Goal: Task Accomplishment & Management: Manage account settings

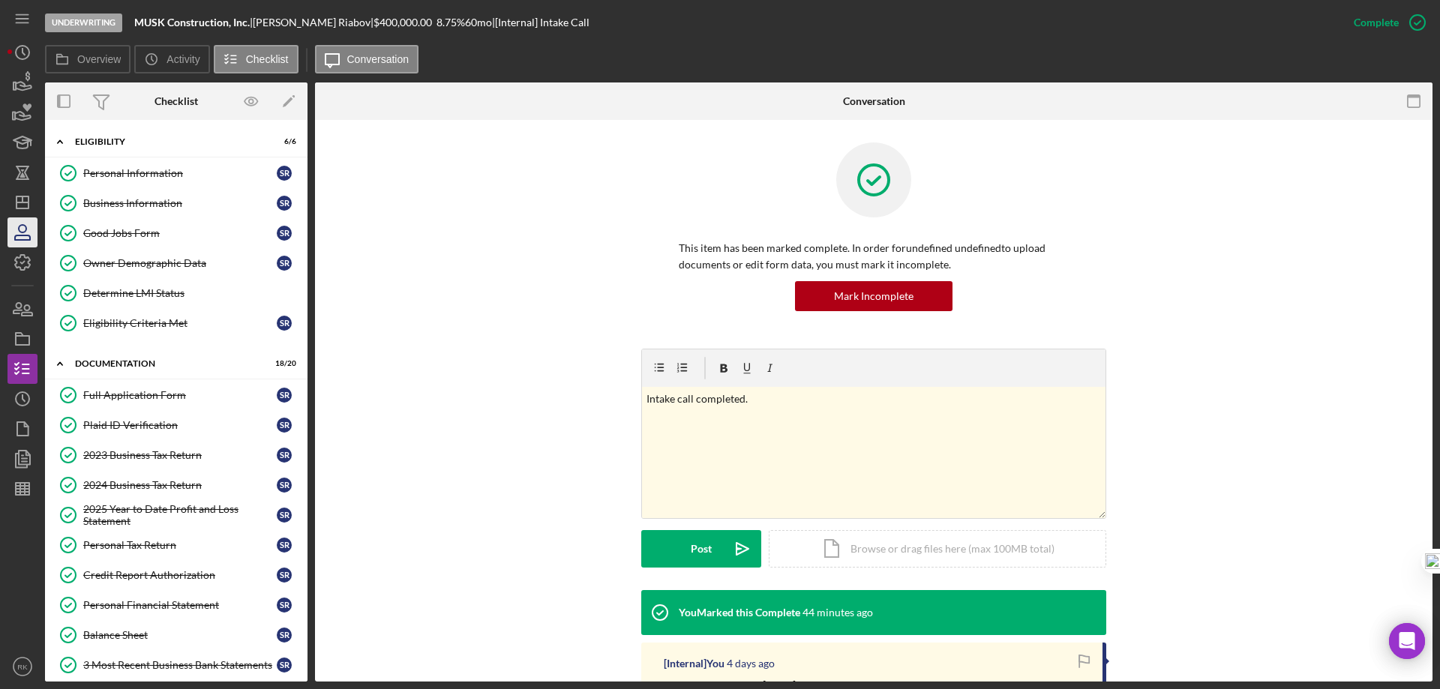
scroll to position [381, 0]
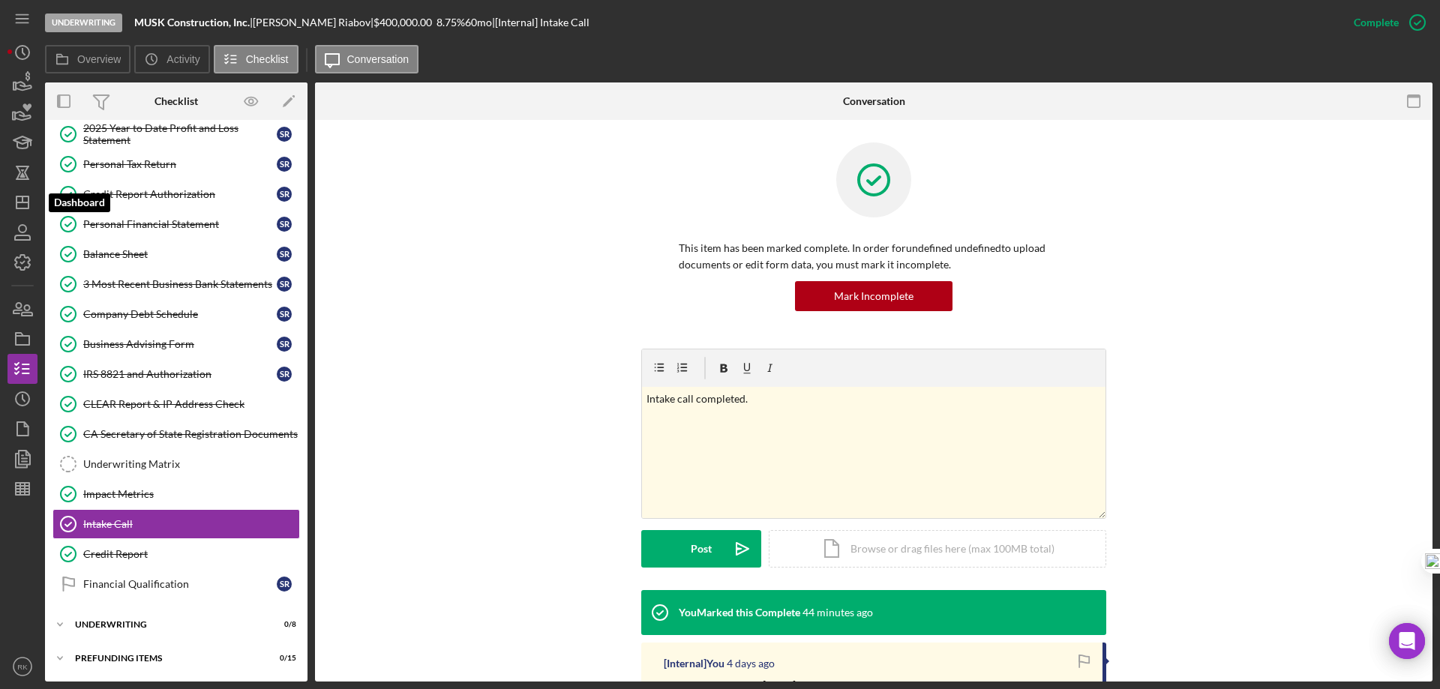
drag, startPoint x: 24, startPoint y: 206, endPoint x: 38, endPoint y: 218, distance: 18.1
click at [24, 206] on icon "Icon/Dashboard" at bounding box center [23, 203] width 38 height 38
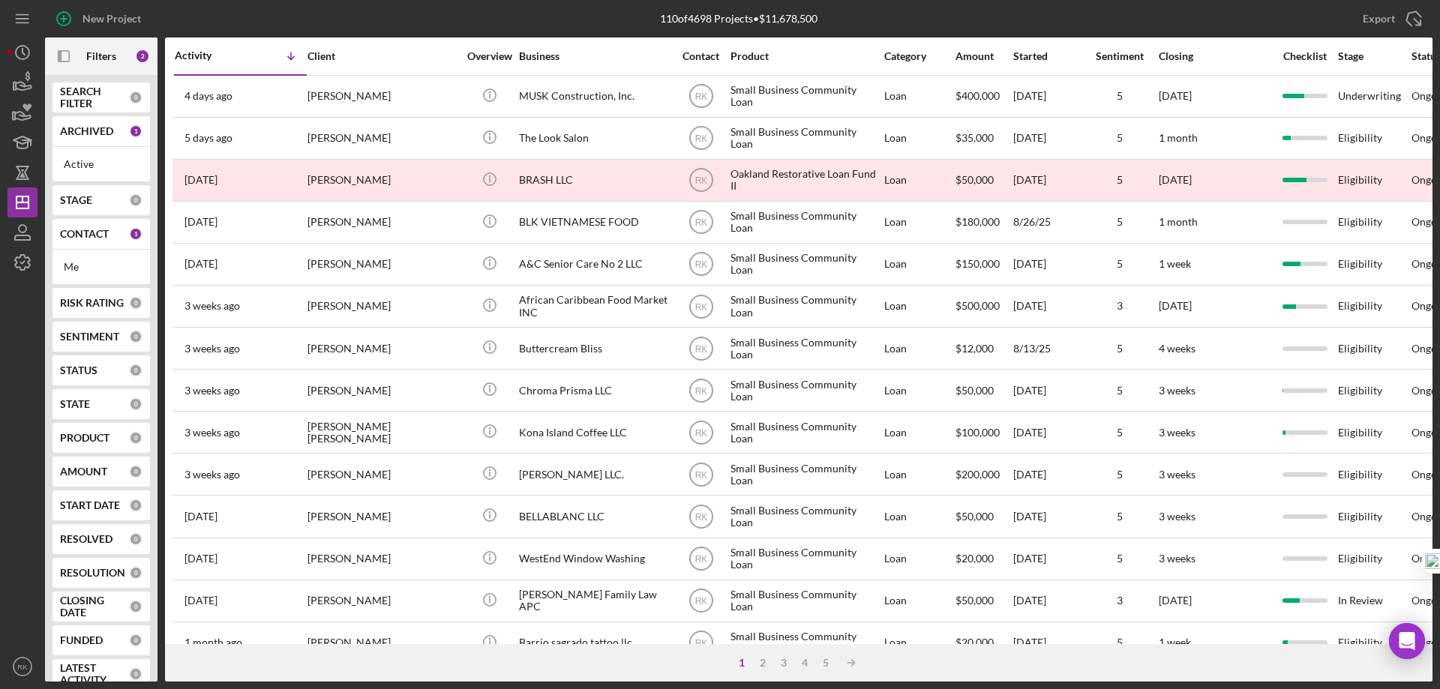
click at [95, 238] on b "CONTACT" at bounding box center [84, 234] width 49 height 12
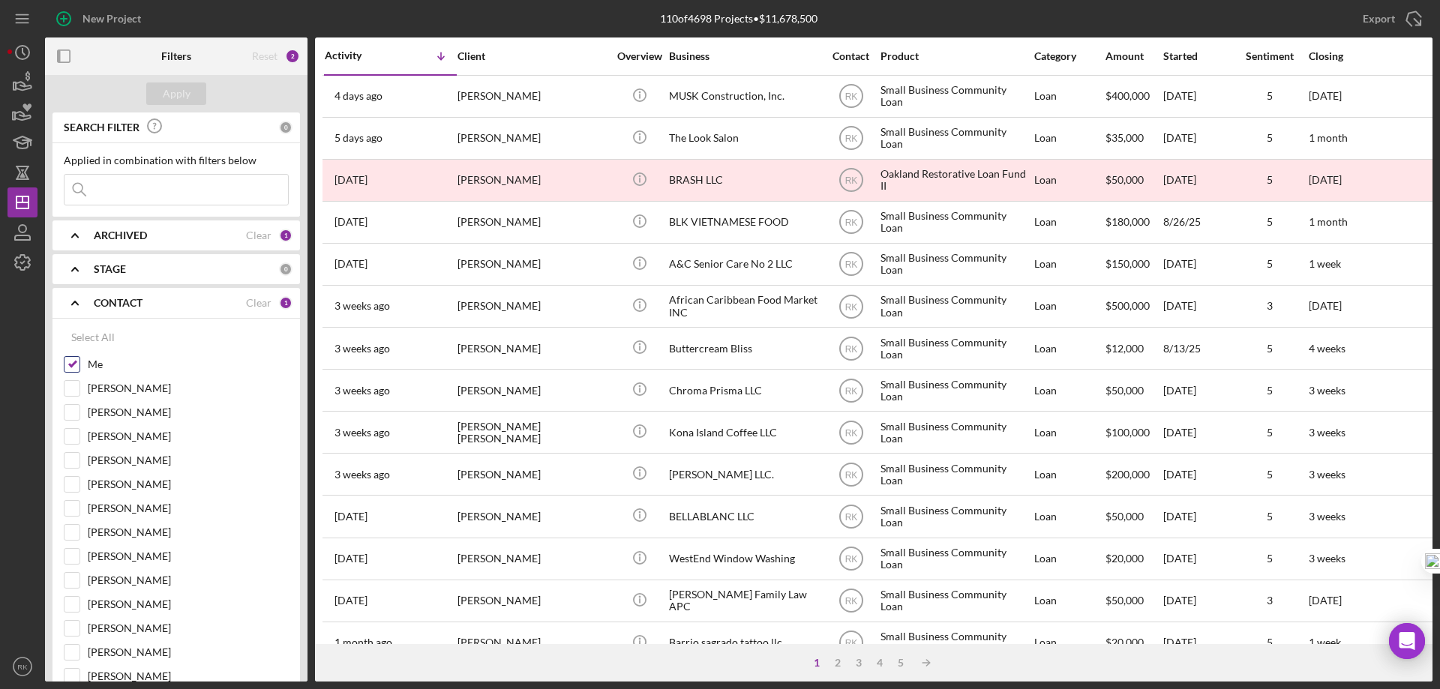
click at [73, 369] on input "Me" at bounding box center [72, 364] width 15 height 15
checkbox input "false"
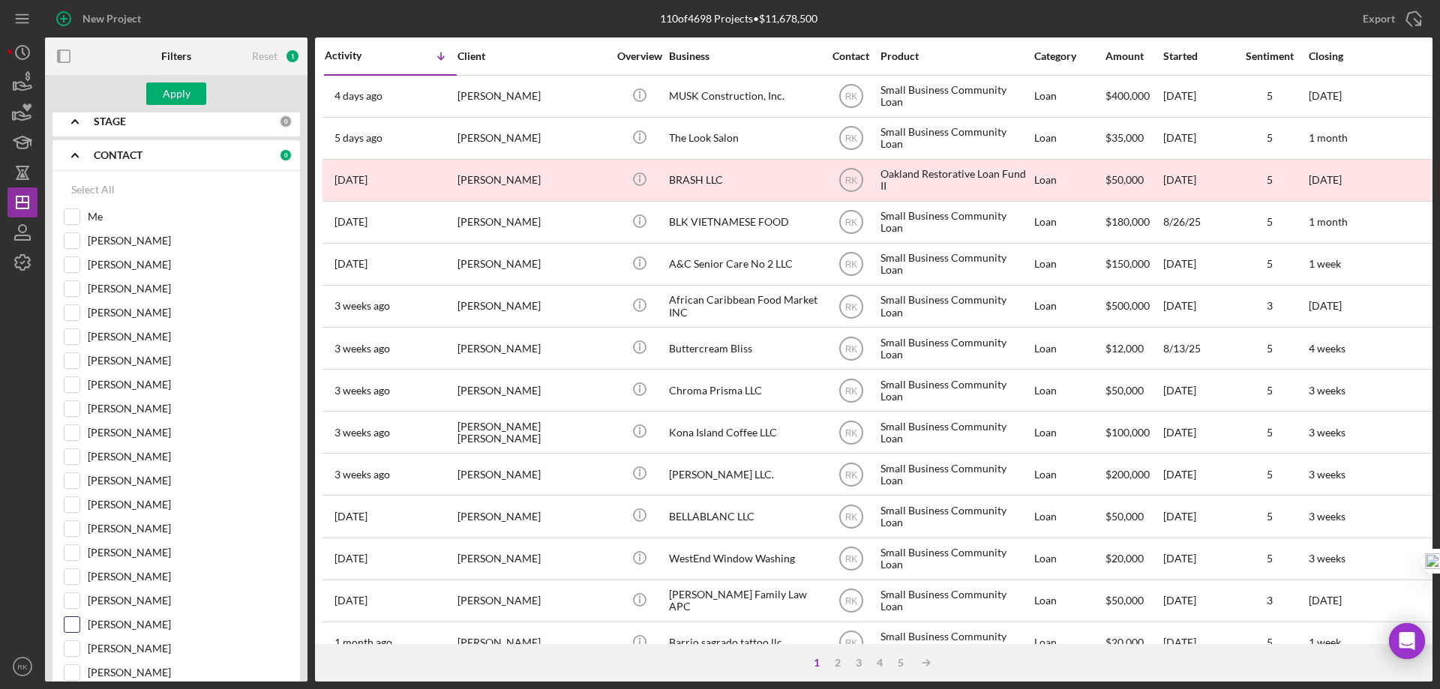
click at [76, 627] on input "[PERSON_NAME]" at bounding box center [72, 624] width 15 height 15
checkbox input "true"
drag, startPoint x: 194, startPoint y: 92, endPoint x: 238, endPoint y: 107, distance: 46.0
click at [194, 92] on button "Apply" at bounding box center [176, 94] width 60 height 23
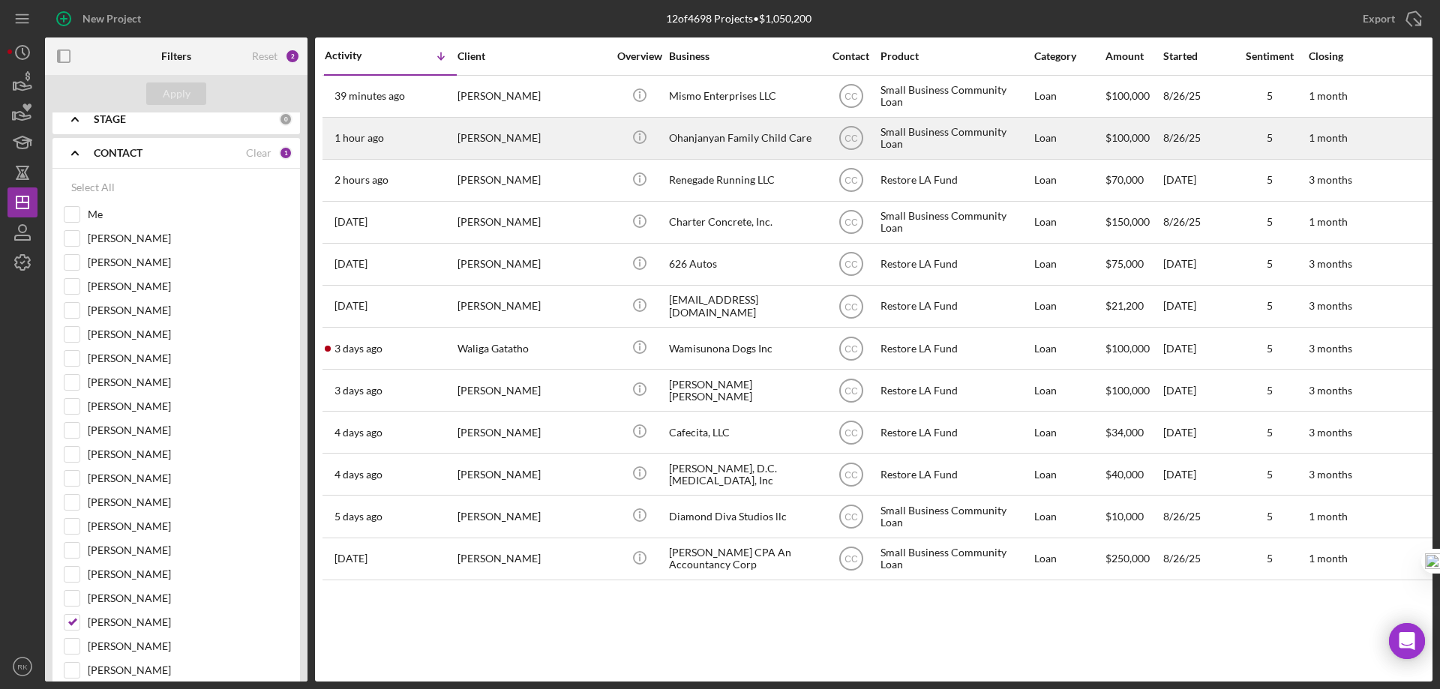
click at [726, 142] on div "Ohanjanyan Family Child Care" at bounding box center [744, 139] width 150 height 40
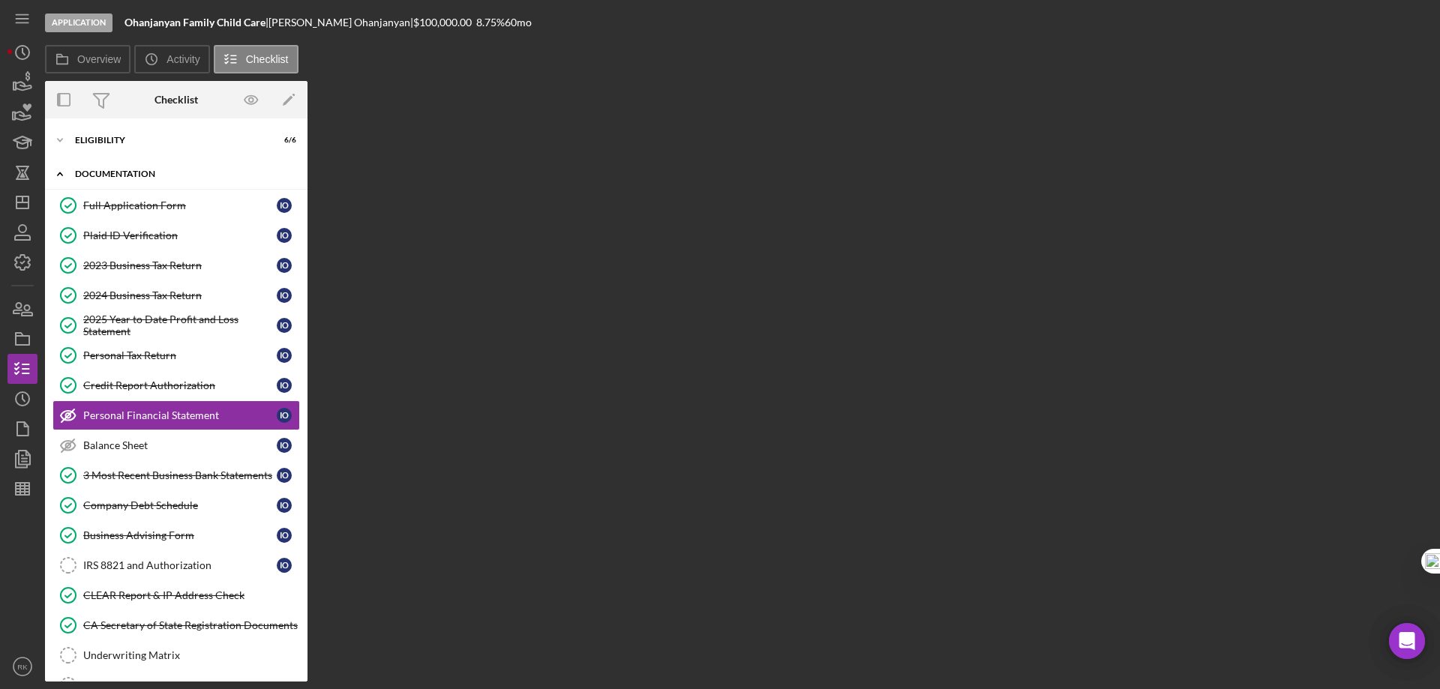
scroll to position [16, 0]
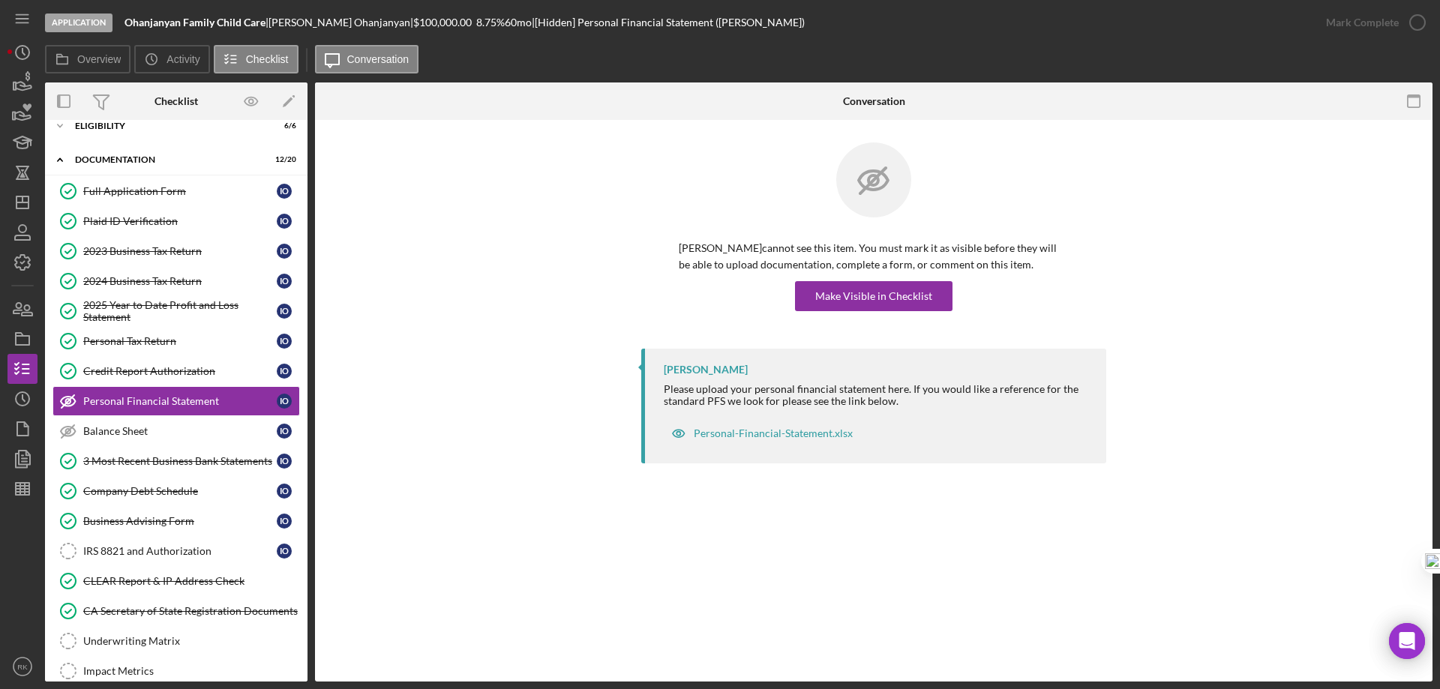
drag, startPoint x: 148, startPoint y: 548, endPoint x: 396, endPoint y: 537, distance: 248.6
click at [149, 548] on div "IRS 8821 and Authorization" at bounding box center [180, 551] width 194 height 12
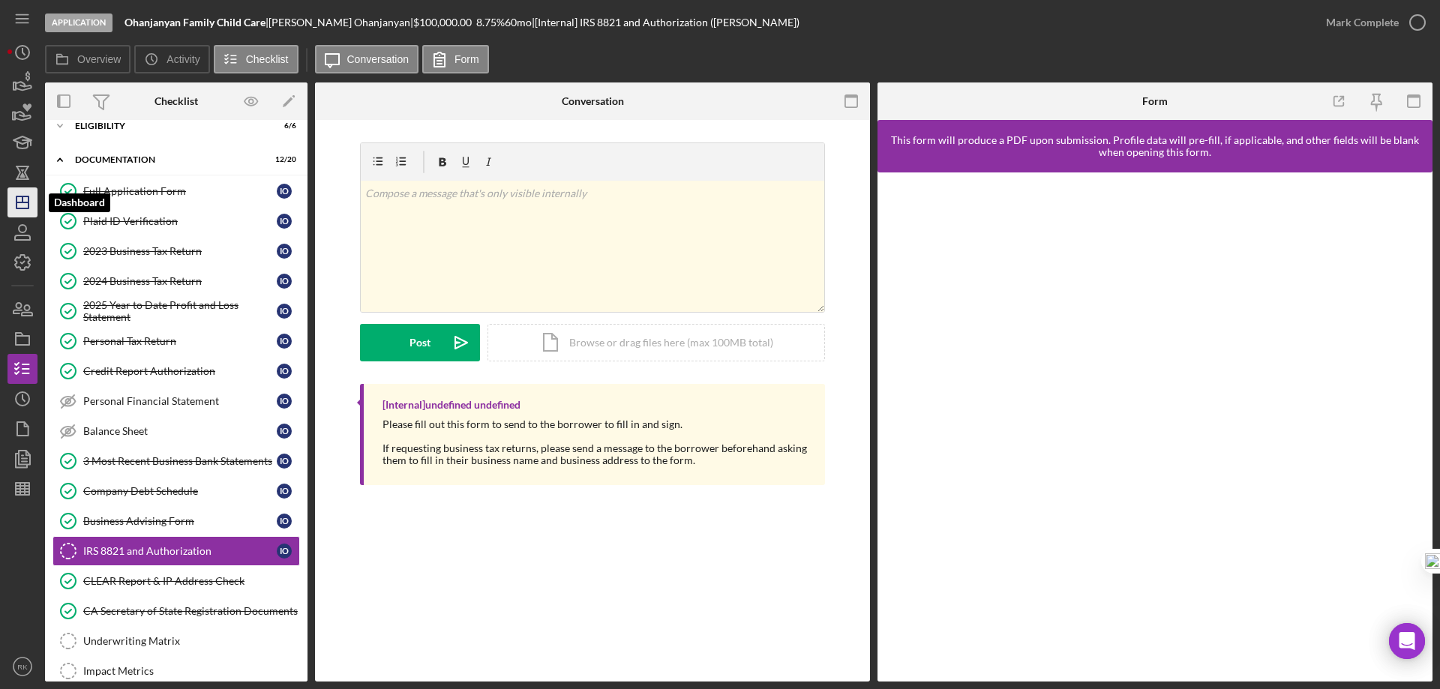
click at [27, 195] on icon "Icon/Dashboard" at bounding box center [23, 203] width 38 height 38
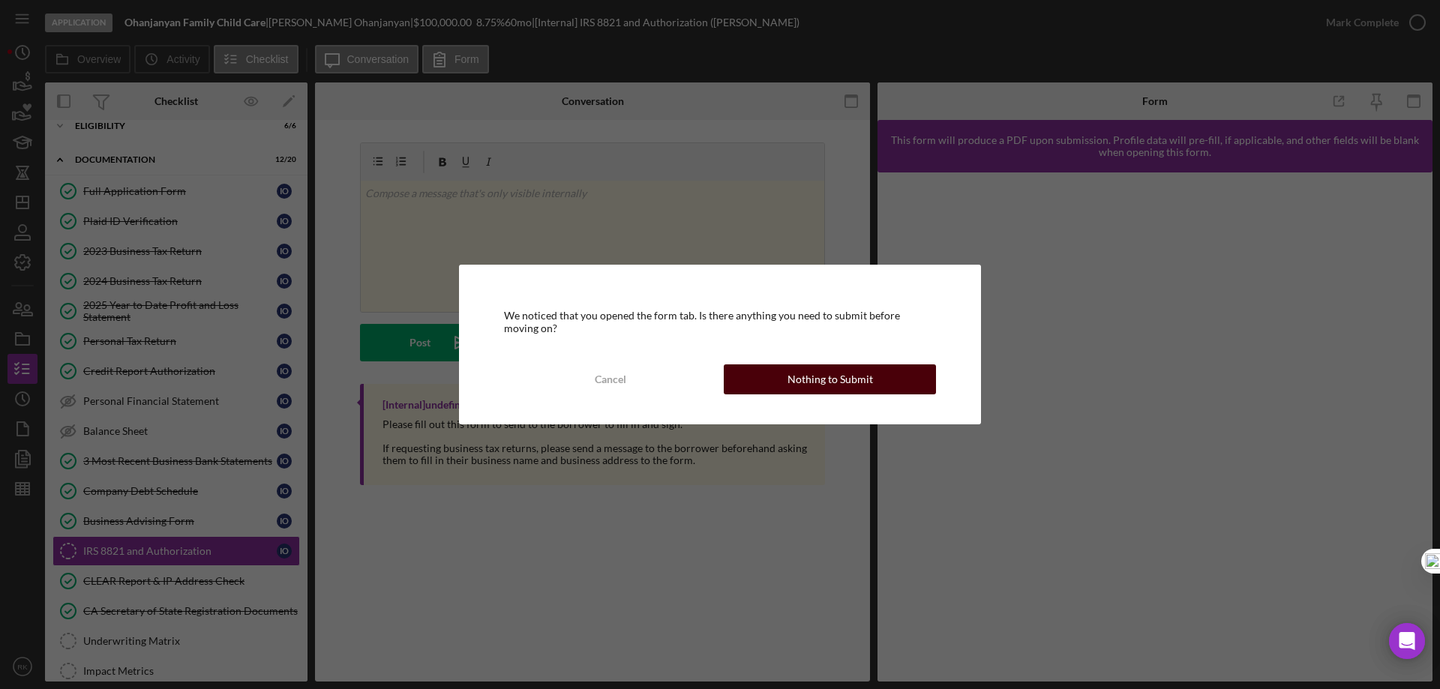
click at [783, 375] on button "Nothing to Submit" at bounding box center [830, 380] width 212 height 30
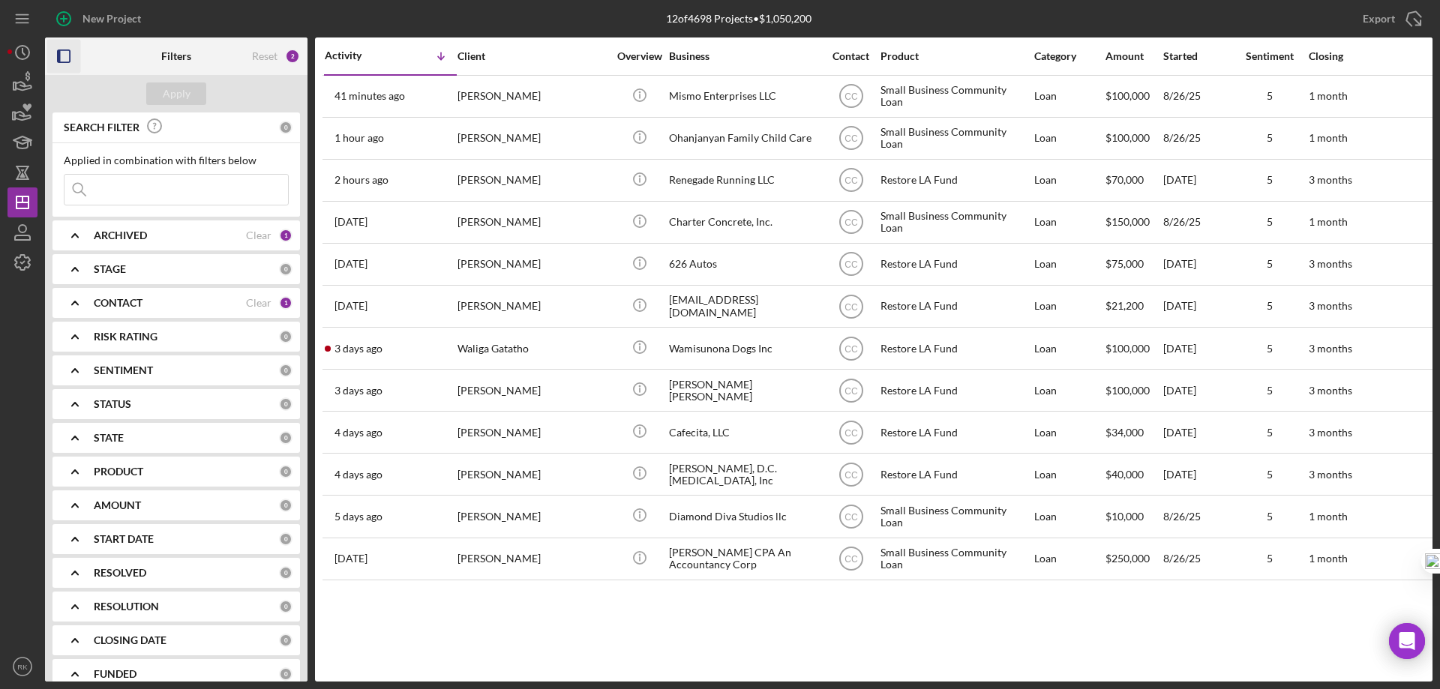
click at [58, 55] on rect "button" at bounding box center [59, 56] width 3 height 12
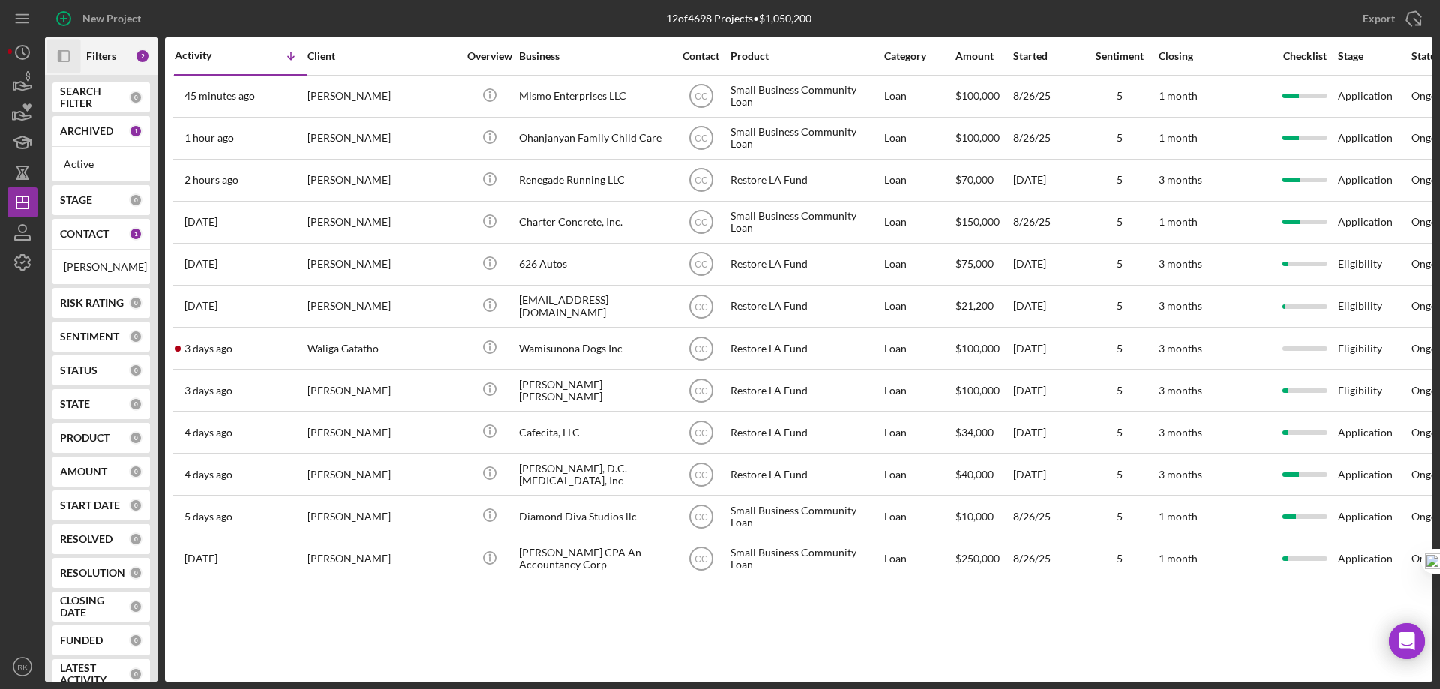
click at [83, 241] on div "CONTACT 1" at bounding box center [101, 234] width 83 height 14
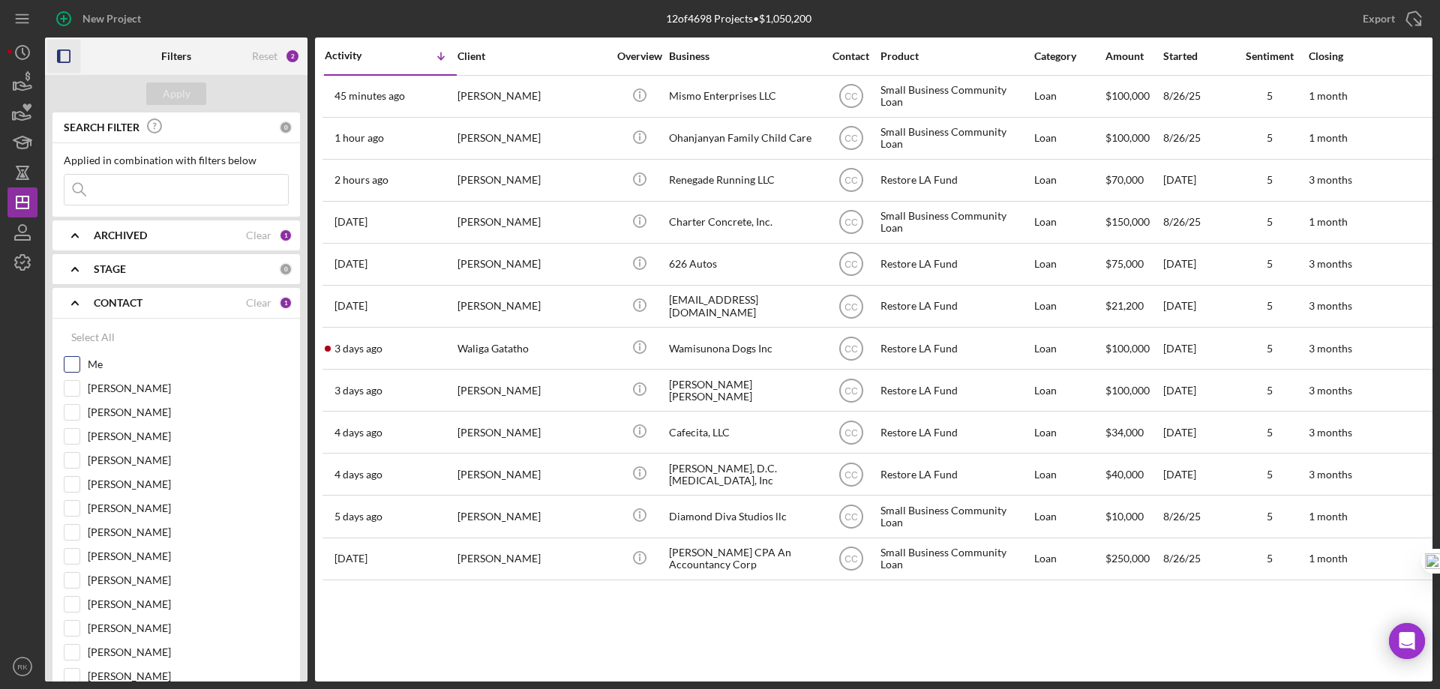
click at [75, 362] on input "Me" at bounding box center [72, 364] width 15 height 15
checkbox input "true"
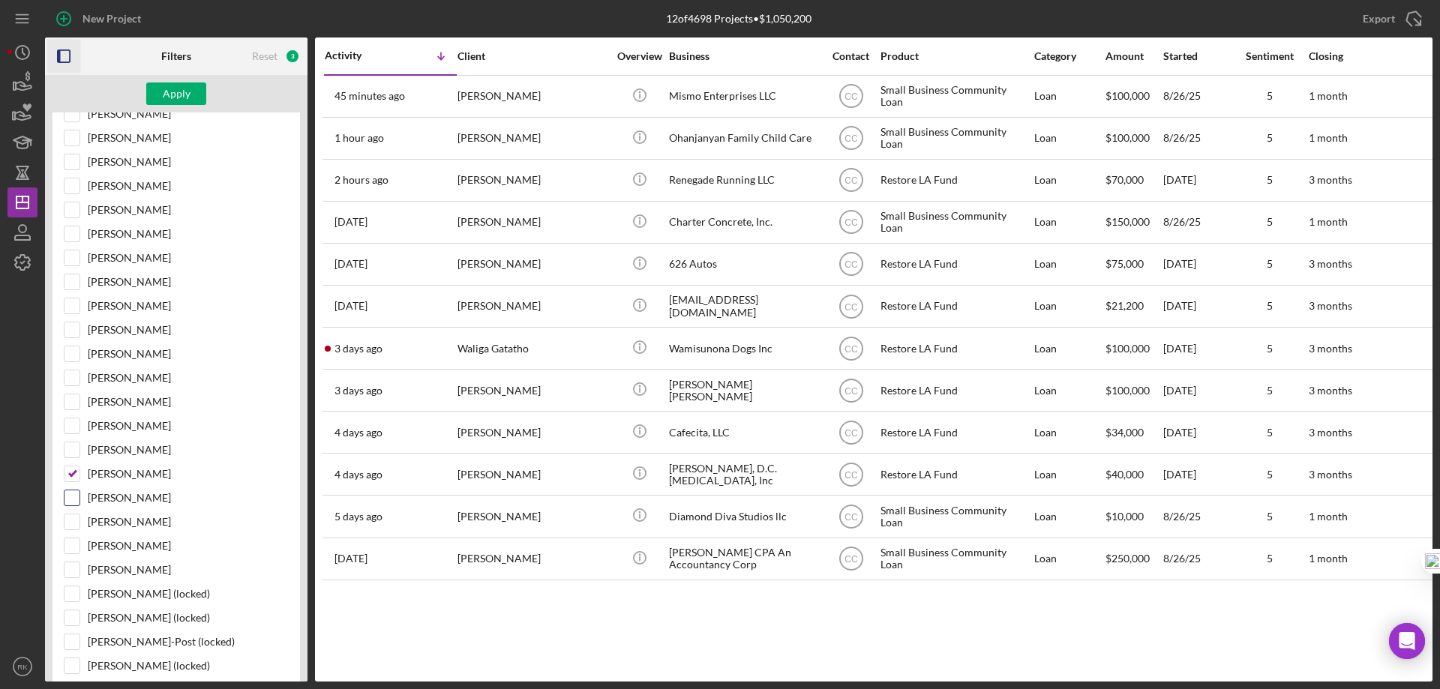
scroll to position [299, 0]
click at [70, 476] on input "[PERSON_NAME]" at bounding box center [72, 473] width 15 height 15
checkbox input "false"
click at [169, 93] on div "Apply" at bounding box center [177, 94] width 28 height 23
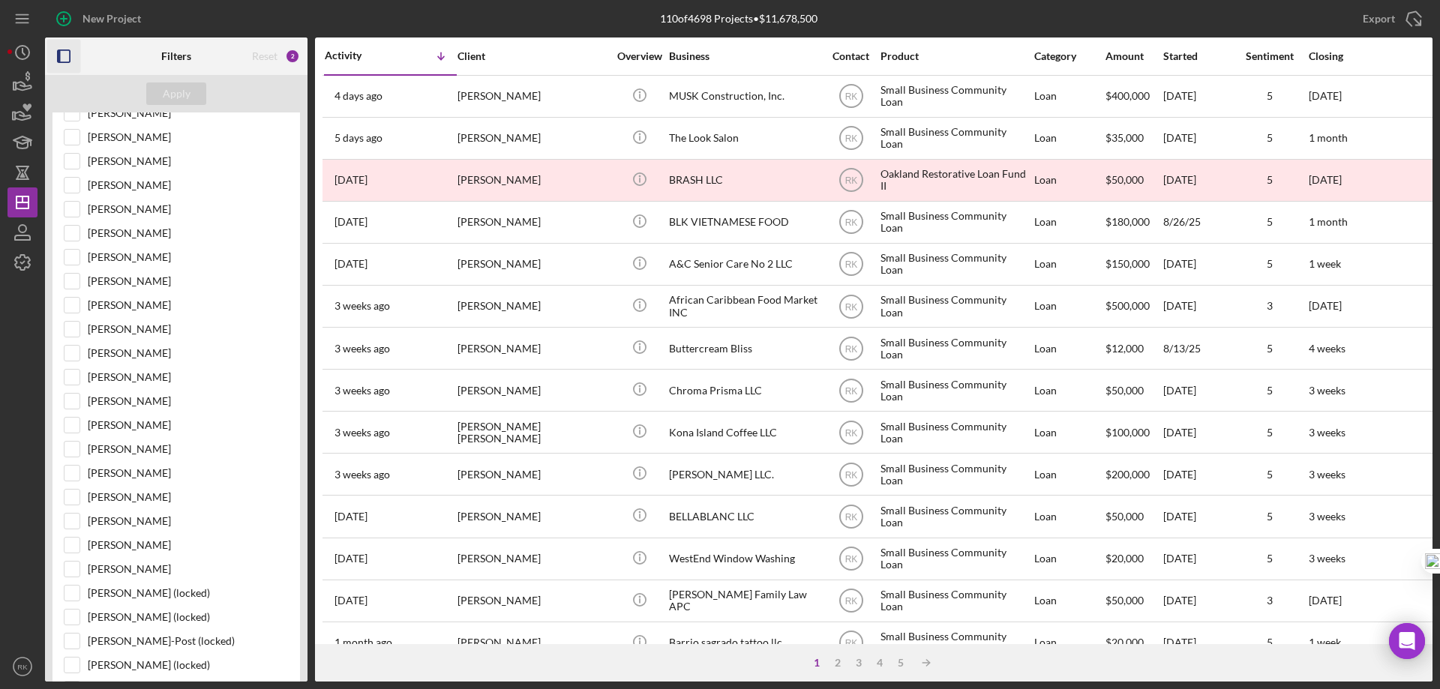
click at [65, 59] on icon "button" at bounding box center [64, 57] width 34 height 34
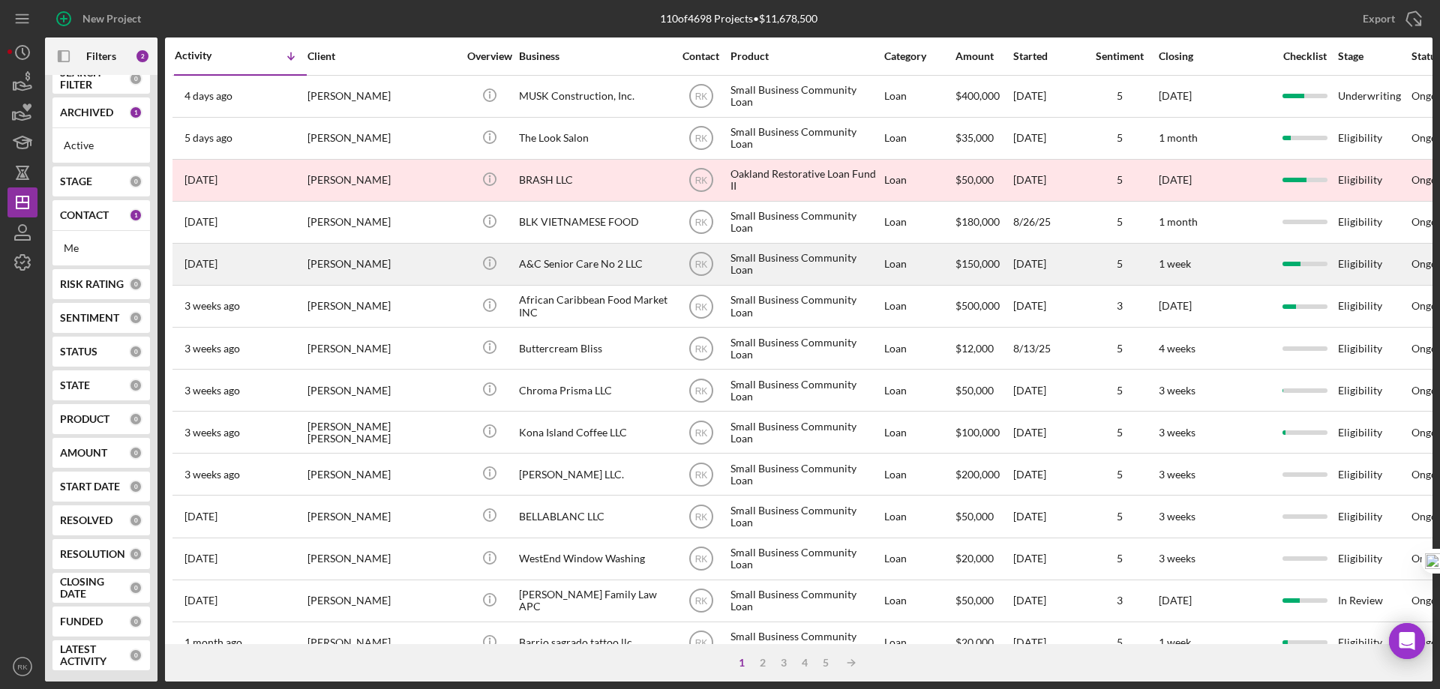
click at [605, 266] on div "A&C Senior Care No 2 LLC" at bounding box center [594, 265] width 150 height 40
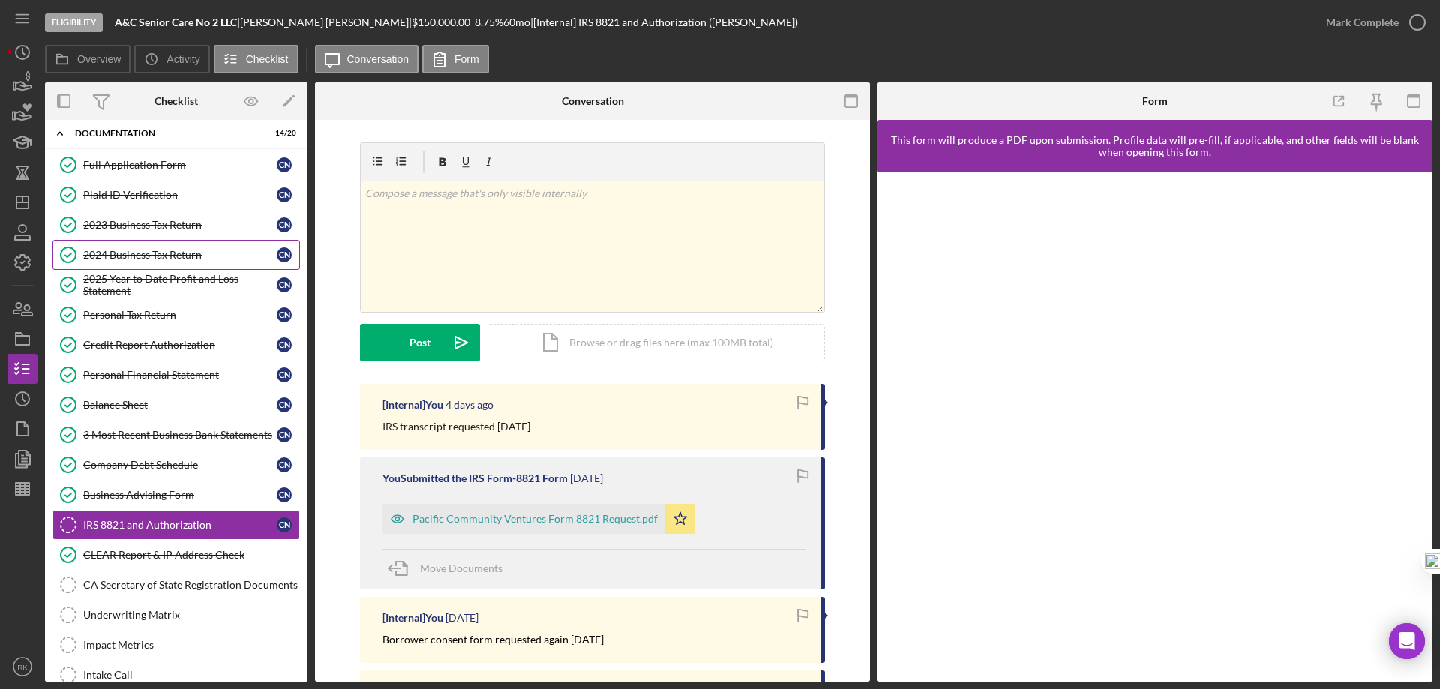
scroll to position [41, 0]
click at [143, 230] on div "2023 Business Tax Return" at bounding box center [180, 226] width 194 height 12
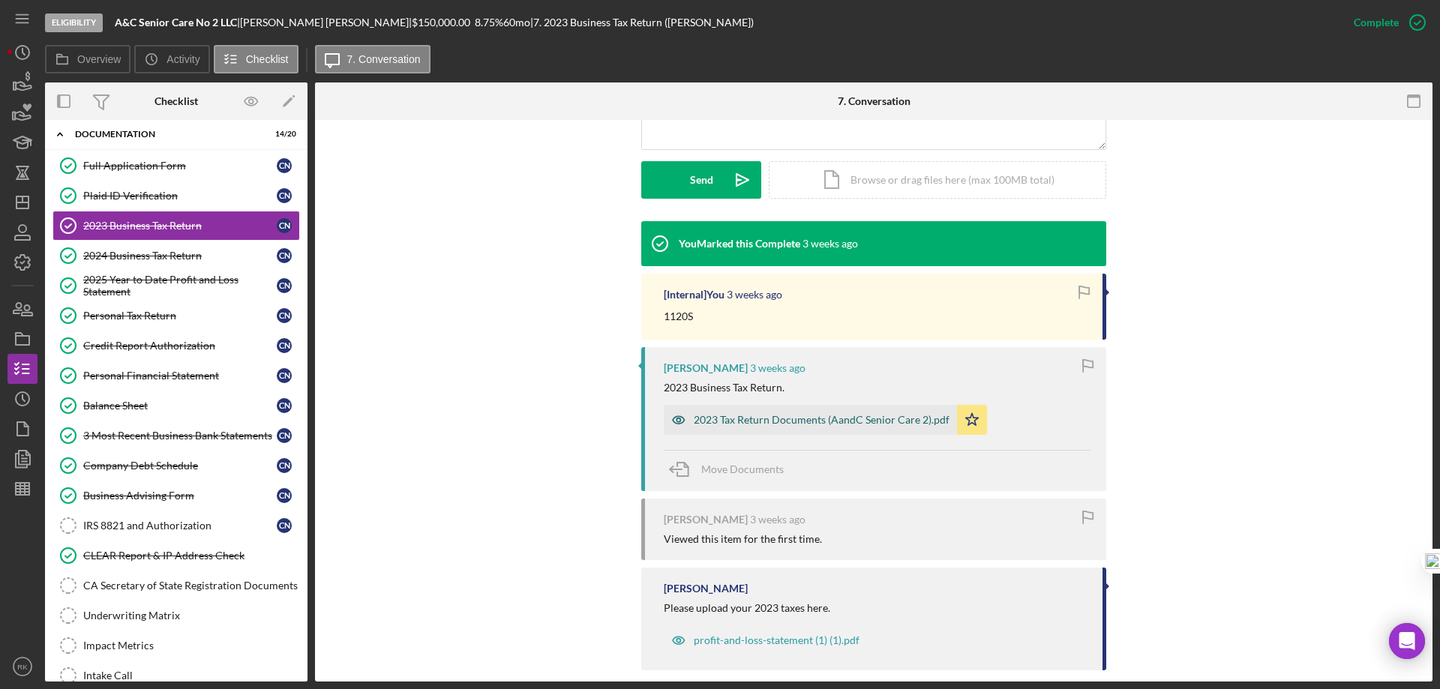
scroll to position [400, 0]
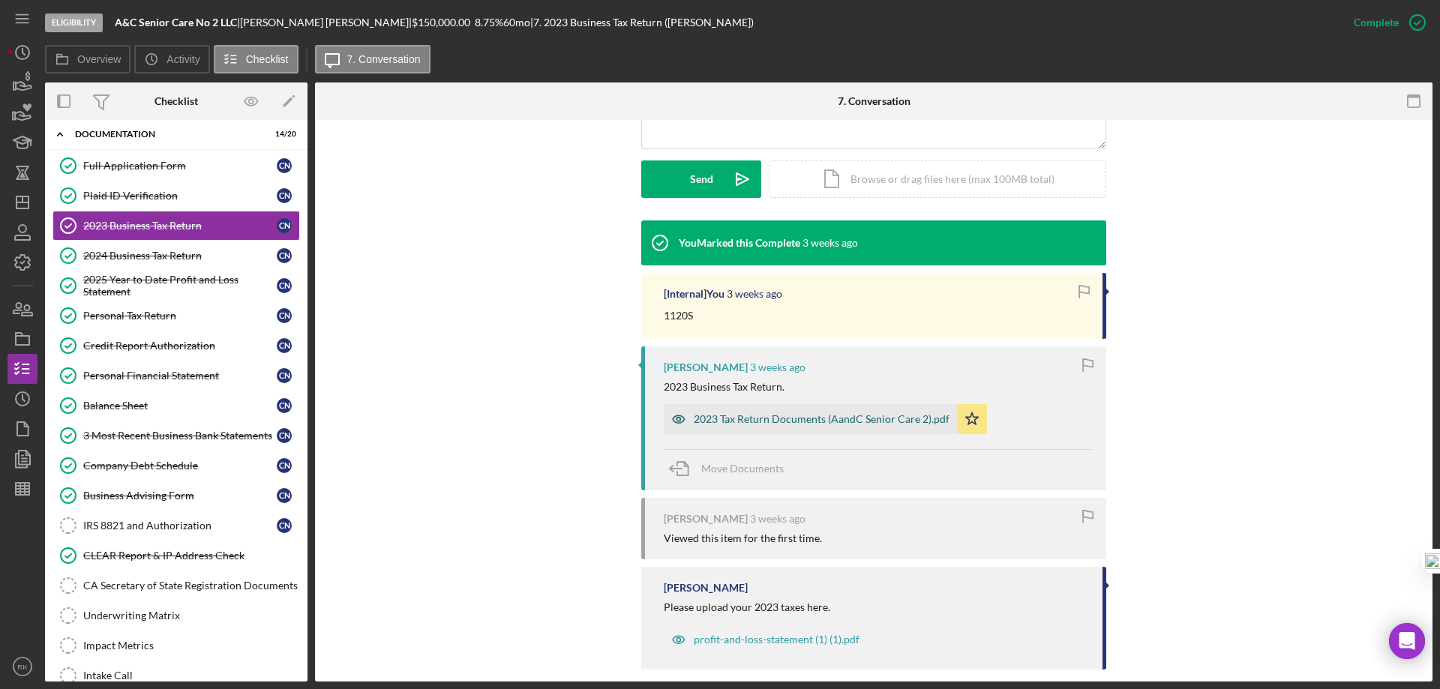
click at [773, 410] on div "2023 Tax Return Documents (AandC Senior Care 2).pdf" at bounding box center [810, 419] width 293 height 30
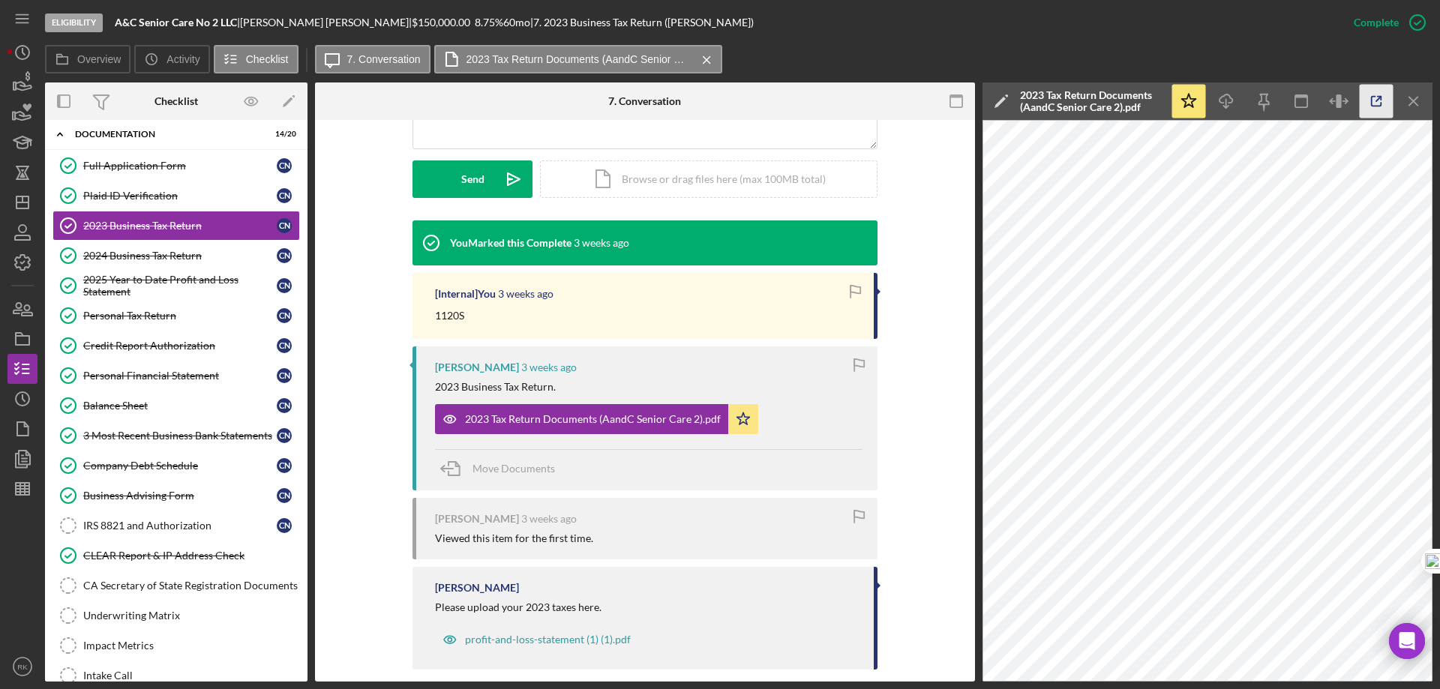
click at [1377, 104] on icon "button" at bounding box center [1377, 102] width 34 height 34
click at [119, 261] on div "2024 Business Tax Return" at bounding box center [180, 256] width 194 height 12
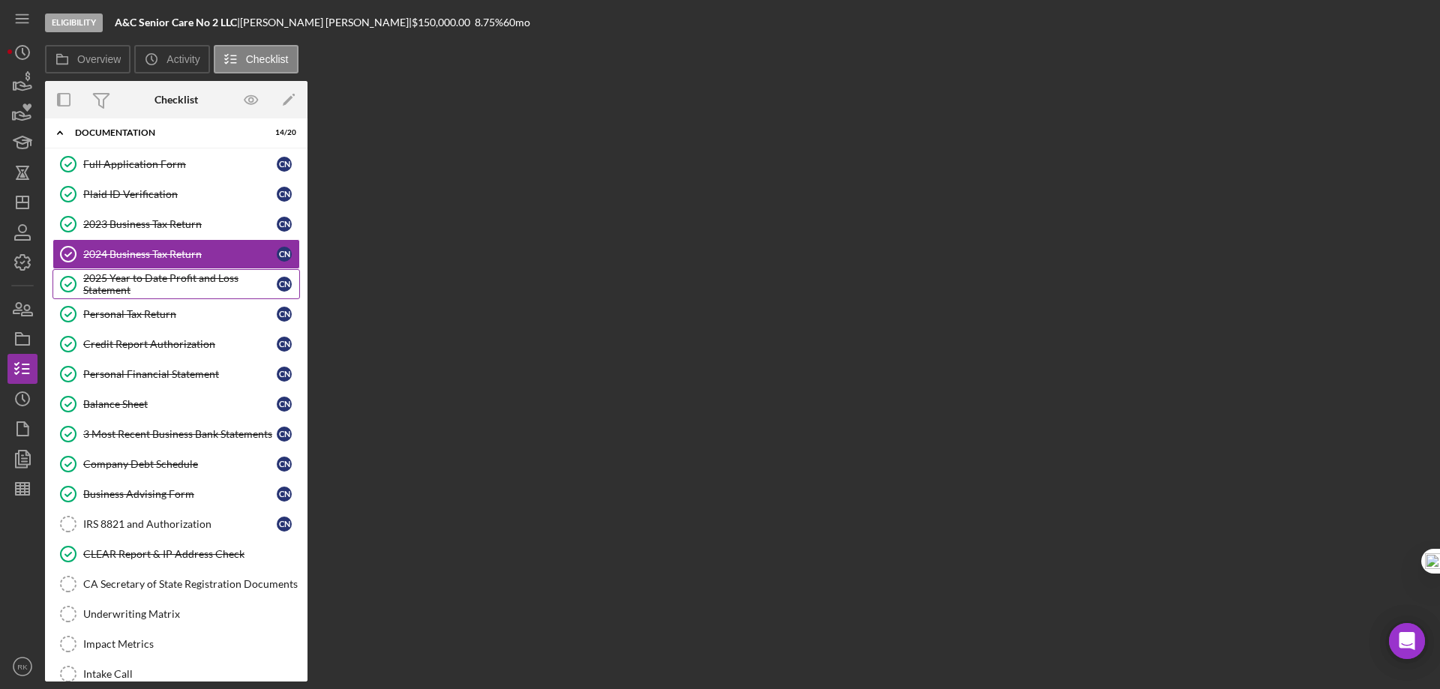
click at [160, 287] on div "2025 Year to Date Profit and Loss Statement" at bounding box center [180, 284] width 194 height 24
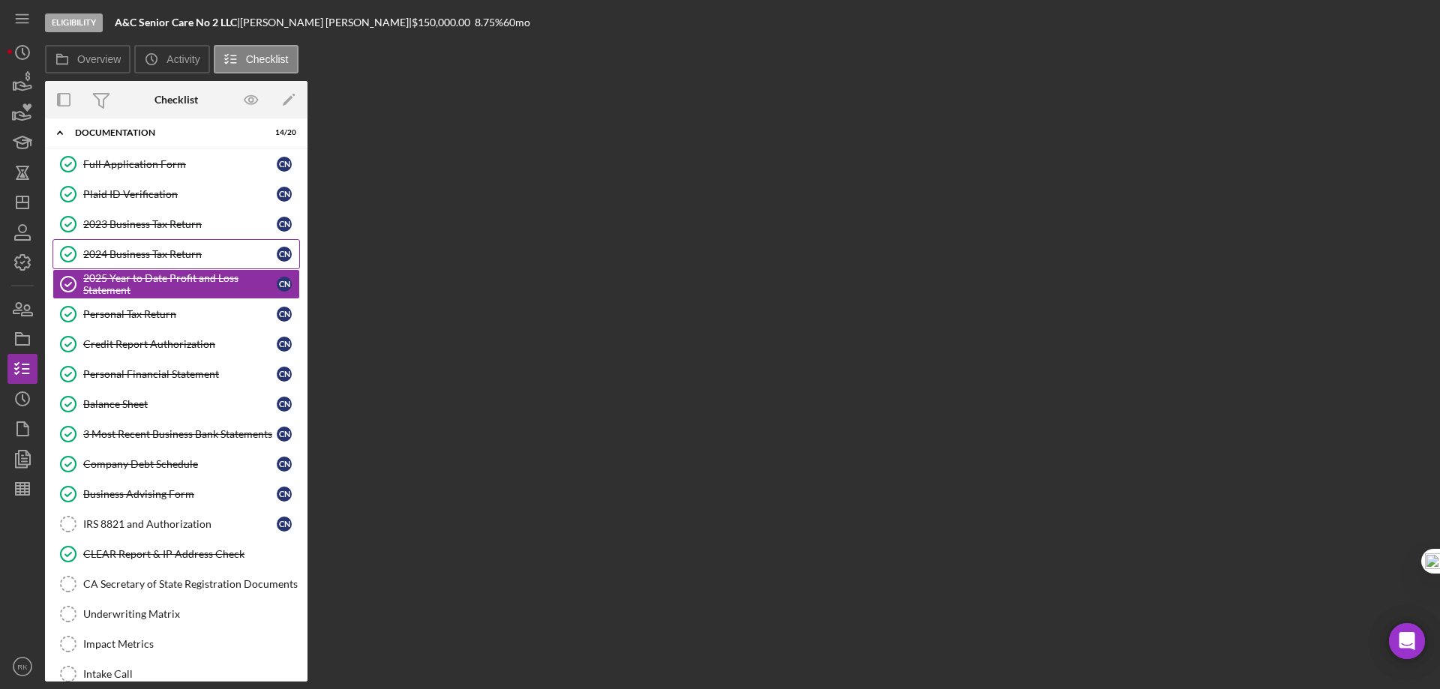
click at [164, 263] on link "2024 Business Tax Return 2024 Business Tax Return C N" at bounding box center [177, 254] width 248 height 30
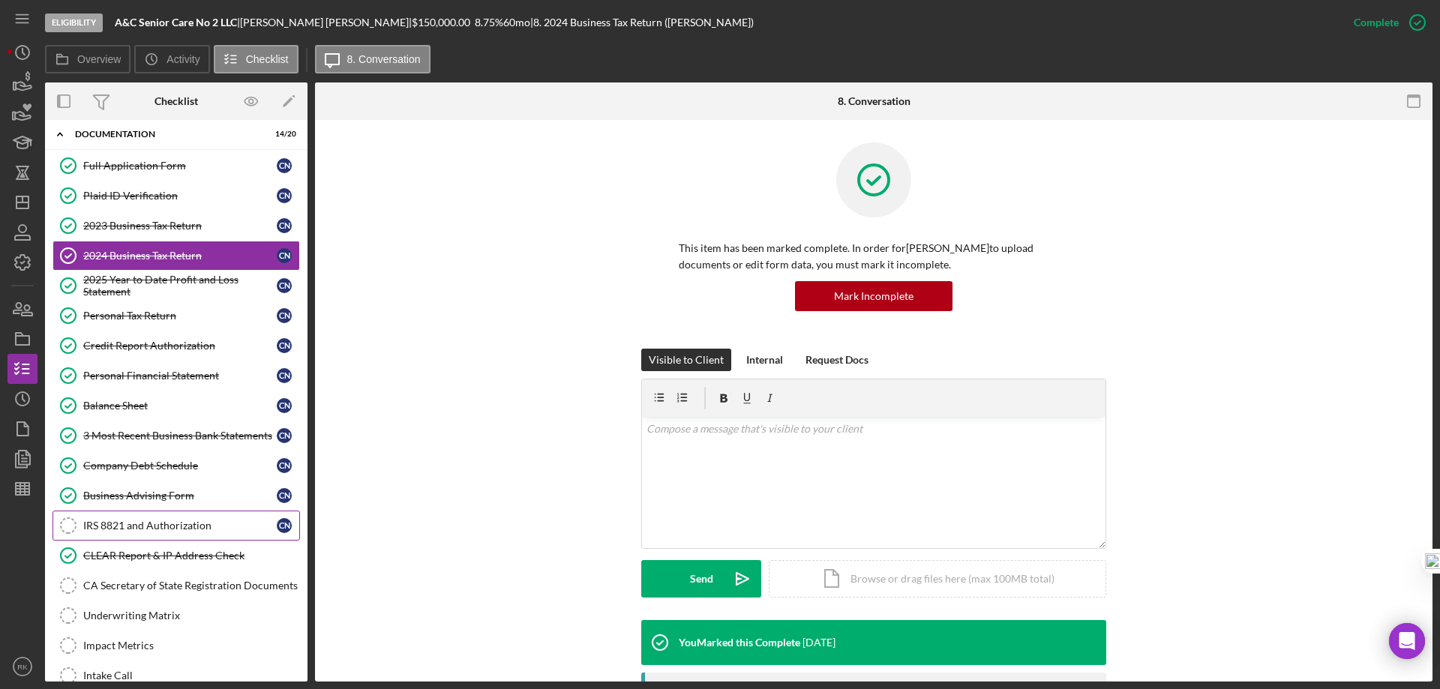
click at [149, 528] on div "IRS 8821 and Authorization" at bounding box center [180, 526] width 194 height 12
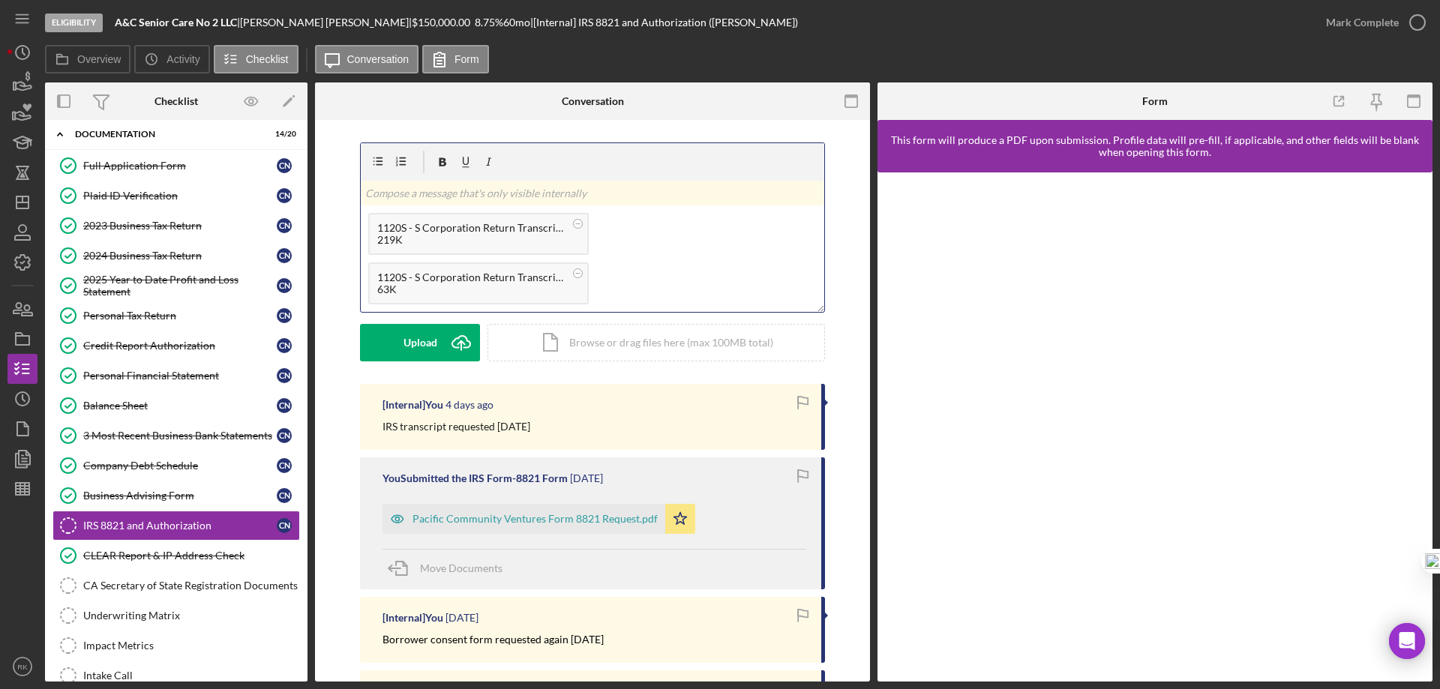
click at [410, 197] on p at bounding box center [592, 193] width 455 height 17
click at [404, 353] on button "Post Icon/icon-invite-send" at bounding box center [420, 343] width 120 height 38
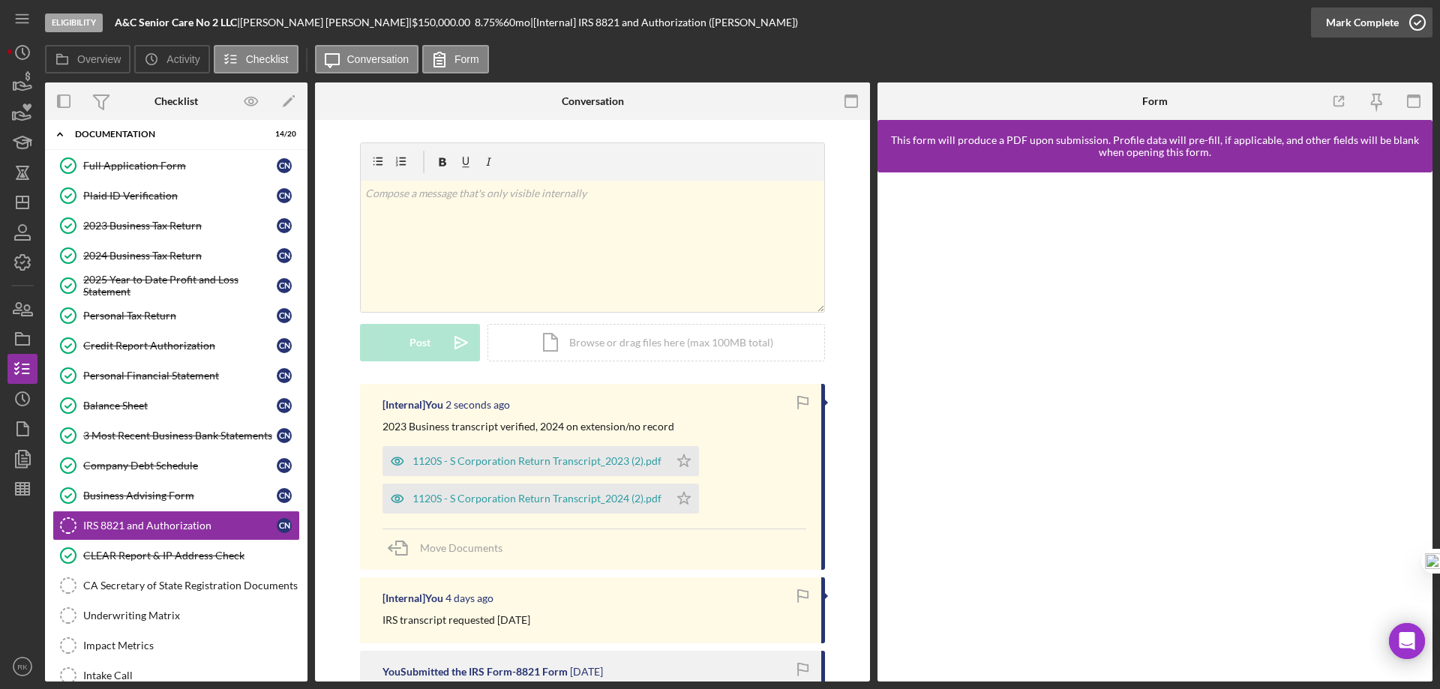
click at [1418, 18] on icon "button" at bounding box center [1418, 23] width 38 height 38
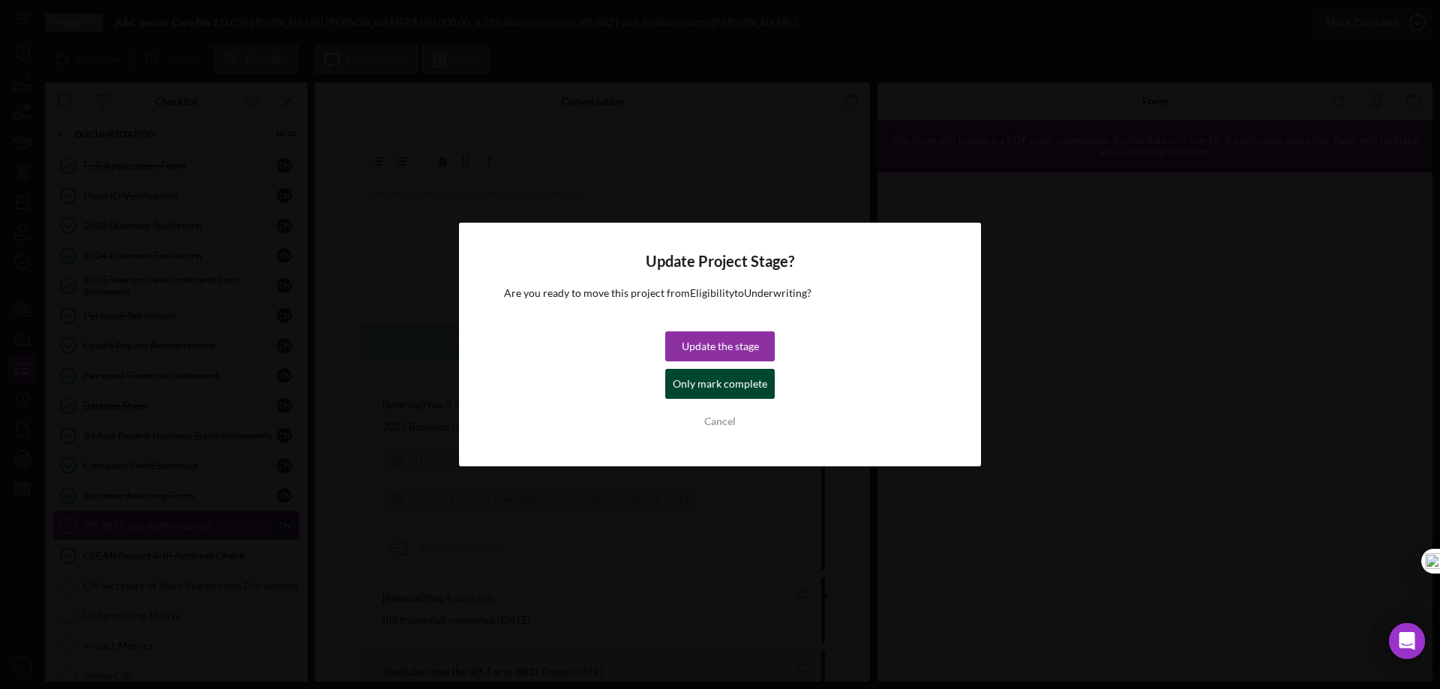
click at [741, 383] on div "Only mark complete" at bounding box center [720, 384] width 95 height 30
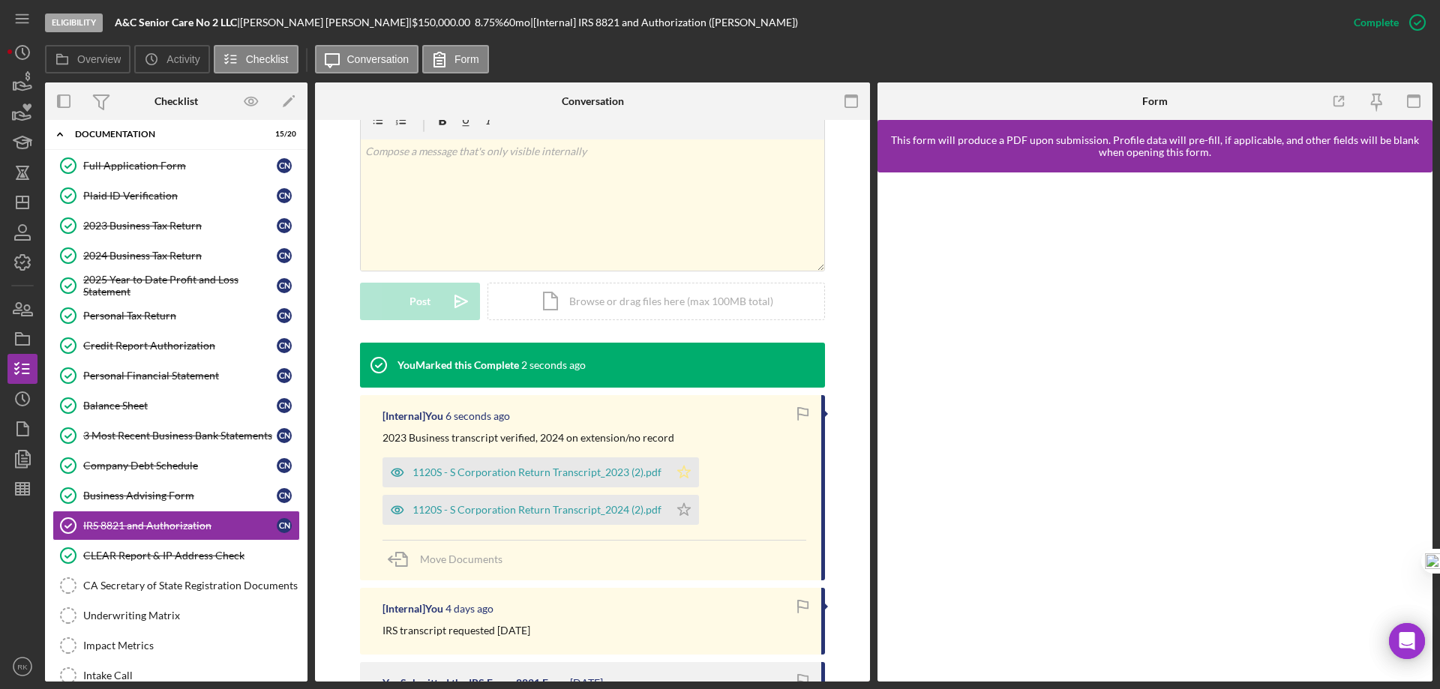
click at [681, 482] on icon "Icon/Star" at bounding box center [684, 473] width 30 height 30
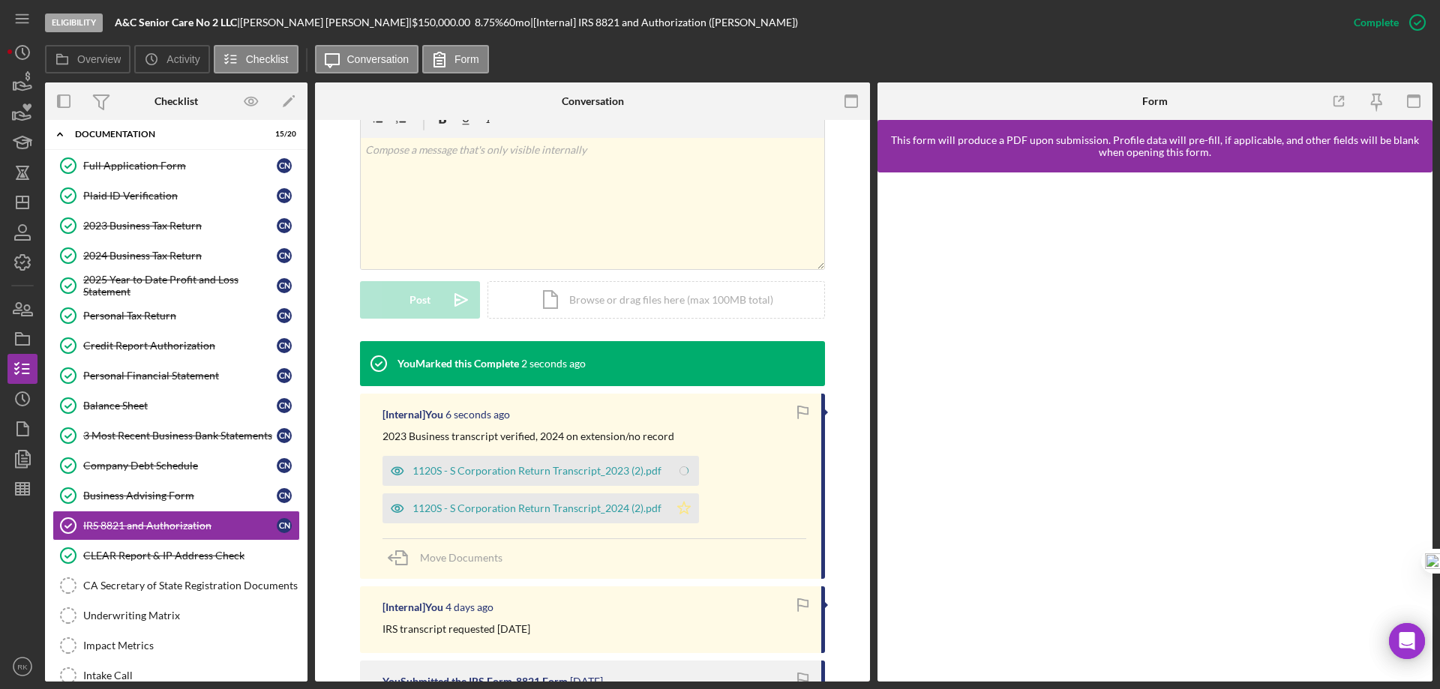
scroll to position [250, 0]
click at [682, 515] on icon "Icon/Star" at bounding box center [684, 508] width 30 height 30
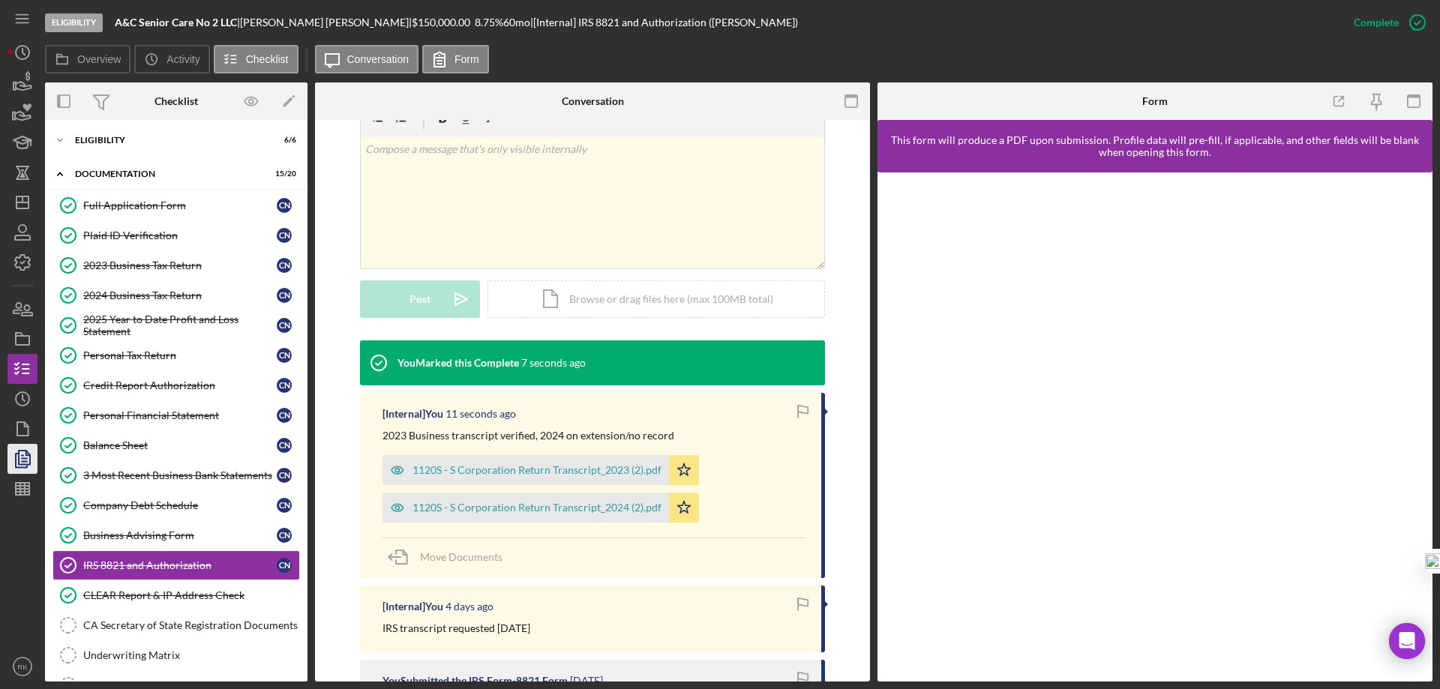
scroll to position [0, 0]
click at [23, 203] on line "button" at bounding box center [23, 203] width 12 height 0
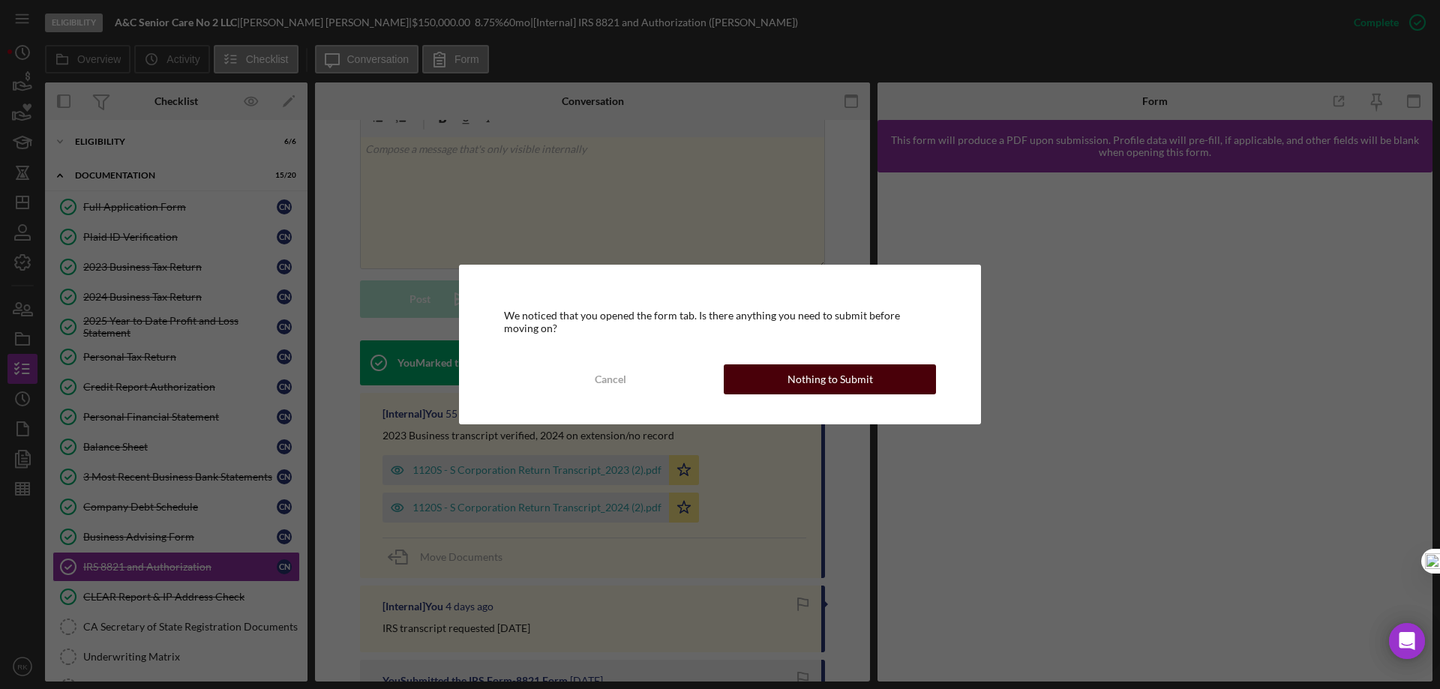
click at [752, 378] on button "Nothing to Submit" at bounding box center [830, 380] width 212 height 30
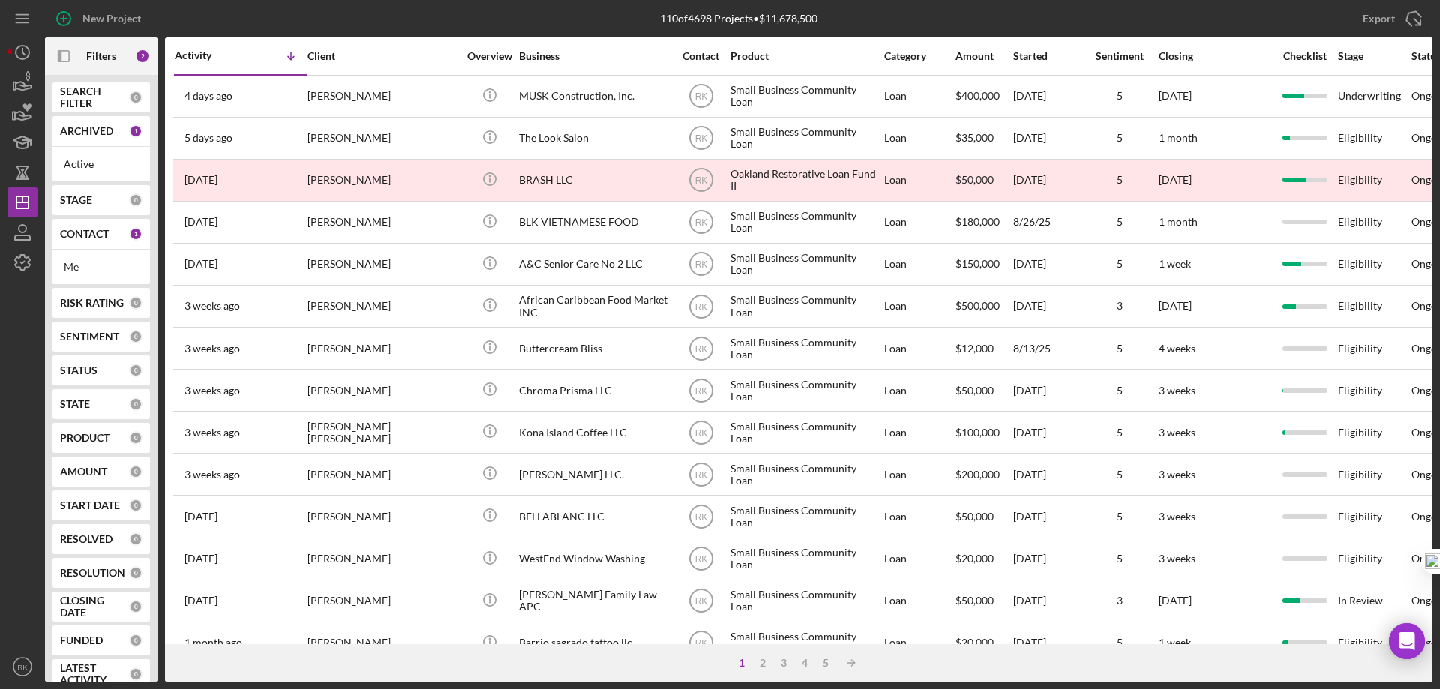
click at [86, 236] on b "CONTACT" at bounding box center [84, 234] width 49 height 12
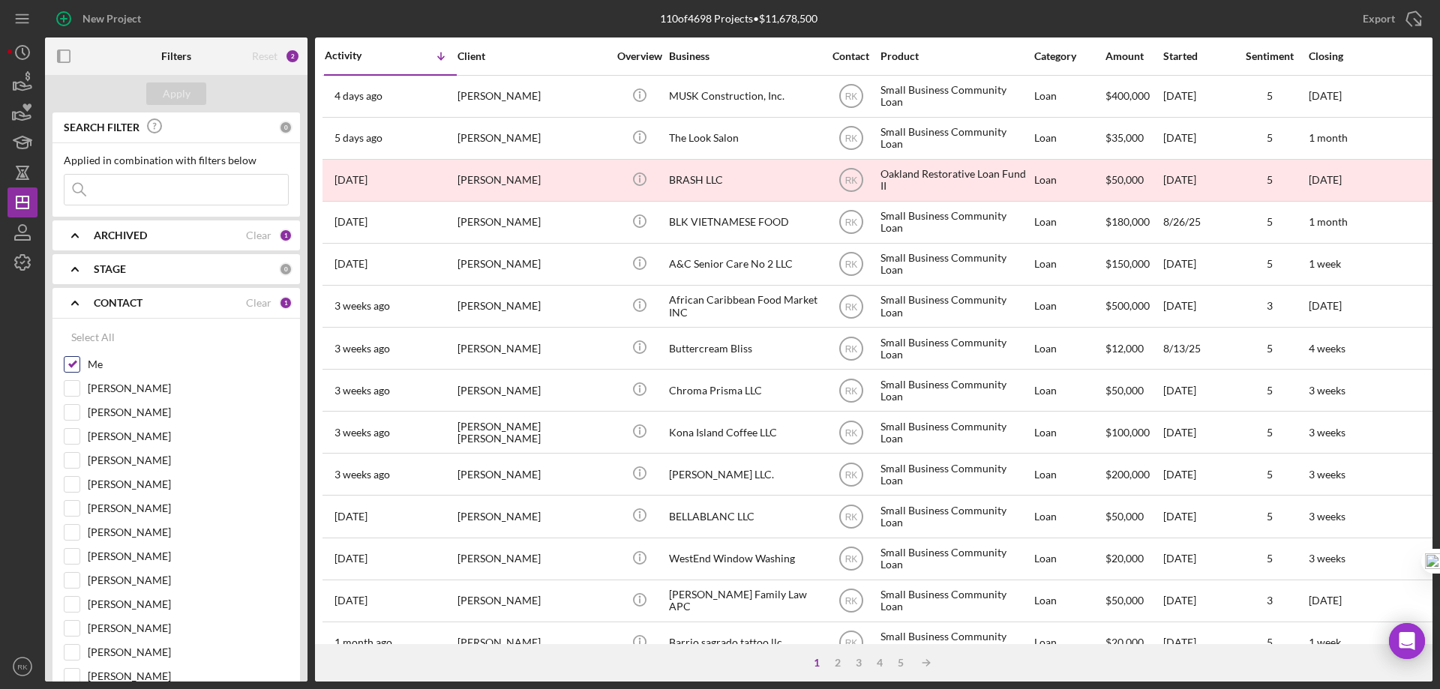
click at [69, 366] on input "Me" at bounding box center [72, 364] width 15 height 15
checkbox input "false"
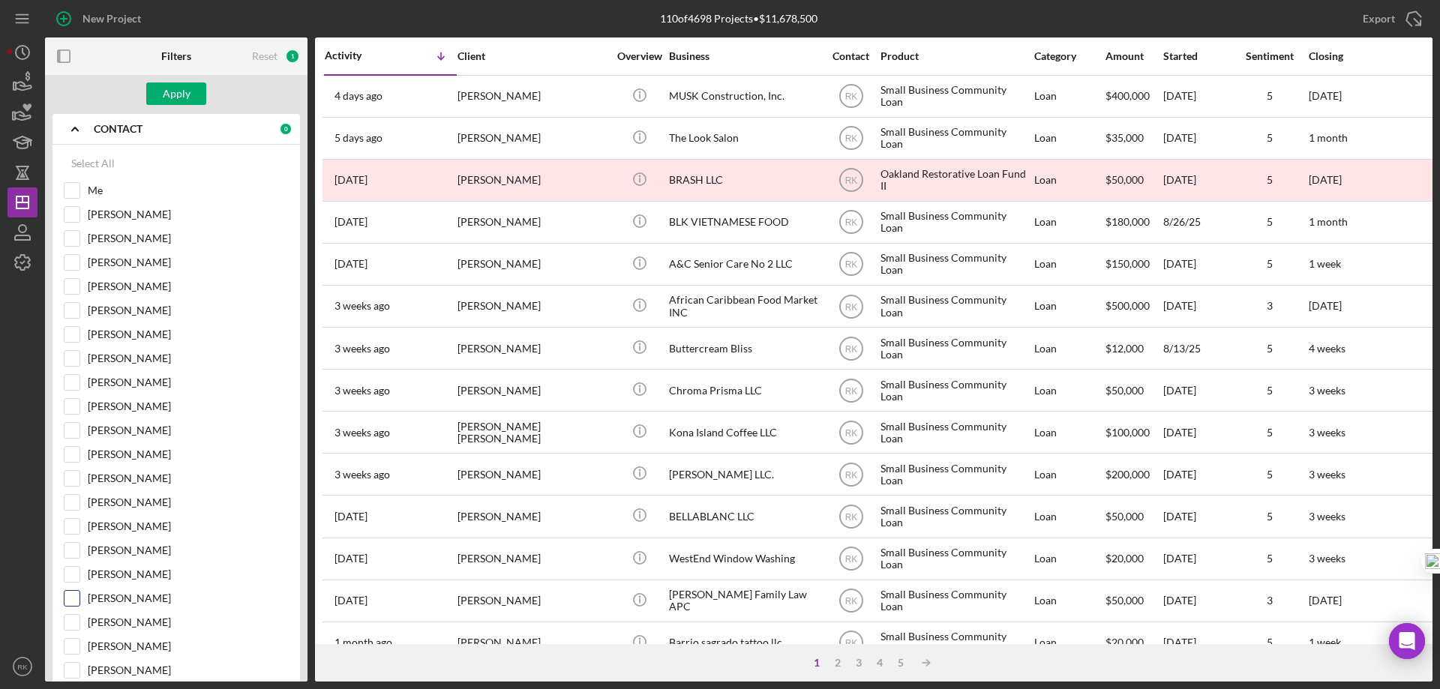
scroll to position [175, 0]
click at [74, 598] on input "[PERSON_NAME]" at bounding box center [72, 597] width 15 height 15
checkbox input "true"
click at [192, 95] on button "Apply" at bounding box center [176, 94] width 60 height 23
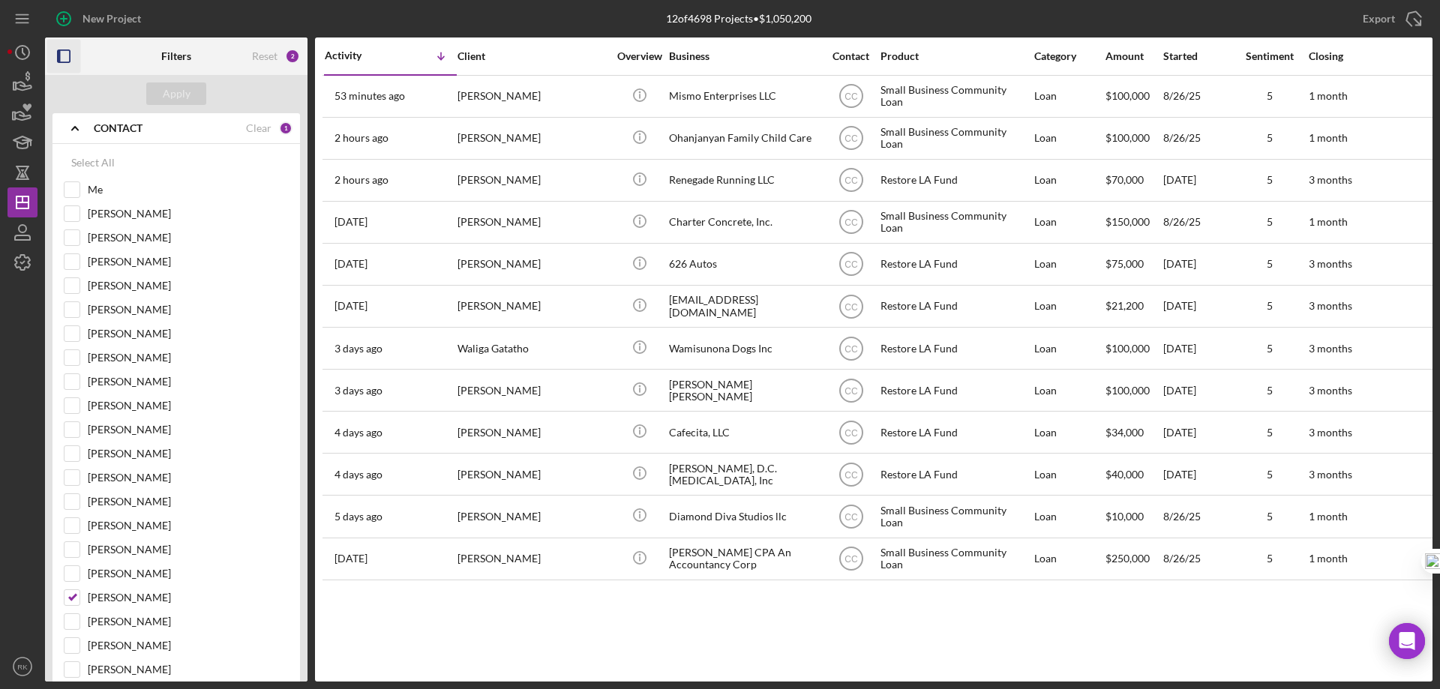
click at [59, 59] on rect "button" at bounding box center [59, 56] width 3 height 12
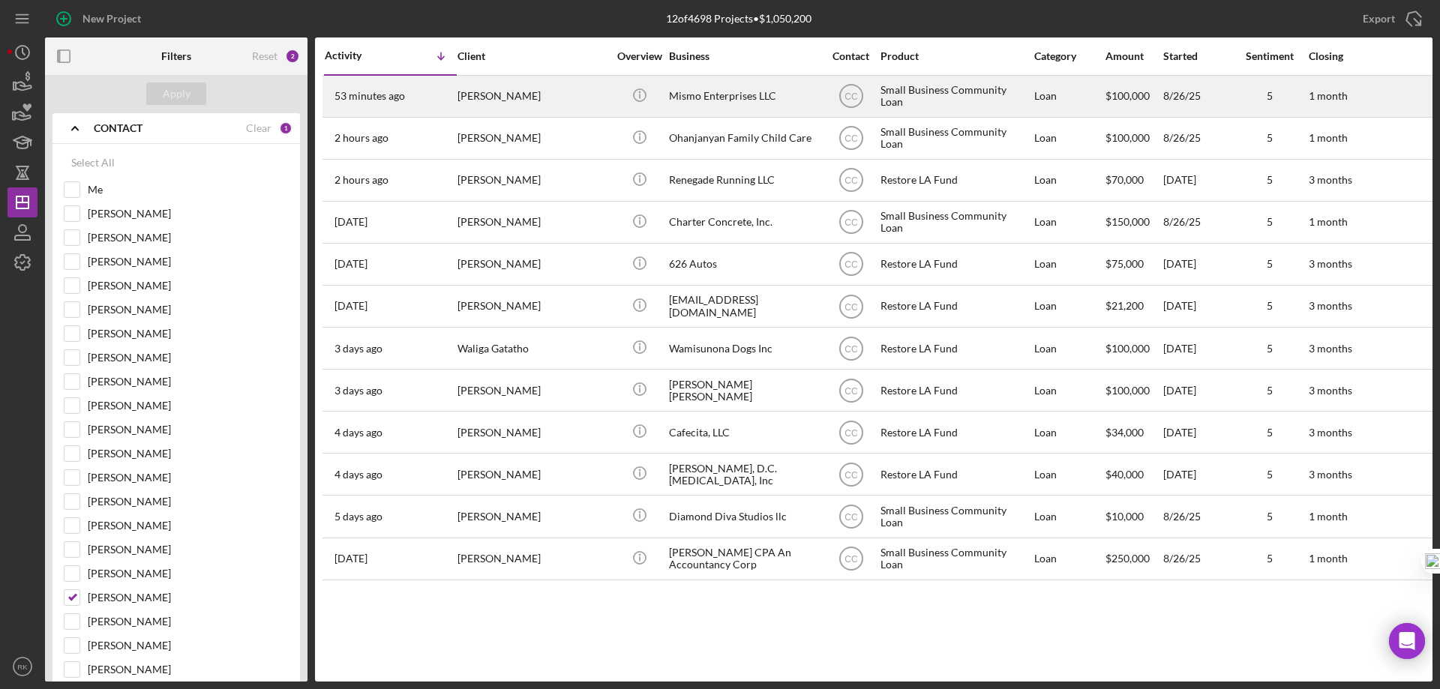
scroll to position [31, 0]
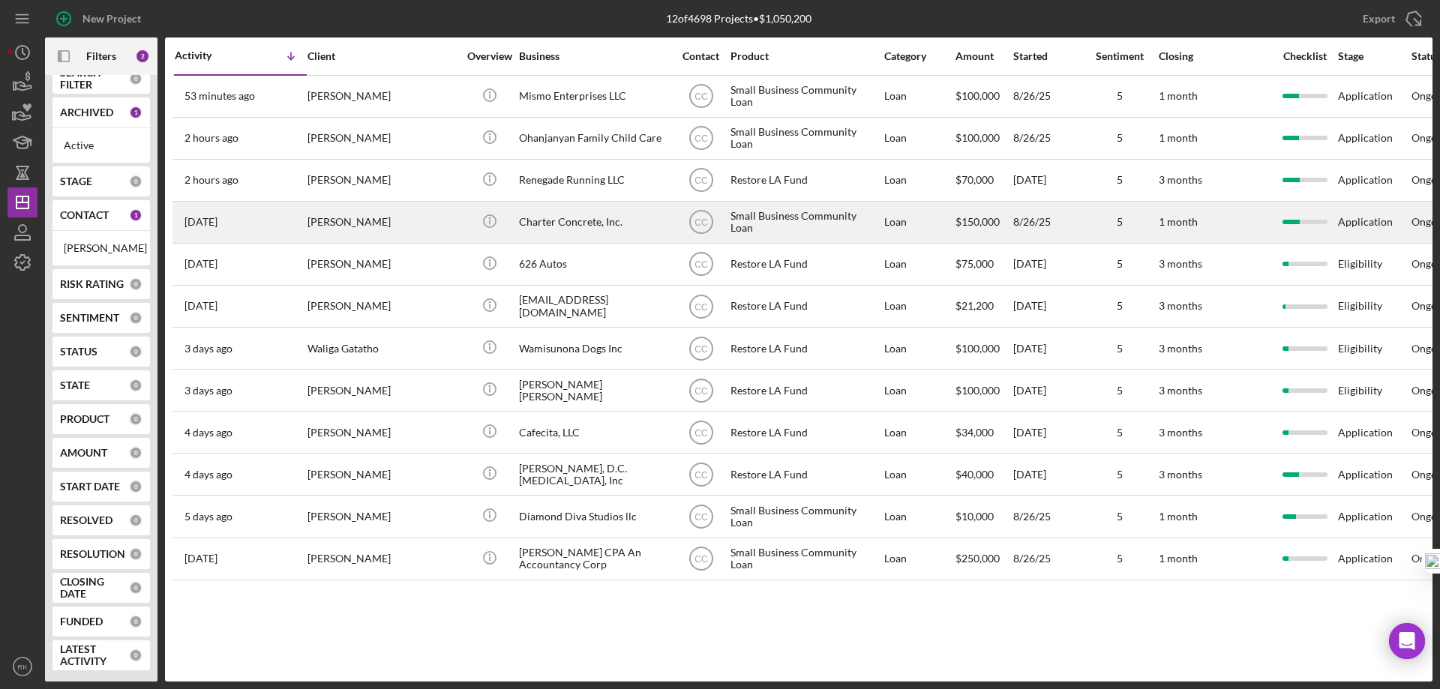
click at [560, 223] on div "Charter Concrete, Inc." at bounding box center [594, 223] width 150 height 40
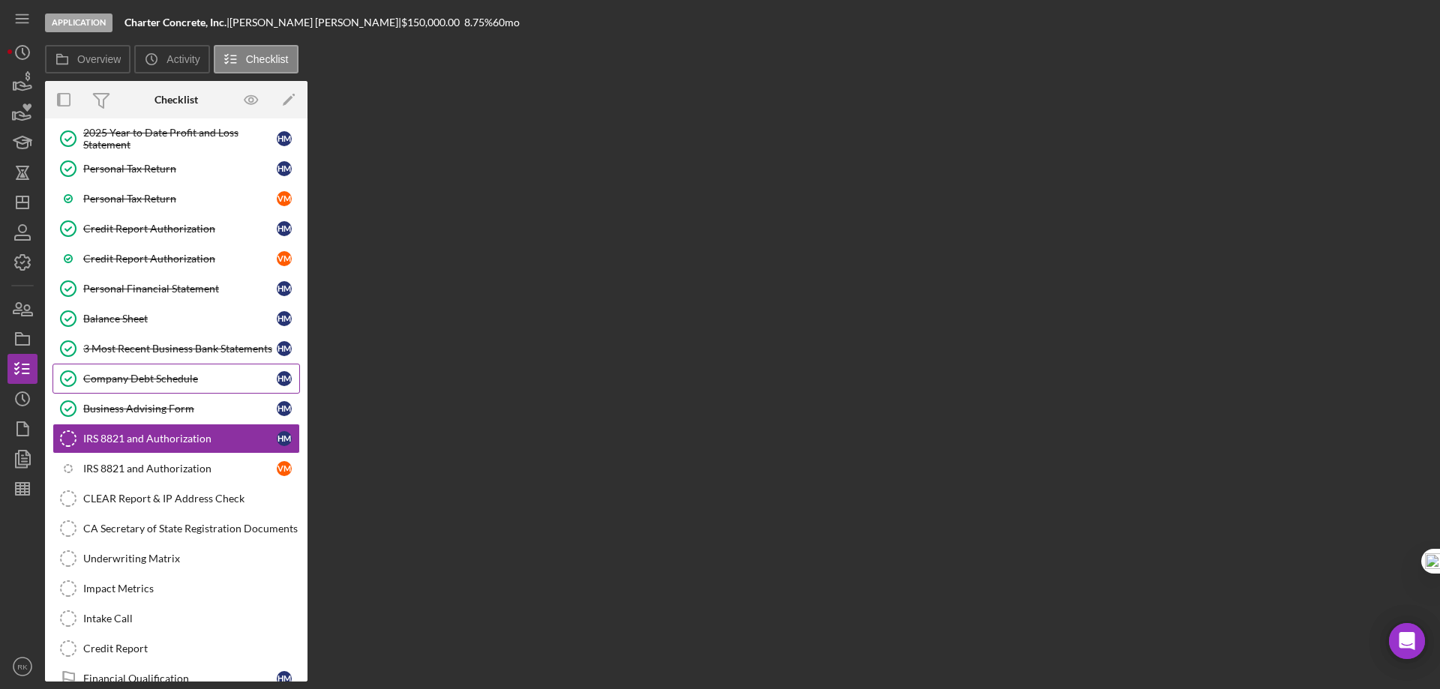
scroll to position [259, 0]
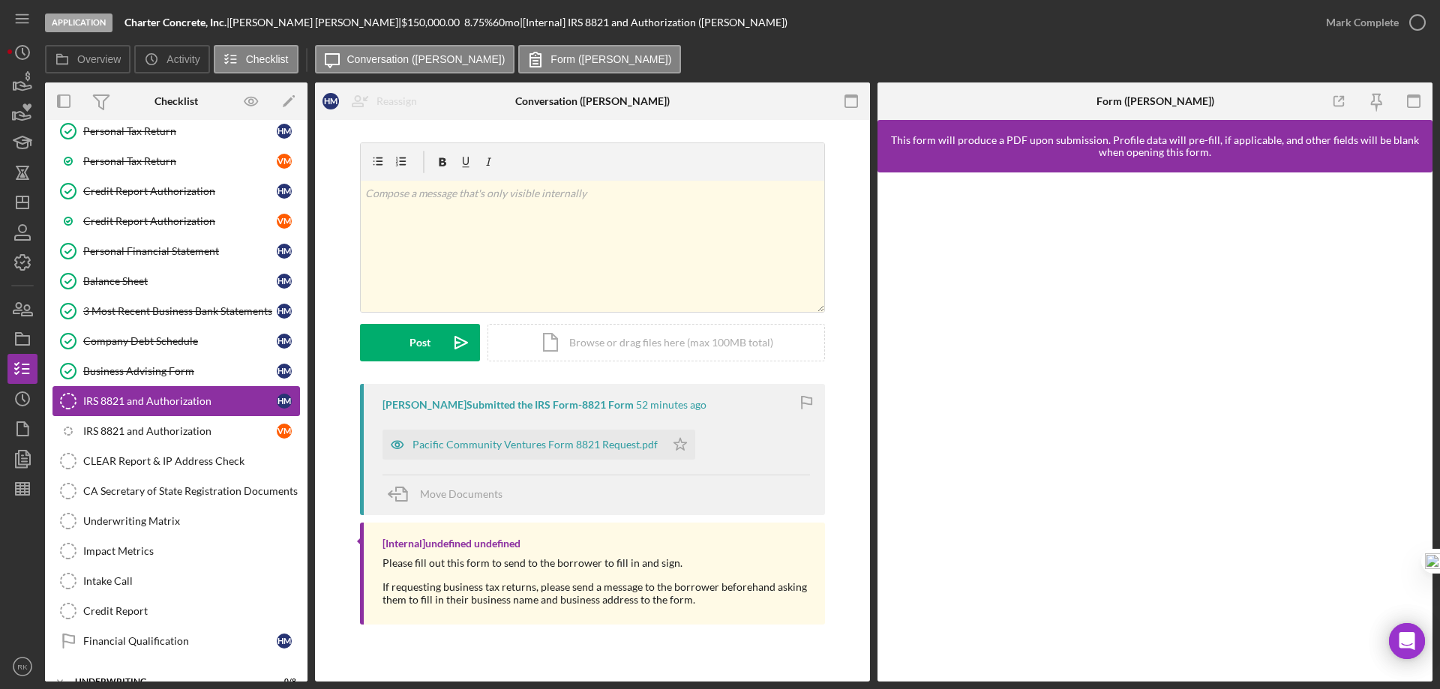
click at [167, 404] on div "IRS 8821 and Authorization" at bounding box center [180, 401] width 194 height 12
click at [560, 446] on div "Pacific Community Ventures Form 8821 Request.pdf" at bounding box center [535, 445] width 245 height 12
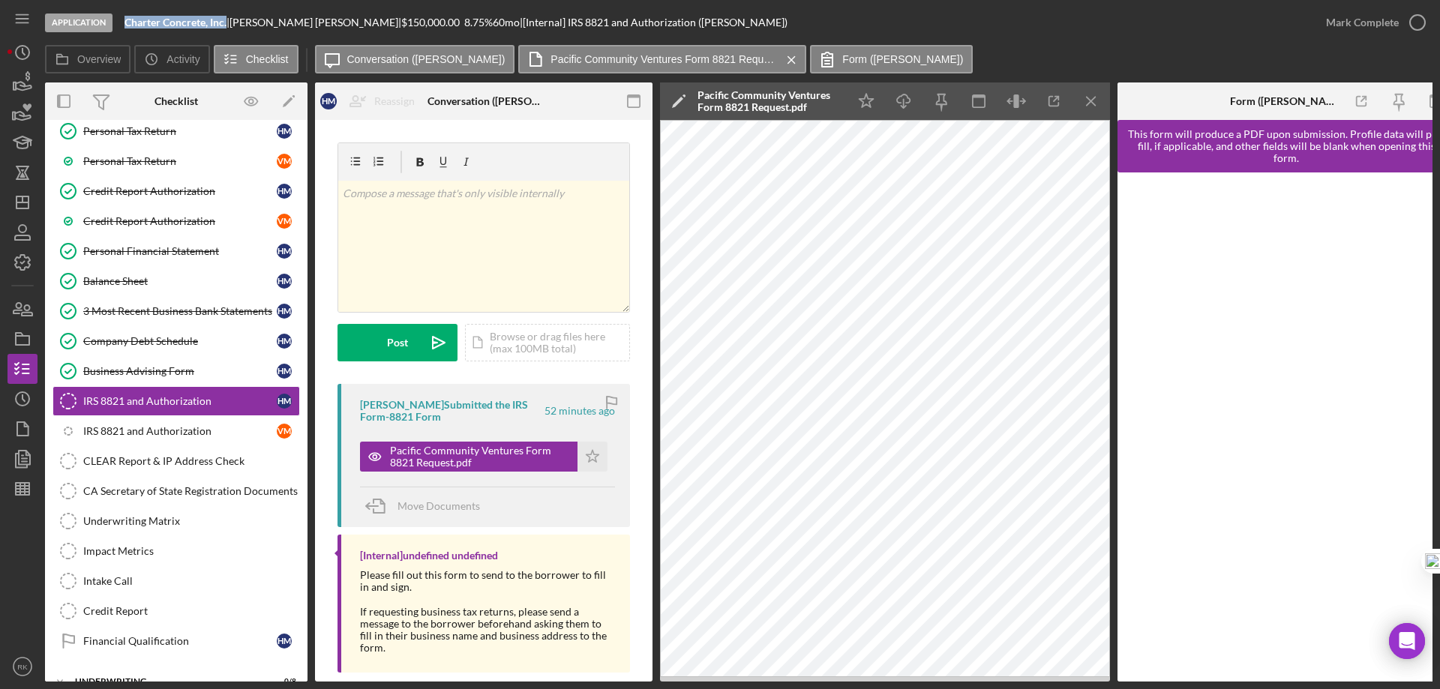
drag, startPoint x: 125, startPoint y: 21, endPoint x: 228, endPoint y: 24, distance: 102.8
click at [228, 24] on div "Charter Concrete, Inc. |" at bounding box center [177, 23] width 105 height 12
copy b "Charter Concrete, Inc."
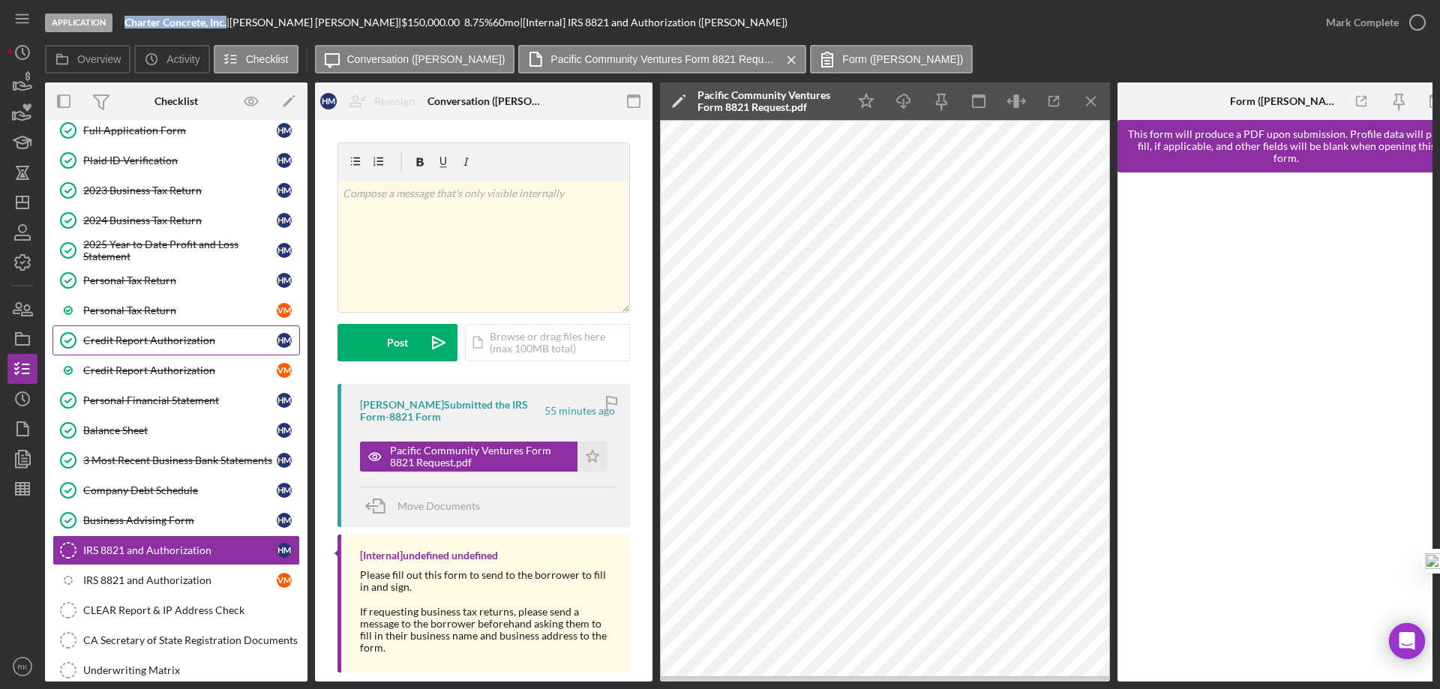
scroll to position [109, 0]
click at [149, 377] on div "Credit Report Authorization" at bounding box center [180, 371] width 194 height 12
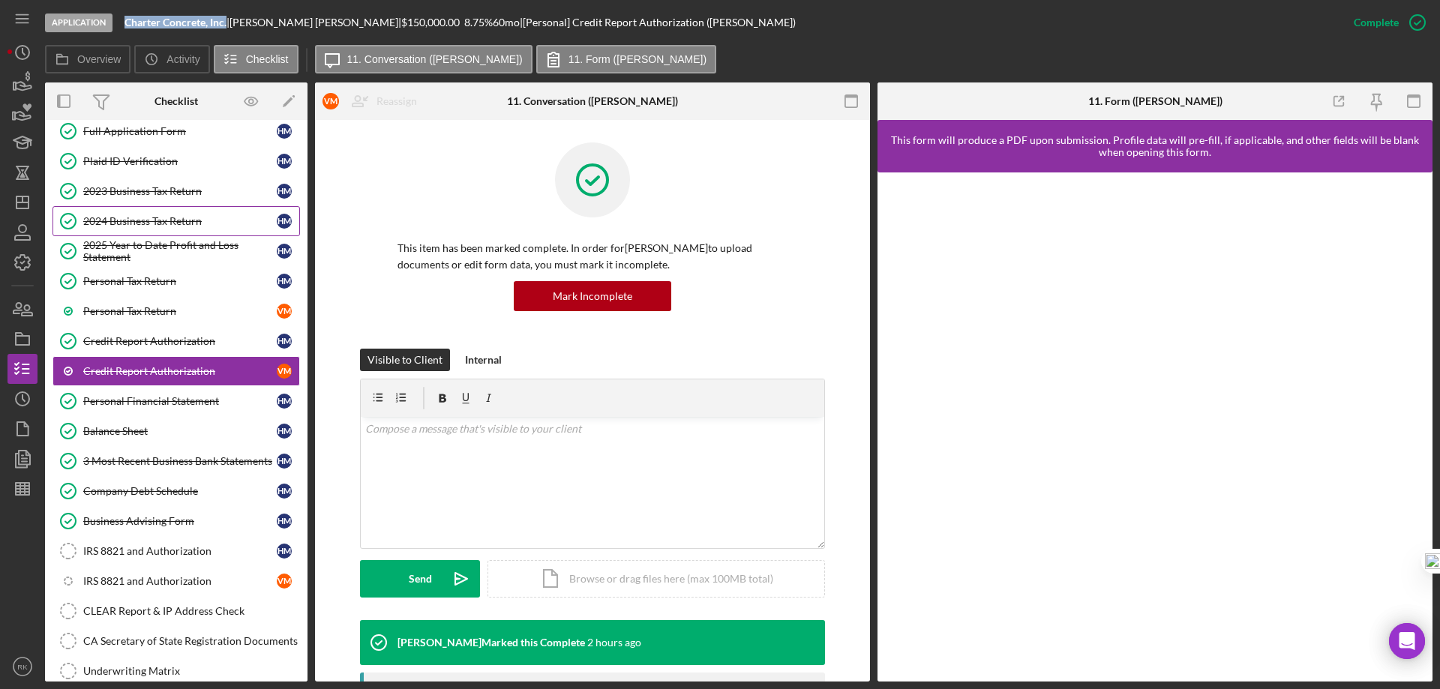
click at [134, 221] on div "2024 Business Tax Return" at bounding box center [180, 221] width 194 height 12
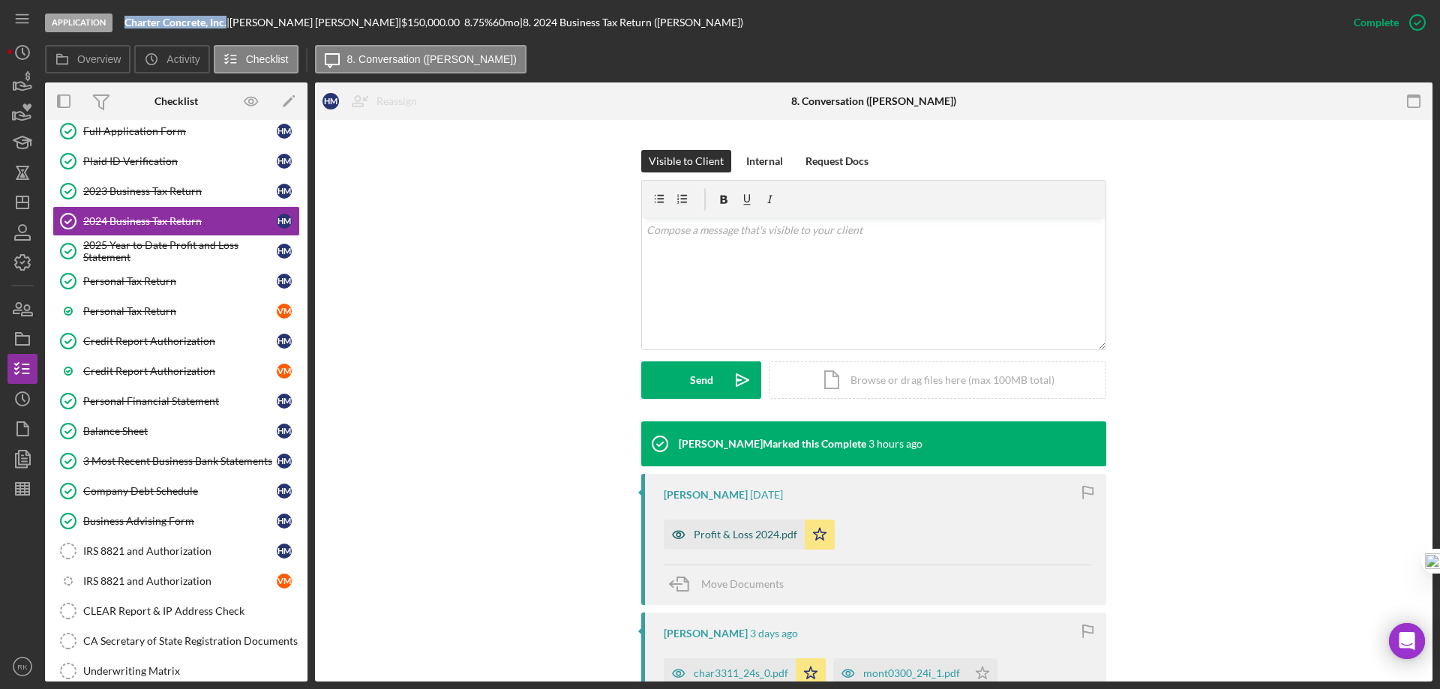
scroll to position [200, 0]
click at [118, 194] on div "2023 Business Tax Return" at bounding box center [180, 191] width 194 height 12
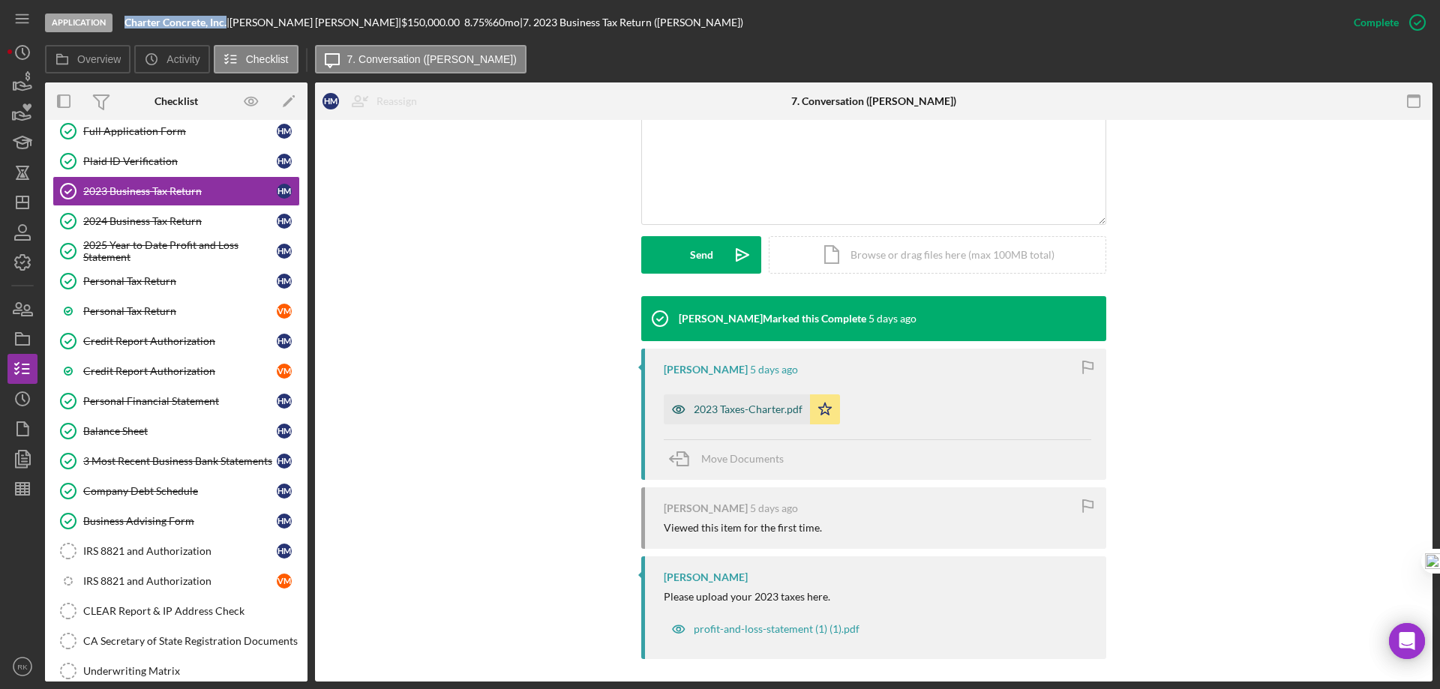
scroll to position [325, 0]
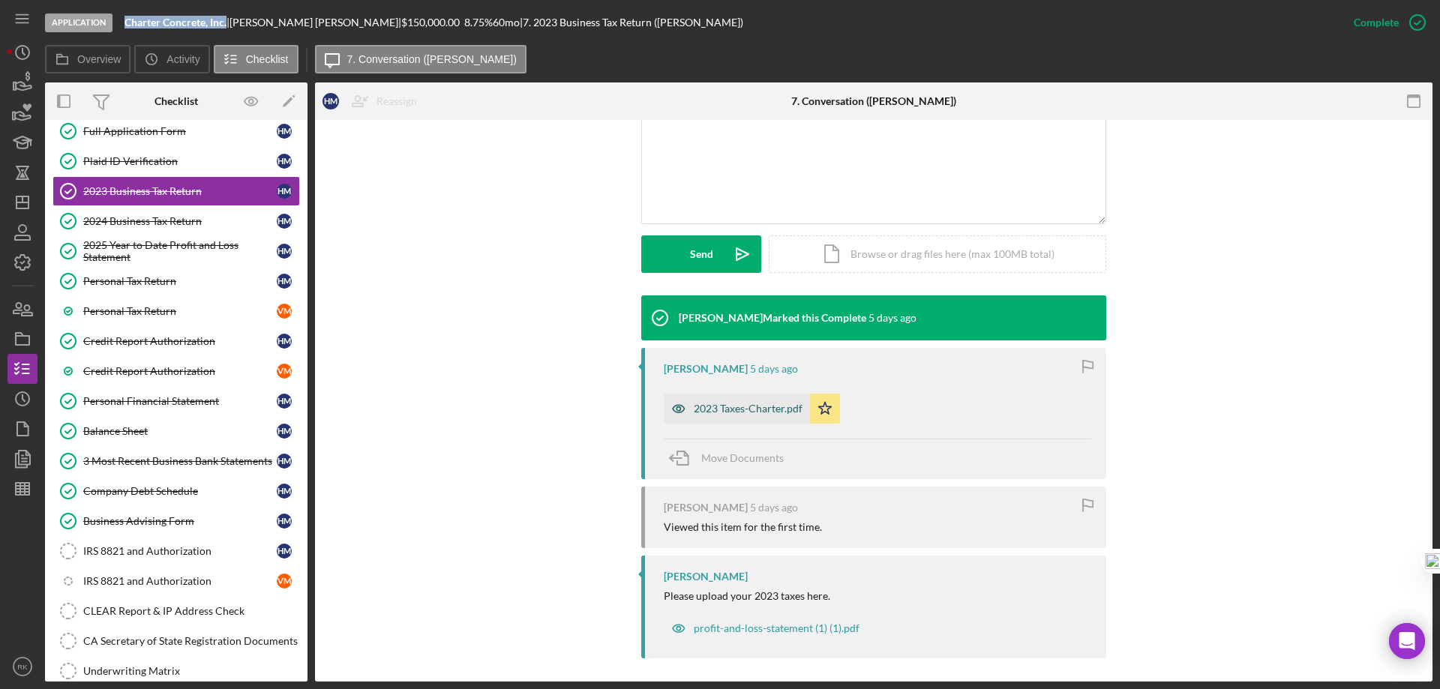
click at [746, 409] on div "2023 Taxes-Charter.pdf" at bounding box center [748, 409] width 109 height 12
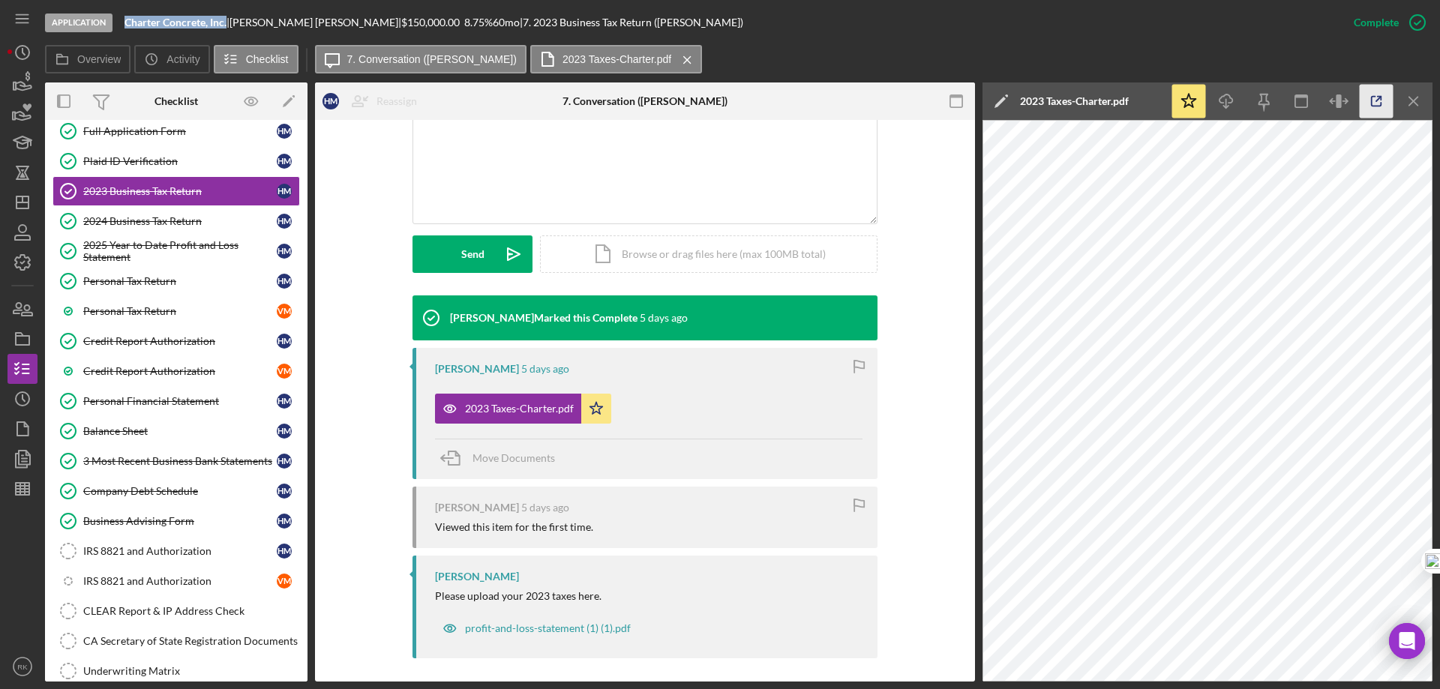
click at [1374, 104] on icon "button" at bounding box center [1377, 102] width 34 height 34
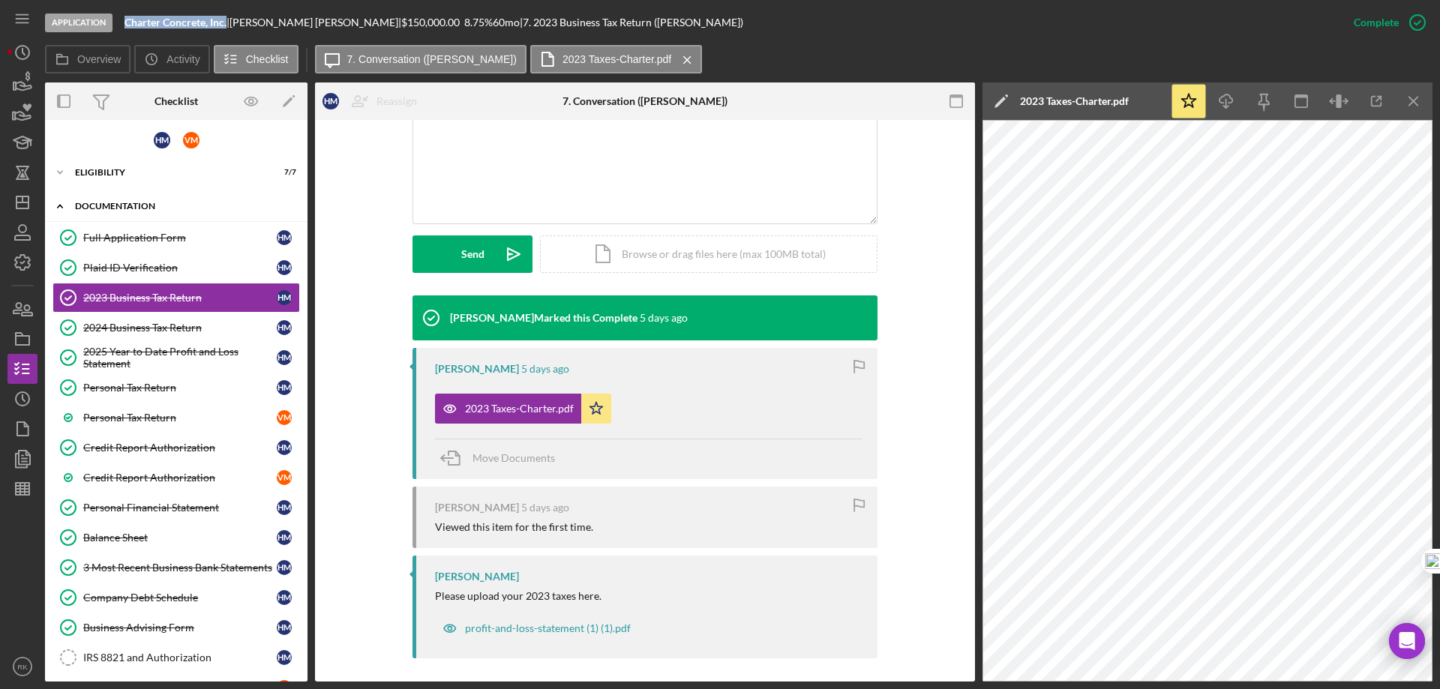
scroll to position [0, 0]
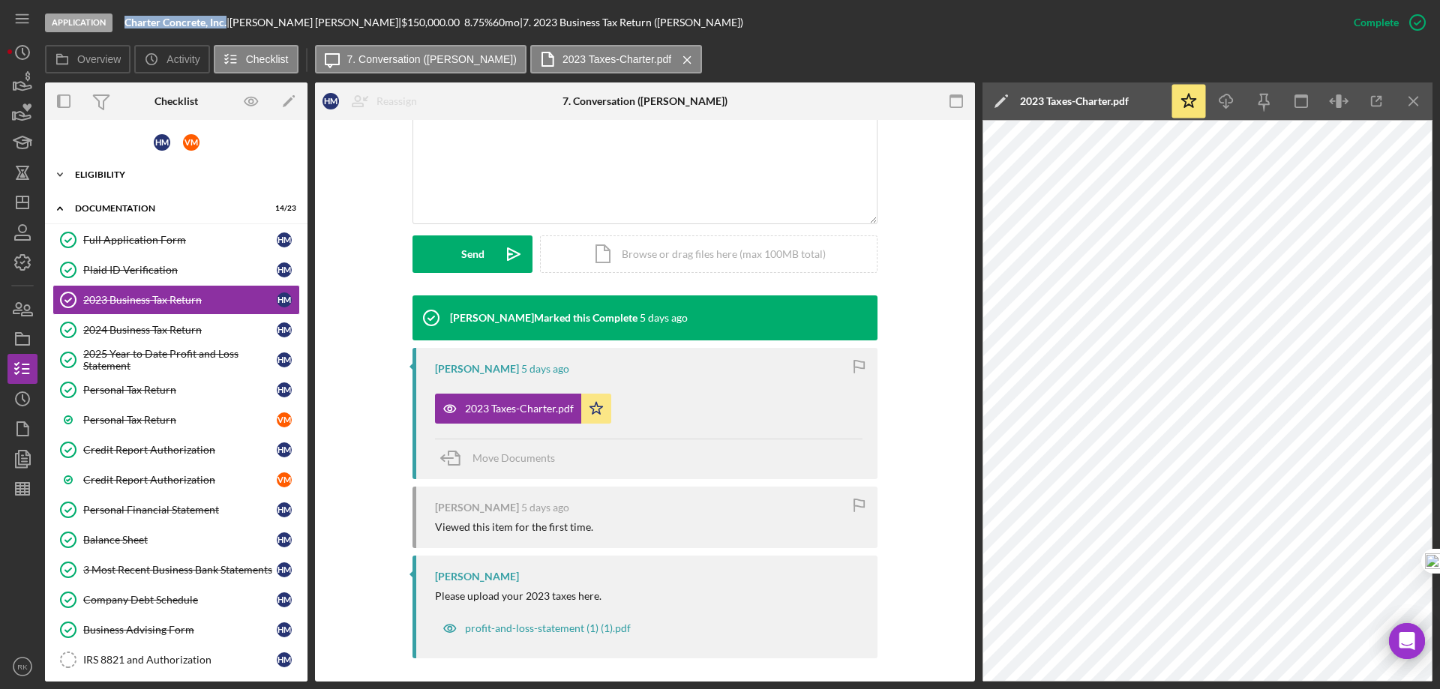
click at [121, 176] on div "Eligibility" at bounding box center [182, 174] width 214 height 9
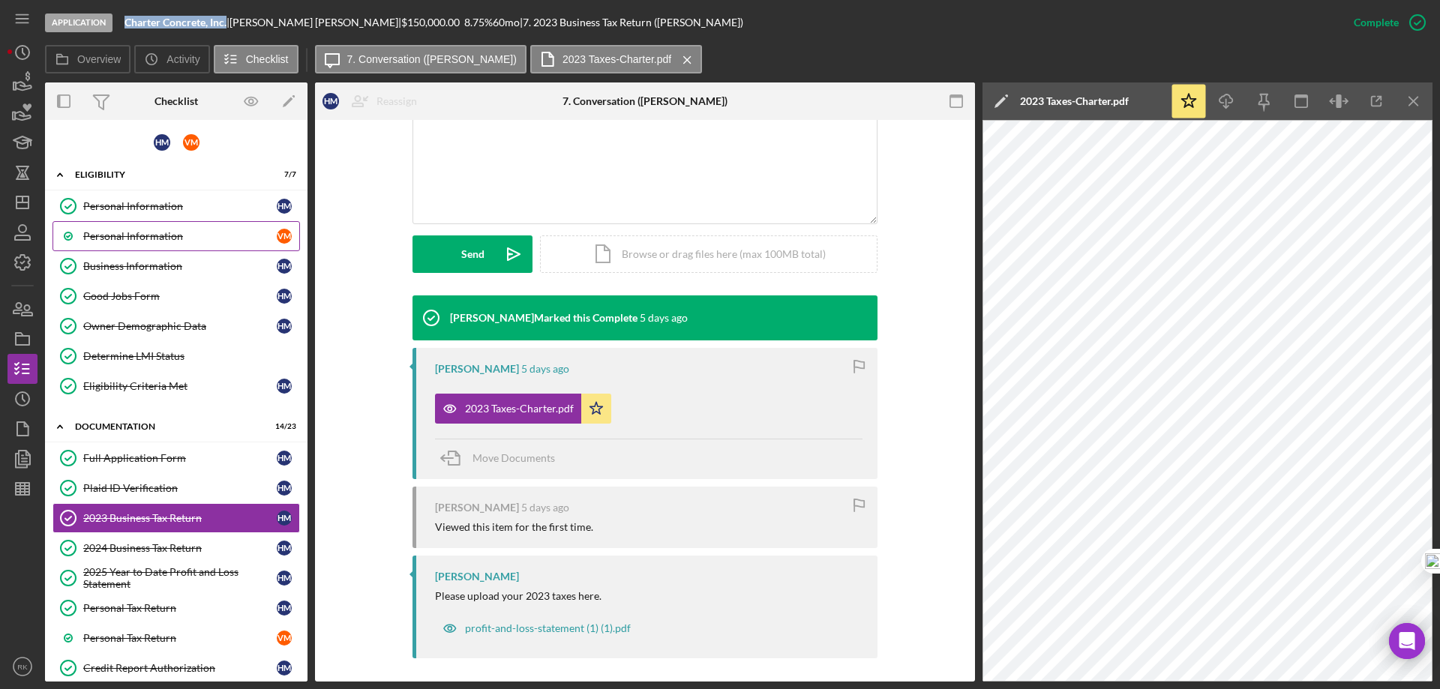
click at [131, 233] on div "Personal Information" at bounding box center [180, 236] width 194 height 12
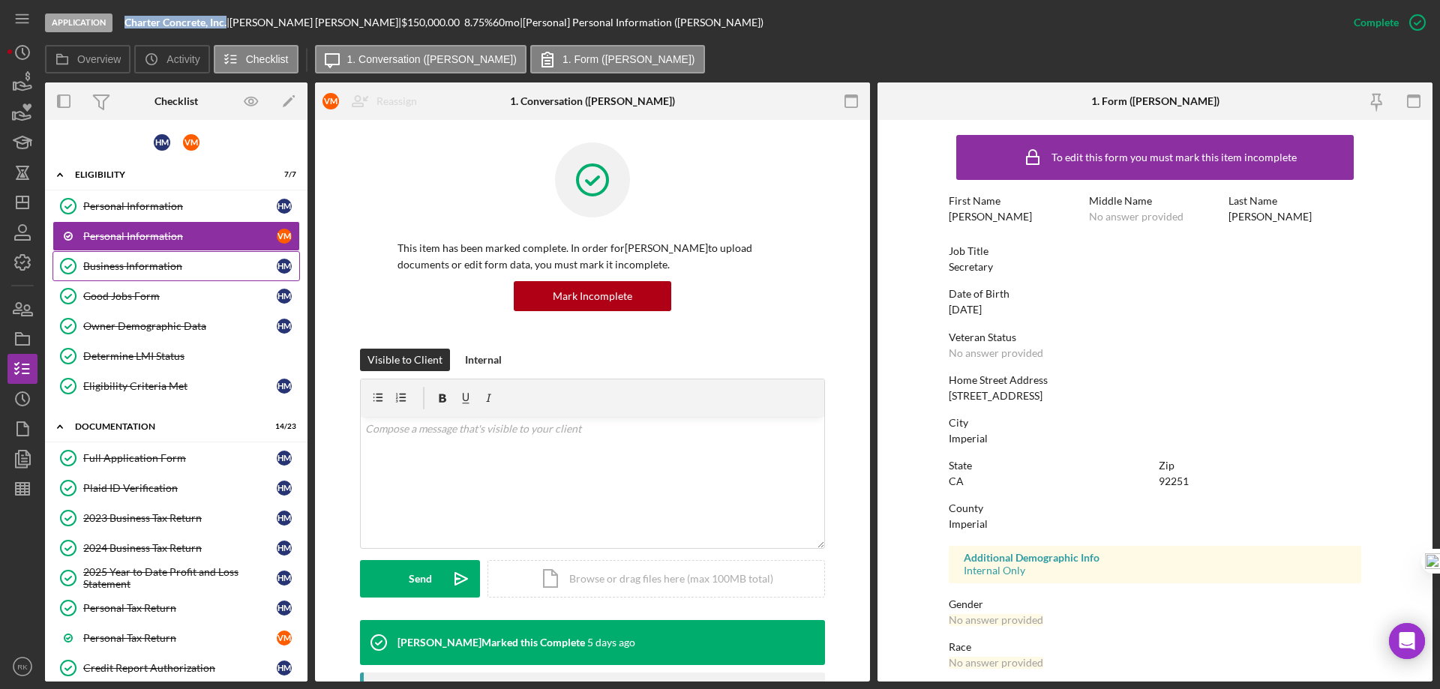
click at [163, 270] on div "Business Information" at bounding box center [180, 266] width 194 height 12
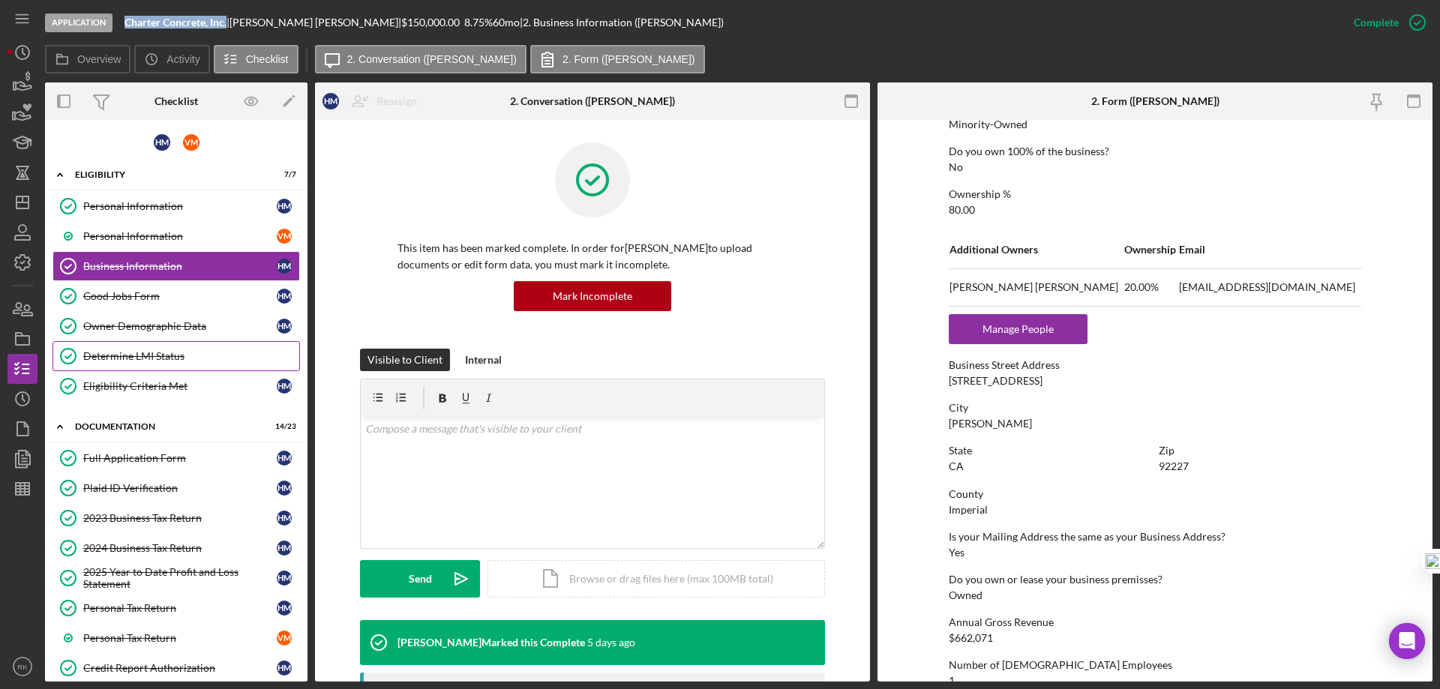
scroll to position [575, 0]
click at [138, 519] on div "2023 Business Tax Return" at bounding box center [180, 518] width 194 height 12
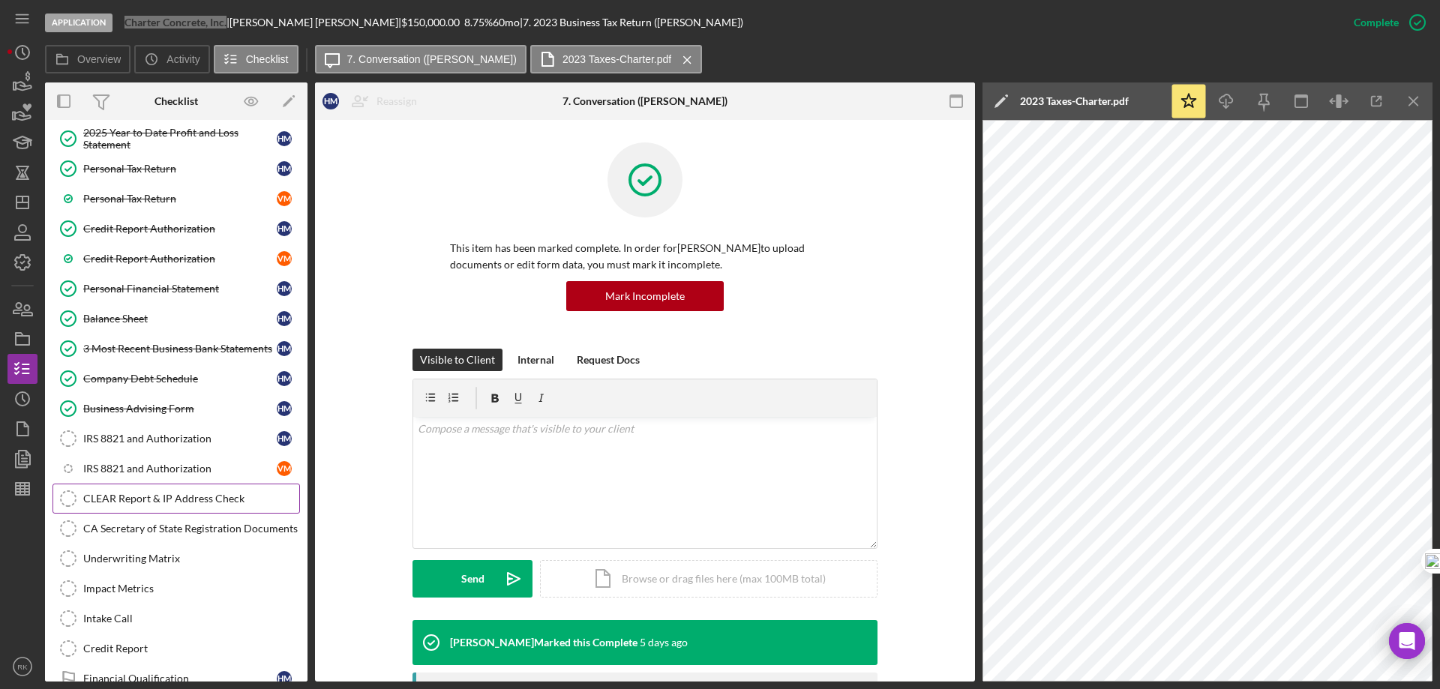
scroll to position [450, 0]
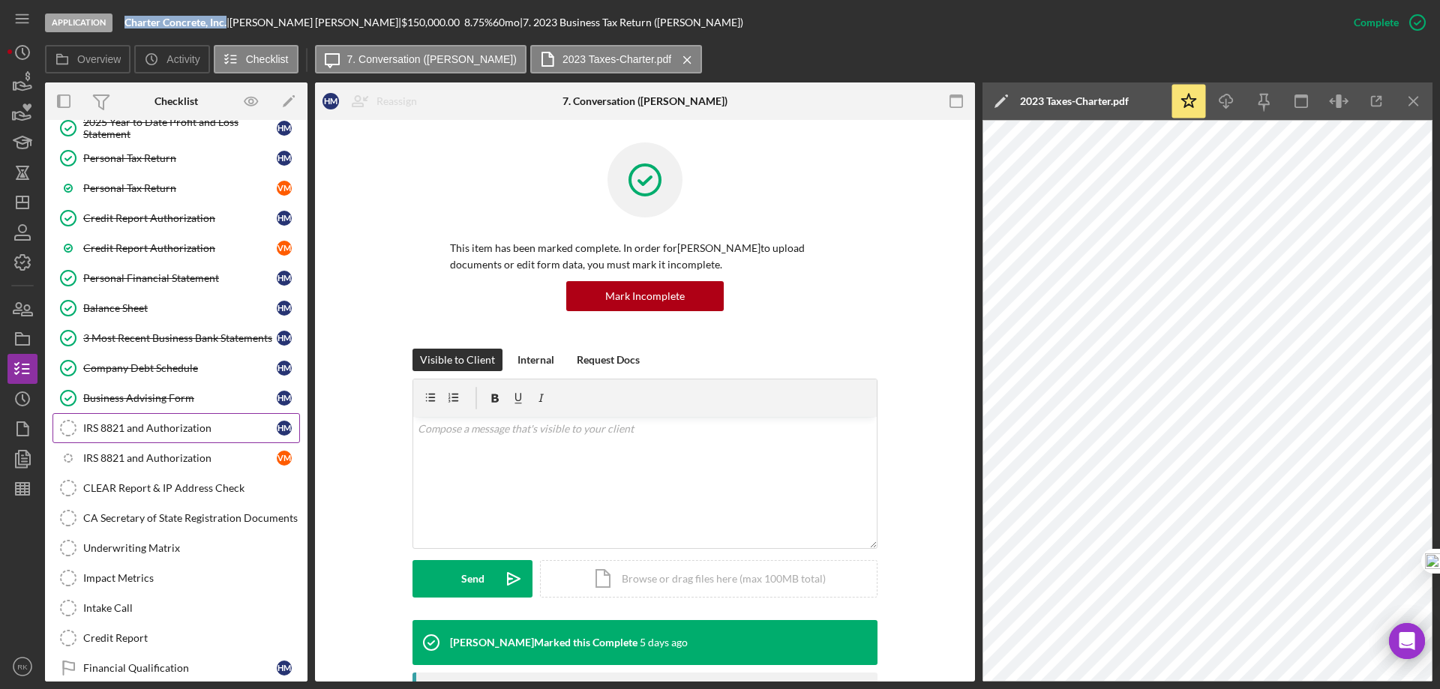
drag, startPoint x: 149, startPoint y: 416, endPoint x: 158, endPoint y: 419, distance: 9.8
click at [149, 416] on link "IRS 8821 and Authorization IRS 8821 and Authorization H M" at bounding box center [177, 428] width 248 height 30
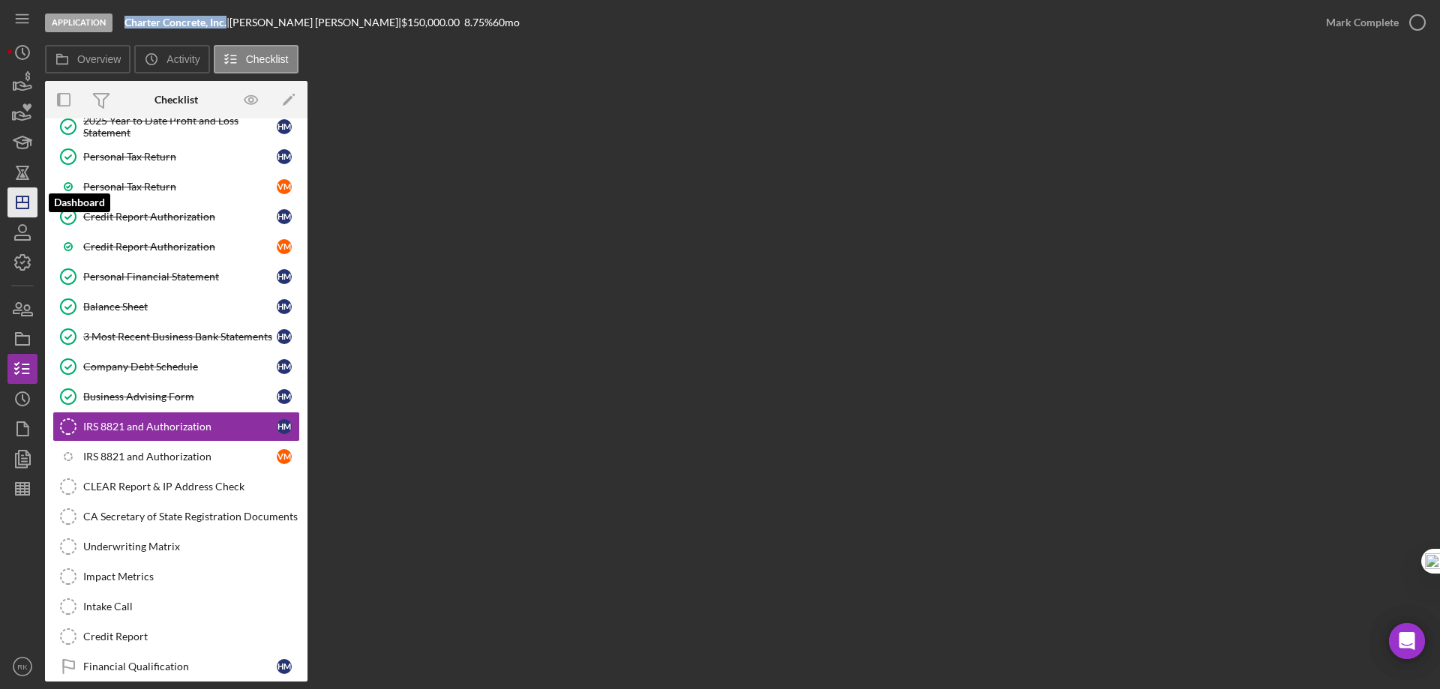
click at [20, 203] on line "button" at bounding box center [23, 203] width 12 height 0
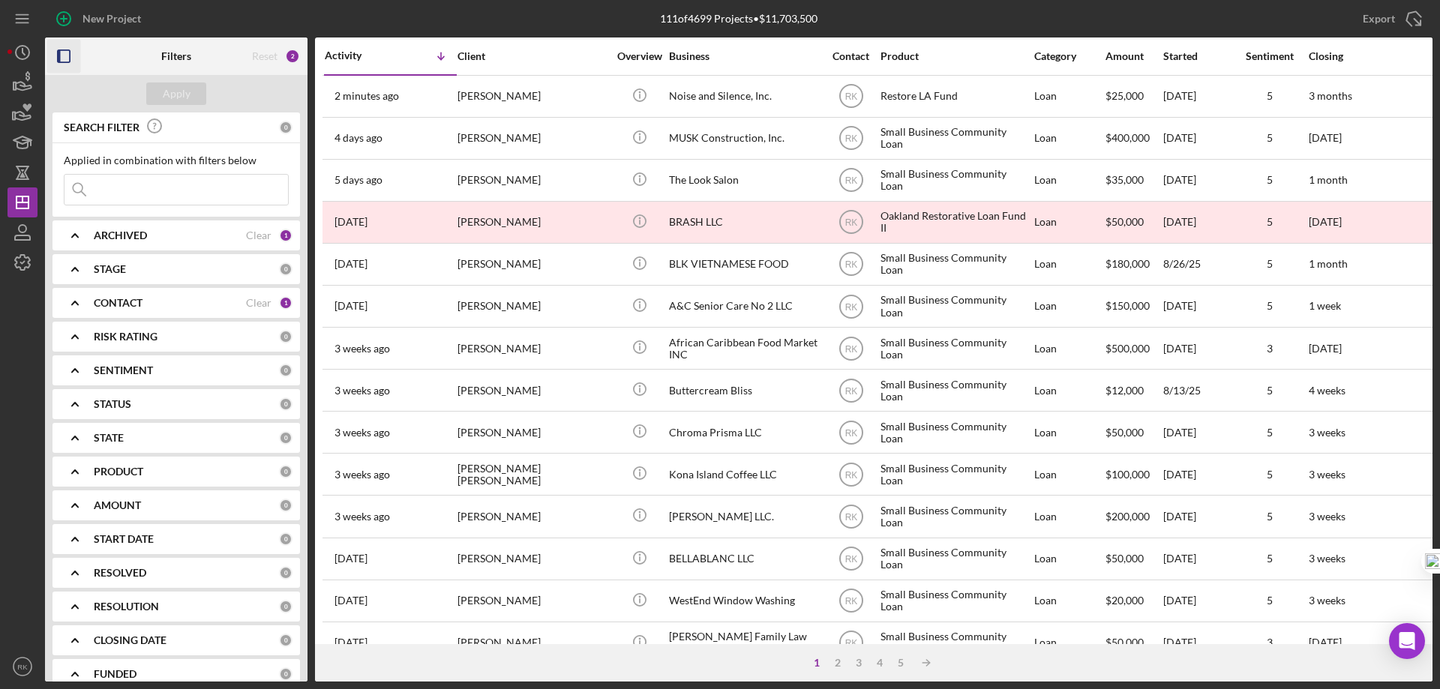
click at [65, 60] on icon "button" at bounding box center [64, 57] width 34 height 34
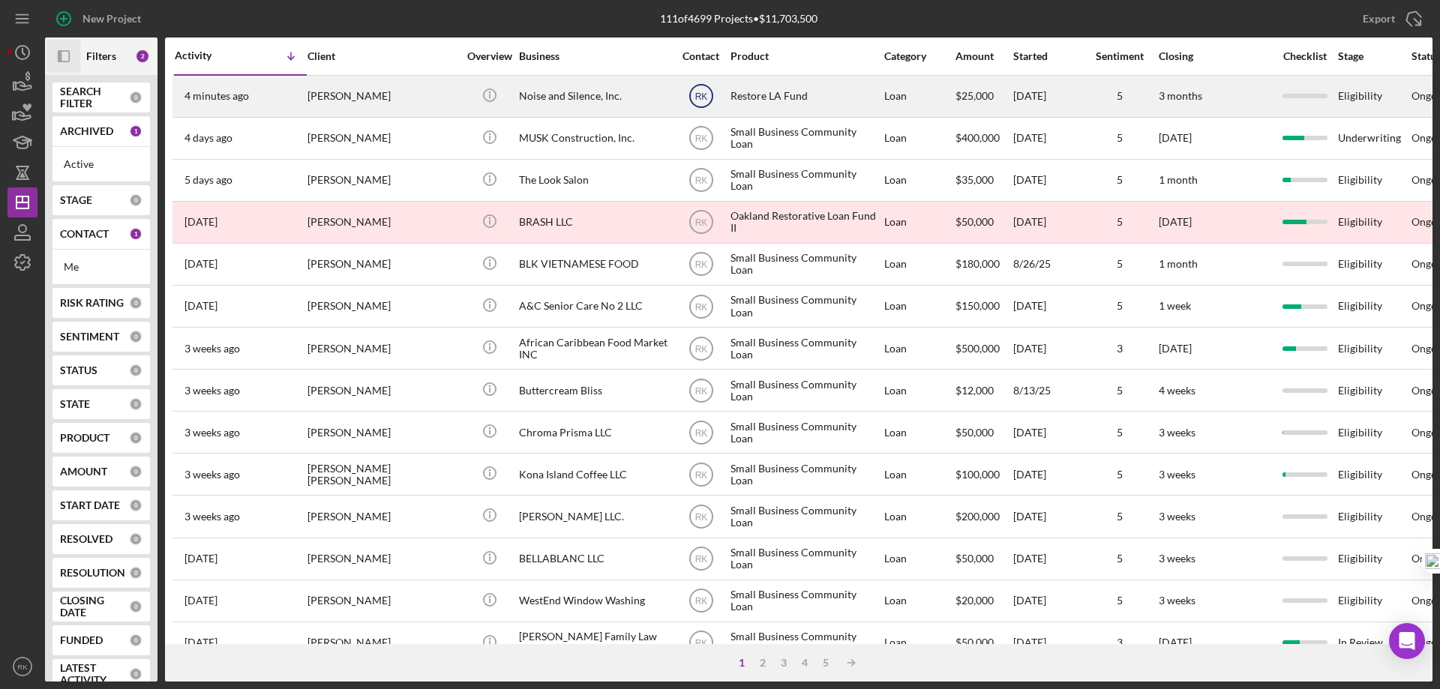
click at [698, 102] on icon "RK" at bounding box center [702, 96] width 38 height 38
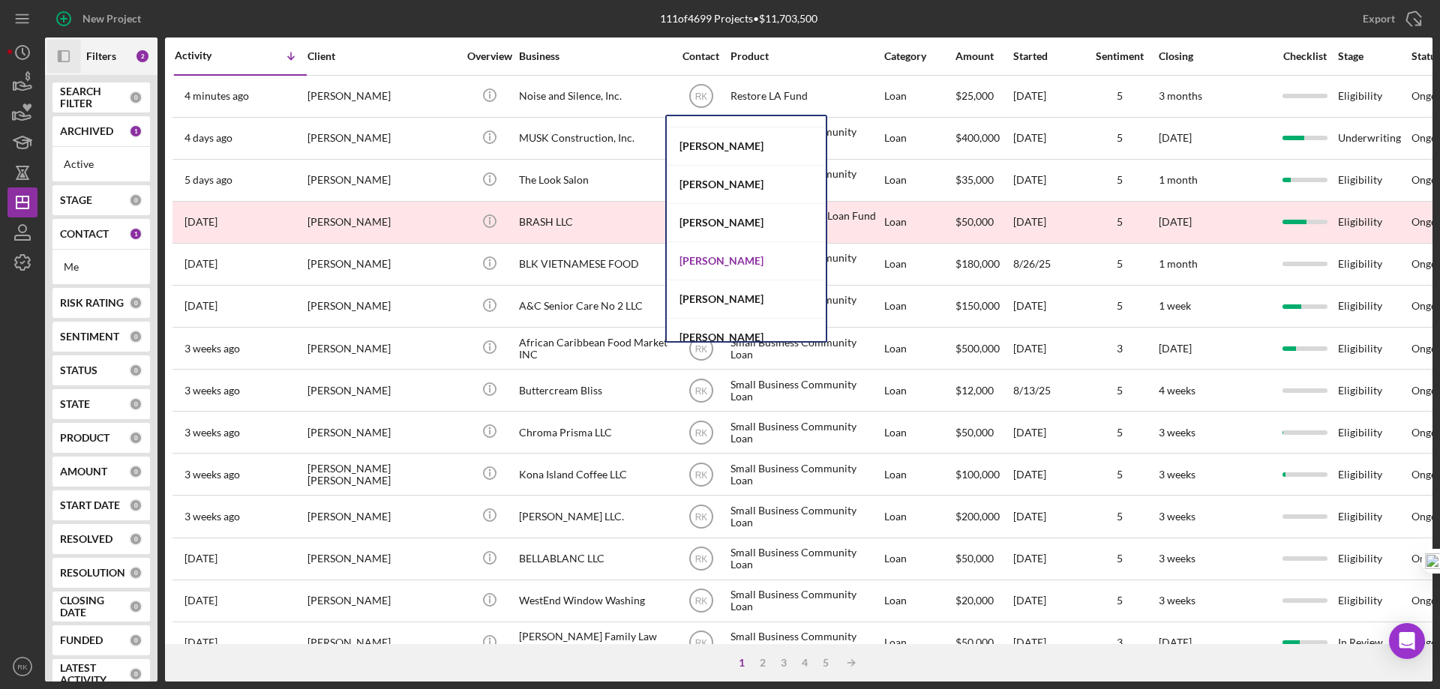
scroll to position [525, 0]
click at [724, 262] on div "[PERSON_NAME]" at bounding box center [746, 261] width 159 height 38
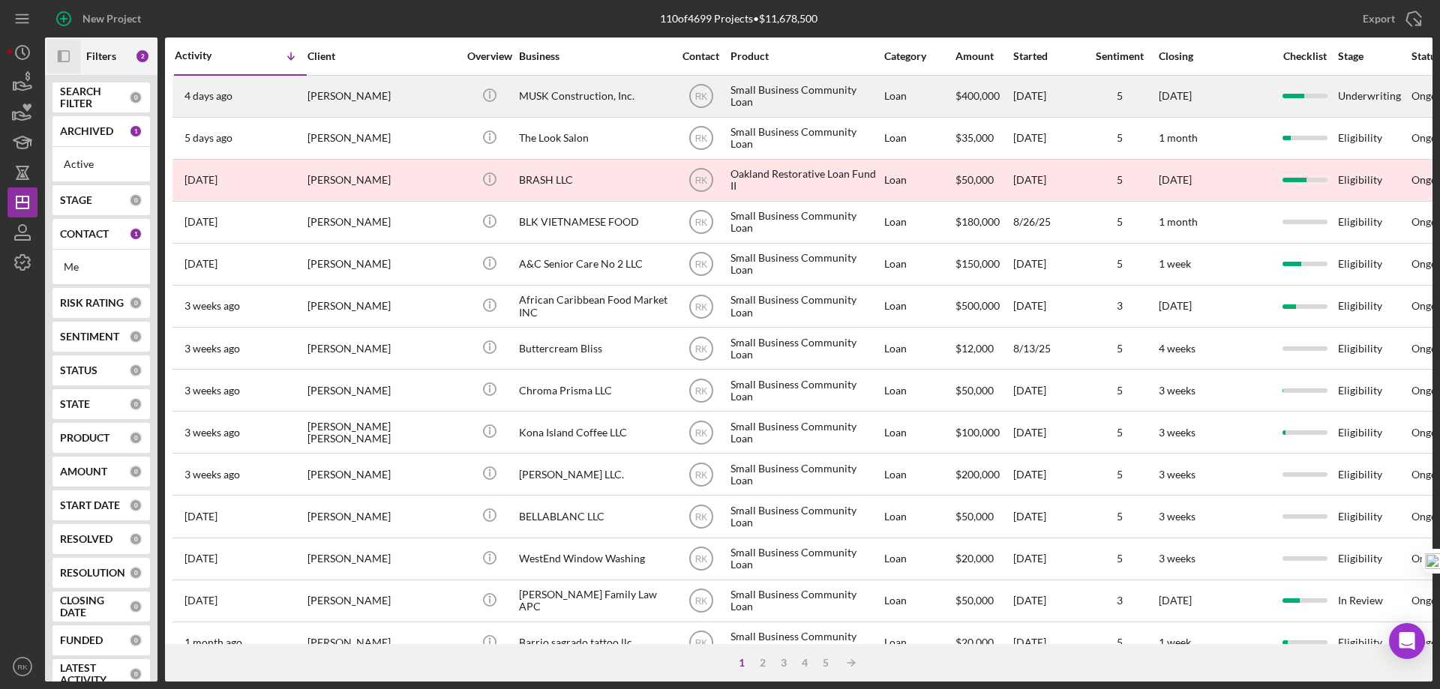
click at [551, 92] on div "MUSK Construction, Inc." at bounding box center [594, 97] width 150 height 40
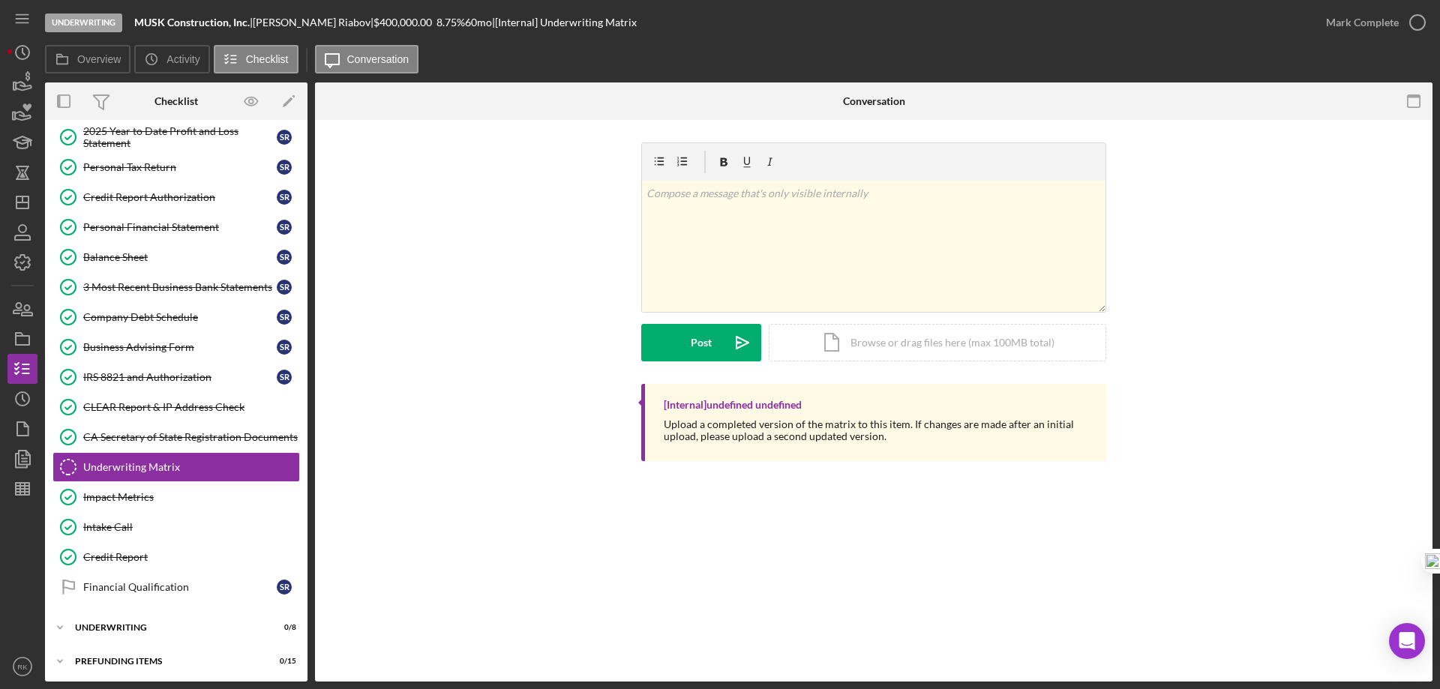
scroll to position [193, 0]
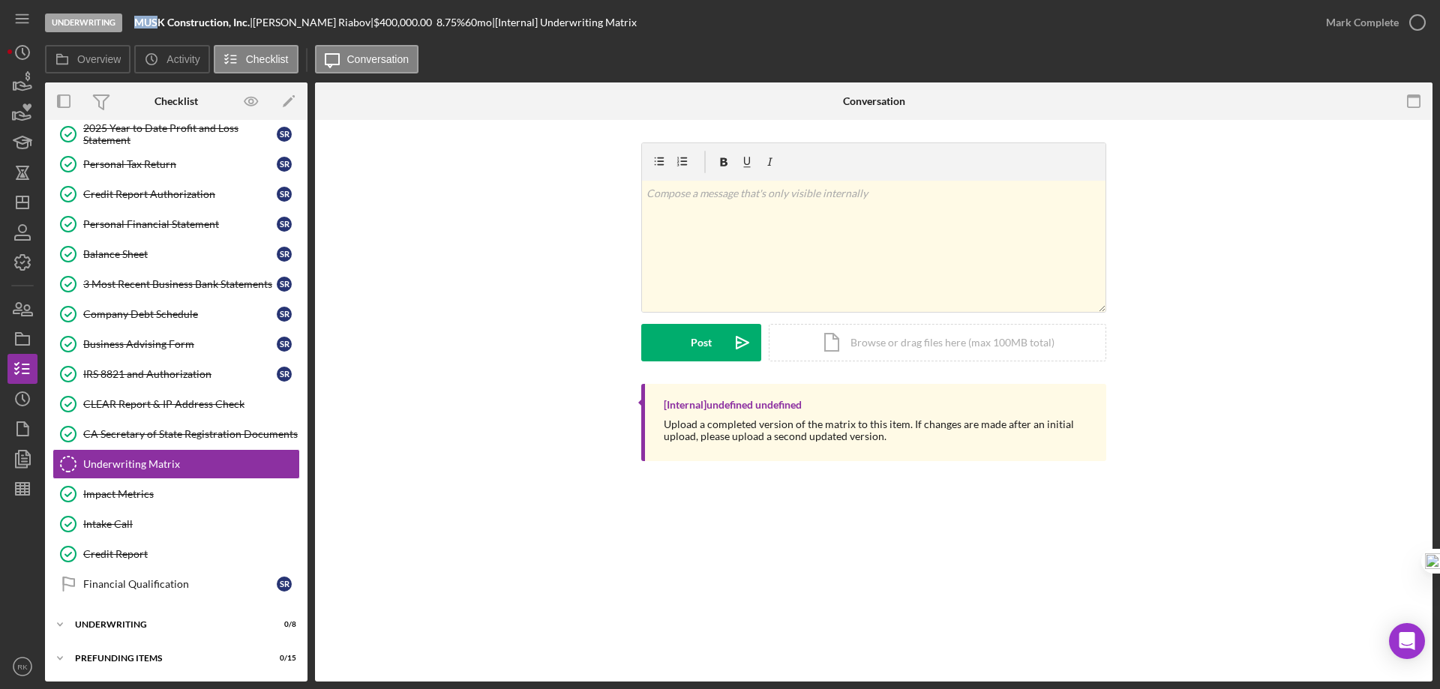
drag, startPoint x: 136, startPoint y: 20, endPoint x: 156, endPoint y: 24, distance: 20.6
click at [156, 24] on b "MUSK Construction, Inc." at bounding box center [192, 22] width 116 height 13
click at [137, 629] on div "Underwriting" at bounding box center [182, 624] width 214 height 9
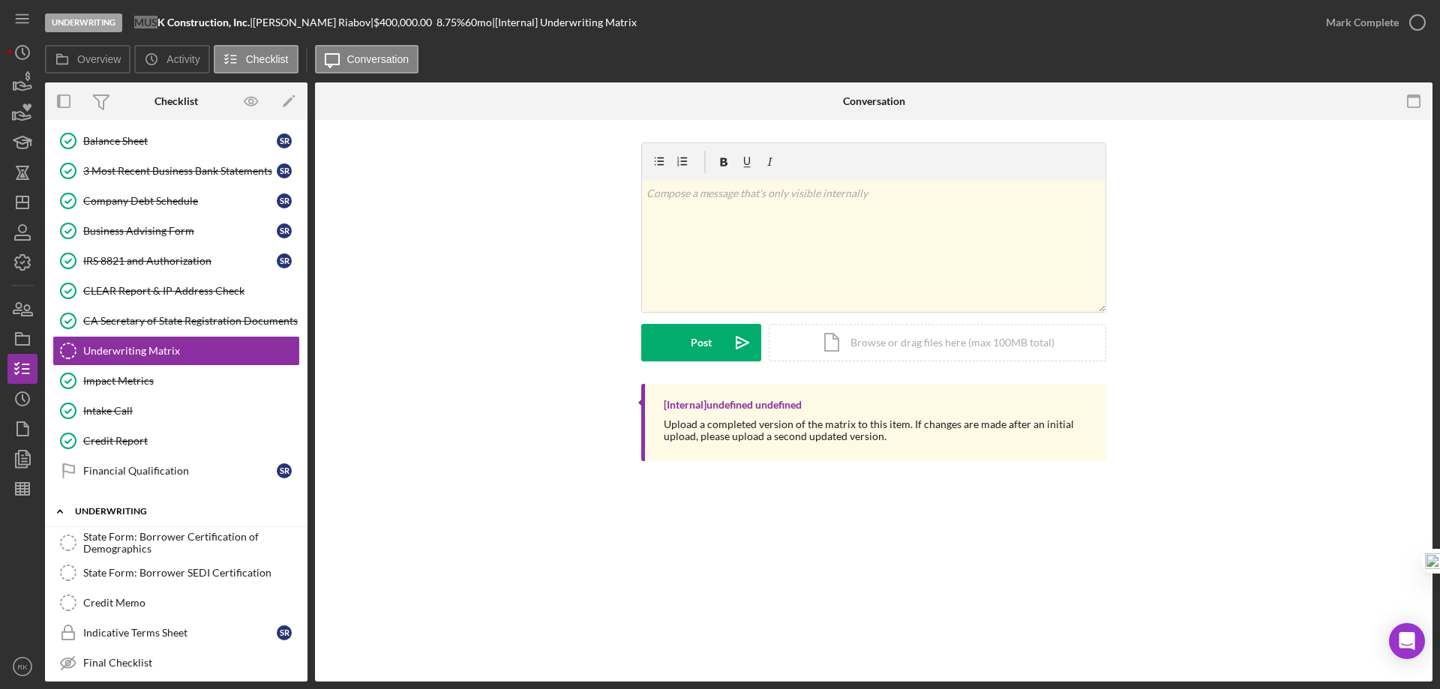
scroll to position [241, 0]
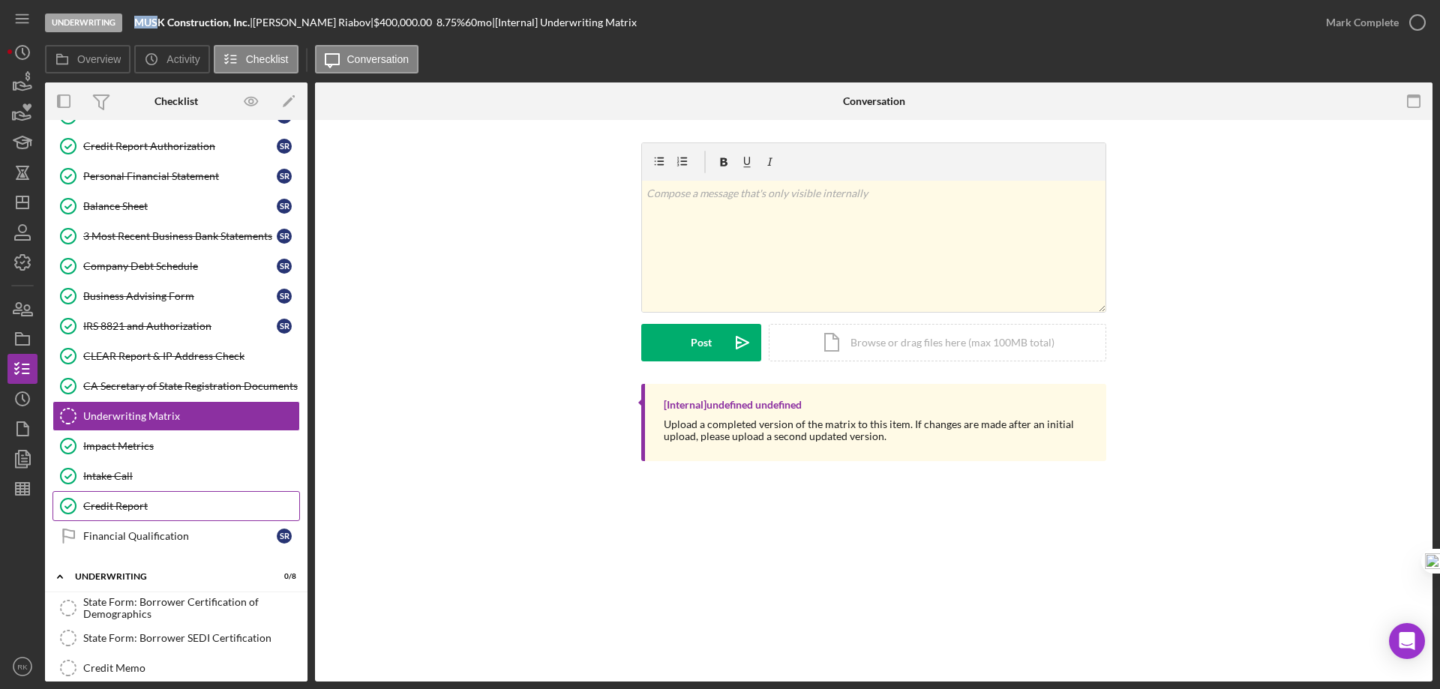
drag, startPoint x: 128, startPoint y: 511, endPoint x: 142, endPoint y: 508, distance: 13.8
click at [128, 511] on div "Credit Report" at bounding box center [191, 506] width 216 height 12
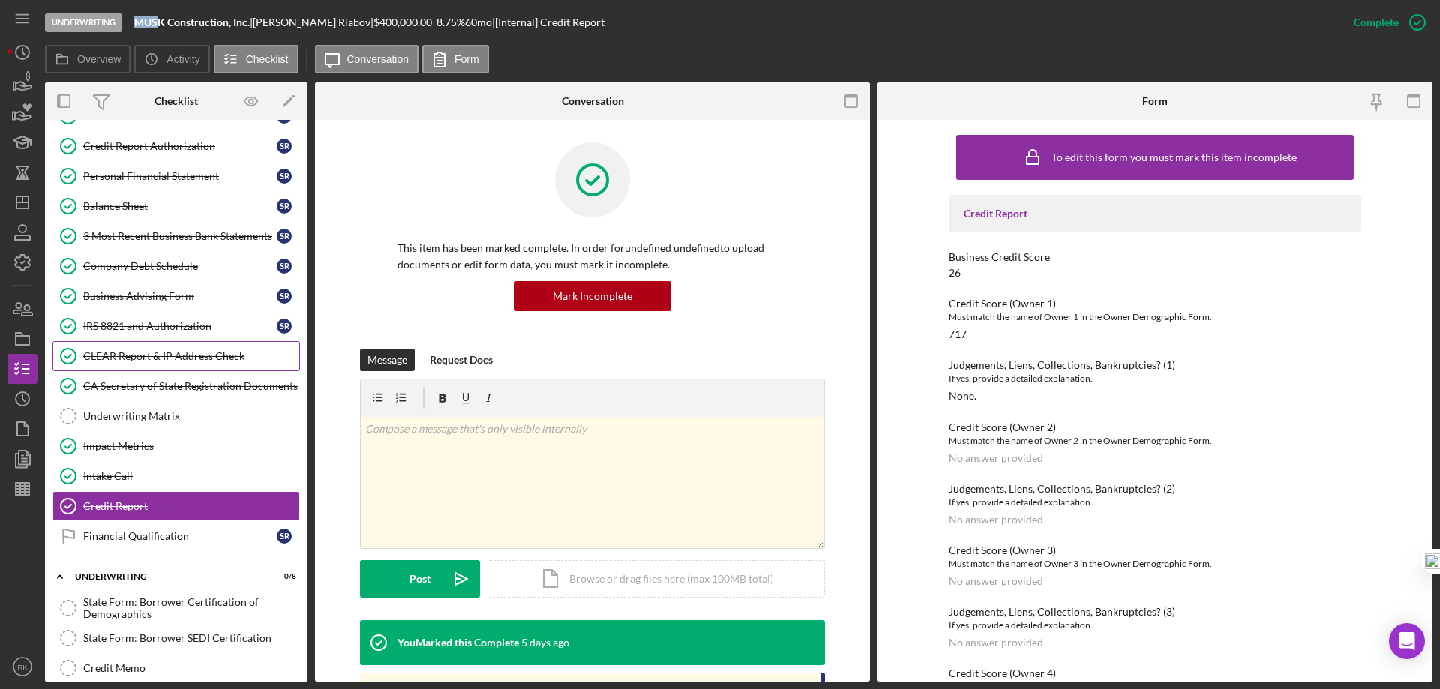
click at [140, 356] on div "CLEAR Report & IP Address Check" at bounding box center [191, 356] width 216 height 12
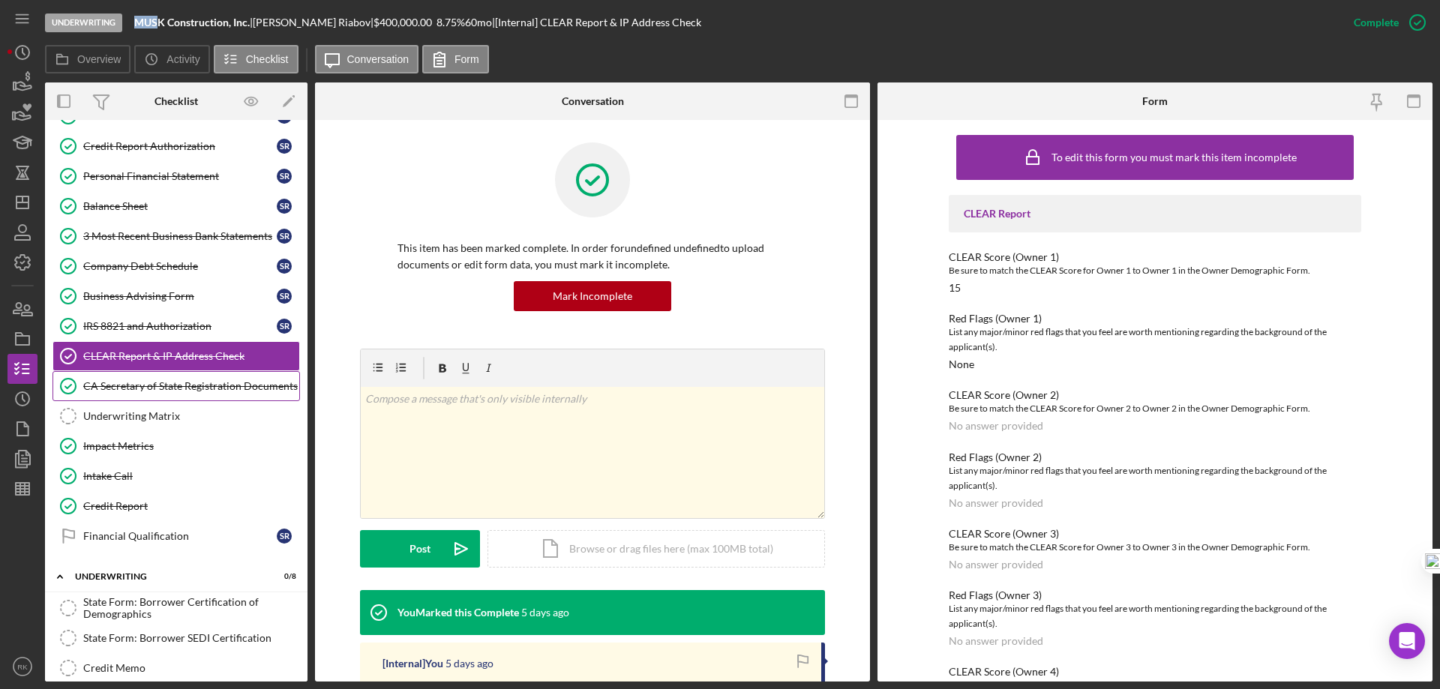
click at [149, 392] on div "CA Secretary of State Registration Documents" at bounding box center [191, 386] width 216 height 12
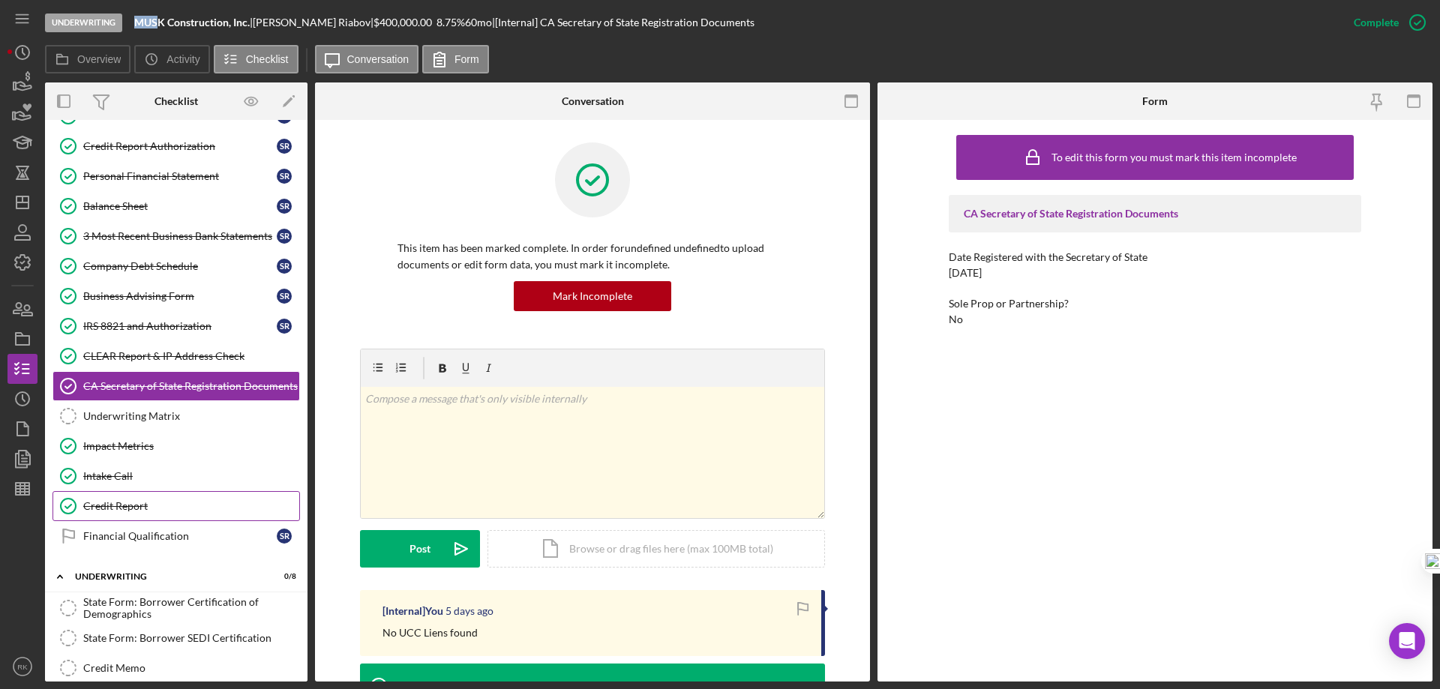
click at [137, 498] on link "Credit Report Credit Report" at bounding box center [177, 506] width 248 height 30
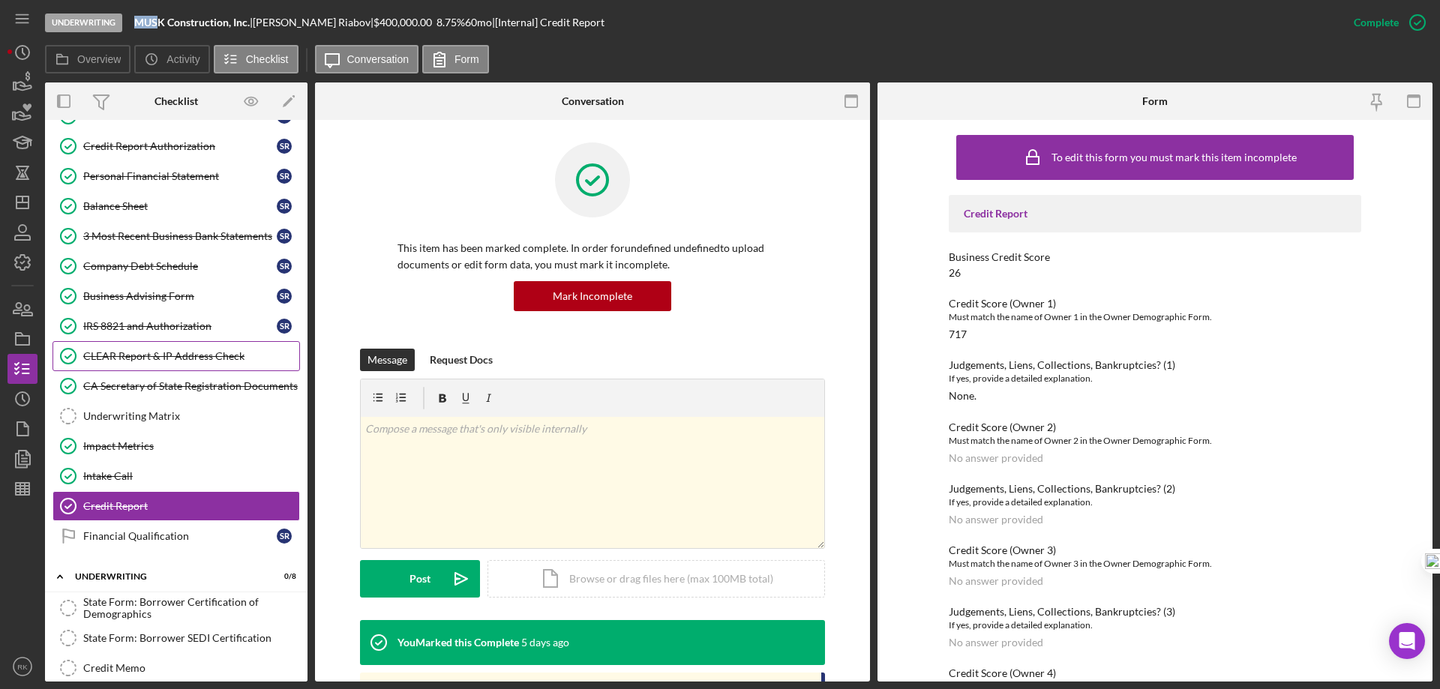
drag, startPoint x: 136, startPoint y: 354, endPoint x: 158, endPoint y: 353, distance: 22.5
click at [136, 353] on div "CLEAR Report & IP Address Check" at bounding box center [191, 356] width 216 height 12
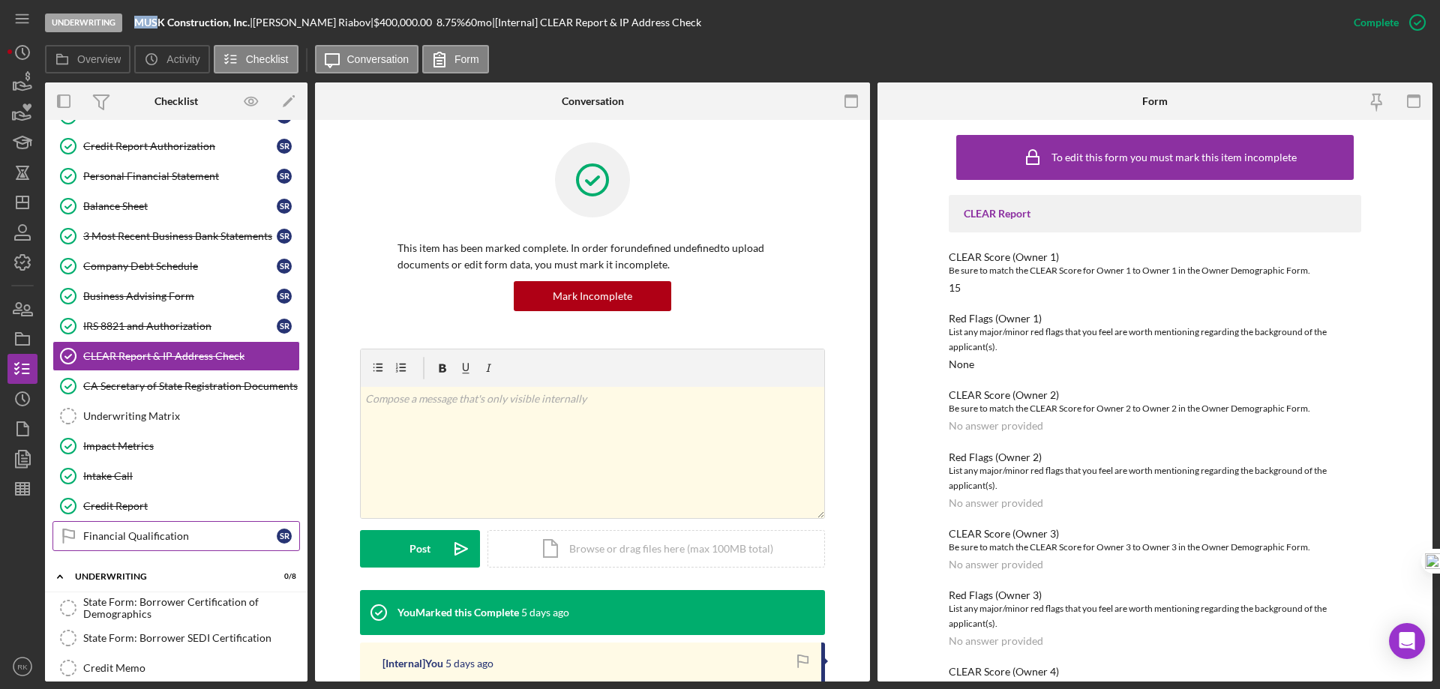
click at [137, 527] on link "Financial Qualification Financial Qualification S R" at bounding box center [177, 536] width 248 height 30
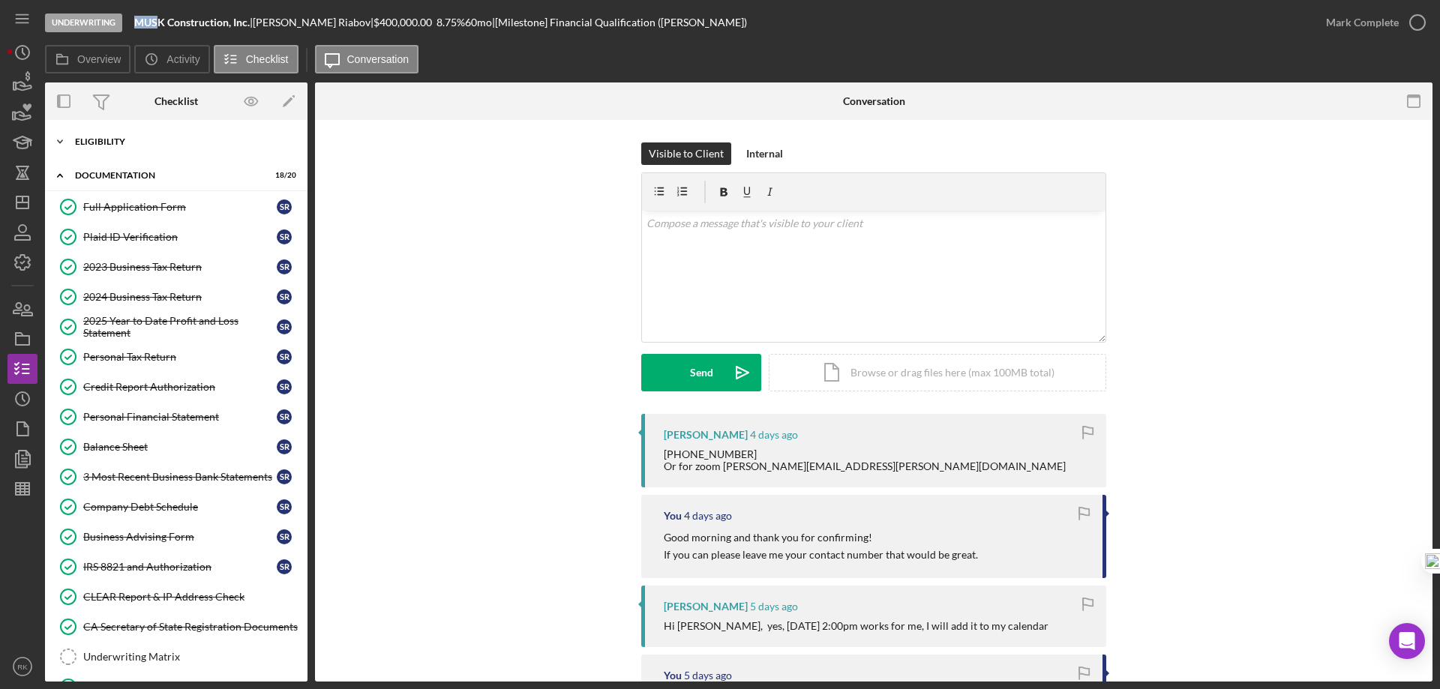
click at [106, 140] on div "Eligibility" at bounding box center [182, 141] width 214 height 9
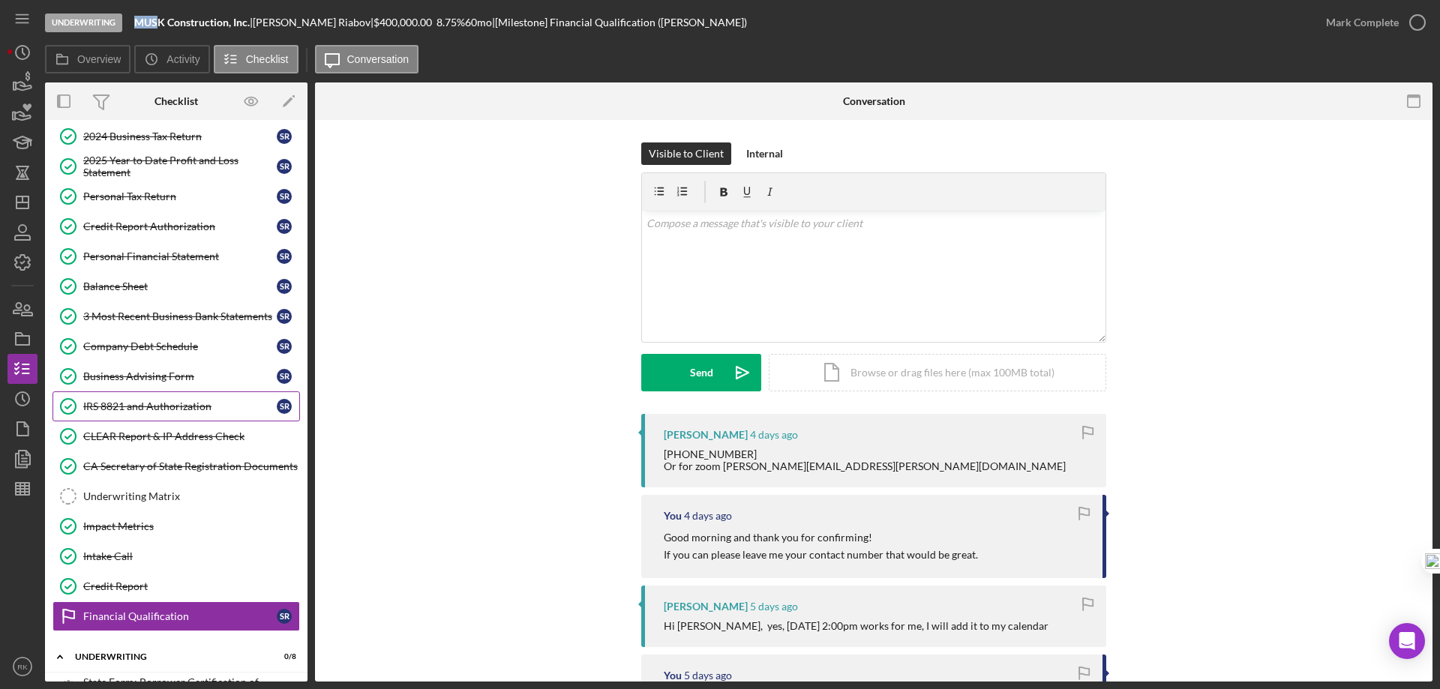
scroll to position [350, 0]
click at [160, 464] on div "CA Secretary of State Registration Documents" at bounding box center [191, 466] width 216 height 12
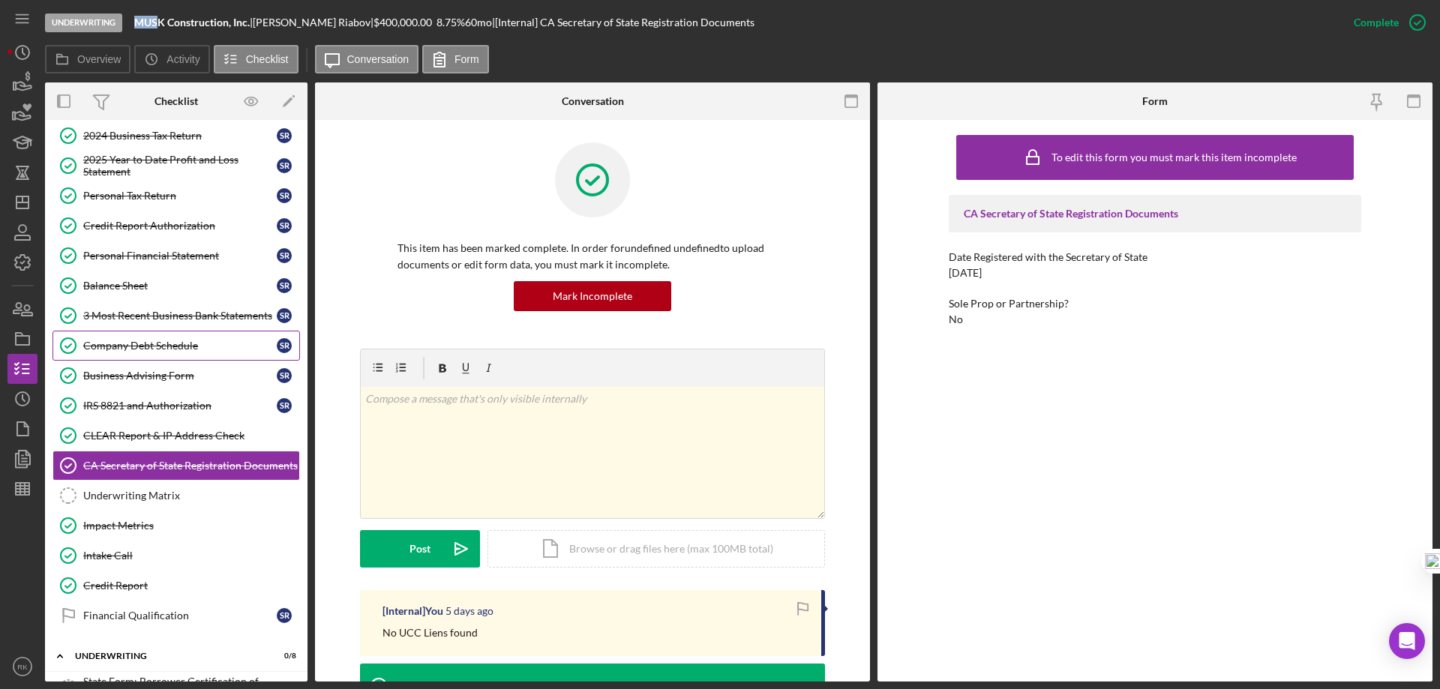
click at [146, 344] on div "Company Debt Schedule" at bounding box center [180, 346] width 194 height 12
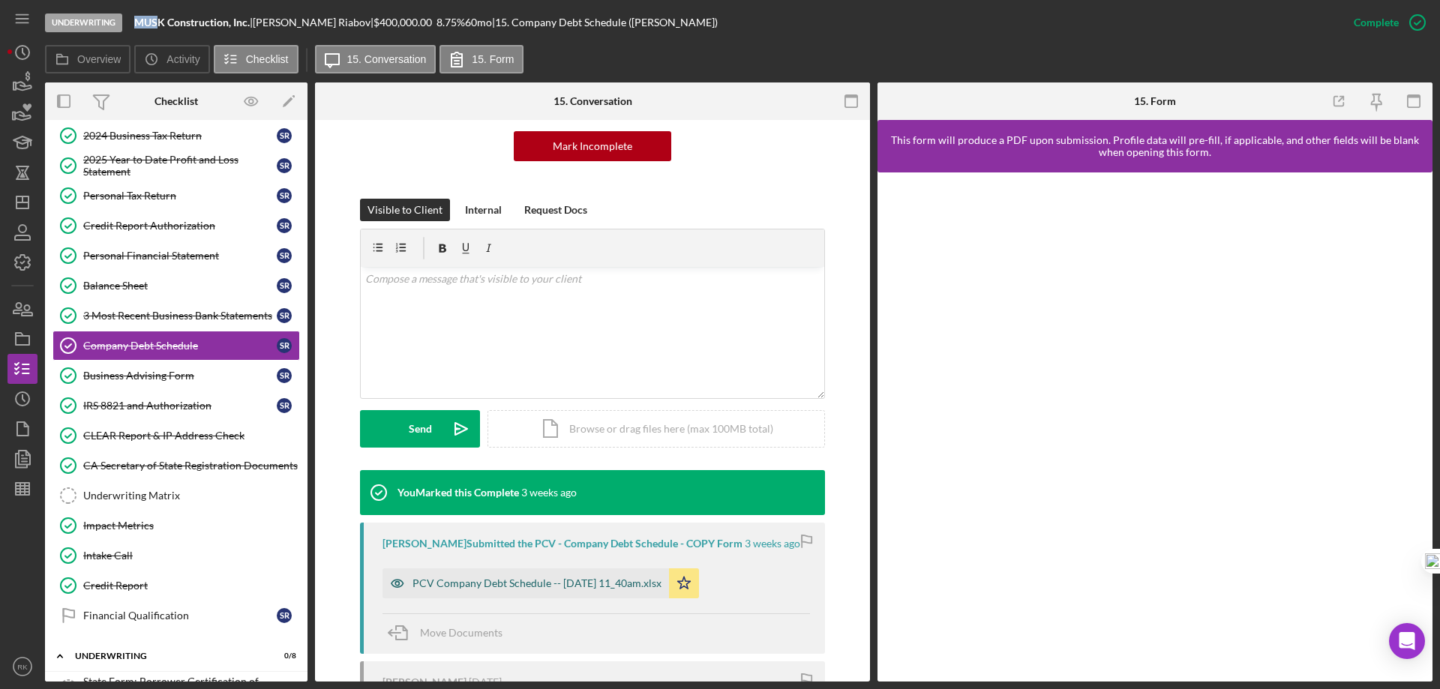
click at [518, 573] on div "PCV Company Debt Schedule -- 2025-08-15 11_40am.xlsx" at bounding box center [526, 584] width 287 height 30
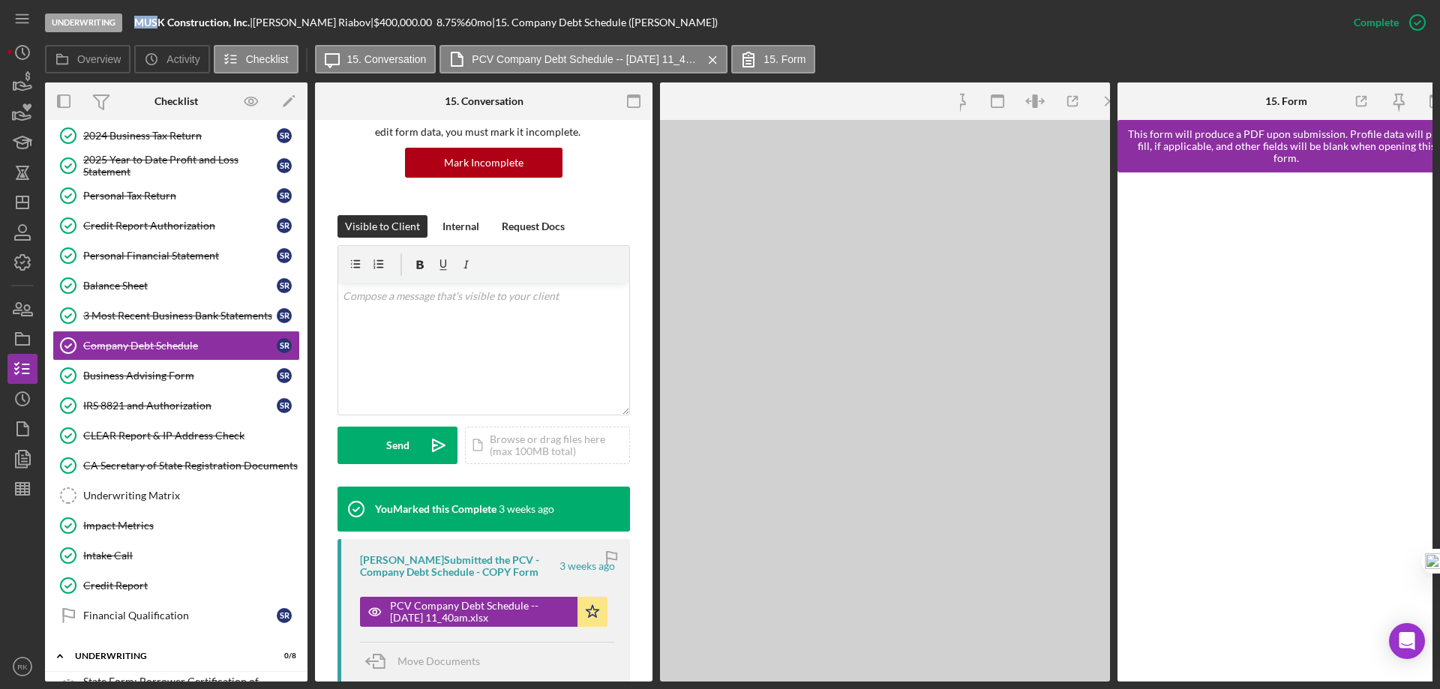
scroll to position [167, 0]
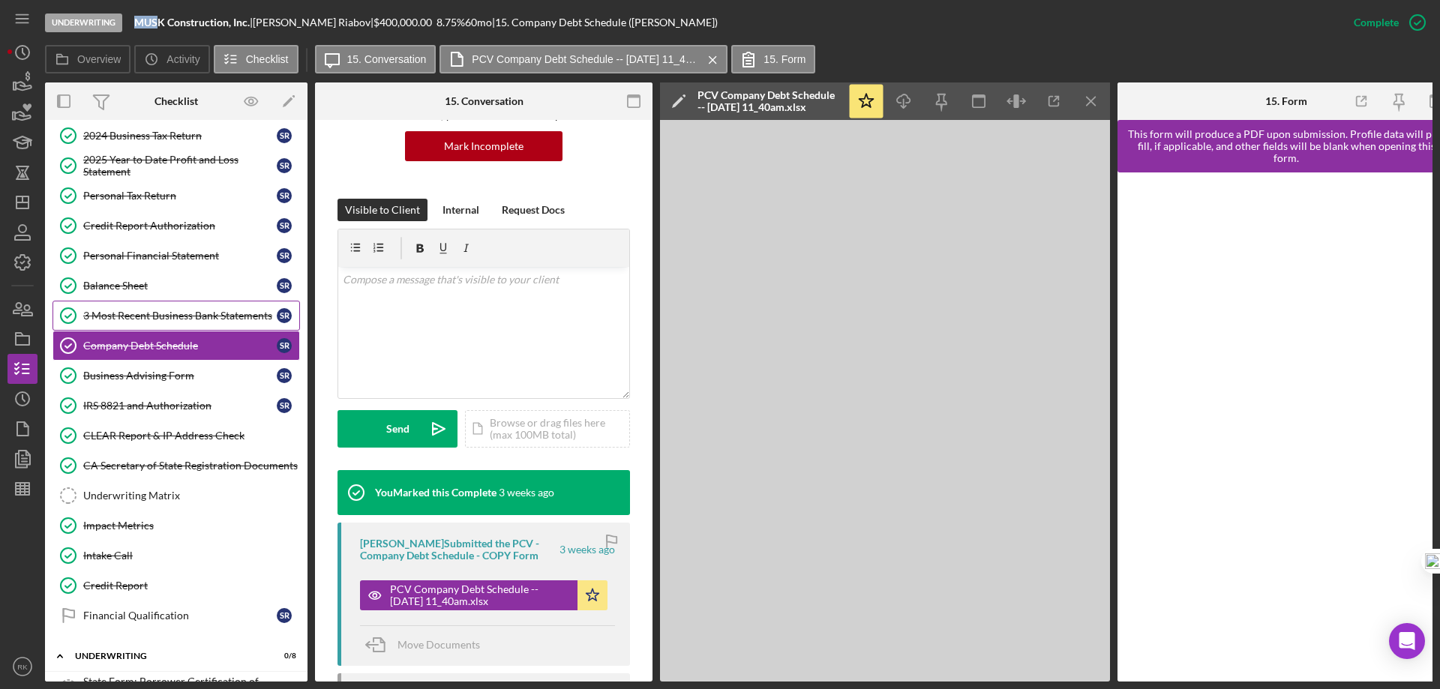
click at [144, 322] on div "3 Most Recent Business Bank Statements" at bounding box center [180, 316] width 194 height 12
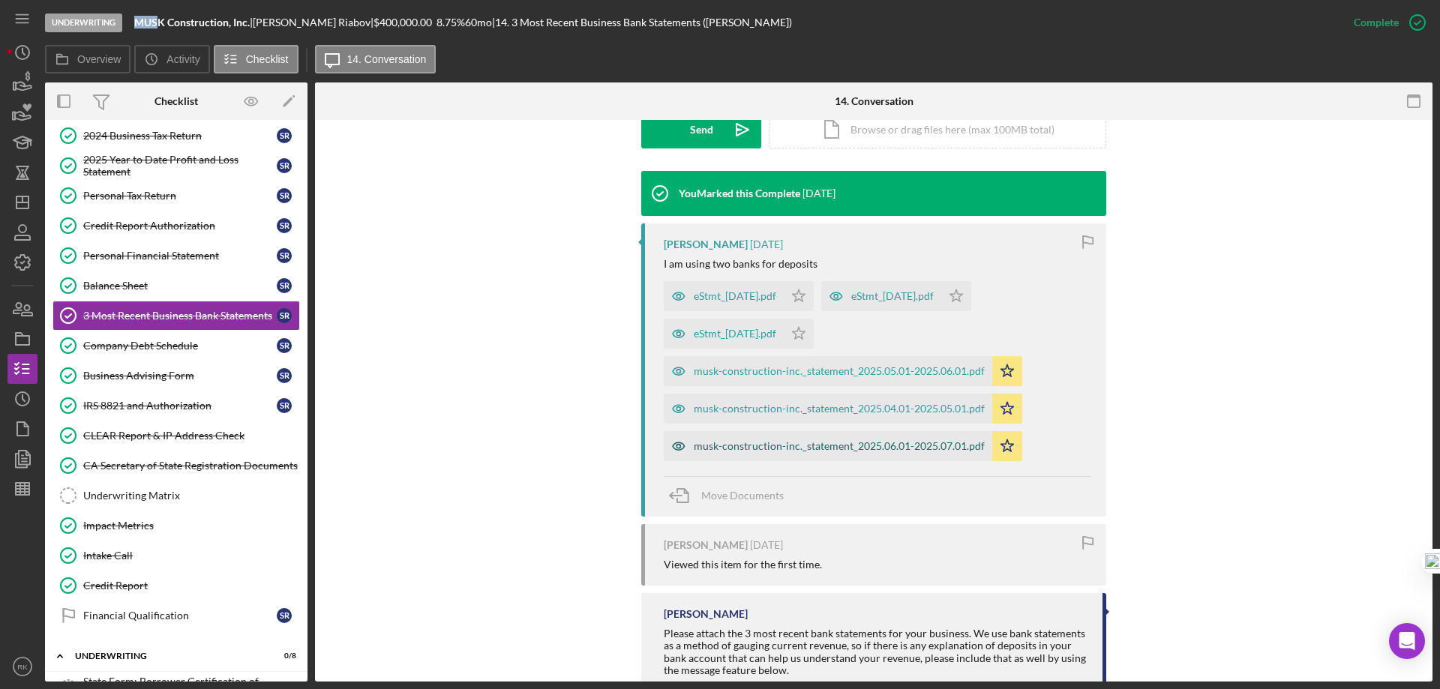
scroll to position [450, 0]
click at [842, 401] on div "musk-construction-inc._statement_2025.04.01-2025.05.01.pdf" at bounding box center [828, 408] width 329 height 30
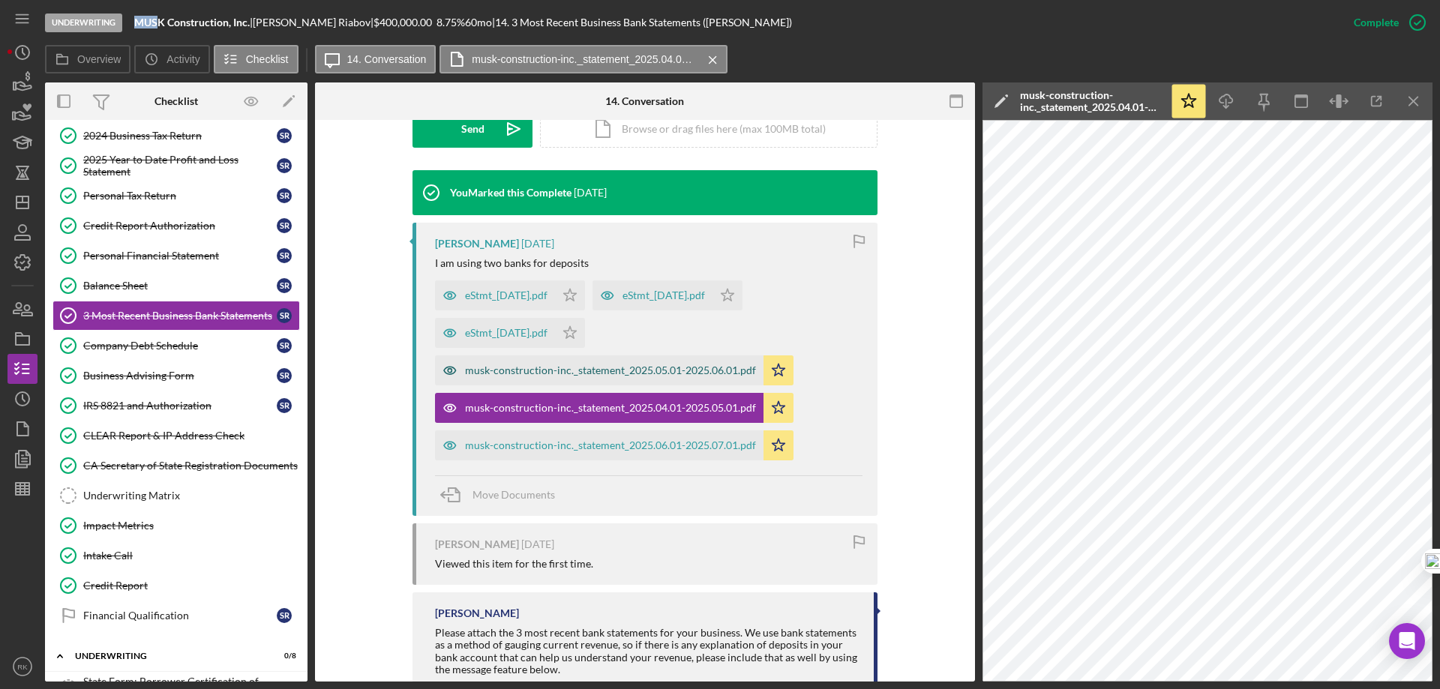
click at [701, 370] on div "musk-construction-inc._statement_2025.05.01-2025.06.01.pdf" at bounding box center [610, 371] width 291 height 12
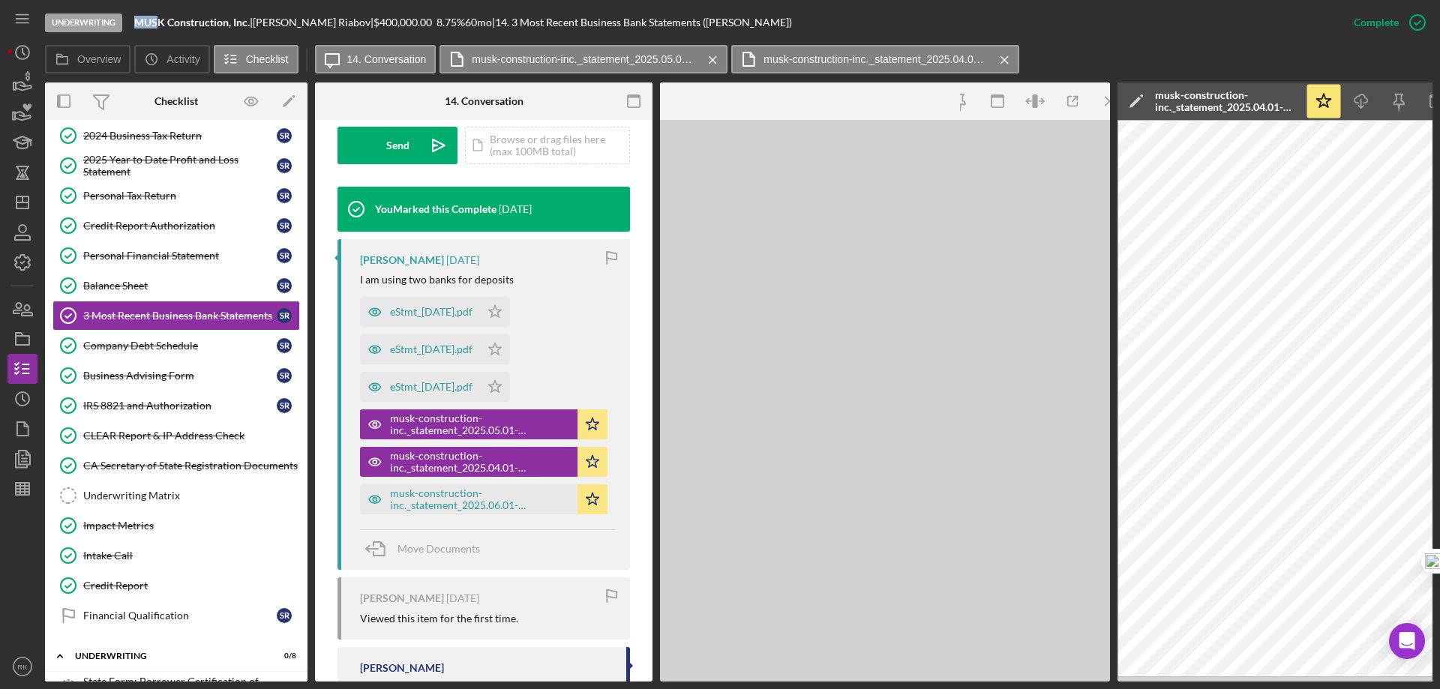
scroll to position [467, 0]
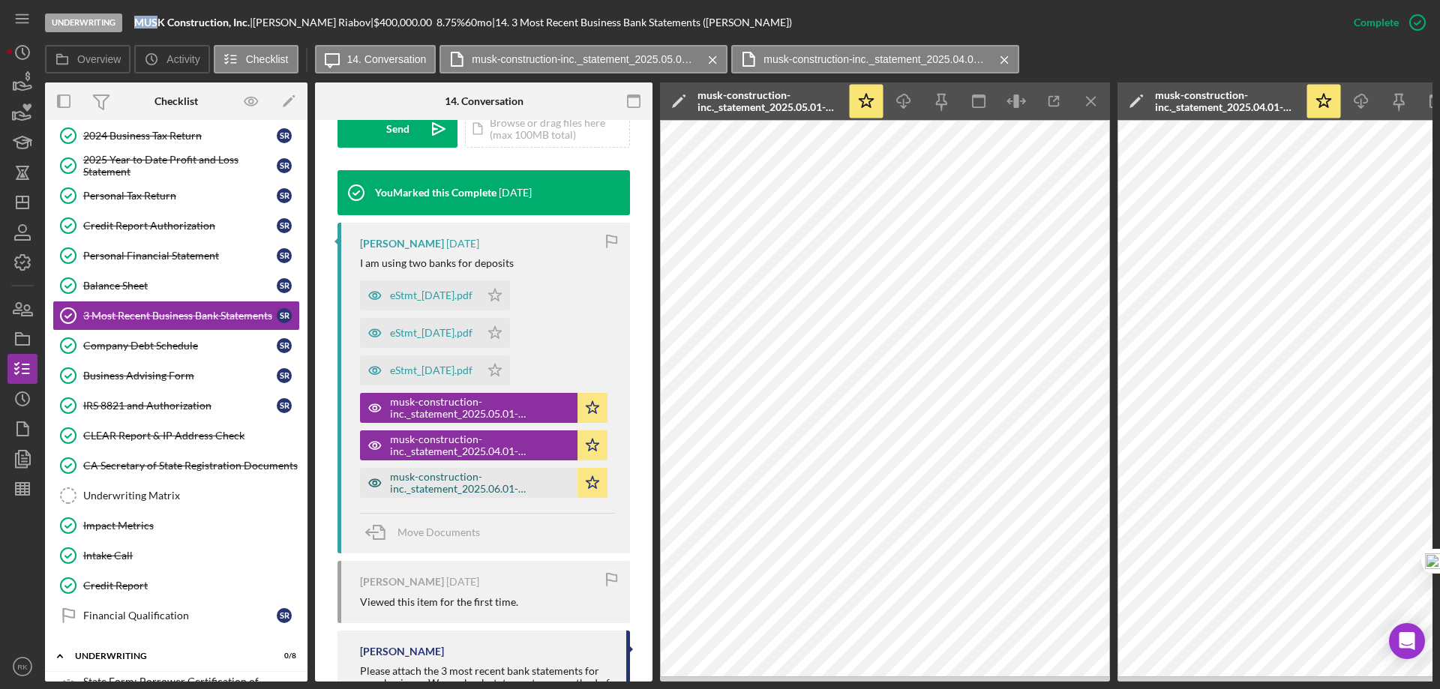
click at [515, 473] on div "musk-construction-inc._statement_2025.06.01-2025.07.01.pdf" at bounding box center [480, 483] width 180 height 24
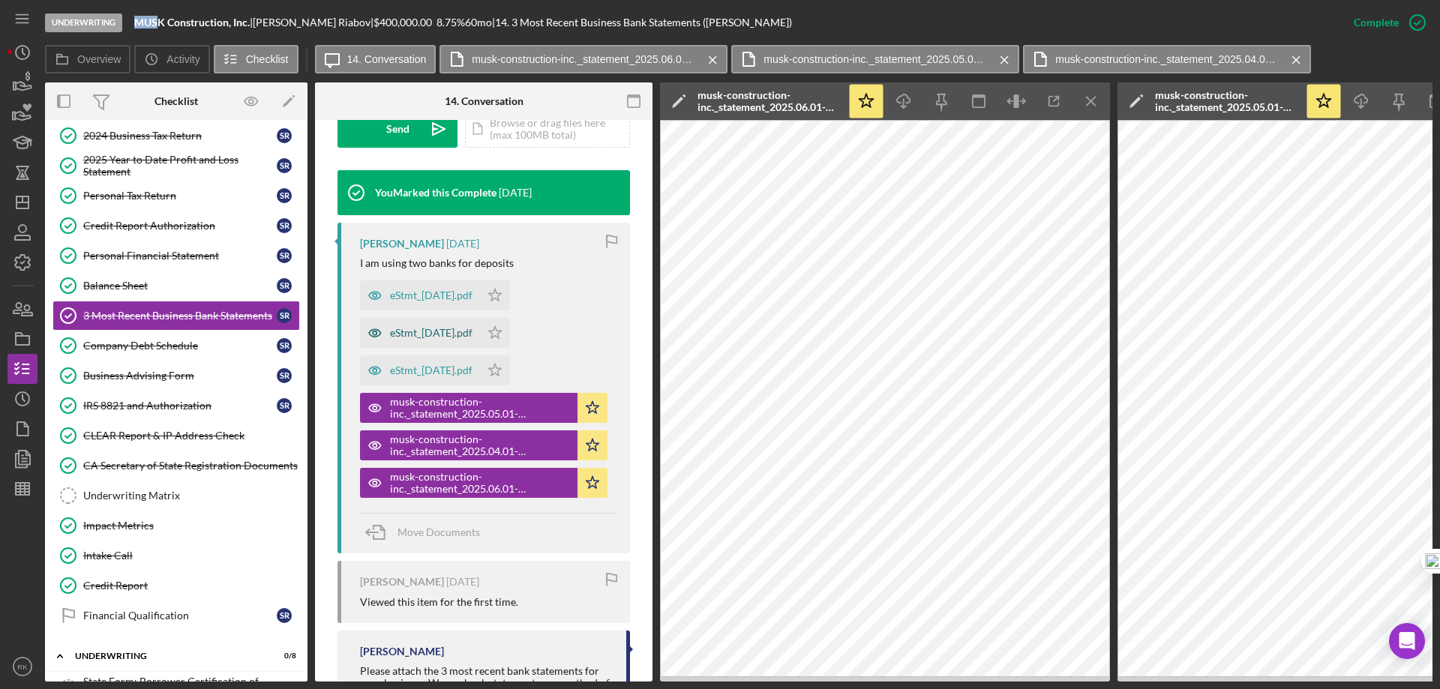
click at [470, 332] on div "eStmt_2025-05-30.pdf" at bounding box center [431, 333] width 83 height 12
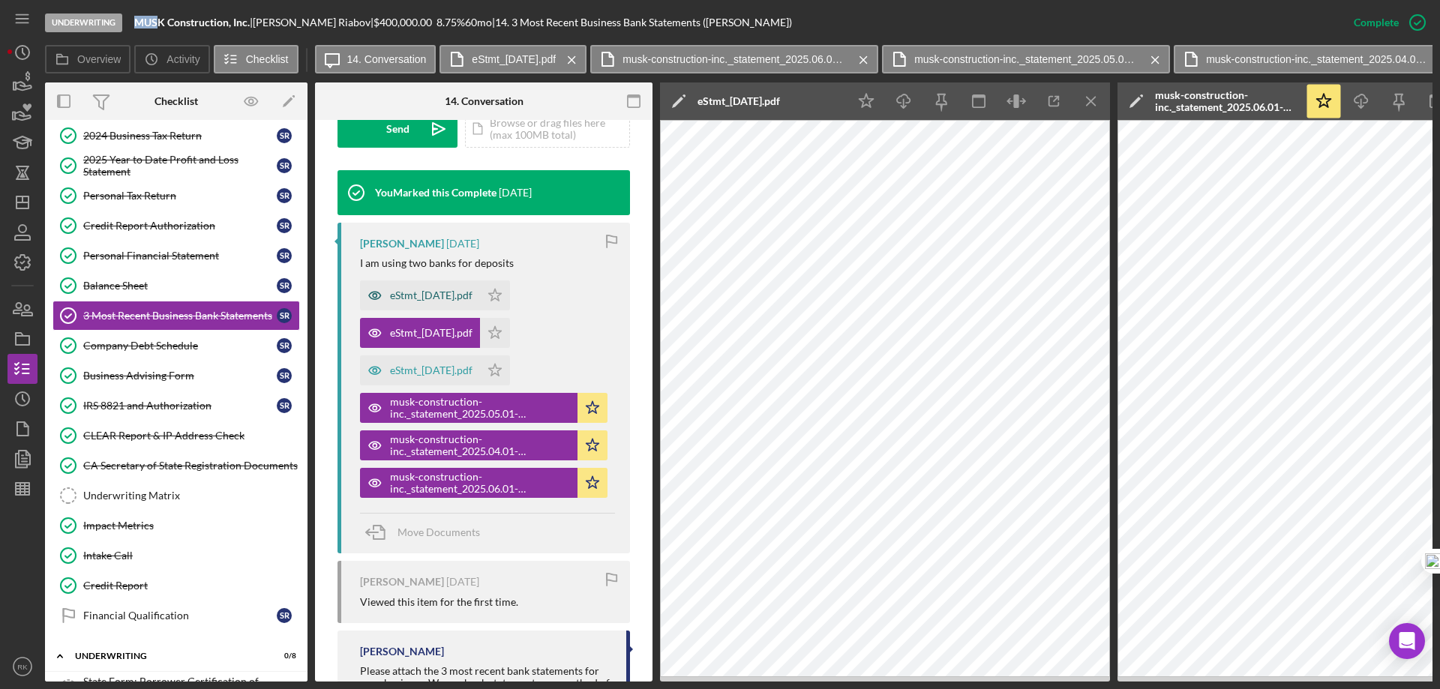
click at [431, 300] on div "eStmt_2025-06-30.pdf" at bounding box center [431, 296] width 83 height 12
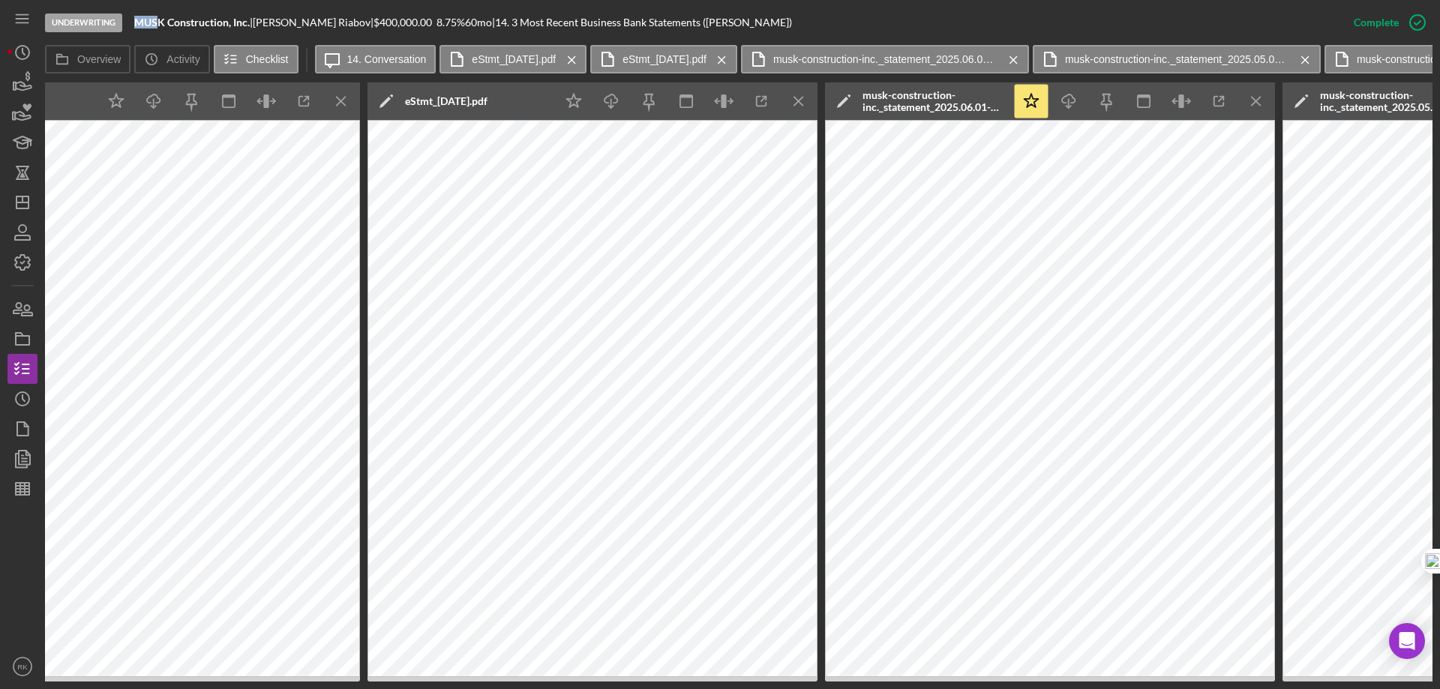
scroll to position [0, 756]
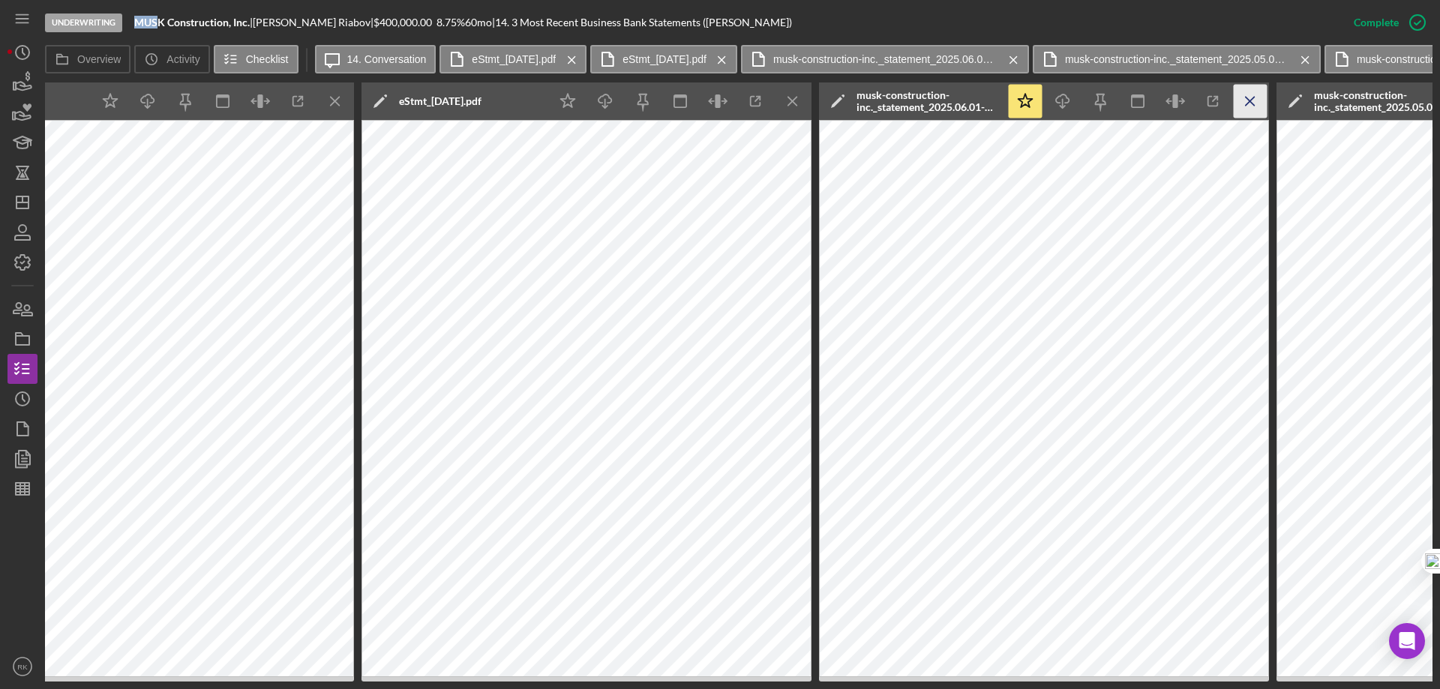
click at [783, 101] on icon "Icon/Menu Close" at bounding box center [793, 102] width 34 height 34
click at [788, 101] on icon "Icon/Menu Close" at bounding box center [793, 102] width 34 height 34
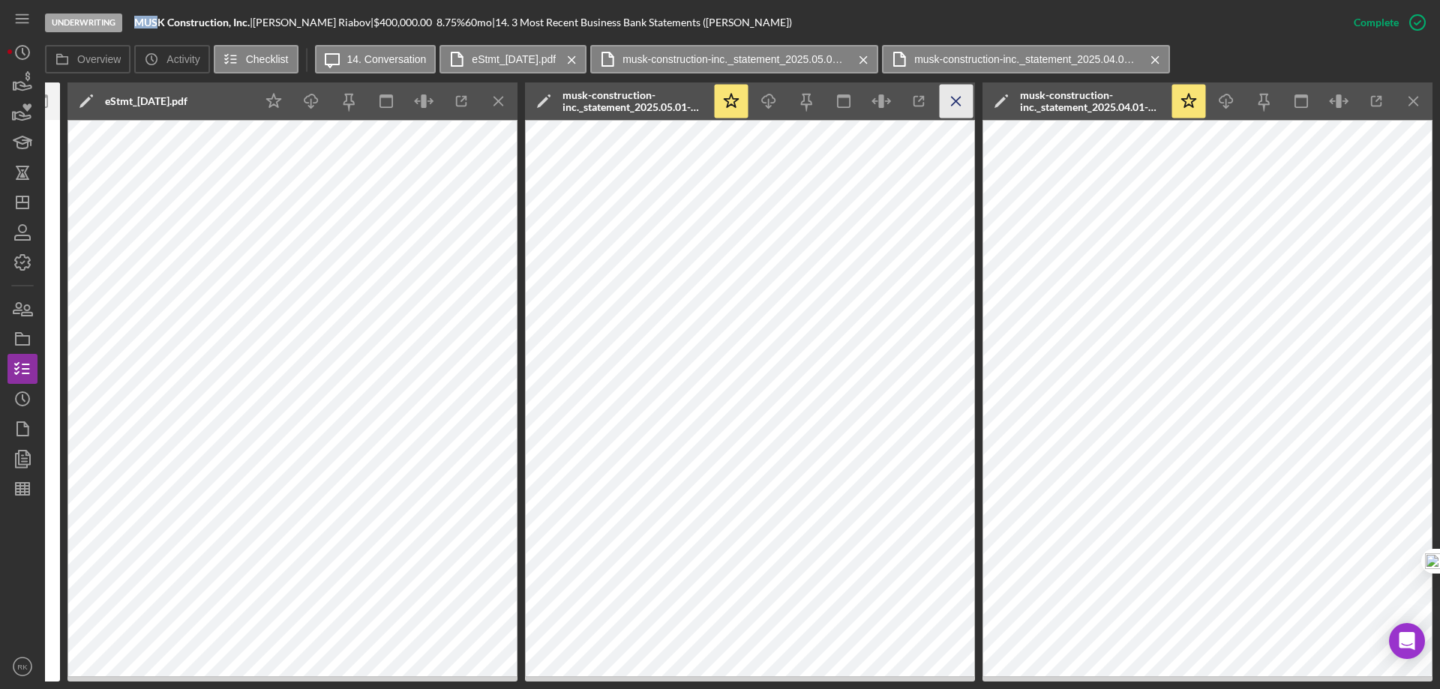
click at [953, 99] on icon "Icon/Menu Close" at bounding box center [957, 102] width 34 height 34
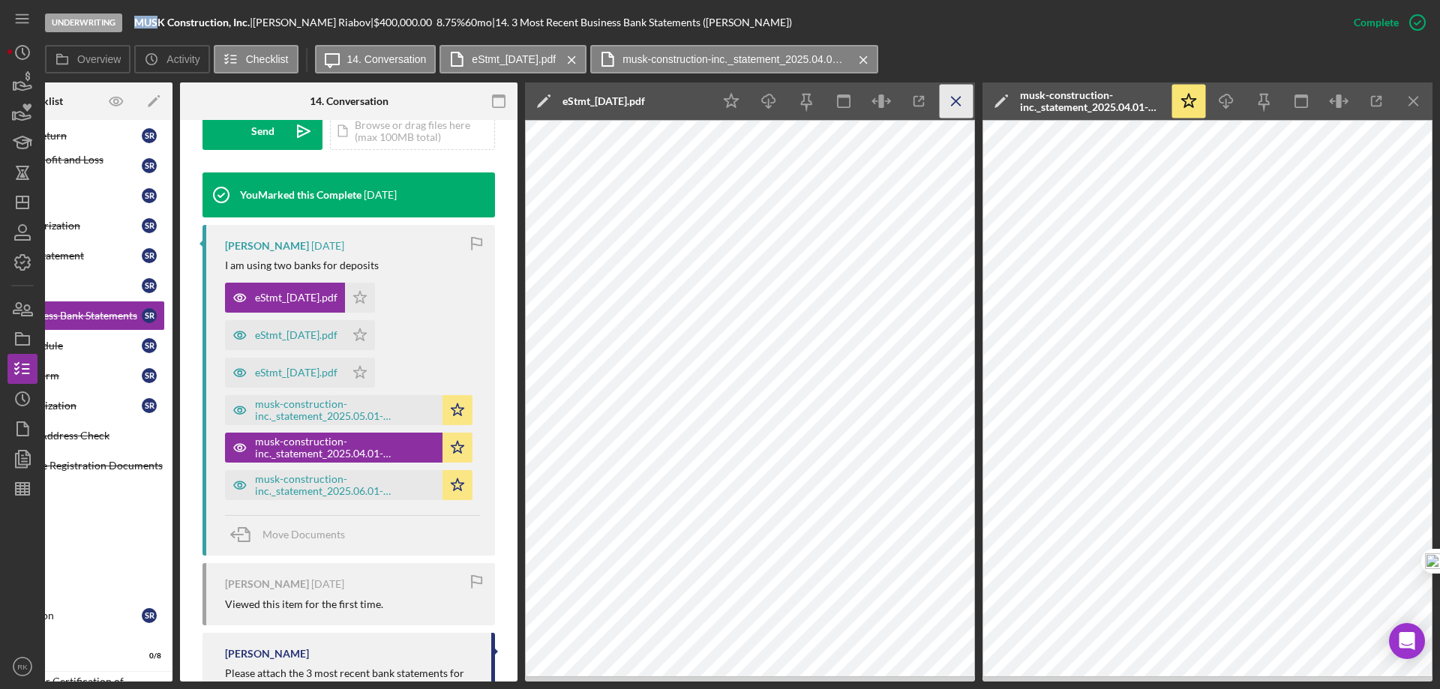
click at [950, 98] on icon "Icon/Menu Close" at bounding box center [957, 102] width 34 height 34
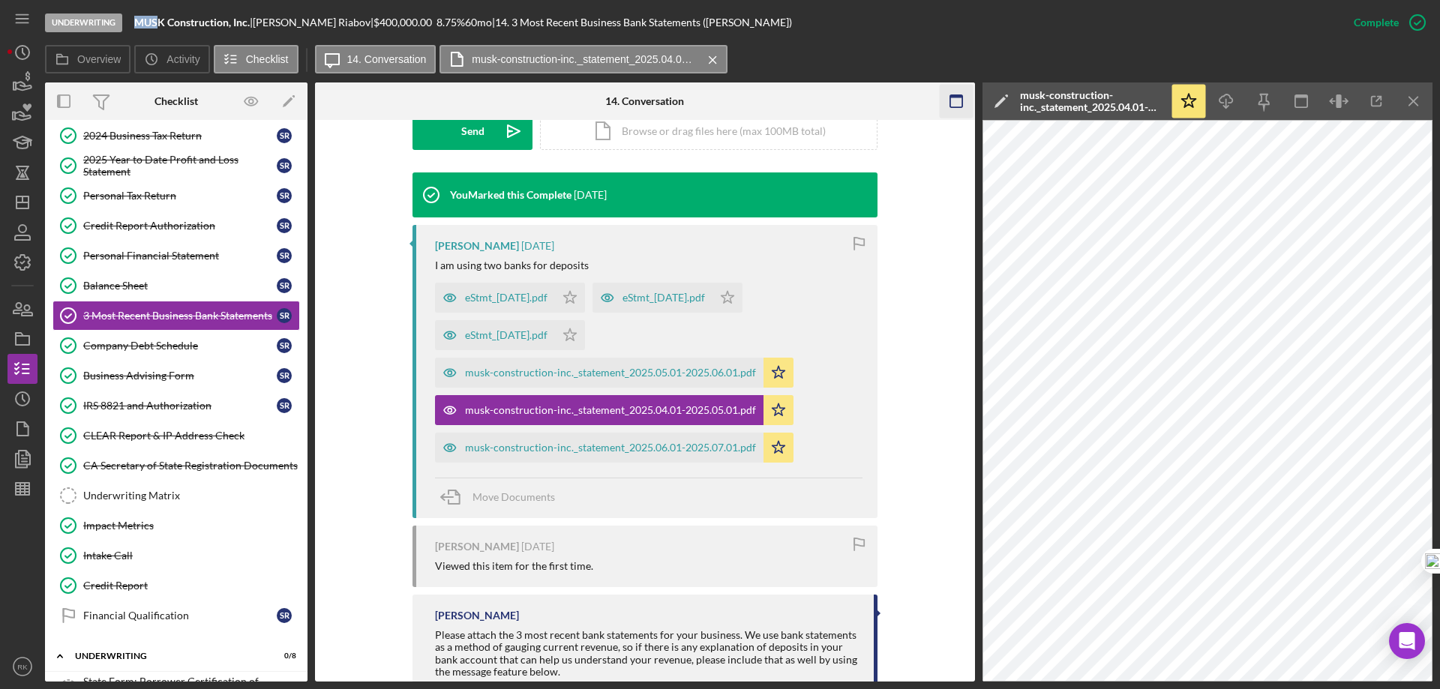
click at [1422, 101] on icon "Icon/Menu Close" at bounding box center [1415, 102] width 34 height 34
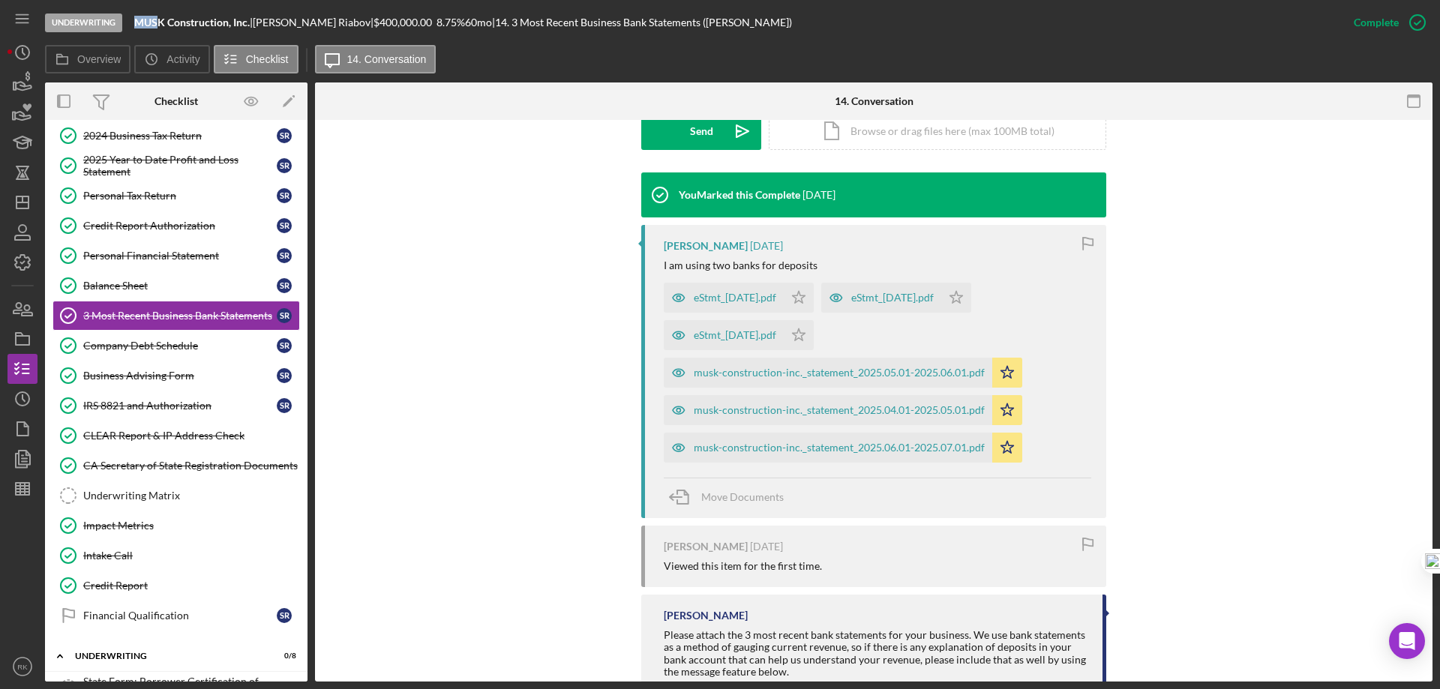
click at [251, 17] on div "MUSK Construction, Inc. |" at bounding box center [193, 23] width 119 height 12
drag, startPoint x: 252, startPoint y: 21, endPoint x: 139, endPoint y: 16, distance: 113.4
click at [135, 19] on div "MUSK Construction, Inc. |" at bounding box center [193, 23] width 119 height 12
copy div "MUSK Construction, Inc."
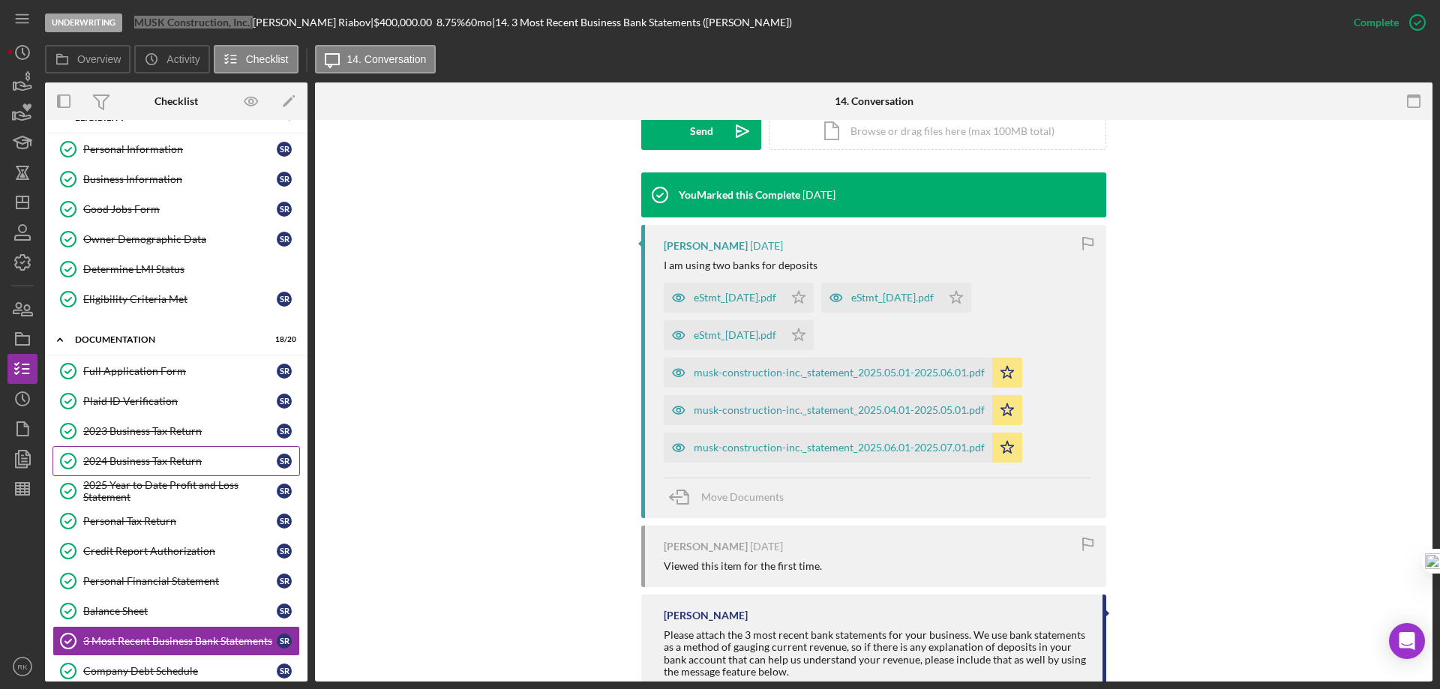
scroll to position [0, 0]
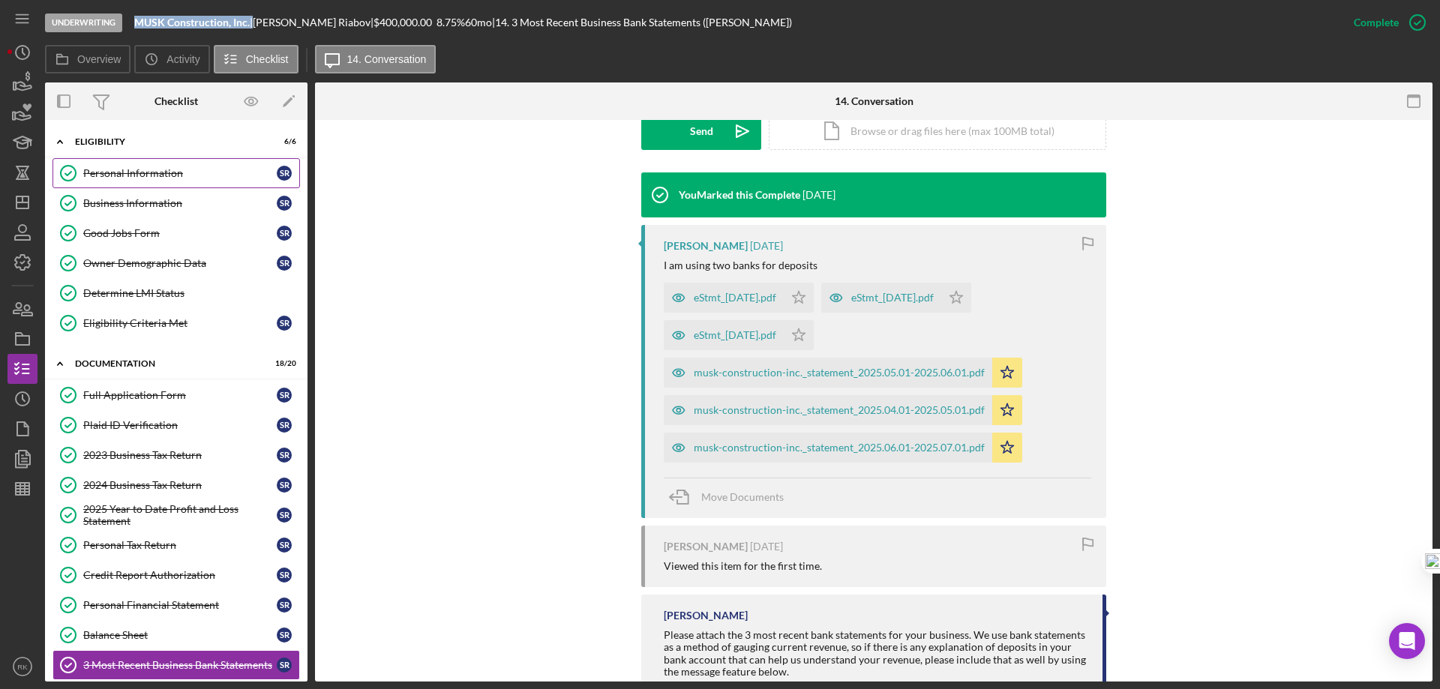
drag, startPoint x: 158, startPoint y: 185, endPoint x: 166, endPoint y: 211, distance: 27.3
click at [158, 185] on link "Personal Information Personal Information S R" at bounding box center [177, 173] width 248 height 30
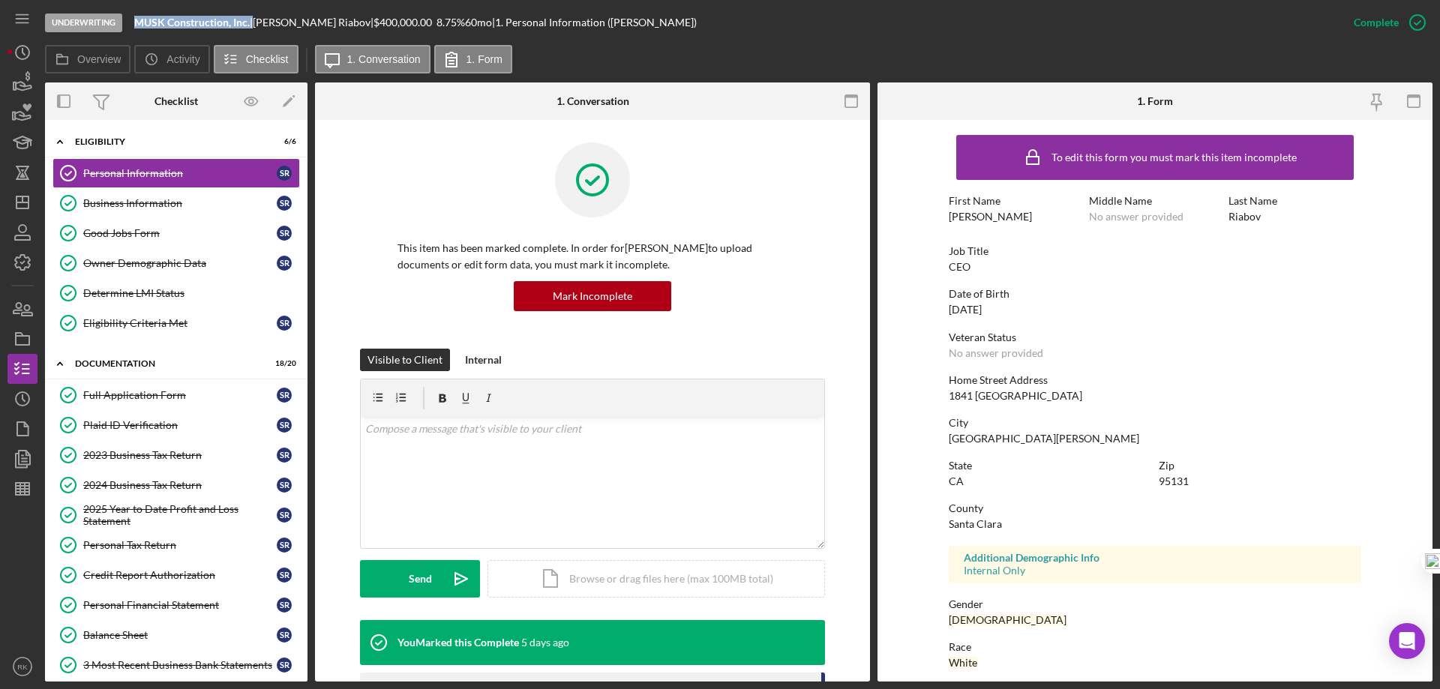
drag, startPoint x: 164, startPoint y: 211, endPoint x: 335, endPoint y: 245, distance: 174.3
click at [164, 211] on link "Business Information Business Information S R" at bounding box center [177, 203] width 248 height 30
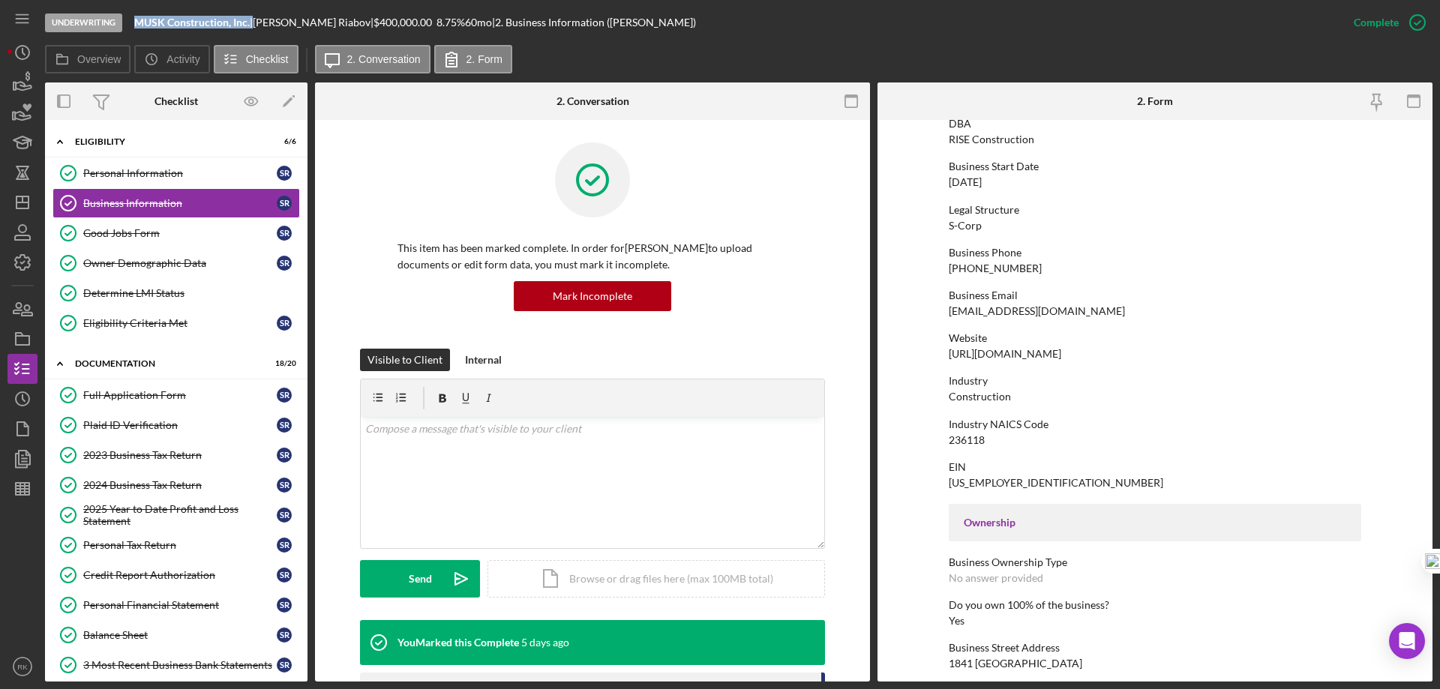
scroll to position [125, 0]
drag, startPoint x: 1091, startPoint y: 352, endPoint x: 946, endPoint y: 350, distance: 145.5
click at [946, 350] on form "To edit this form you must mark this item incomplete Business Name MUSK Constru…" at bounding box center [1155, 401] width 555 height 562
copy div "https://musk-construction.com"
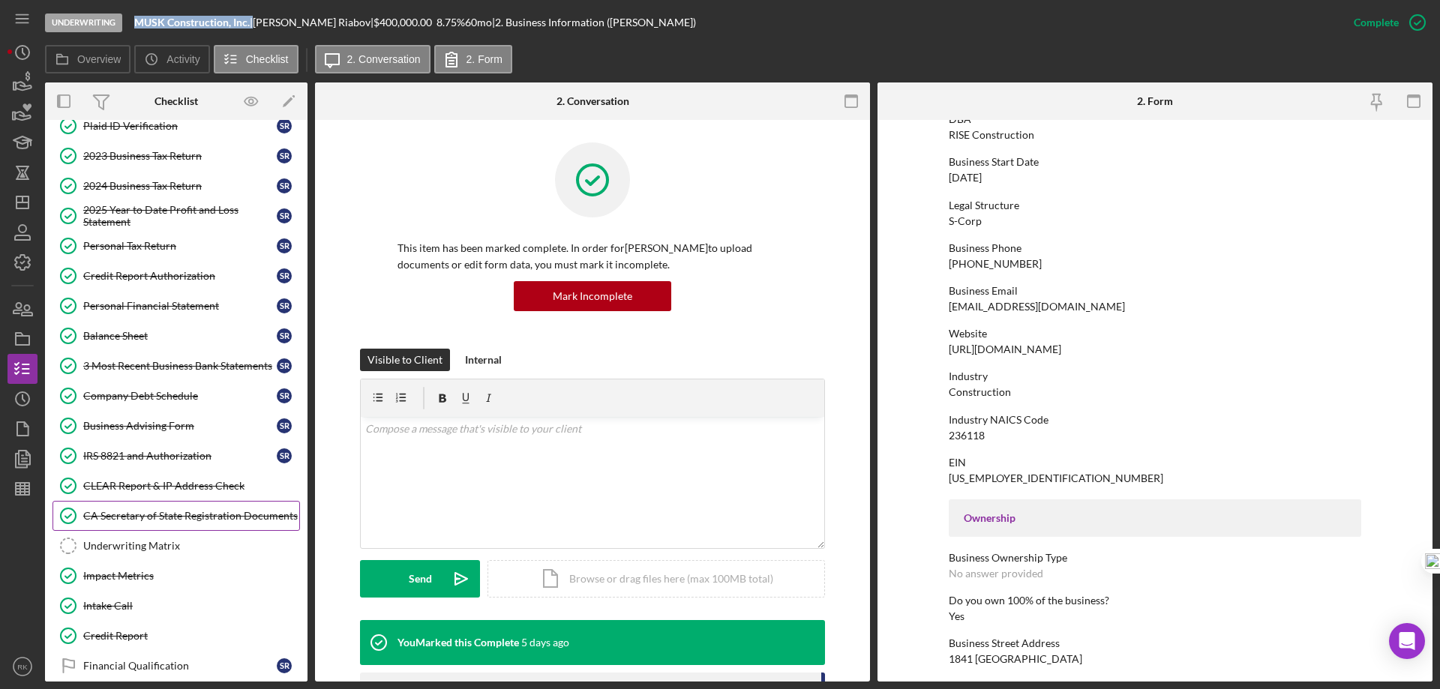
scroll to position [300, 0]
click at [172, 515] on div "CA Secretary of State Registration Documents" at bounding box center [191, 515] width 216 height 12
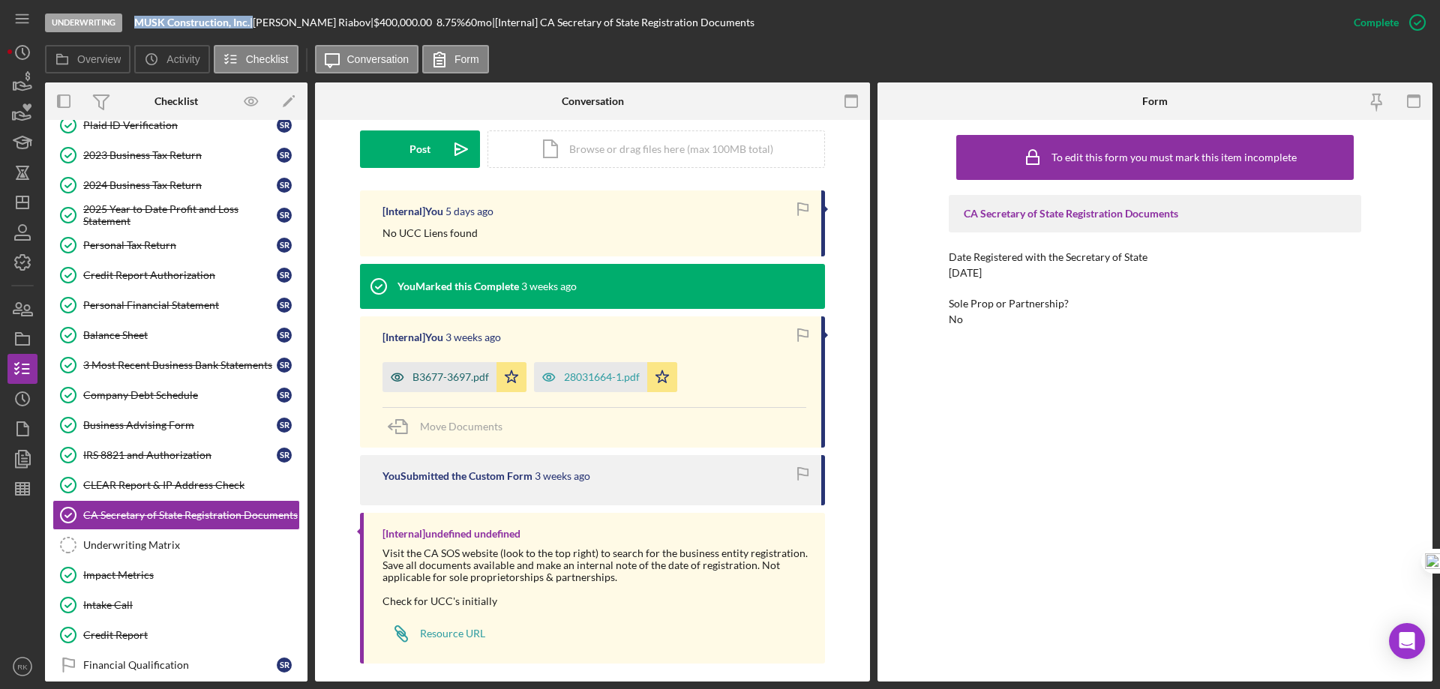
click at [456, 375] on div "B3677-3697.pdf" at bounding box center [451, 377] width 77 height 12
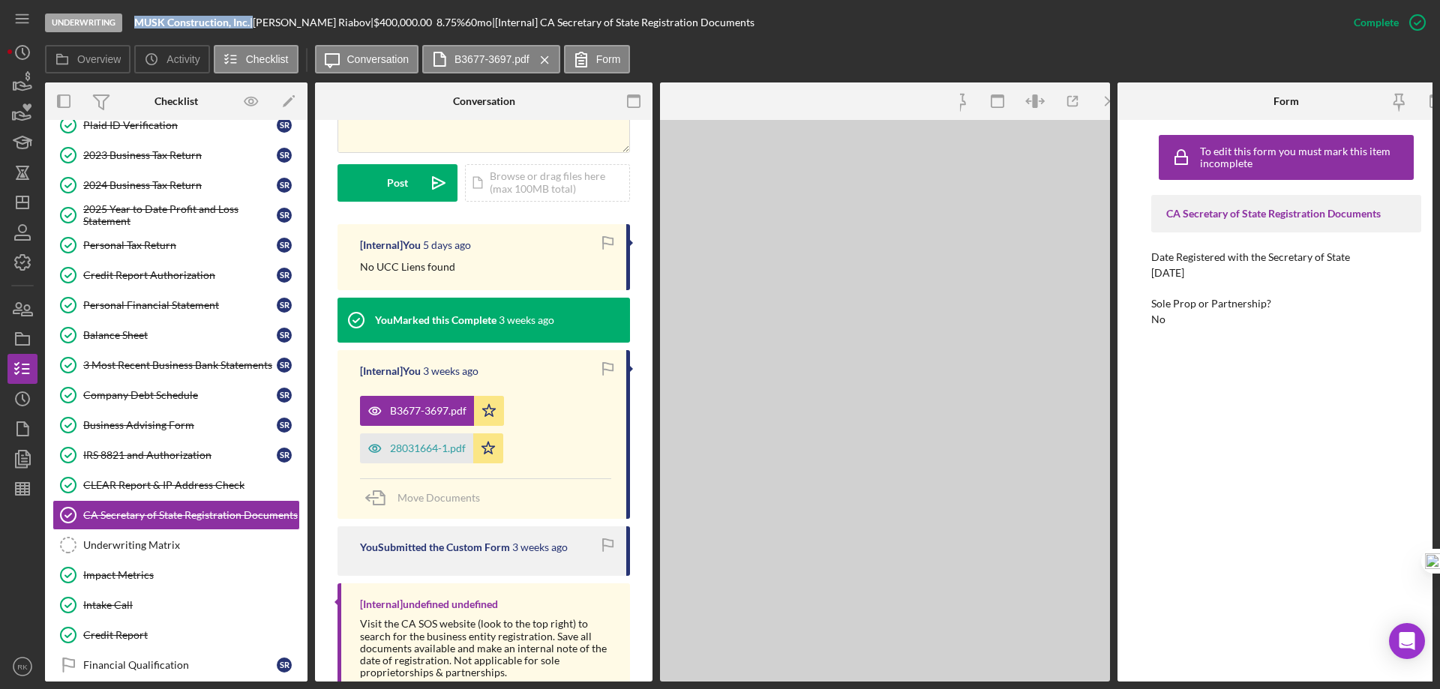
scroll to position [416, 0]
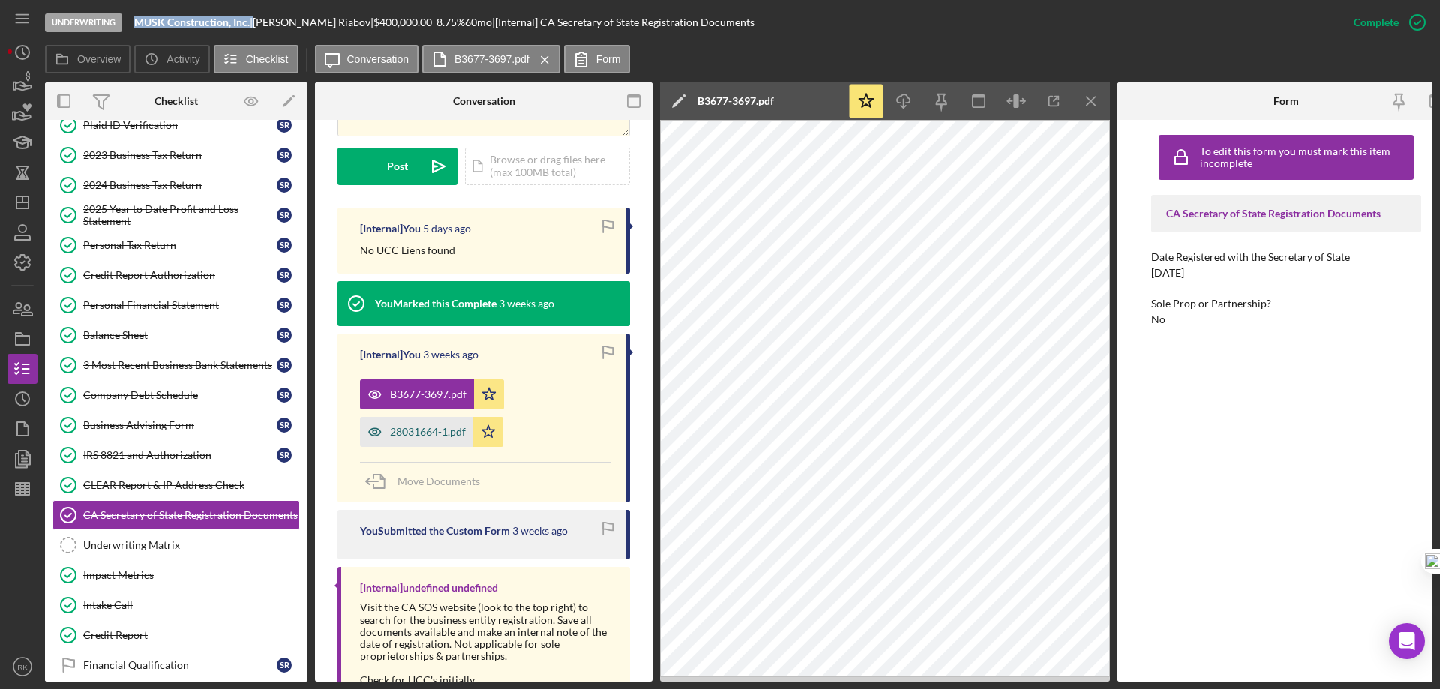
click at [429, 426] on div "28031664-1.pdf" at bounding box center [428, 432] width 76 height 12
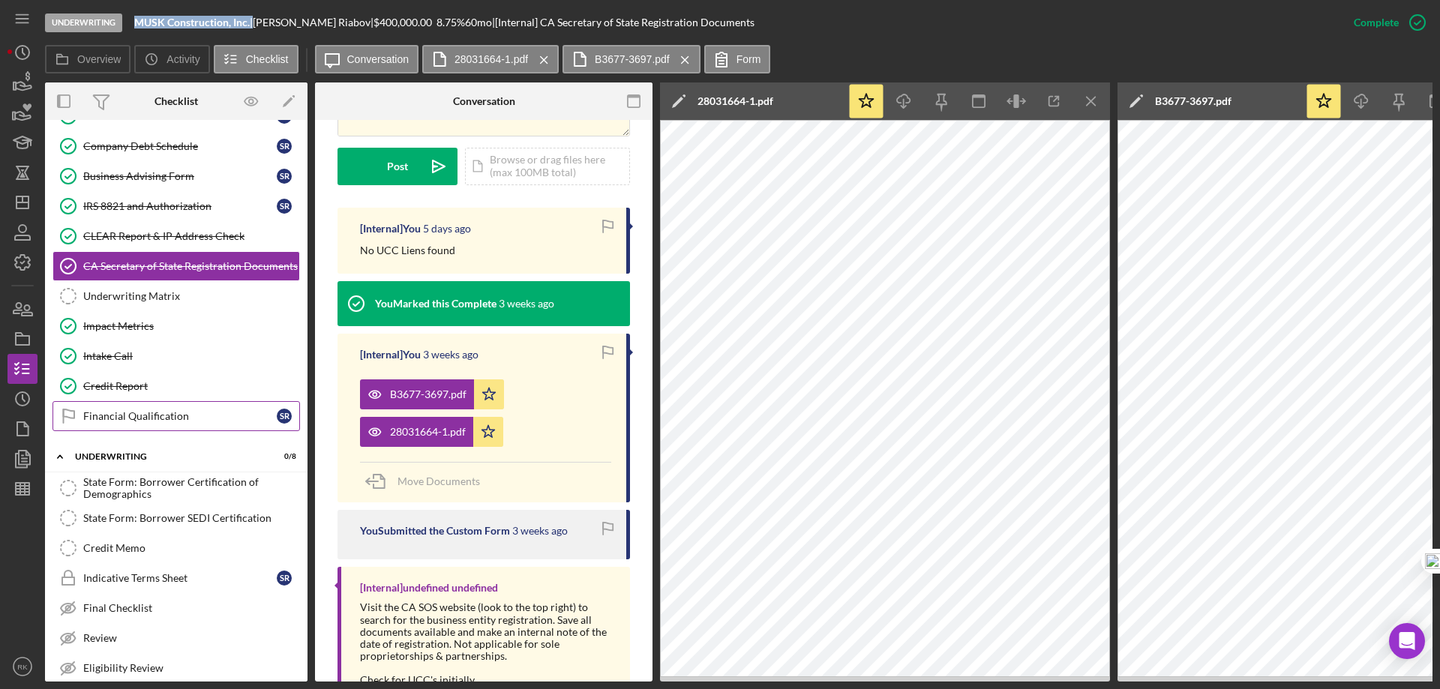
scroll to position [550, 0]
click at [131, 419] on div "Financial Qualification" at bounding box center [180, 416] width 194 height 12
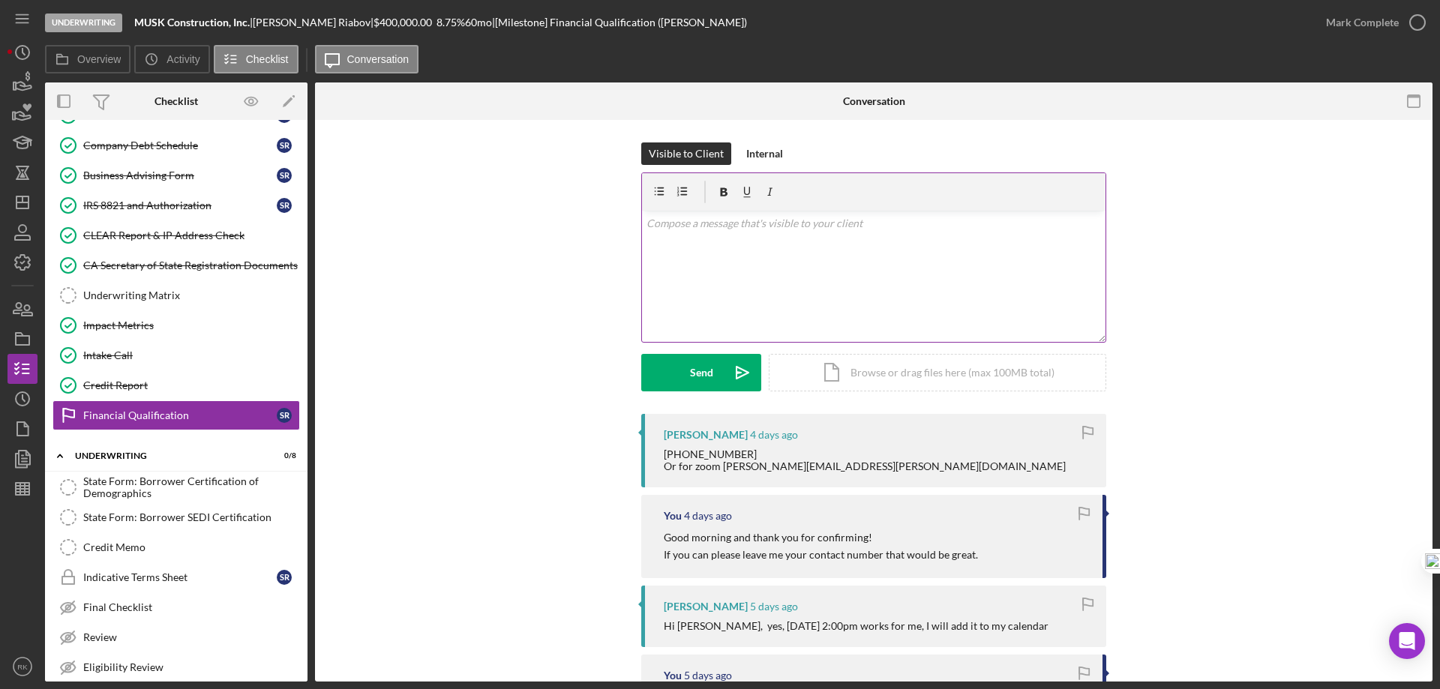
click at [720, 215] on p at bounding box center [874, 223] width 455 height 17
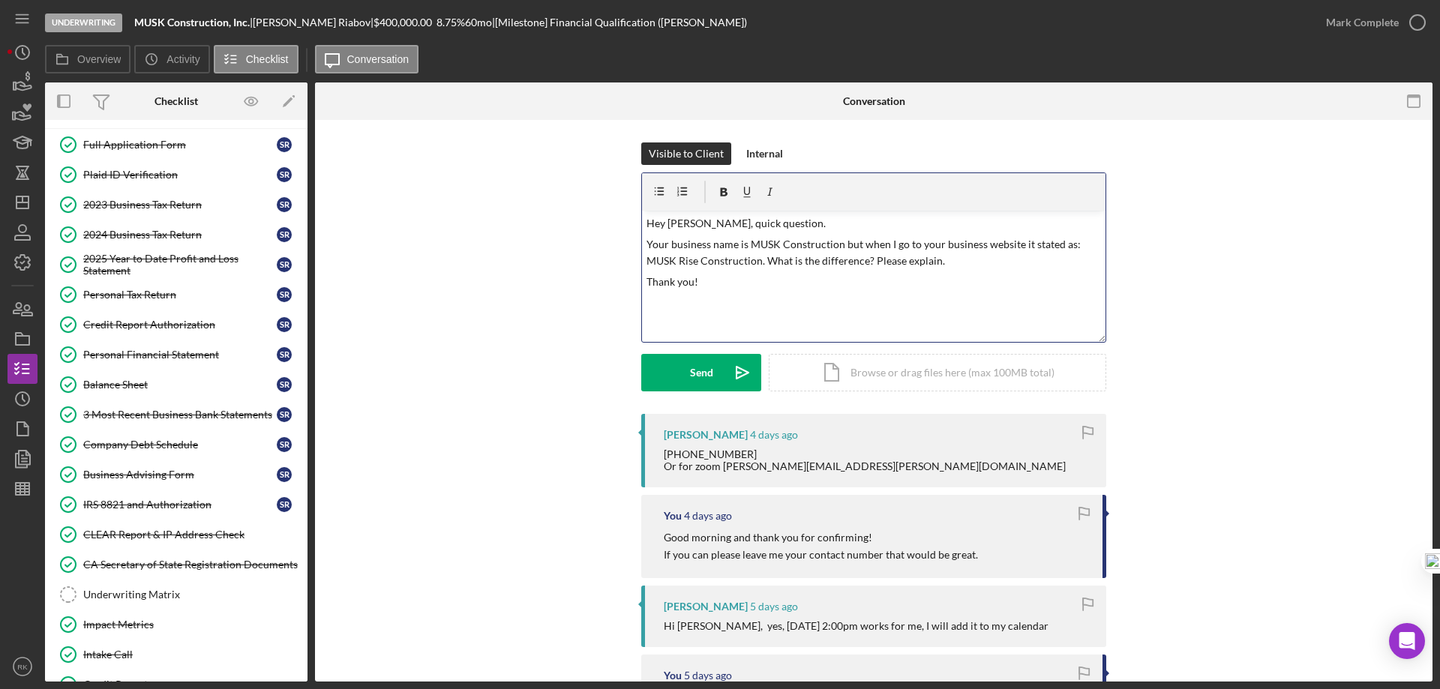
scroll to position [250, 0]
drag, startPoint x: 703, startPoint y: 282, endPoint x: 677, endPoint y: 229, distance: 59.1
click at [636, 216] on div "Visible to Client Internal v Color teal Color pink Remove color Add row above A…" at bounding box center [874, 279] width 1073 height 272
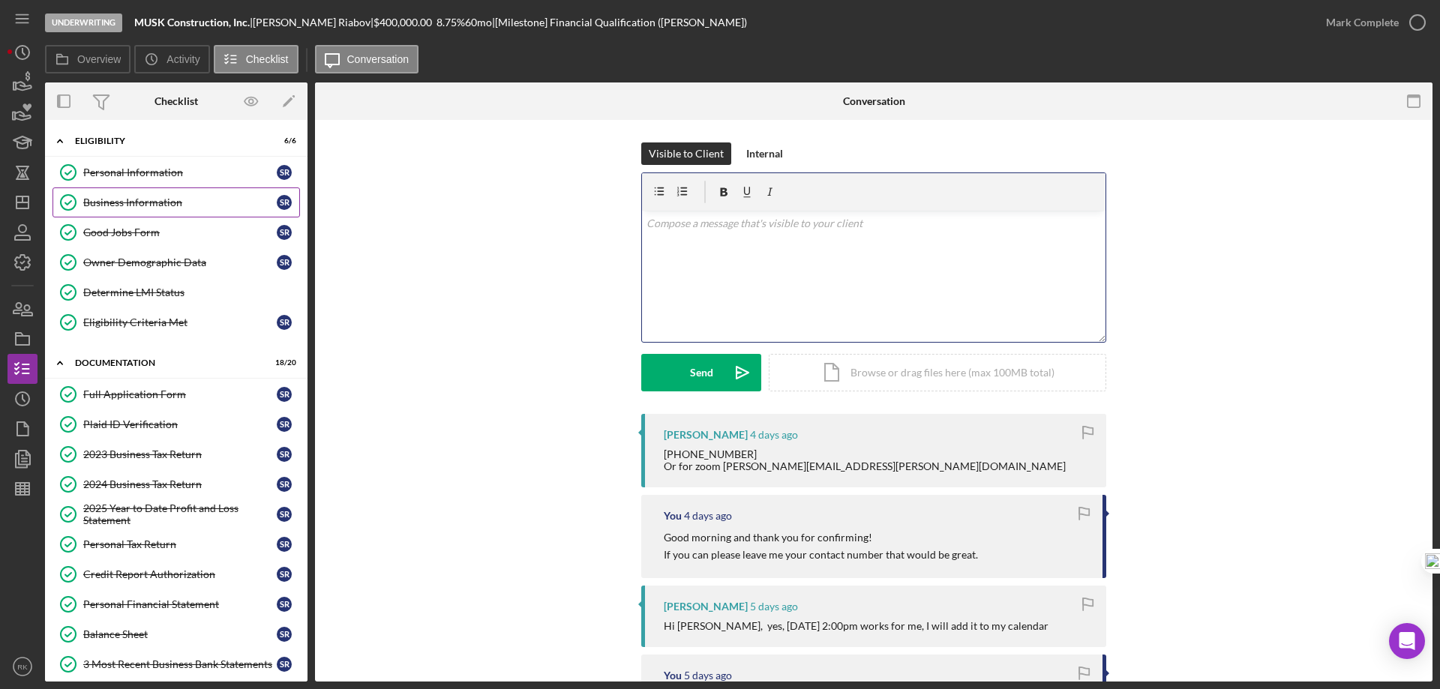
scroll to position [0, 0]
drag, startPoint x: 151, startPoint y: 196, endPoint x: 315, endPoint y: 221, distance: 166.1
click at [154, 196] on link "Business Information Business Information S R" at bounding box center [177, 203] width 248 height 30
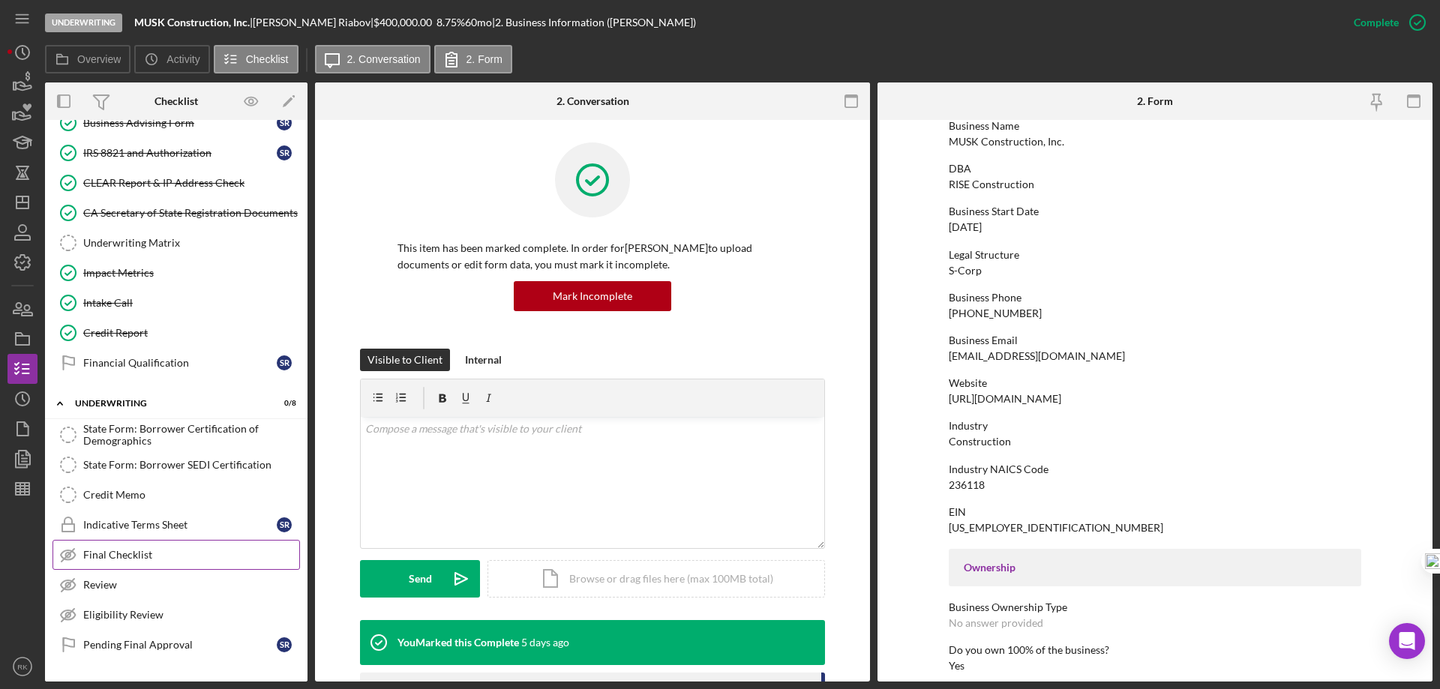
scroll to position [629, 0]
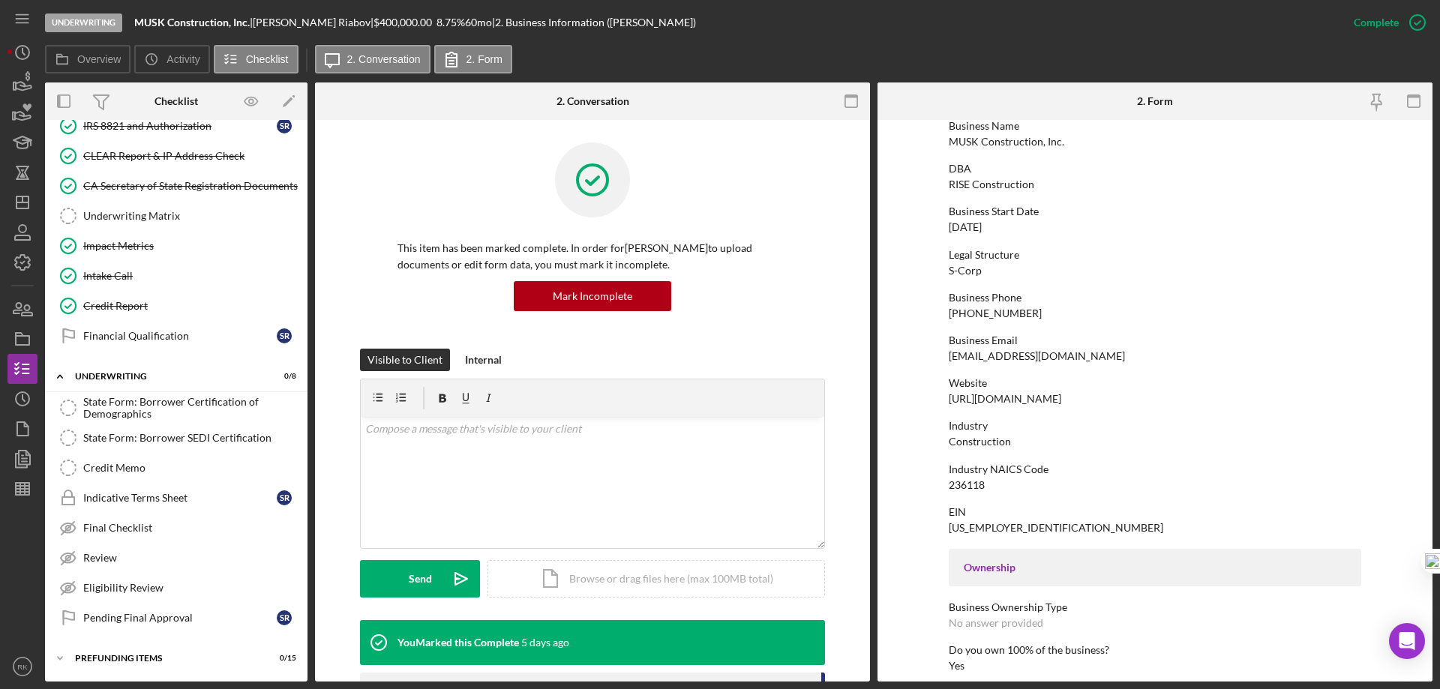
click at [161, 337] on div "Financial Qualification" at bounding box center [180, 336] width 194 height 12
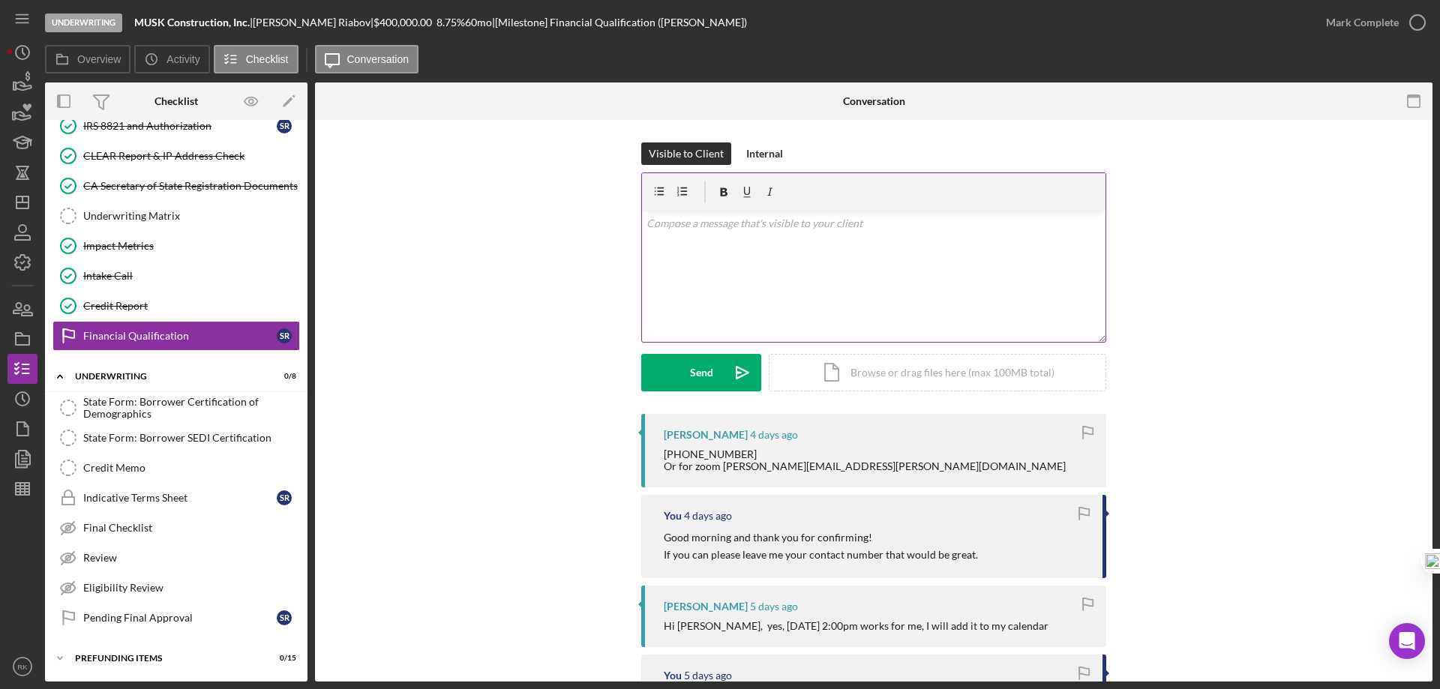
click at [677, 229] on p at bounding box center [874, 223] width 455 height 17
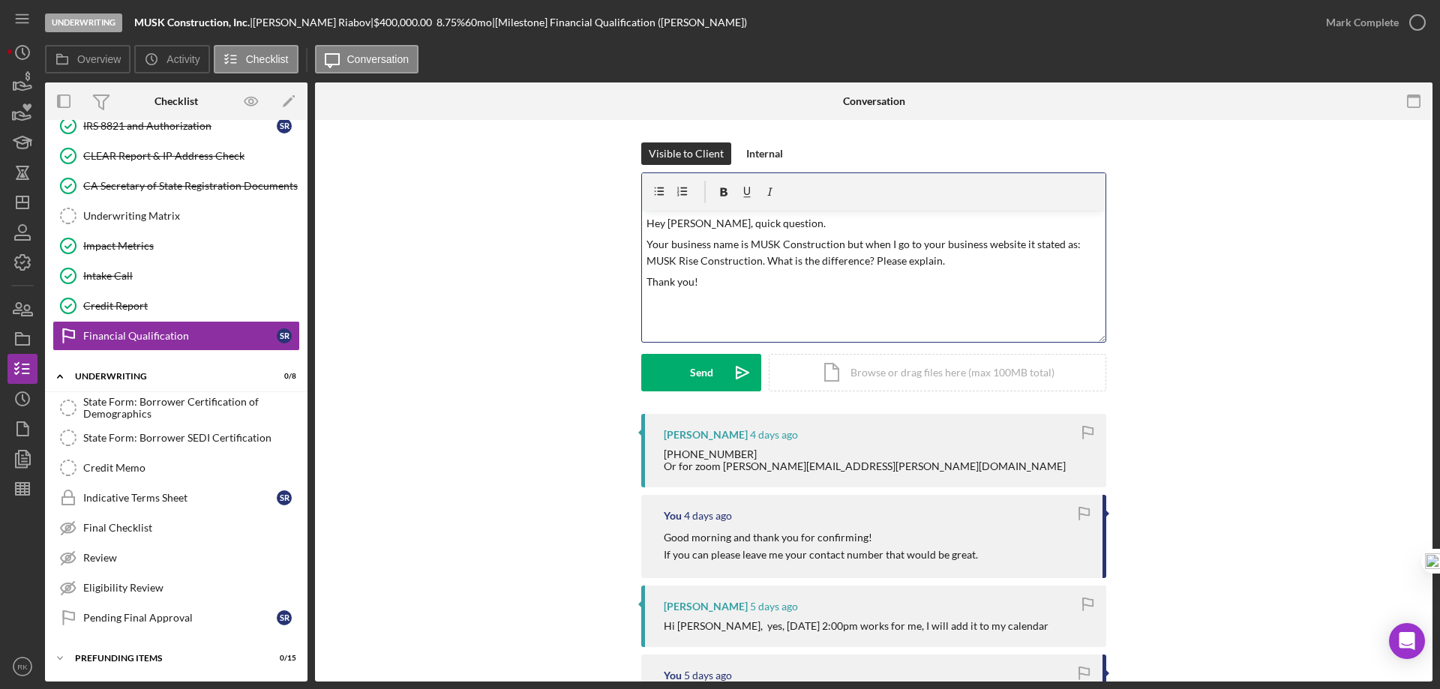
click at [757, 260] on p "Your business name is MUSK Construction but when I go to your business website …" at bounding box center [874, 253] width 455 height 34
drag, startPoint x: 647, startPoint y: 260, endPoint x: 856, endPoint y: 261, distance: 208.5
click at [856, 261] on p "Your business name is MUSK Construction but when I go to your business website …" at bounding box center [874, 253] width 455 height 34
click at [721, 189] on icon "button" at bounding box center [725, 192] width 8 height 8
click at [761, 307] on div "v Color teal Color pink Remove color Add row above Add row below Add column bef…" at bounding box center [874, 276] width 464 height 131
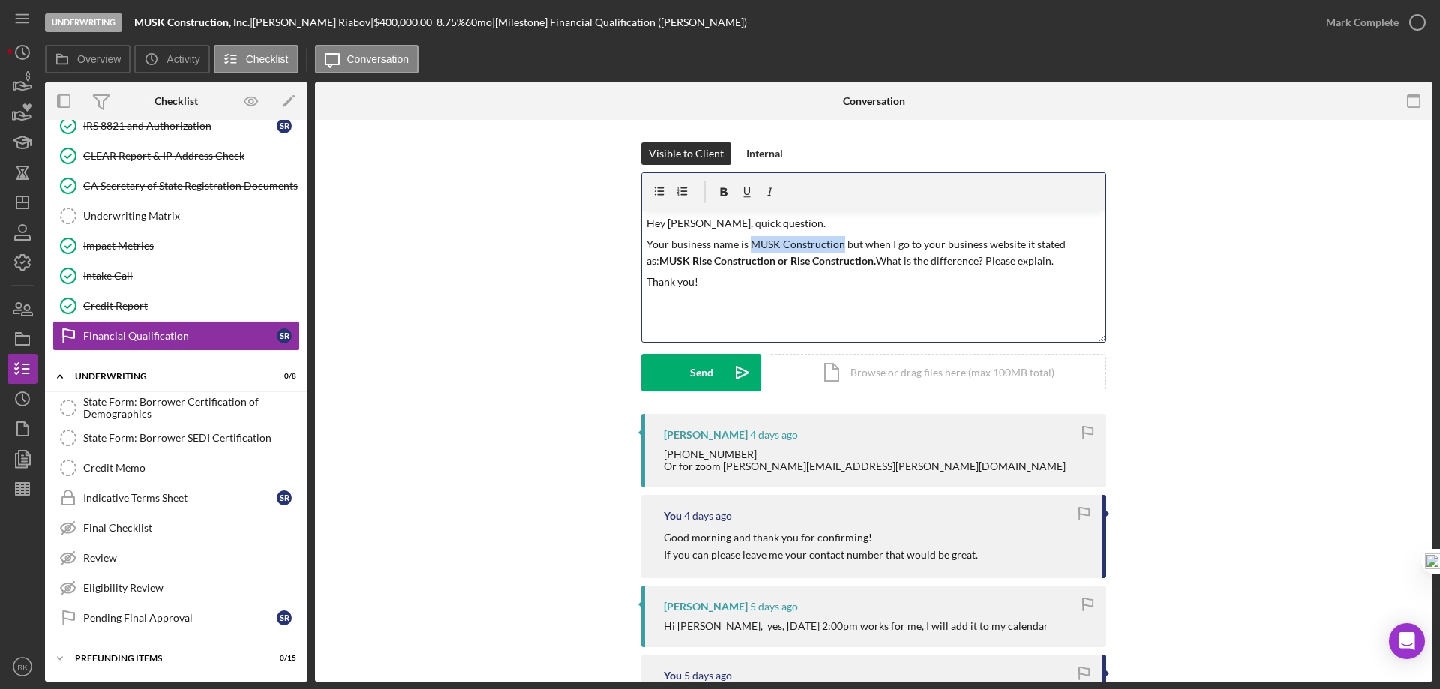
drag, startPoint x: 746, startPoint y: 245, endPoint x: 839, endPoint y: 242, distance: 93.8
click at [839, 242] on p "Your business name is MUSK Construction but when I go to your business website …" at bounding box center [874, 253] width 455 height 34
drag, startPoint x: 719, startPoint y: 197, endPoint x: 782, endPoint y: 287, distance: 110.3
click at [719, 197] on icon "button" at bounding box center [724, 193] width 34 height 34
click at [798, 308] on div "v Color teal Color pink Remove color Add row above Add row below Add column bef…" at bounding box center [874, 276] width 464 height 131
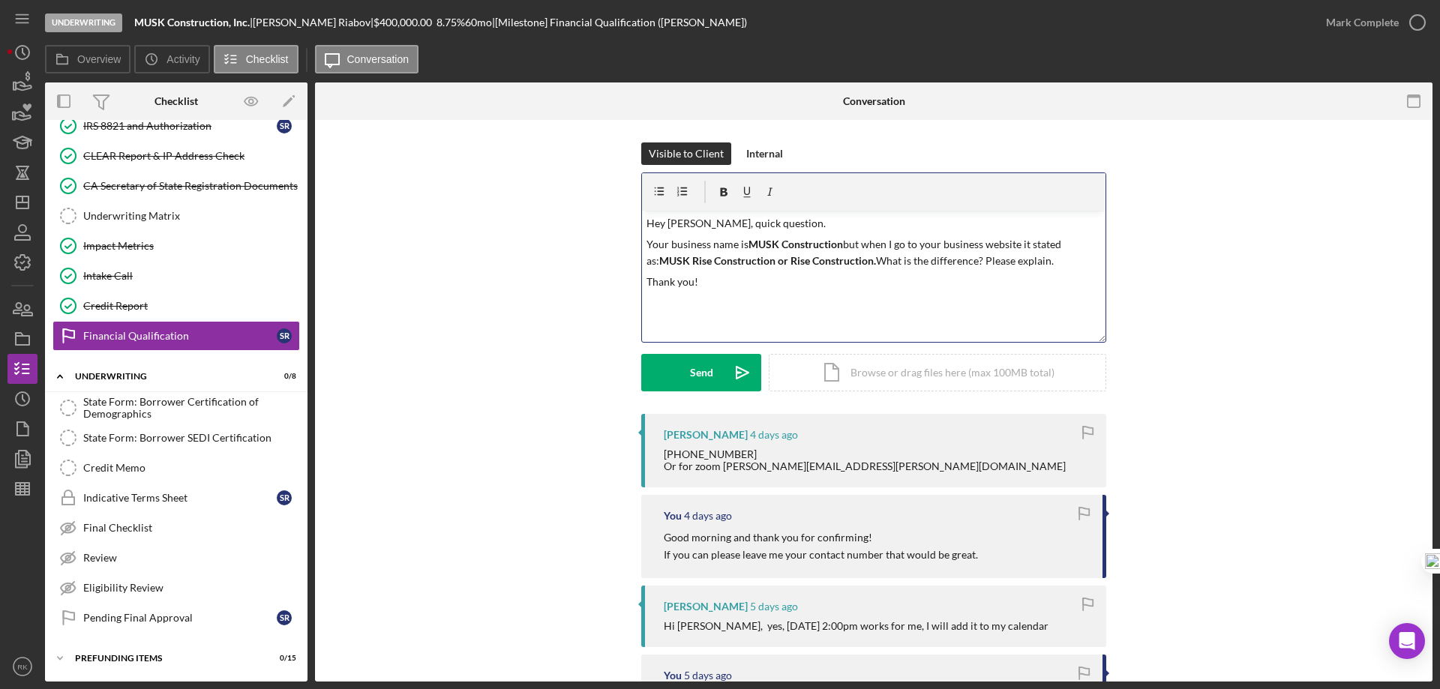
click at [1052, 257] on p "Your business name is MUSK Construction but when I go to your business website …" at bounding box center [874, 253] width 455 height 34
click at [971, 259] on p "Your business name is MUSK Construction but when I go to your business website …" at bounding box center [874, 253] width 455 height 34
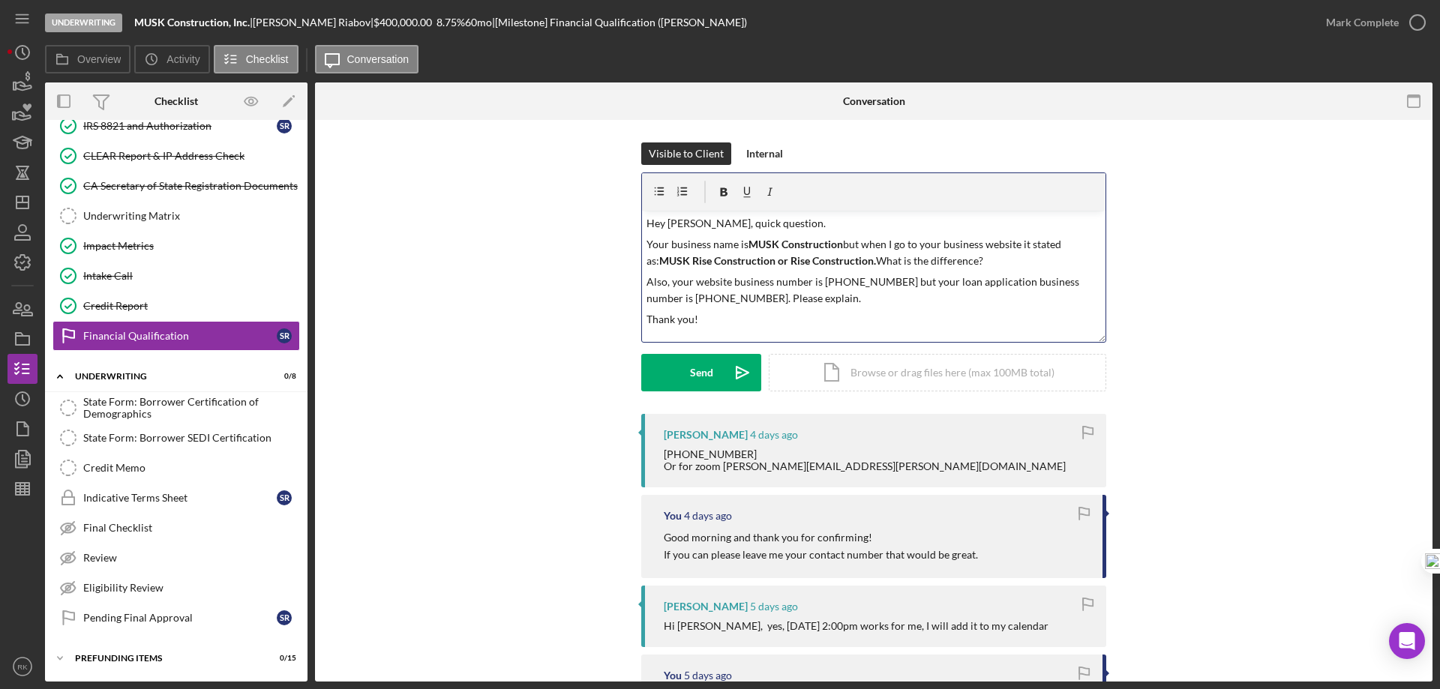
click at [1004, 307] on div "v Color teal Color pink Remove color Add row above Add row below Add column bef…" at bounding box center [874, 276] width 464 height 131
click at [690, 365] on div "Send" at bounding box center [701, 373] width 23 height 38
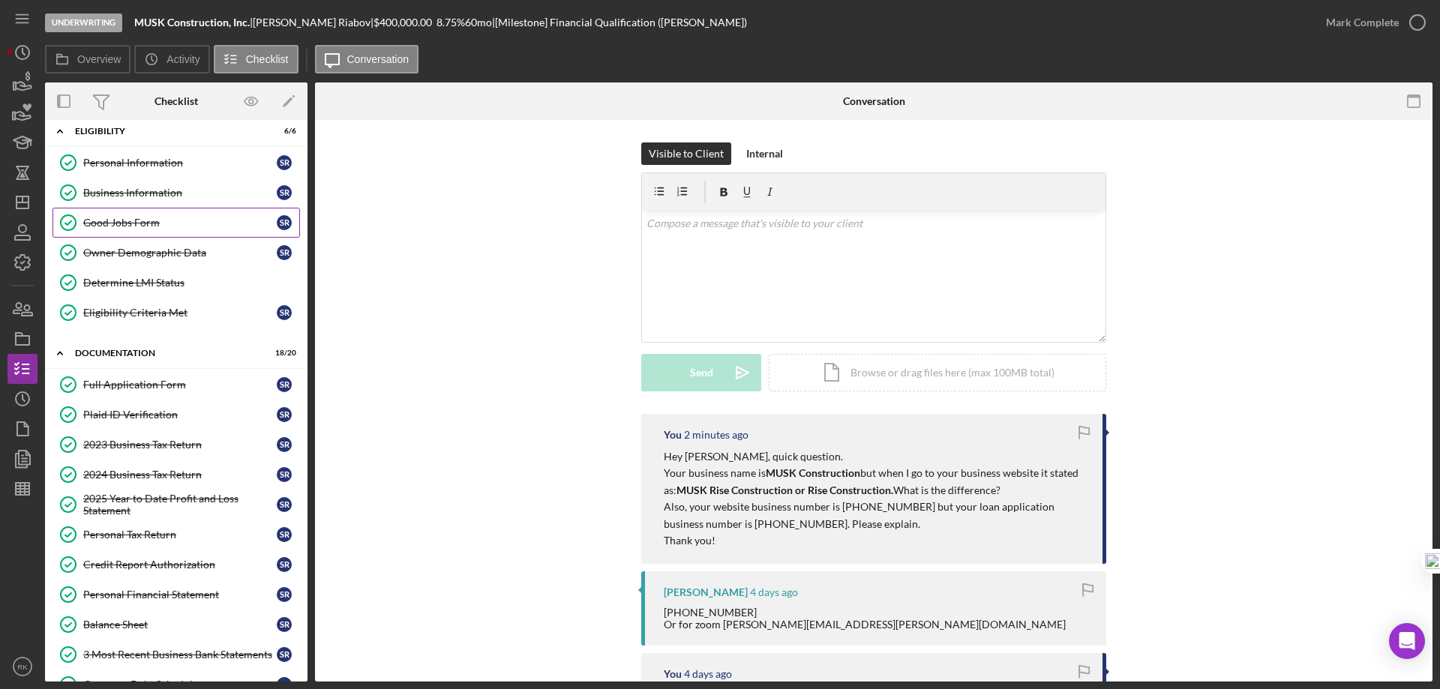
scroll to position [5, 0]
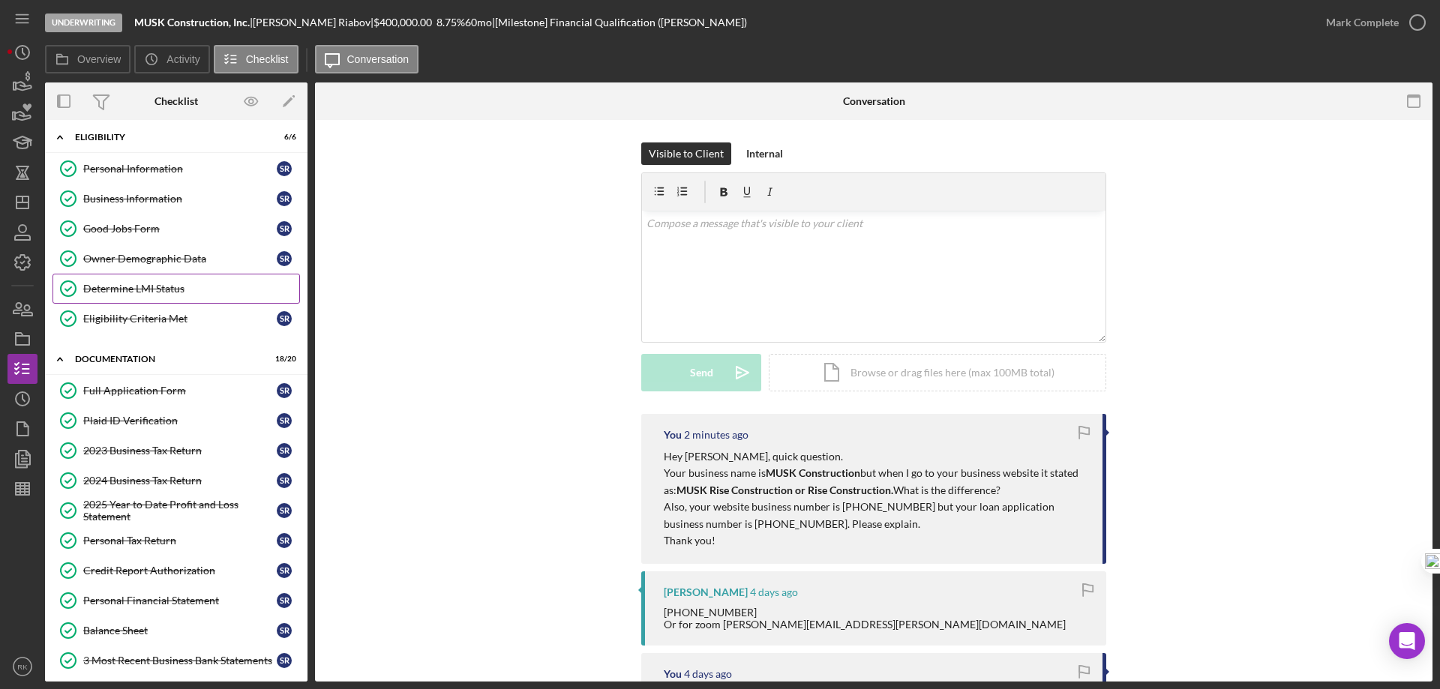
click at [131, 289] on div "Determine LMI Status" at bounding box center [191, 289] width 216 height 12
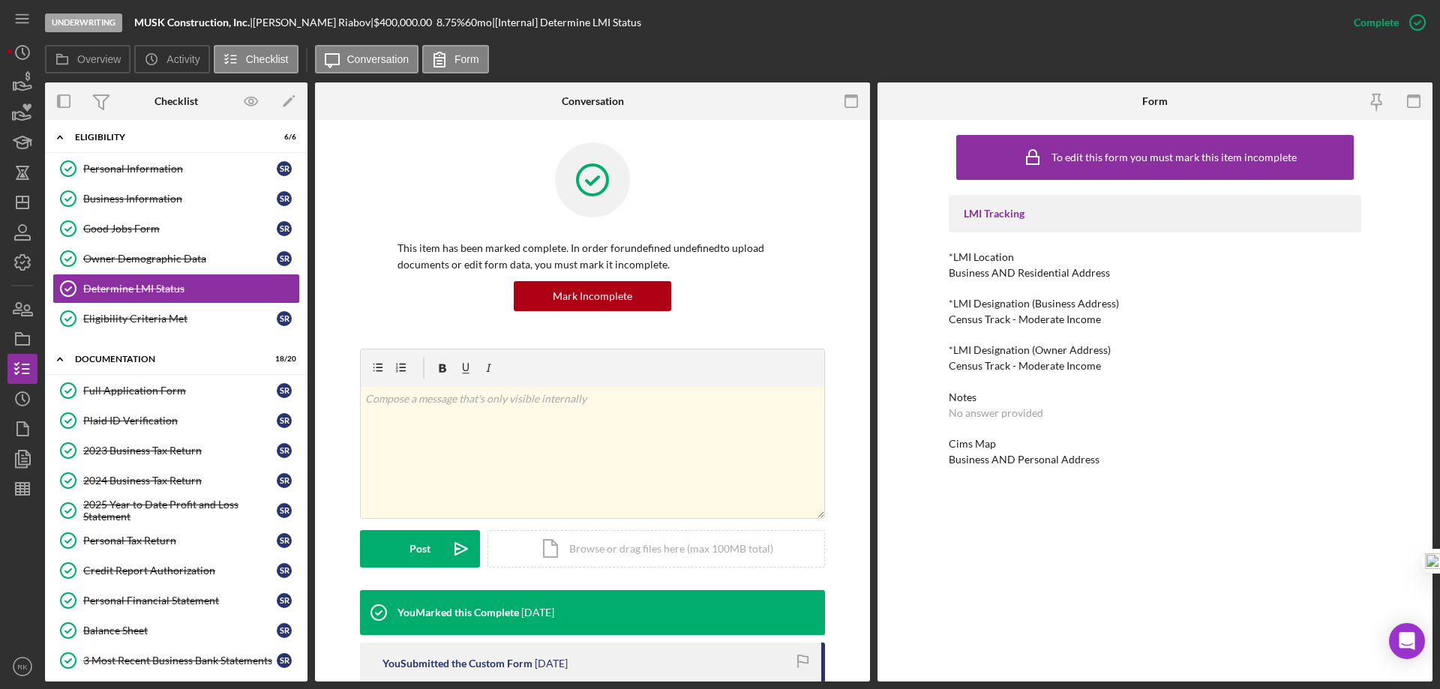
click at [192, 397] on div "Full Application Form" at bounding box center [180, 391] width 194 height 12
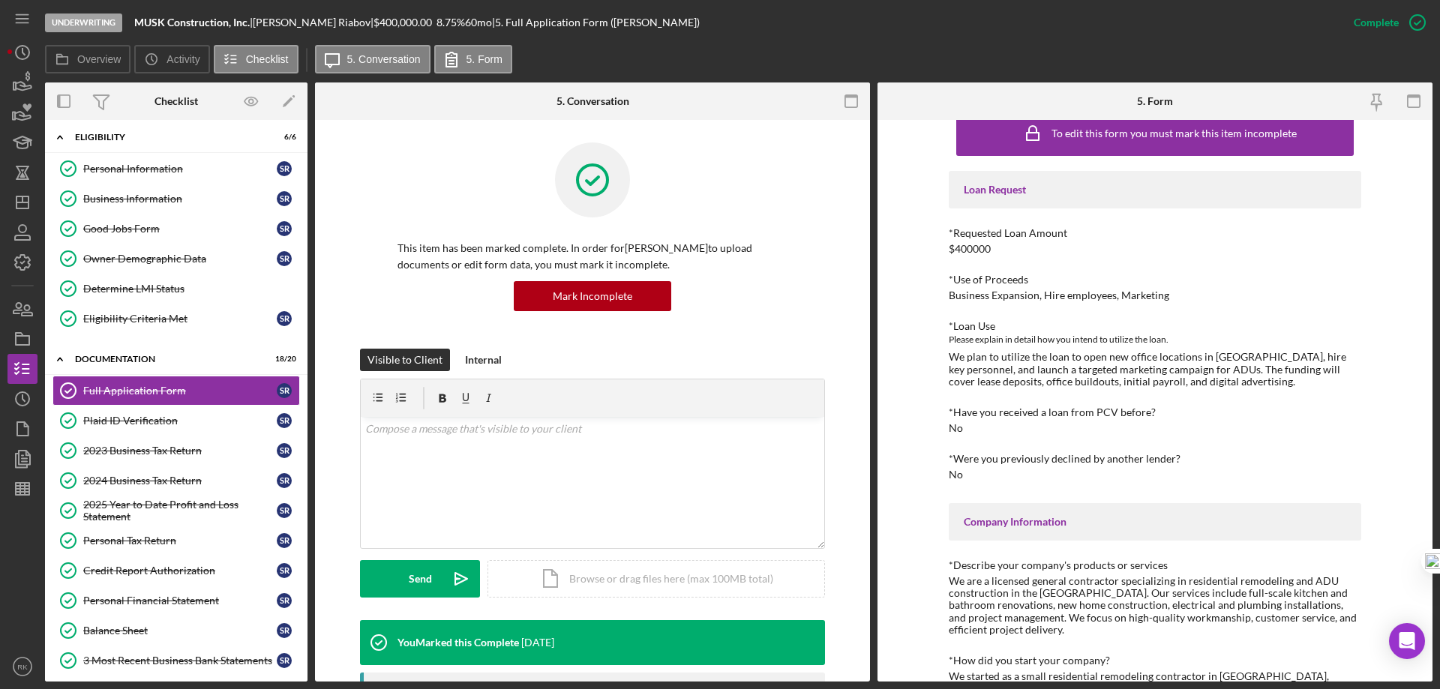
scroll to position [25, 0]
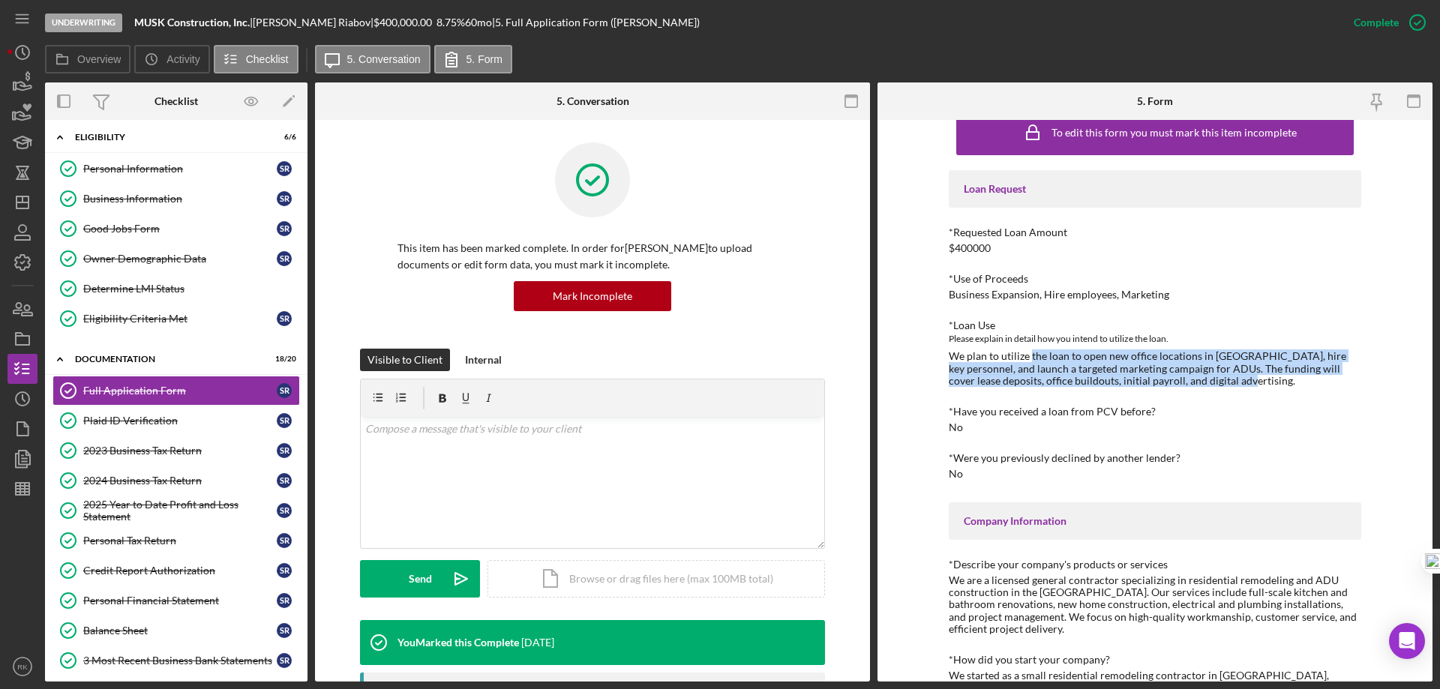
drag, startPoint x: 1028, startPoint y: 357, endPoint x: 1347, endPoint y: 377, distance: 318.7
click at [1347, 377] on div "We plan to utilize the loan to open new office locations in Milpitas, hire key …" at bounding box center [1155, 368] width 413 height 36
copy div "the loan to open new office locations in Milpitas, hire key personnel, and laun…"
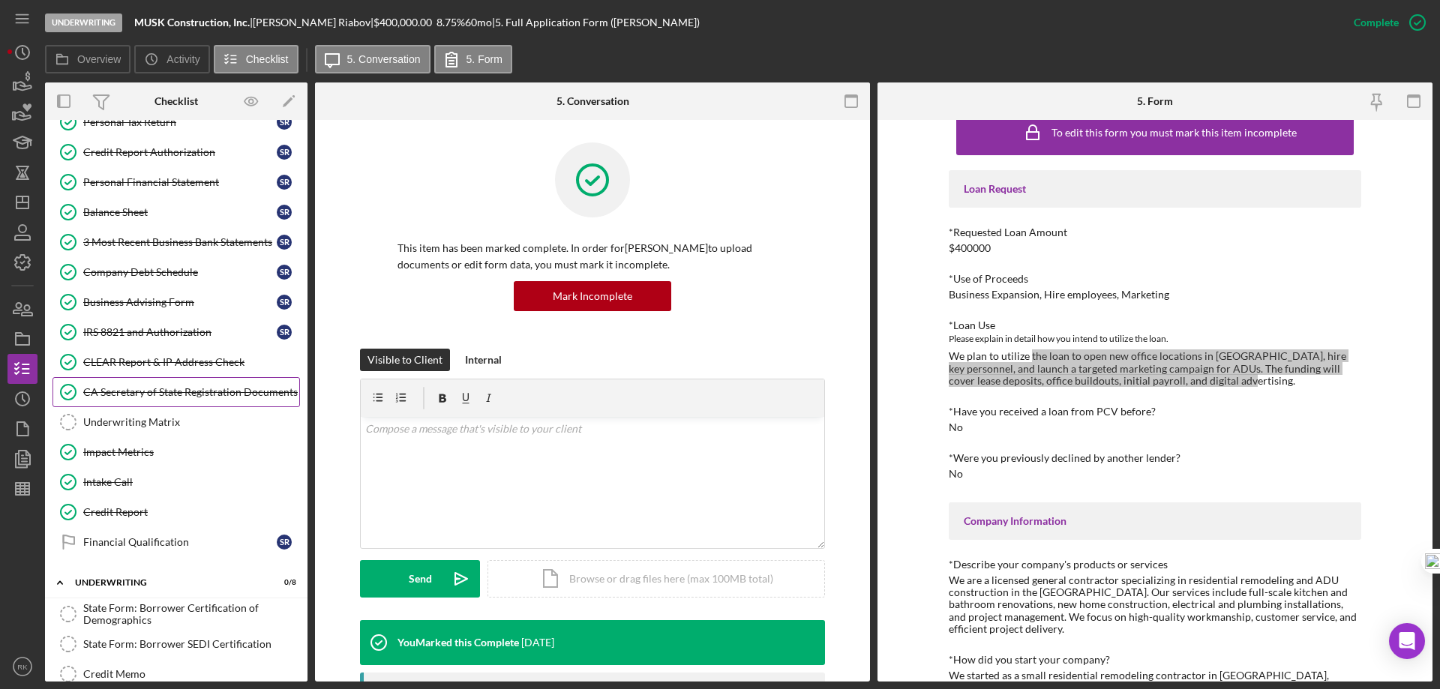
scroll to position [429, 0]
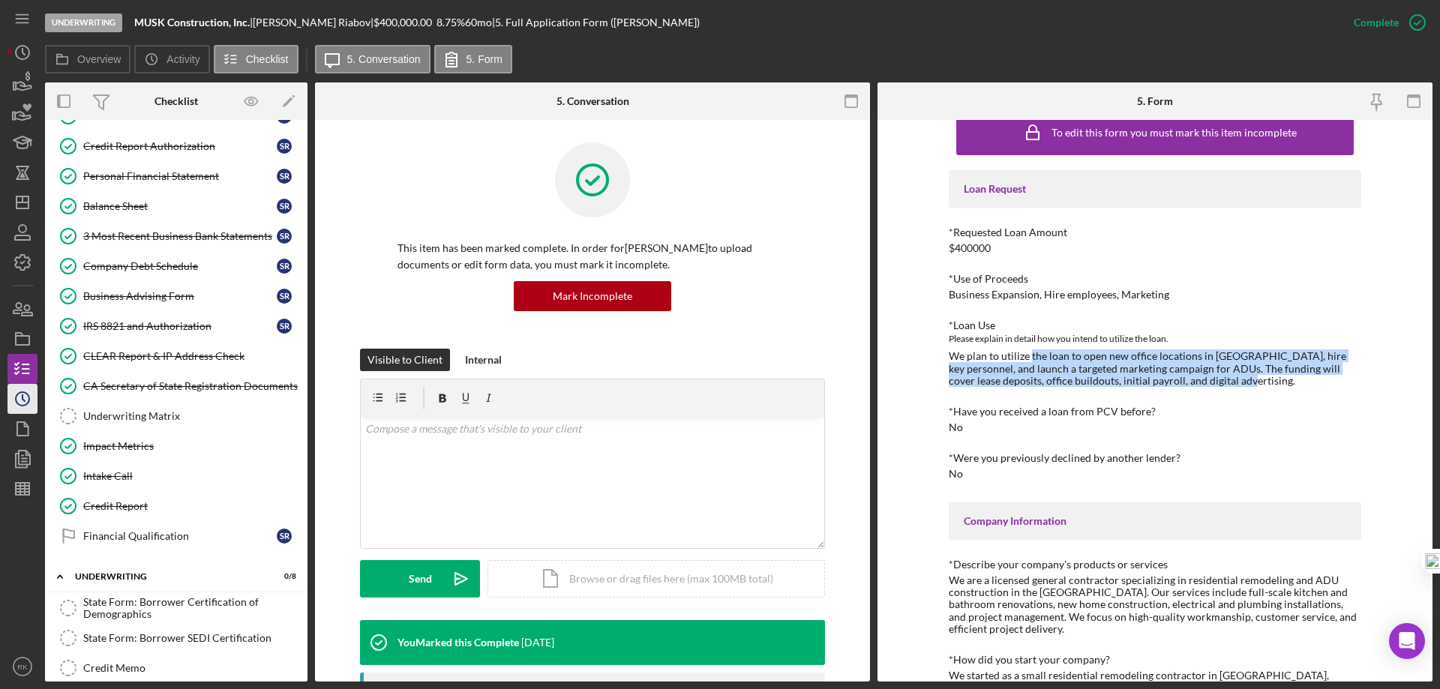
drag, startPoint x: 146, startPoint y: 350, endPoint x: 26, endPoint y: 409, distance: 133.5
click at [146, 350] on div "CLEAR Report & IP Address Check" at bounding box center [191, 356] width 216 height 12
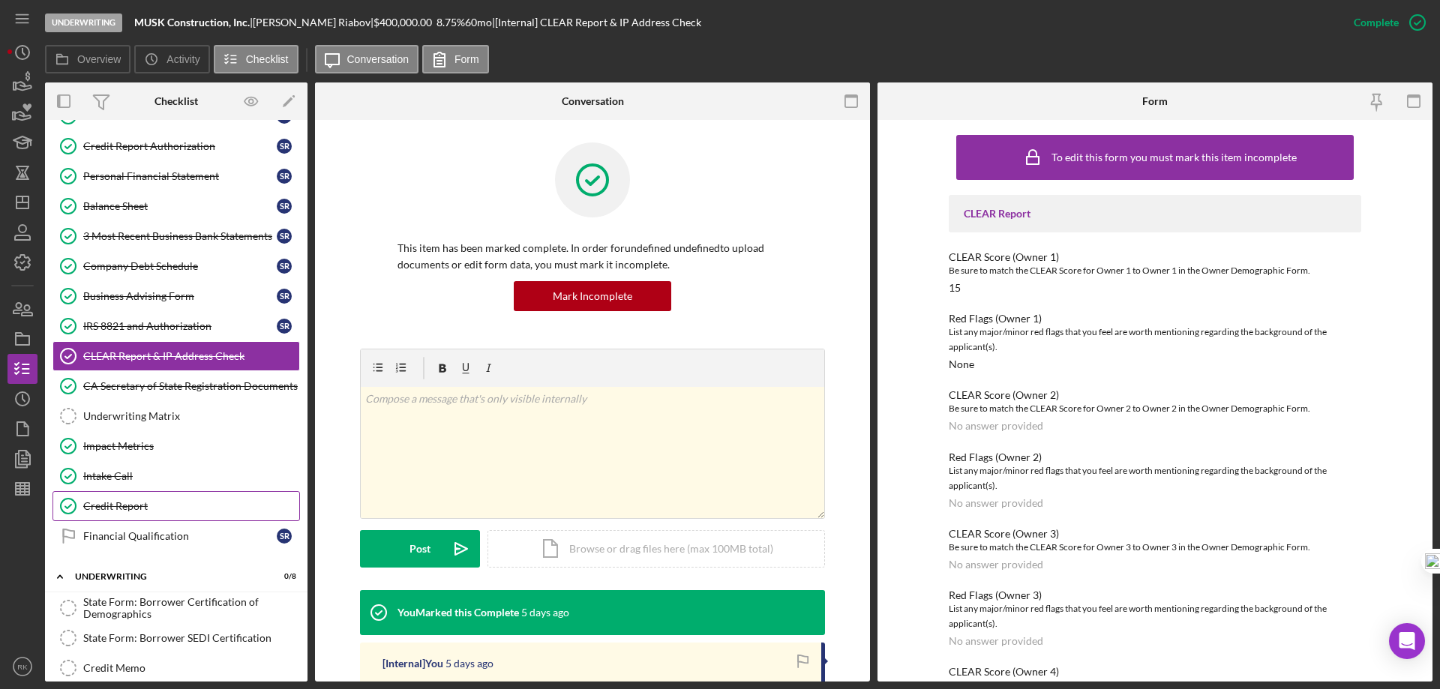
drag, startPoint x: 140, startPoint y: 499, endPoint x: 25, endPoint y: 497, distance: 114.8
click at [140, 499] on link "Credit Report Credit Report" at bounding box center [177, 506] width 248 height 30
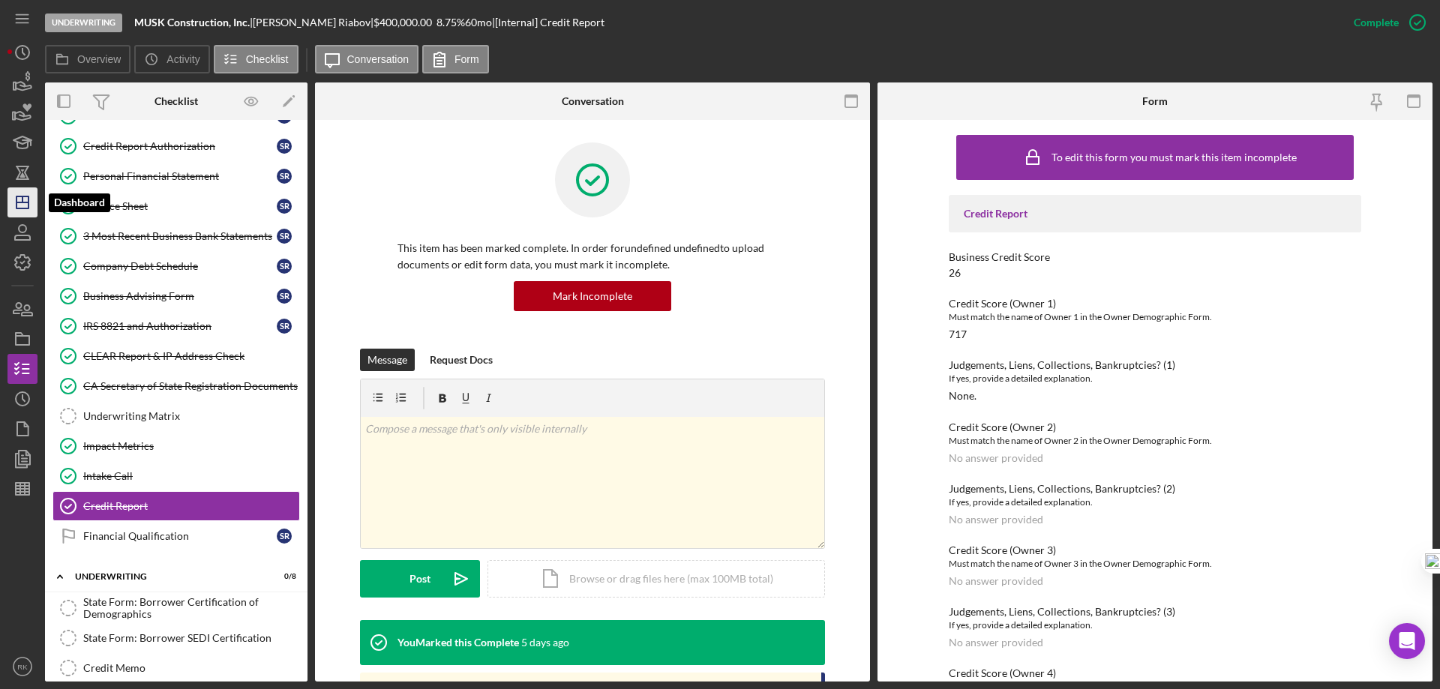
click at [20, 198] on icon "Icon/Dashboard" at bounding box center [23, 203] width 38 height 38
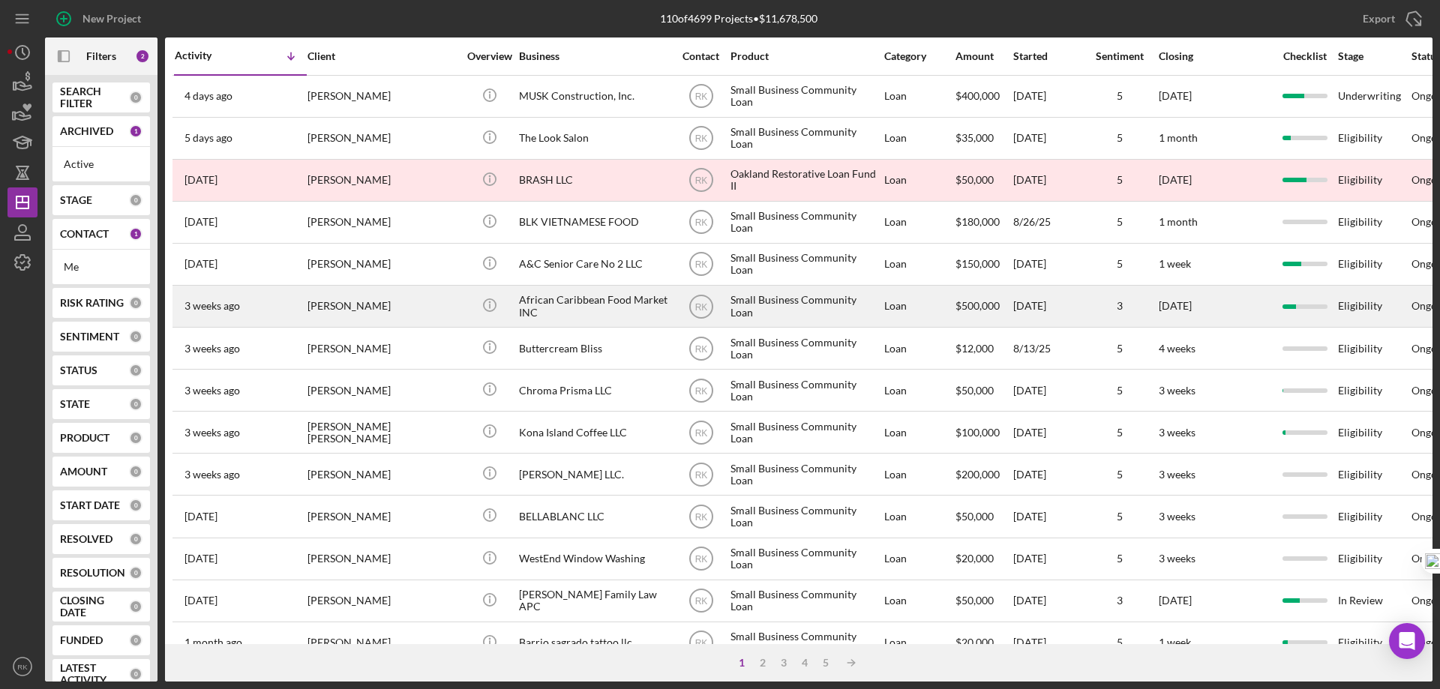
click at [558, 308] on div "African Caribbean Food Market INC" at bounding box center [594, 307] width 150 height 40
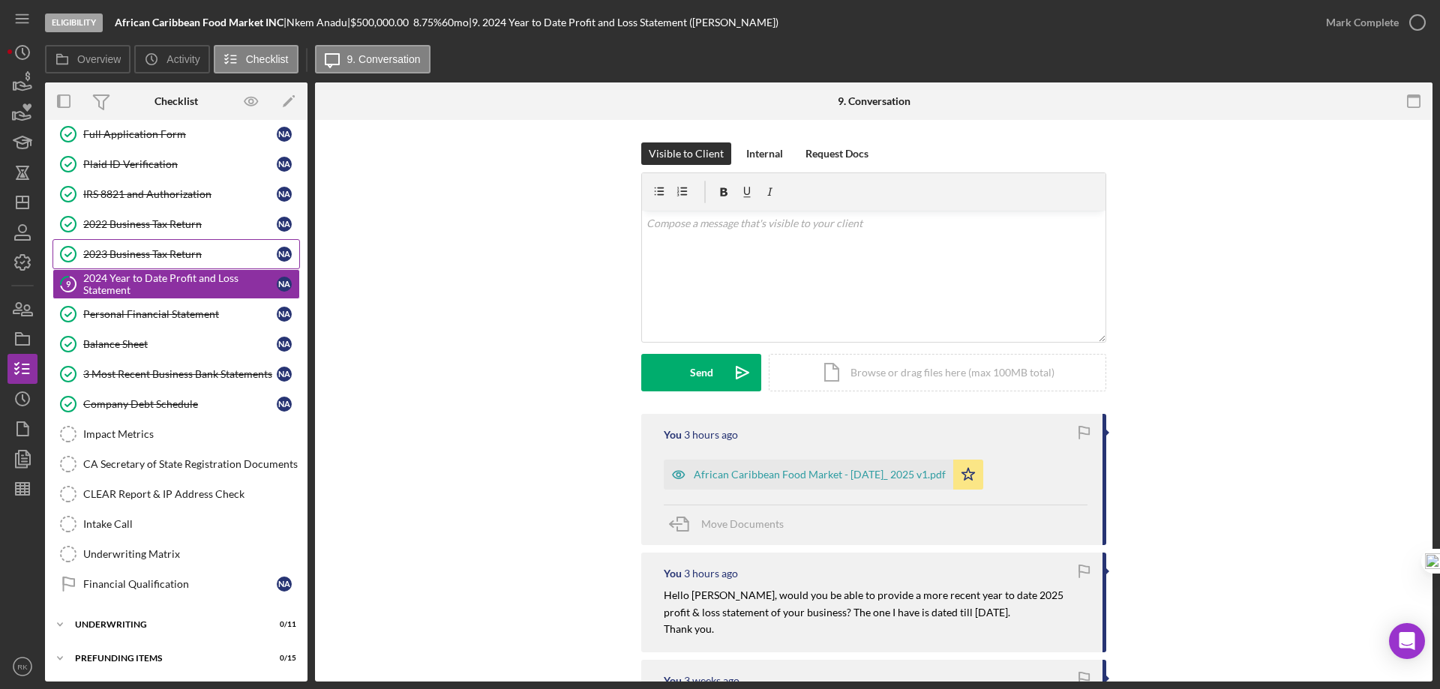
drag, startPoint x: 142, startPoint y: 203, endPoint x: 131, endPoint y: 239, distance: 38.2
click at [142, 203] on link "IRS 8821 and Authorization IRS 8821 and Authorization N A" at bounding box center [177, 194] width 248 height 30
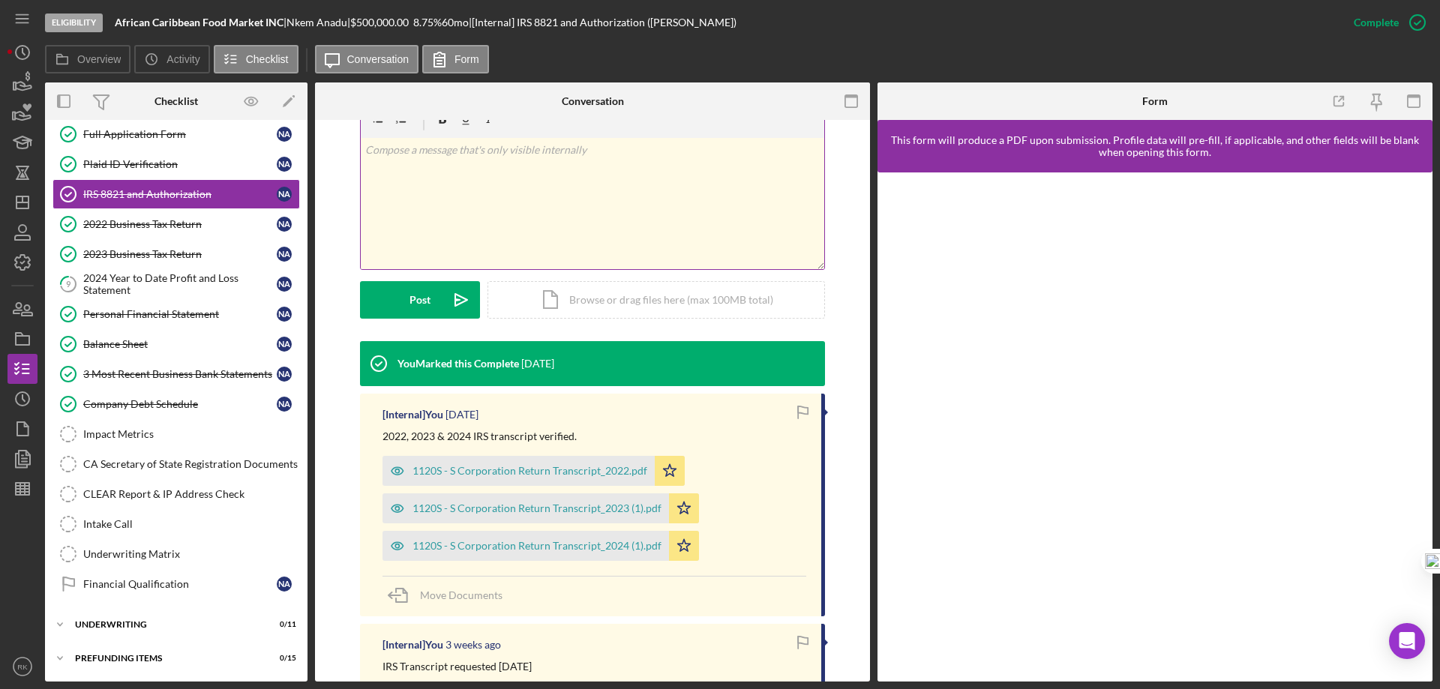
scroll to position [250, 0]
click at [524, 549] on div "1120S - S Corporation Return Transcript_2024 (1).pdf" at bounding box center [537, 545] width 249 height 12
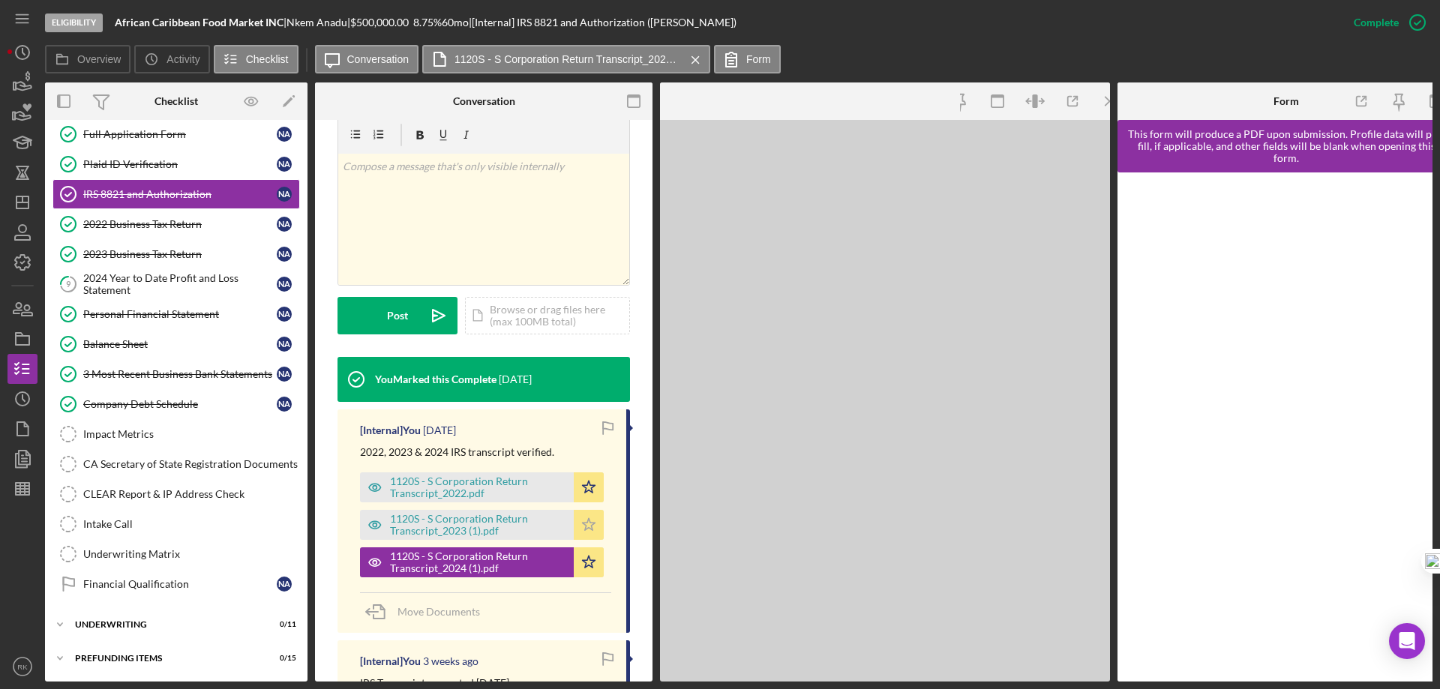
scroll to position [267, 0]
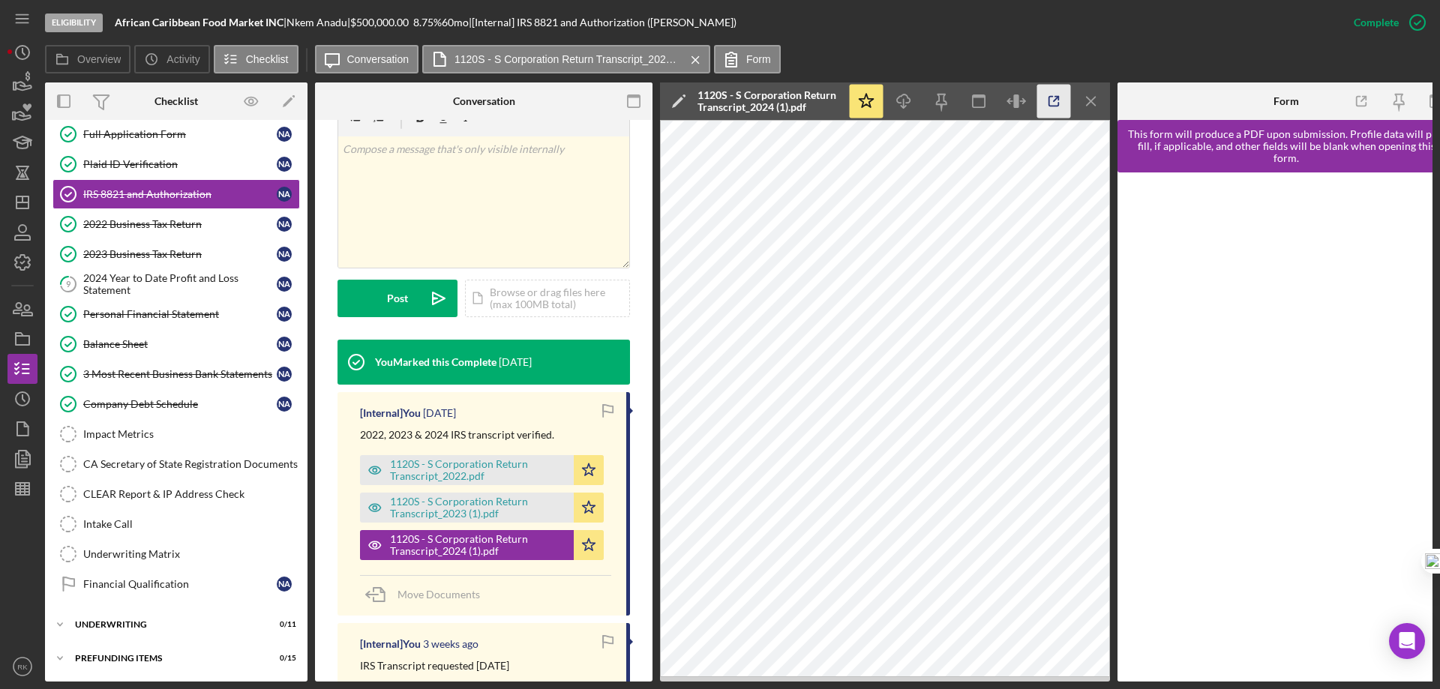
click at [1052, 110] on icon "button" at bounding box center [1054, 102] width 34 height 34
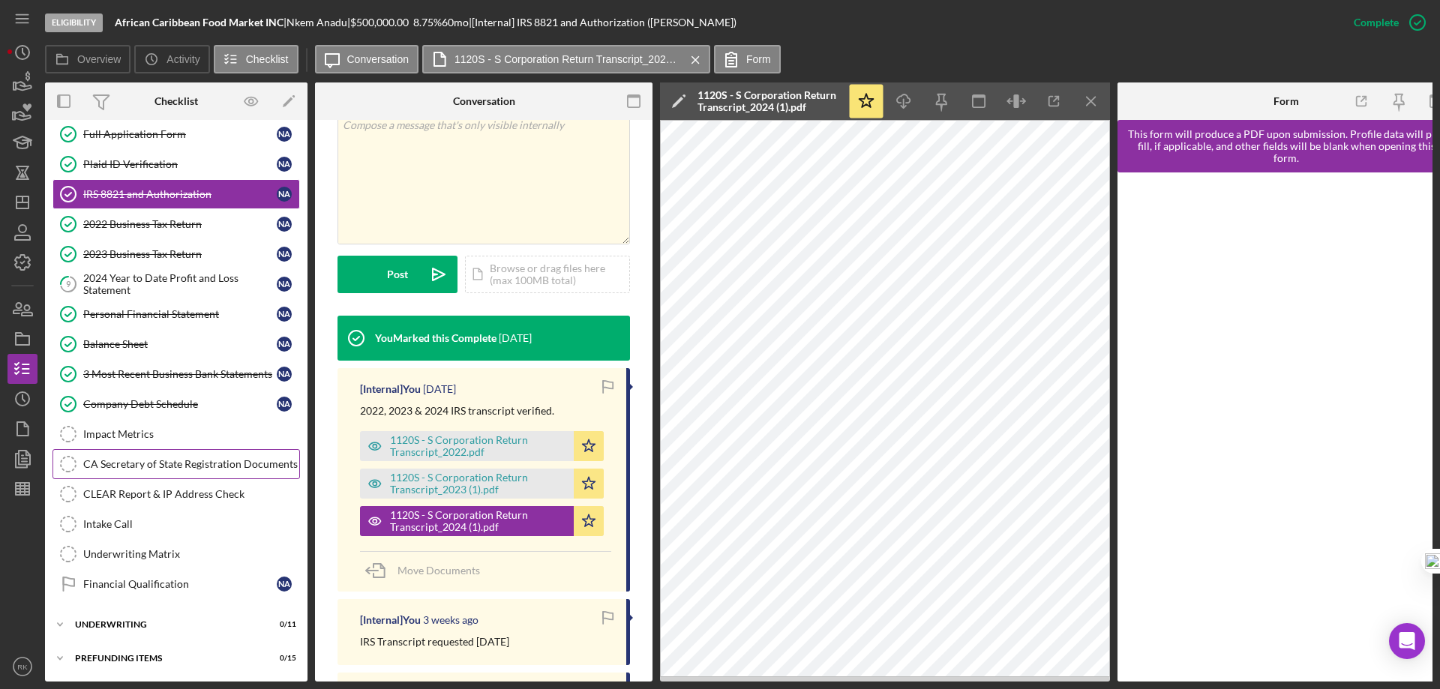
scroll to position [292, 0]
click at [145, 279] on div "2024 Year to Date Profit and Loss Statement" at bounding box center [180, 284] width 194 height 24
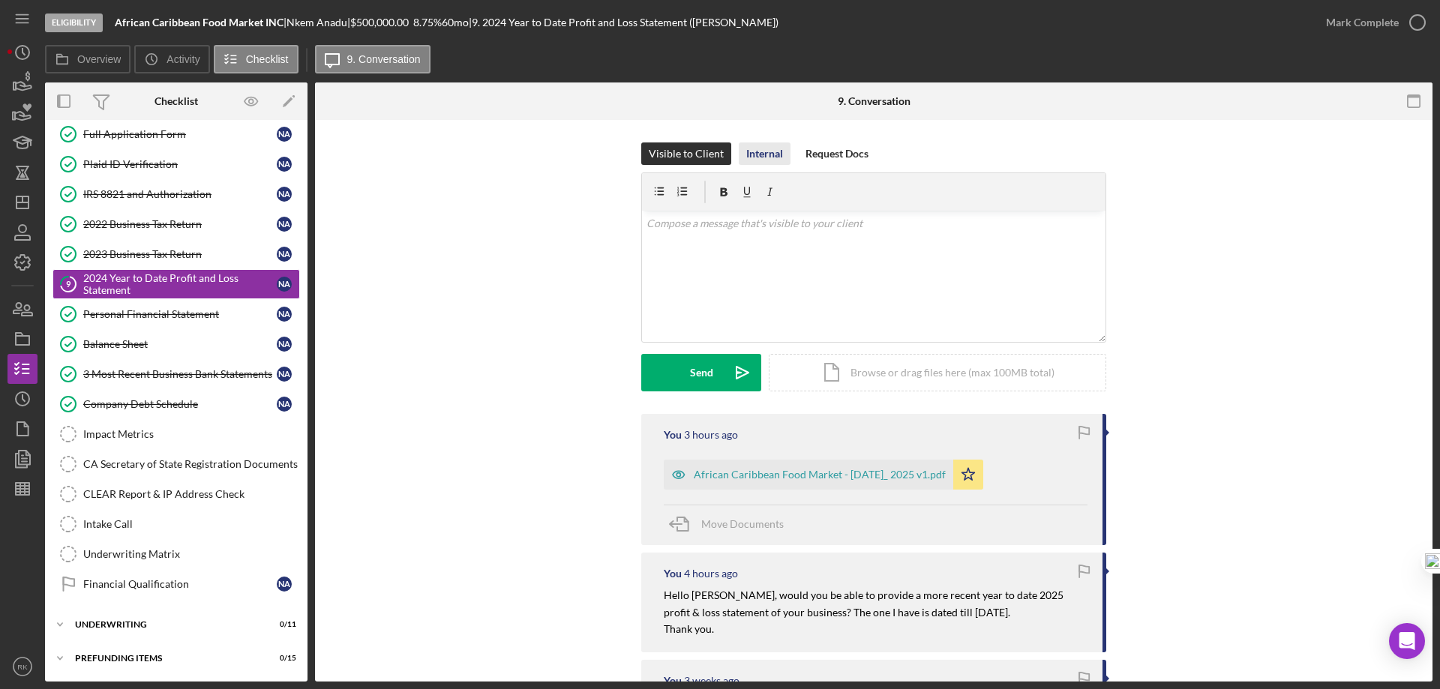
click at [758, 155] on div "Internal" at bounding box center [764, 154] width 37 height 23
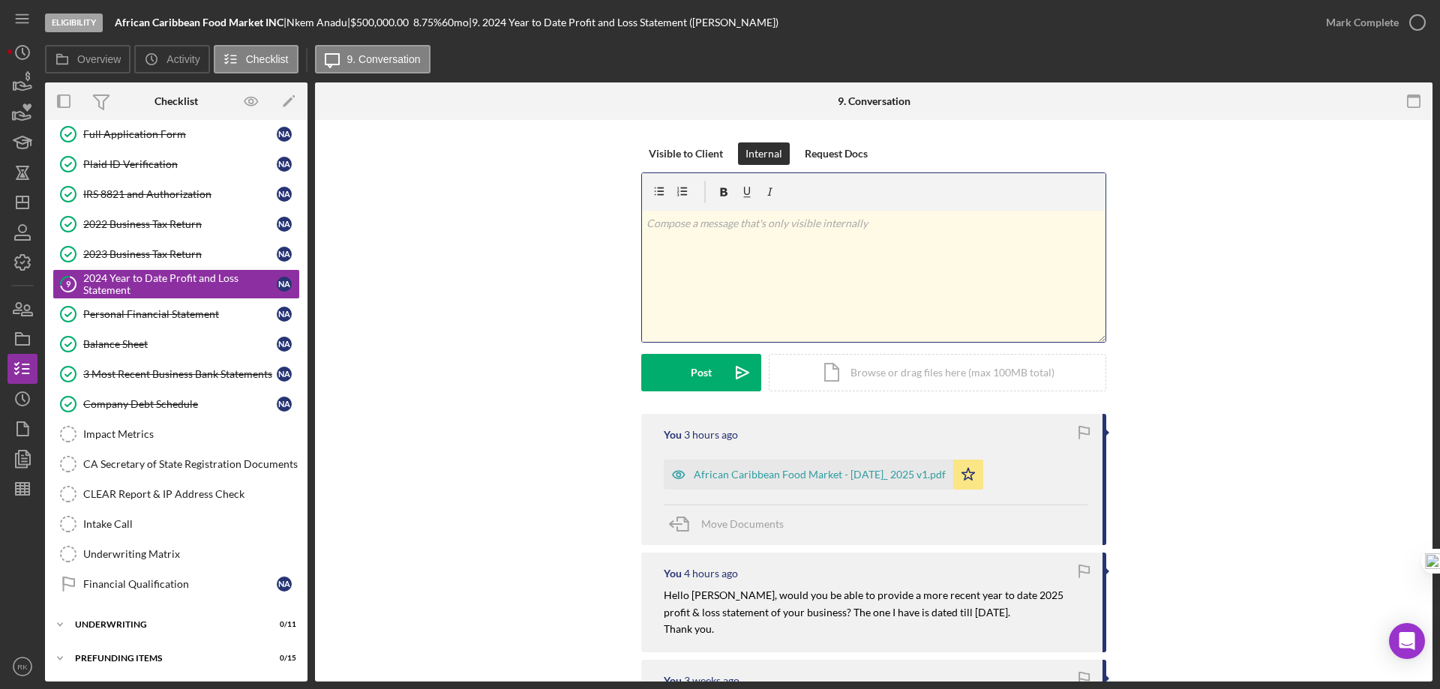
click at [695, 233] on div "v Color teal Color pink Remove color Add row above Add row below Add column bef…" at bounding box center [874, 276] width 464 height 131
click at [674, 221] on p "Note: Use 2024 IRS Transcript filing is different from 2024 P&L." at bounding box center [874, 223] width 455 height 17
click at [748, 311] on div "v Color teal Color pink Remove color Add row above Add row below Add column bef…" at bounding box center [874, 276] width 464 height 131
click at [704, 372] on div "Post" at bounding box center [701, 373] width 21 height 38
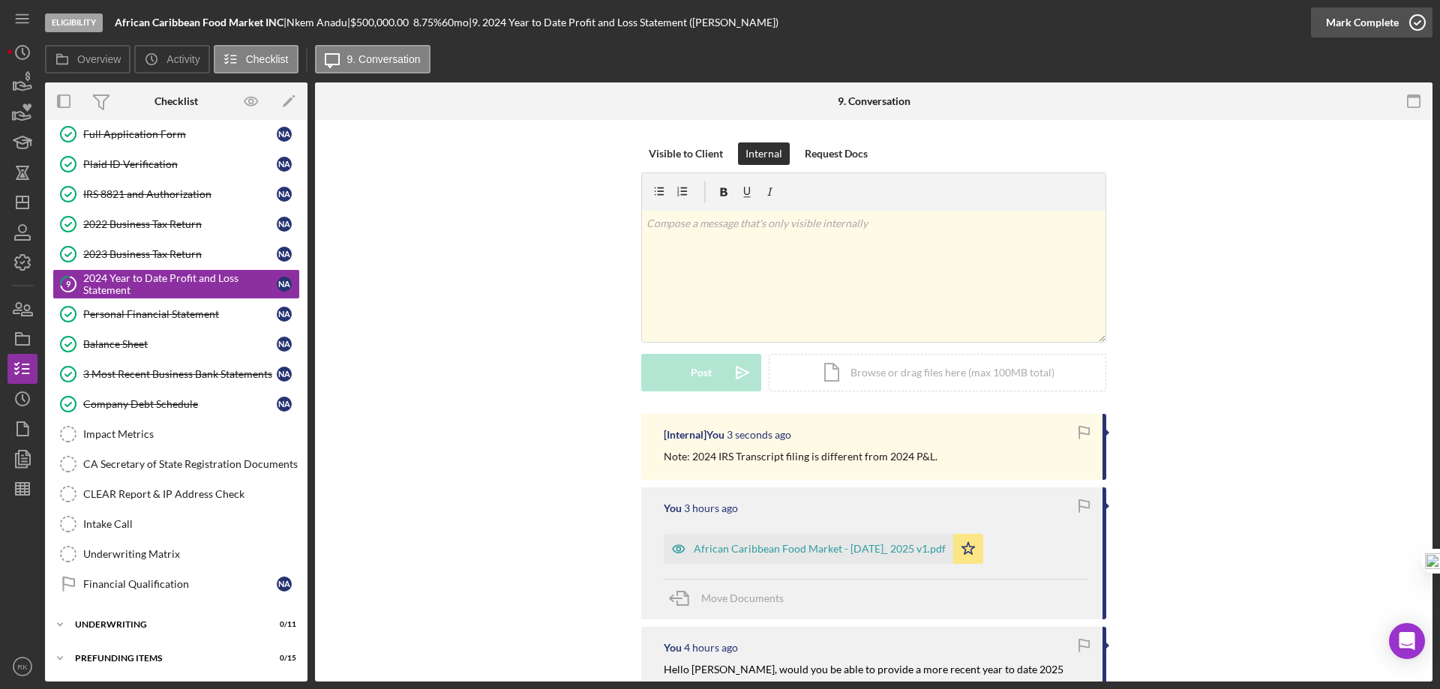
click at [1424, 22] on icon "button" at bounding box center [1418, 23] width 38 height 38
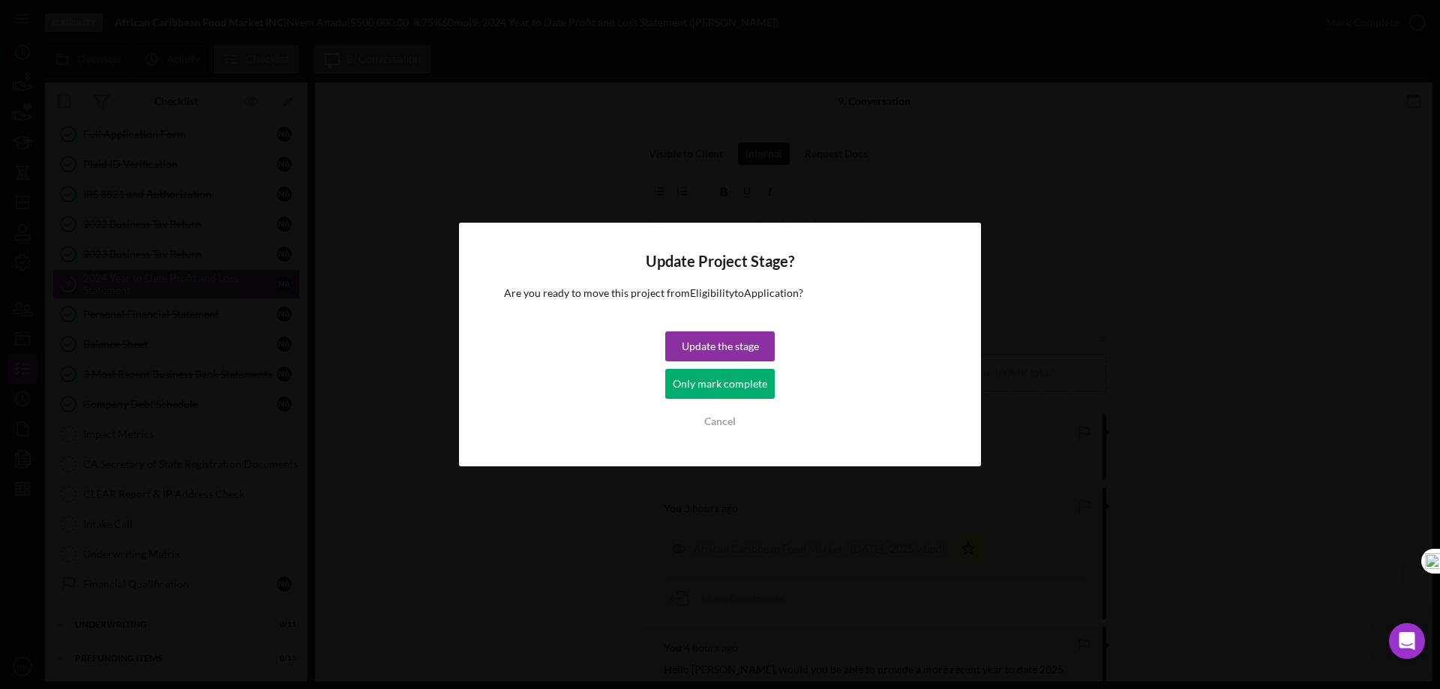
click at [748, 379] on div "Only mark complete" at bounding box center [720, 384] width 95 height 30
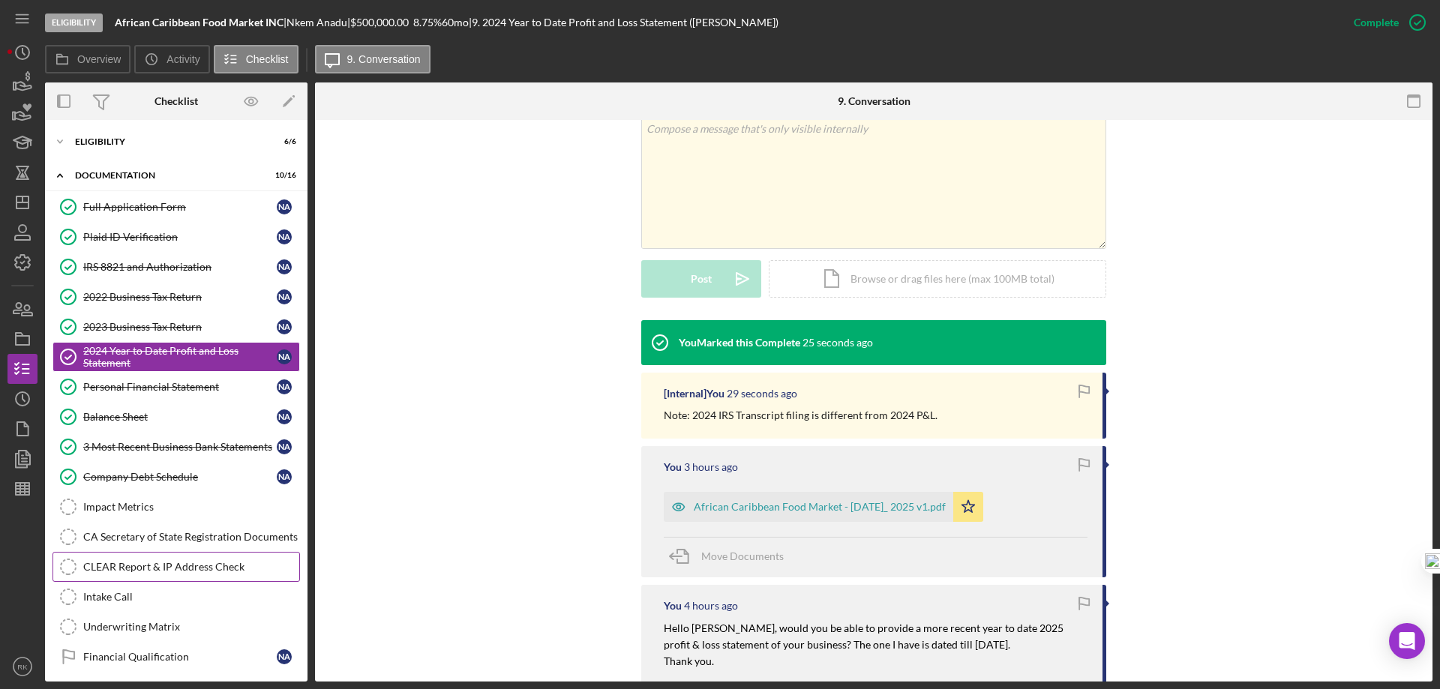
scroll to position [73, 0]
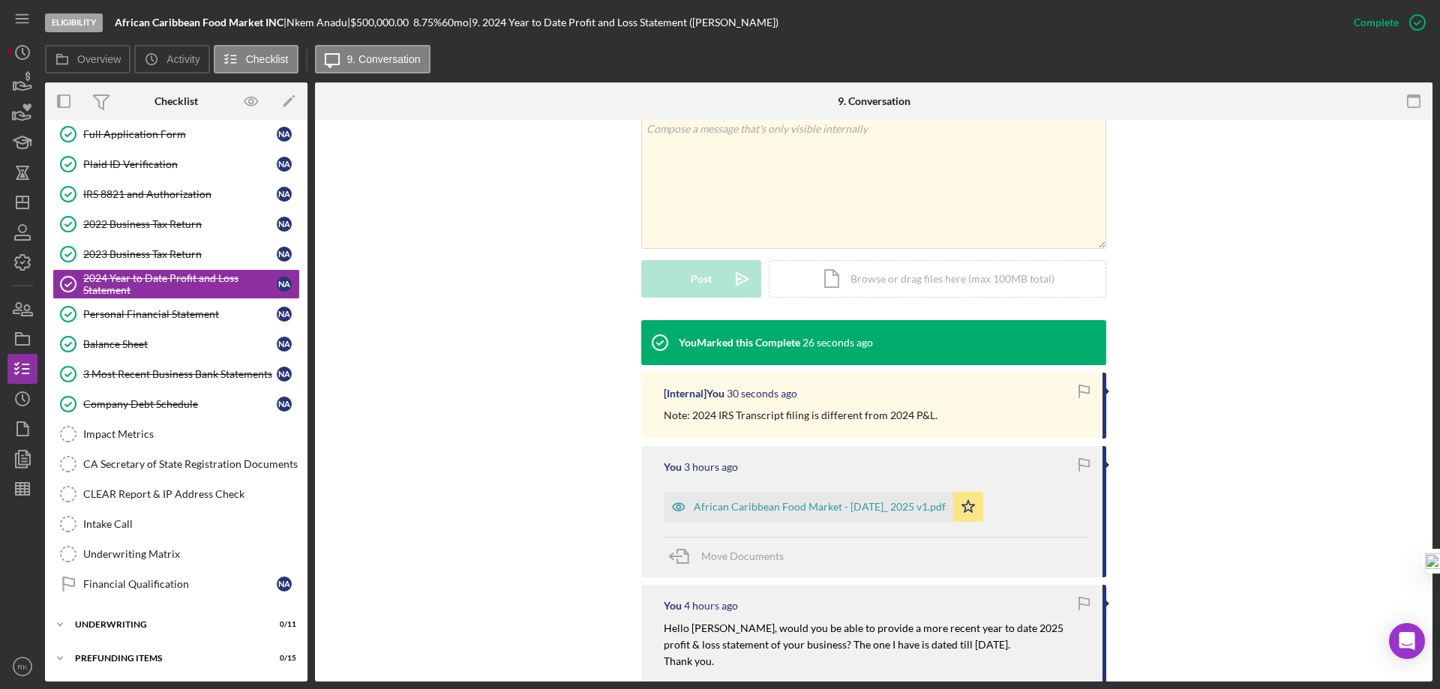
drag, startPoint x: 169, startPoint y: 579, endPoint x: 335, endPoint y: 503, distance: 182.6
click at [169, 579] on div "Financial Qualification" at bounding box center [180, 584] width 194 height 12
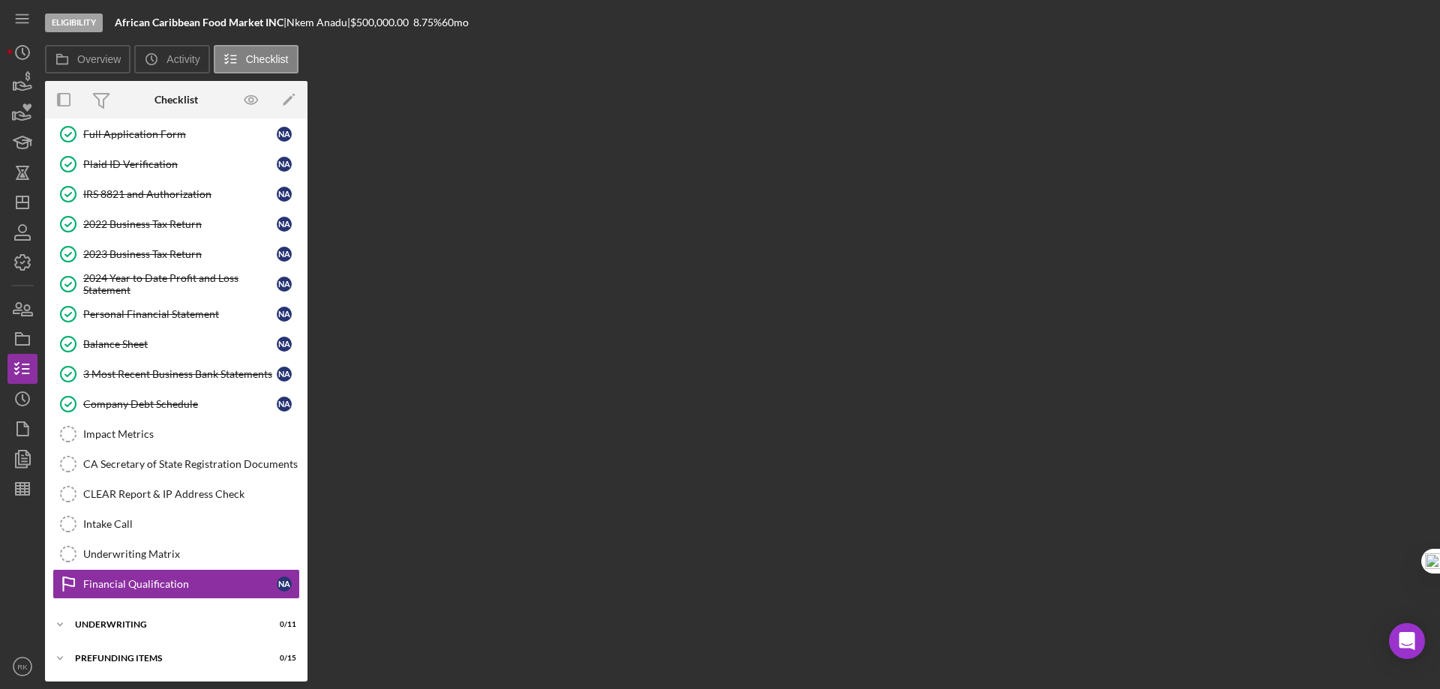
scroll to position [73, 0]
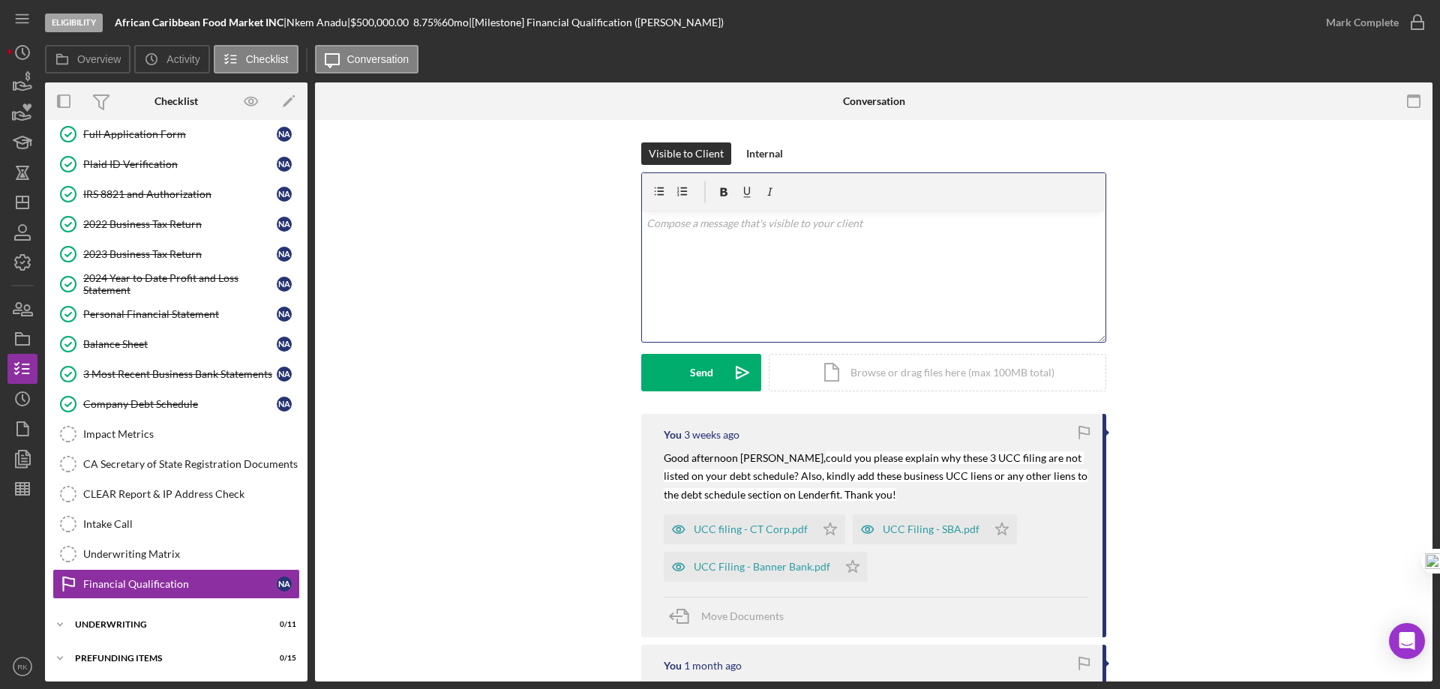
click at [734, 253] on div "v Color teal Color pink Remove color Add row above Add row below Add column bef…" at bounding box center [874, 276] width 464 height 131
click at [673, 225] on p at bounding box center [874, 223] width 455 height 17
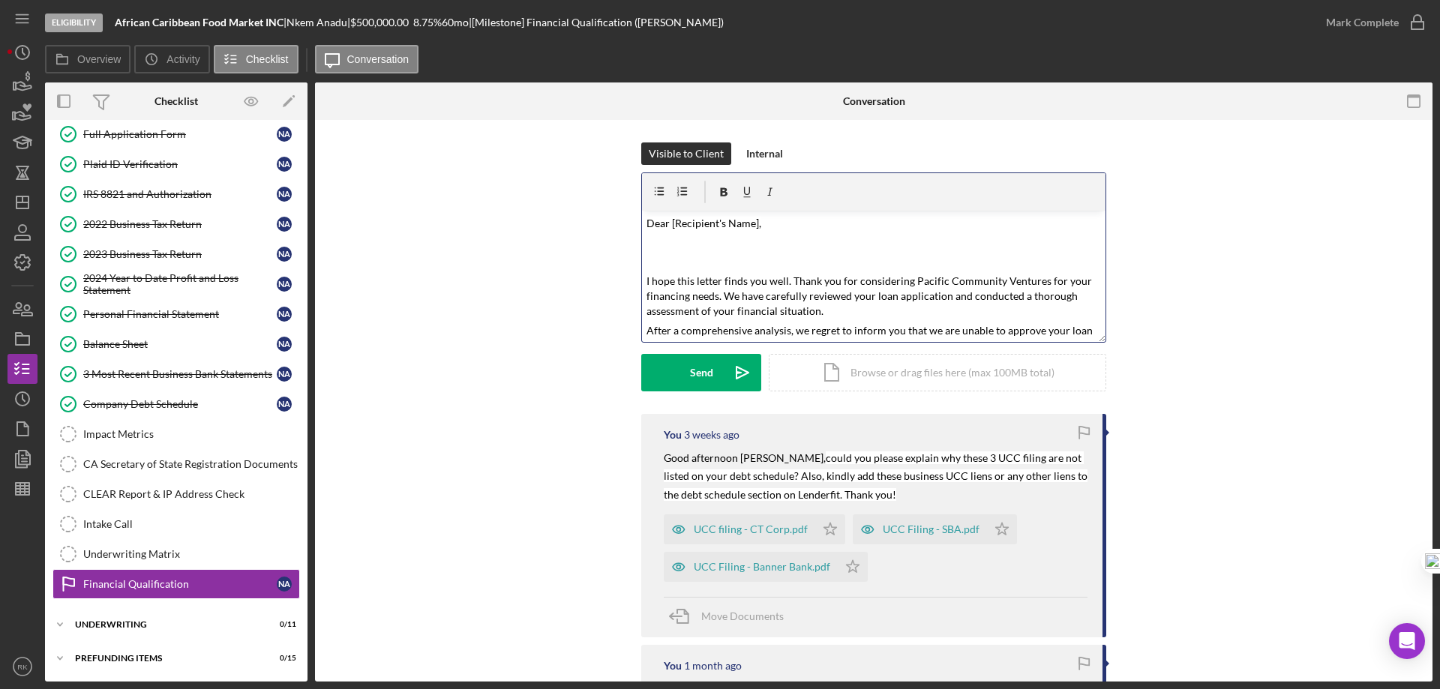
scroll to position [0, 0]
click at [773, 223] on p "Dear [Recipient's Name]," at bounding box center [874, 223] width 455 height 17
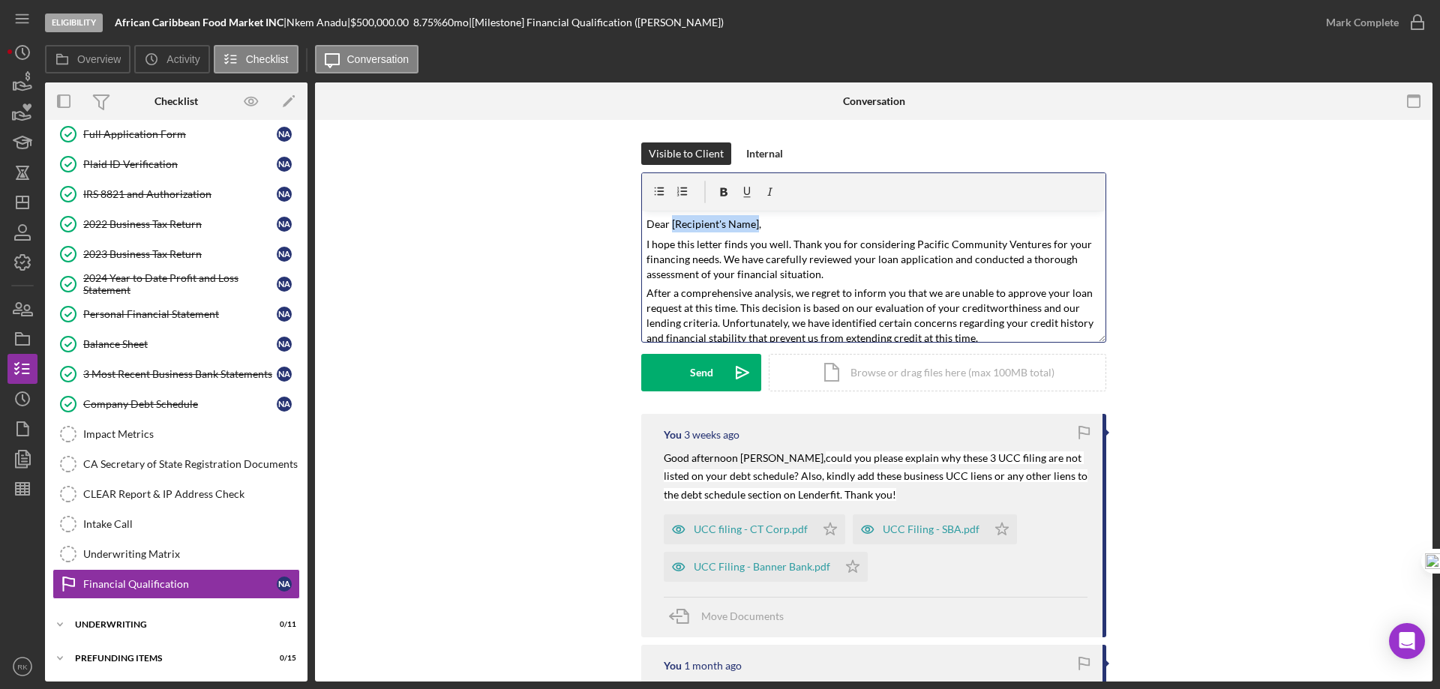
drag, startPoint x: 669, startPoint y: 222, endPoint x: 745, endPoint y: 243, distance: 78.6
click at [755, 232] on p "Dear [Recipient's Name]," at bounding box center [874, 223] width 455 height 17
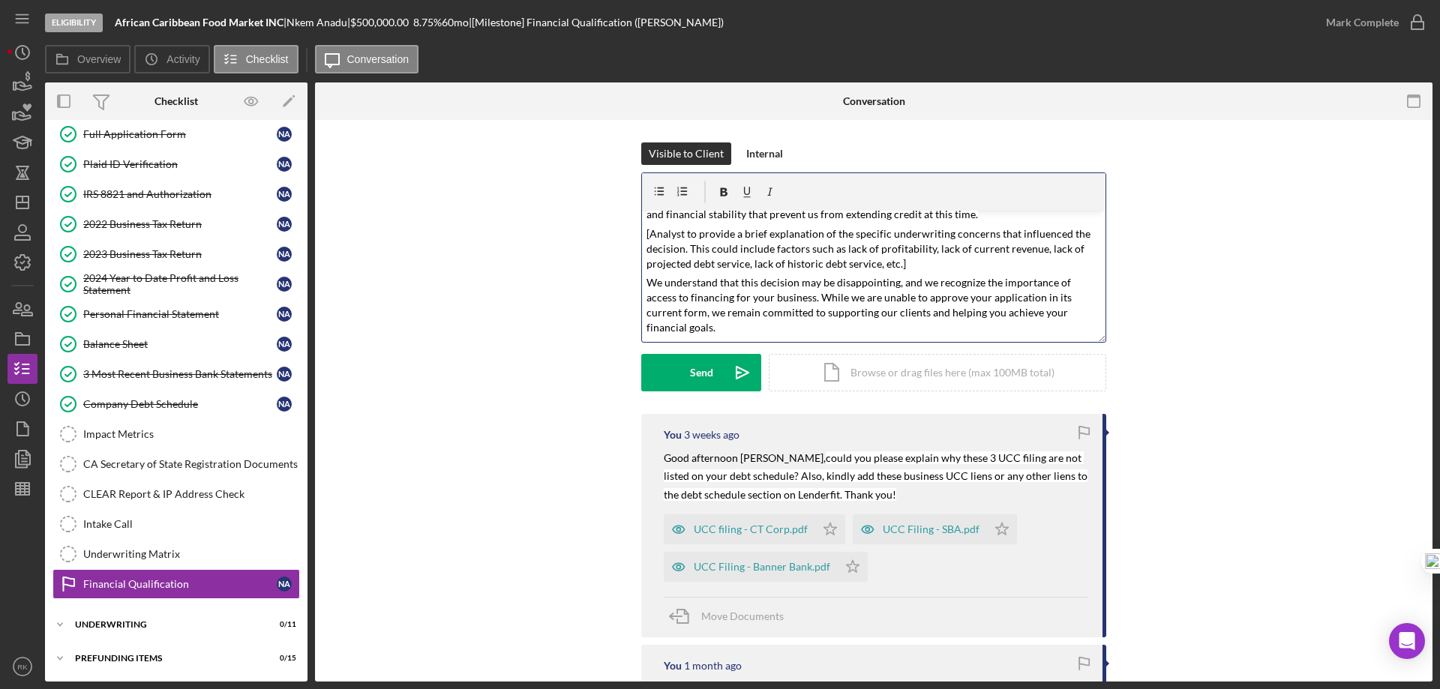
scroll to position [125, 0]
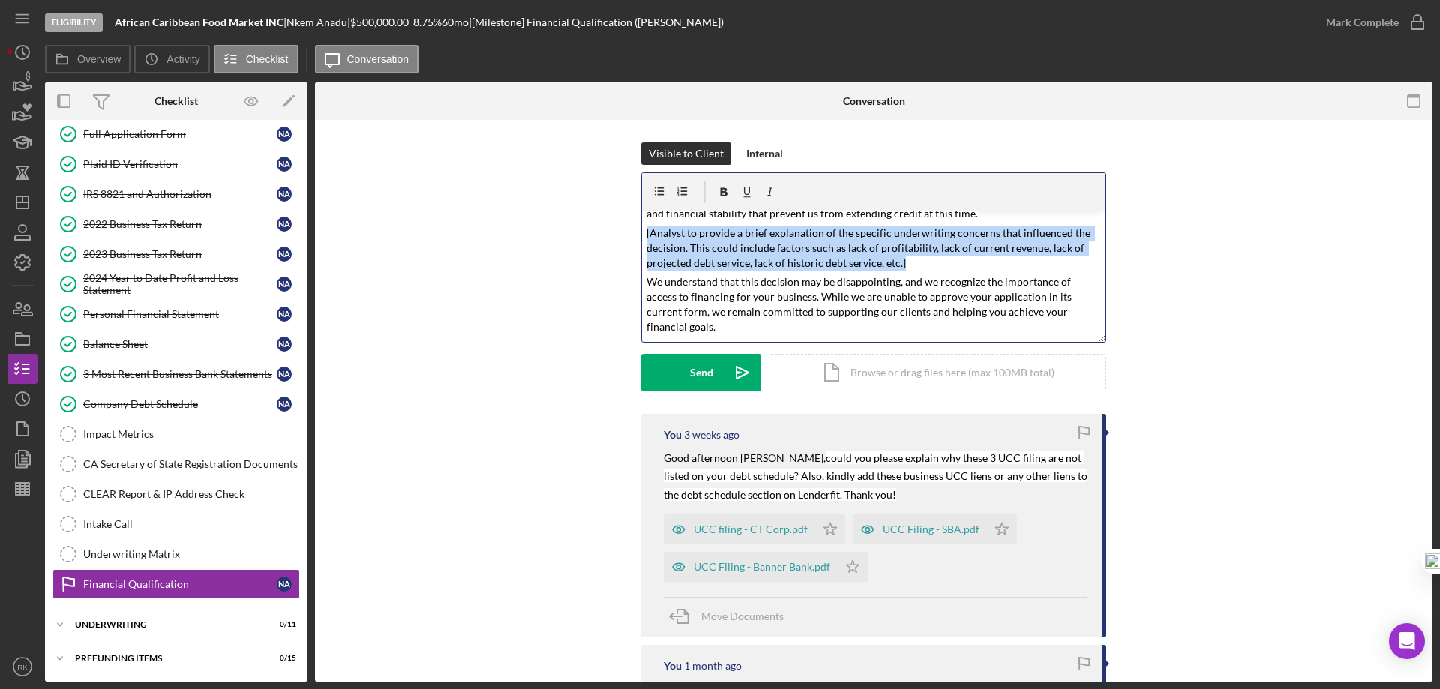
drag, startPoint x: 642, startPoint y: 233, endPoint x: 914, endPoint y: 260, distance: 272.9
click at [914, 260] on div "v Color teal Color pink Remove color Add row above Add row below Add column bef…" at bounding box center [874, 276] width 464 height 131
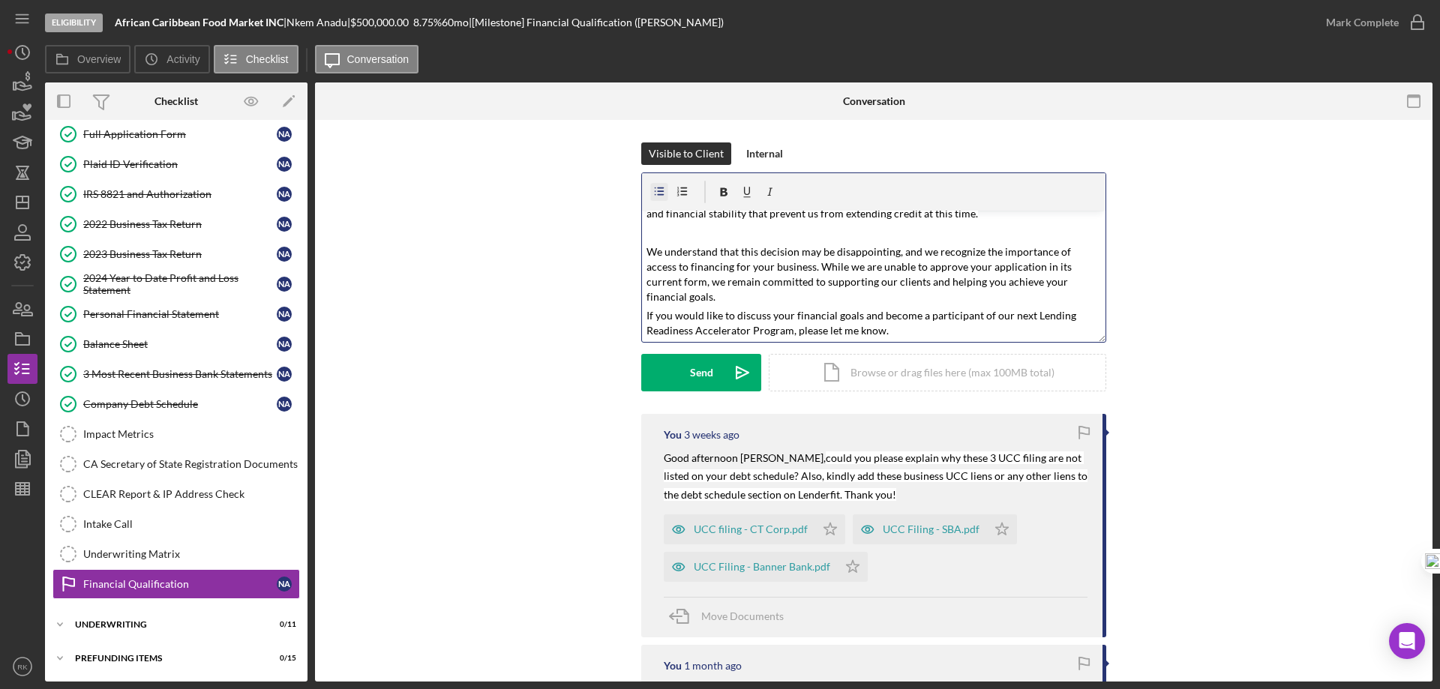
click at [660, 191] on icon "button" at bounding box center [660, 193] width 34 height 34
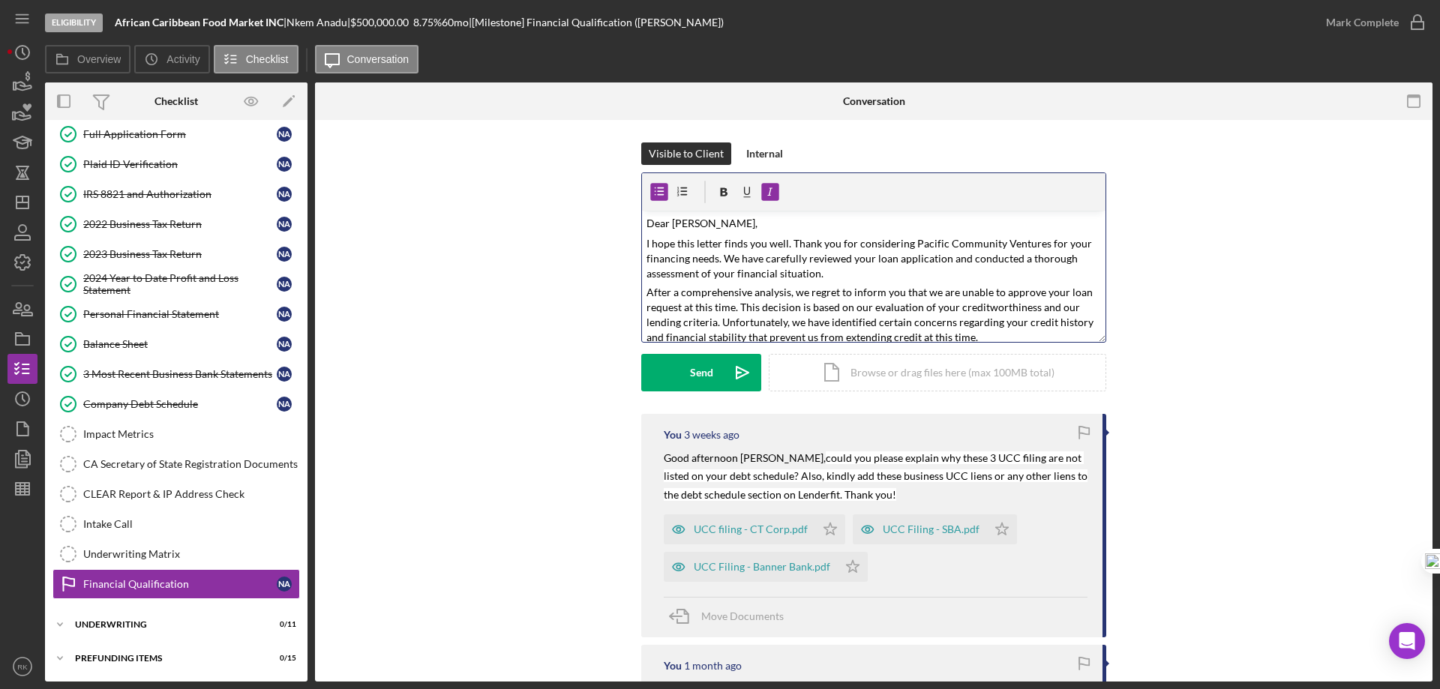
scroll to position [0, 0]
click at [693, 369] on div "Send" at bounding box center [701, 373] width 23 height 38
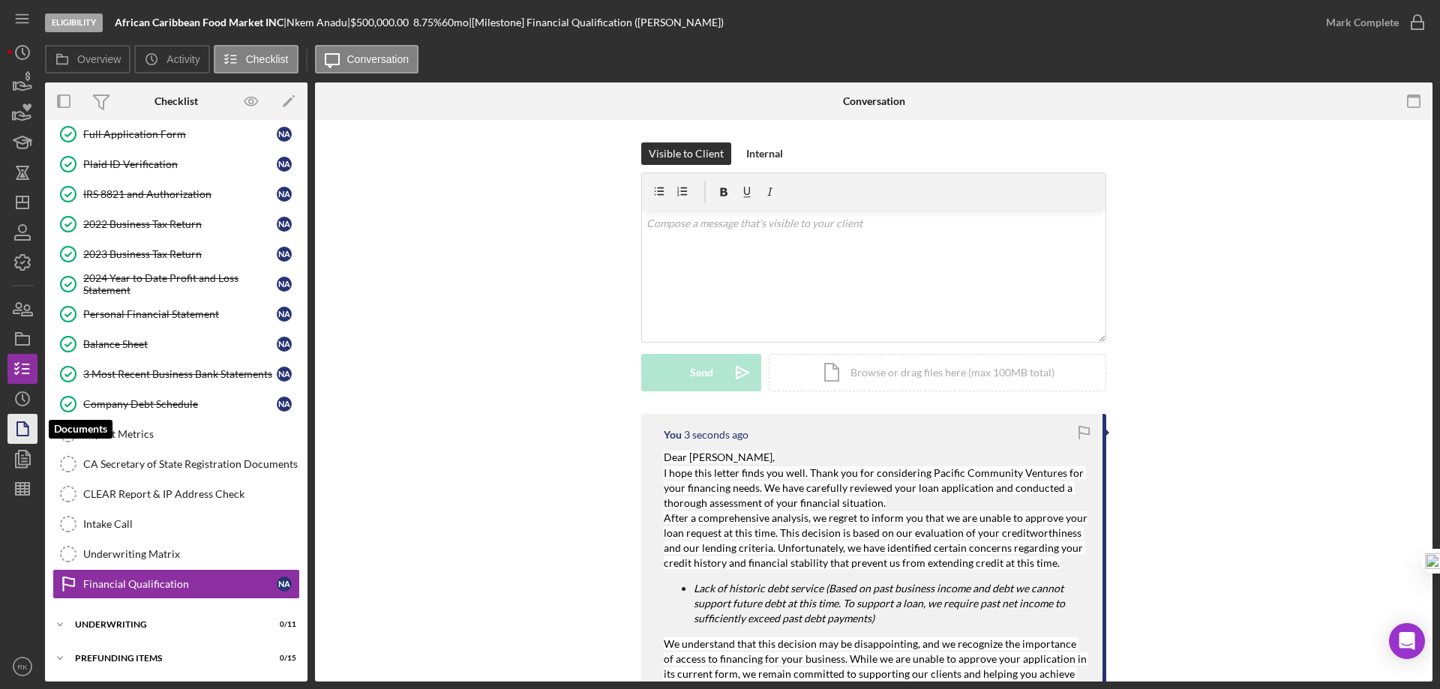
click at [25, 426] on icon "button" at bounding box center [27, 425] width 4 height 4
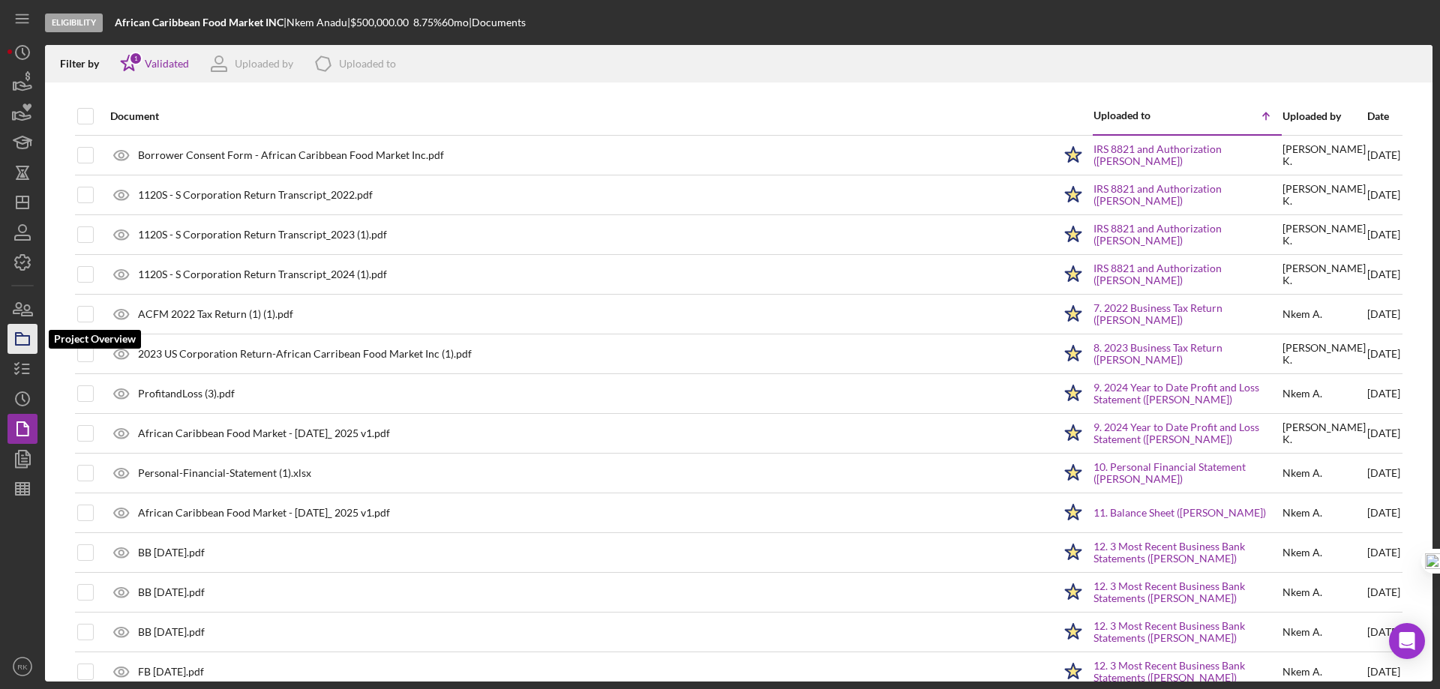
click at [21, 344] on icon "button" at bounding box center [23, 339] width 38 height 38
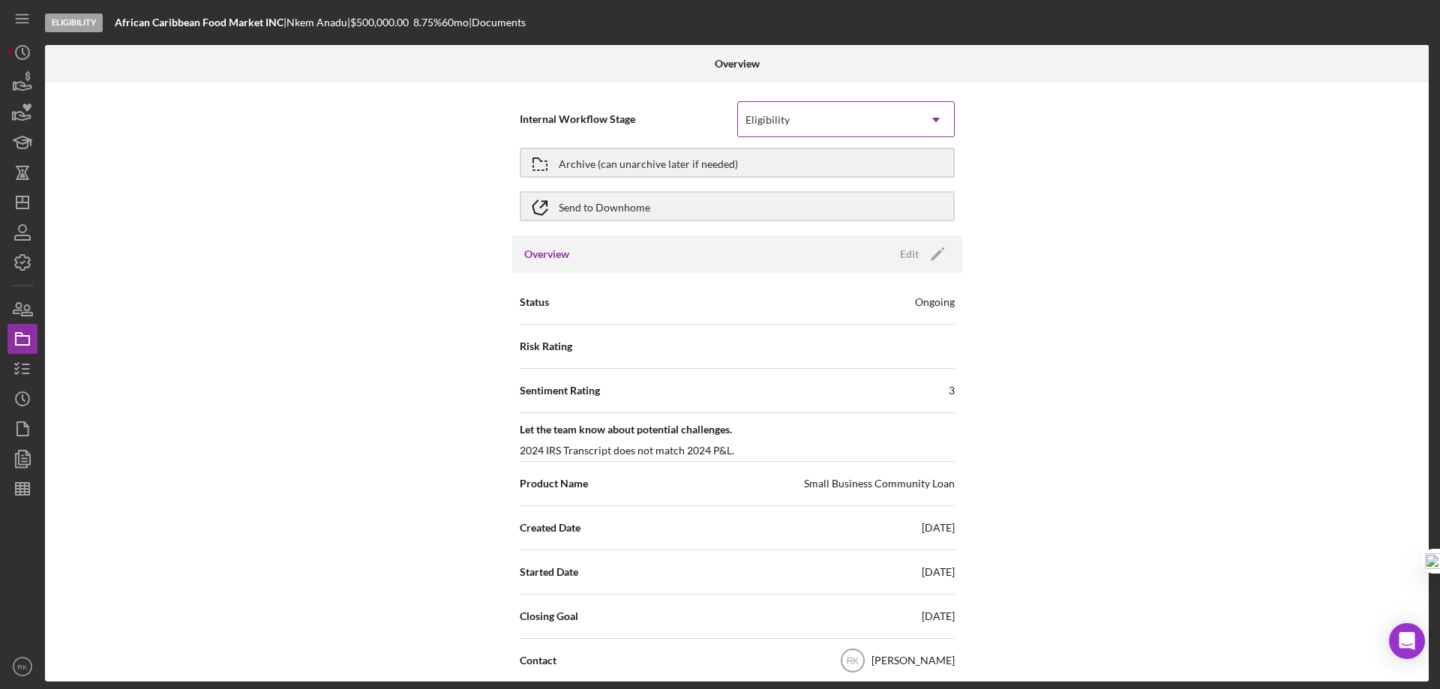
click at [932, 119] on icon "Icon/Dropdown Arrow" at bounding box center [936, 120] width 36 height 36
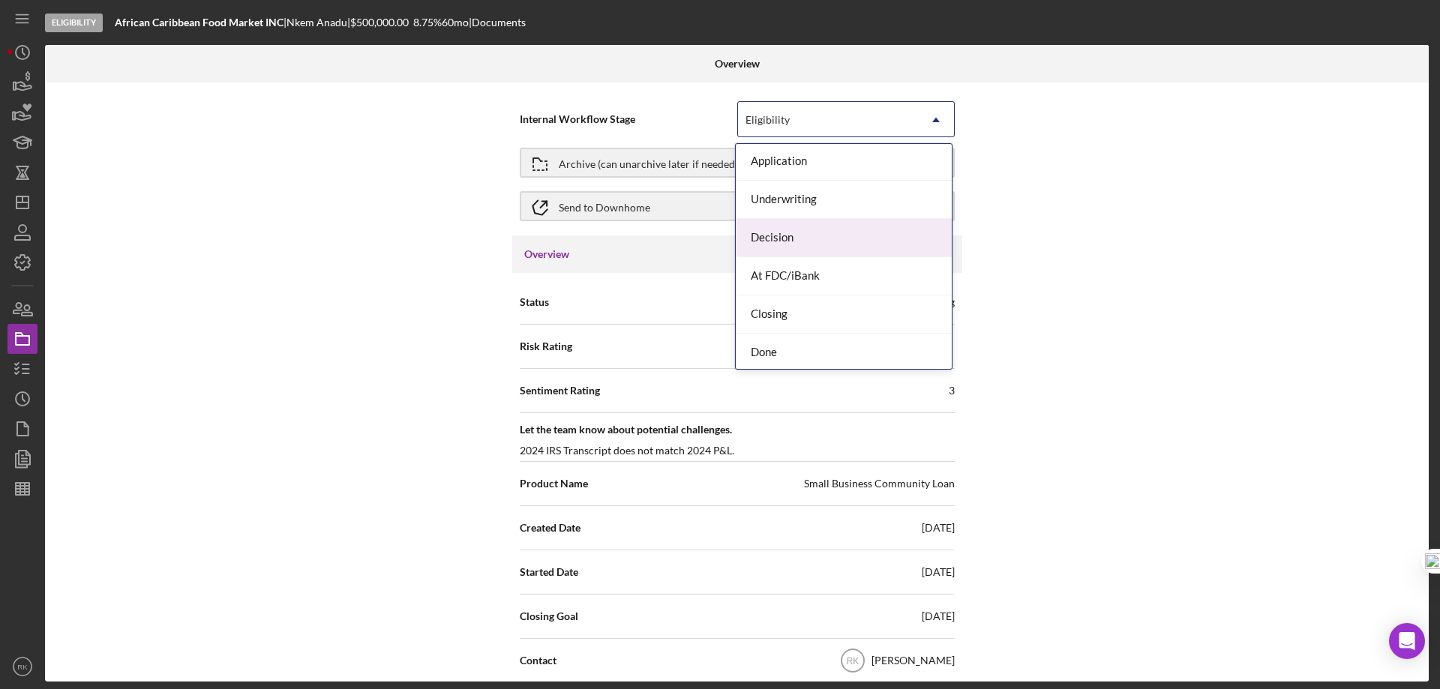
scroll to position [43, 0]
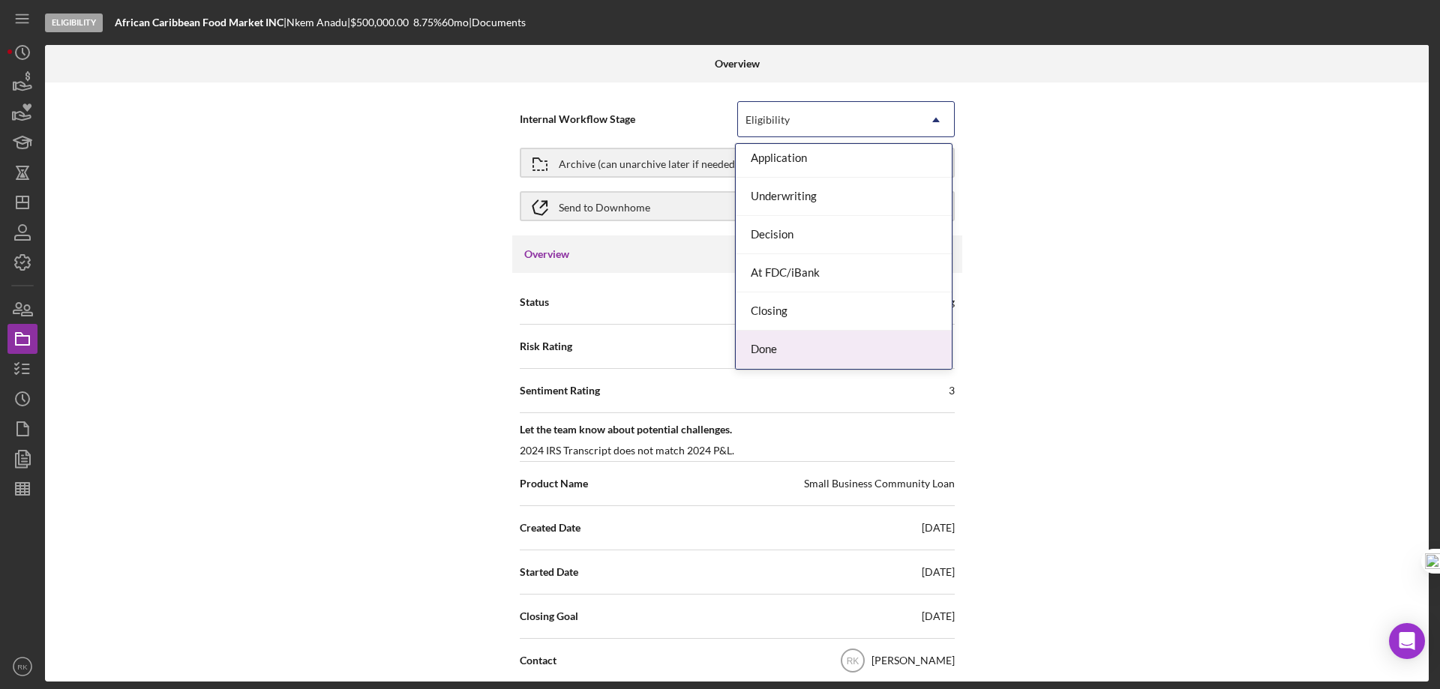
click at [785, 353] on div "Done" at bounding box center [844, 350] width 216 height 38
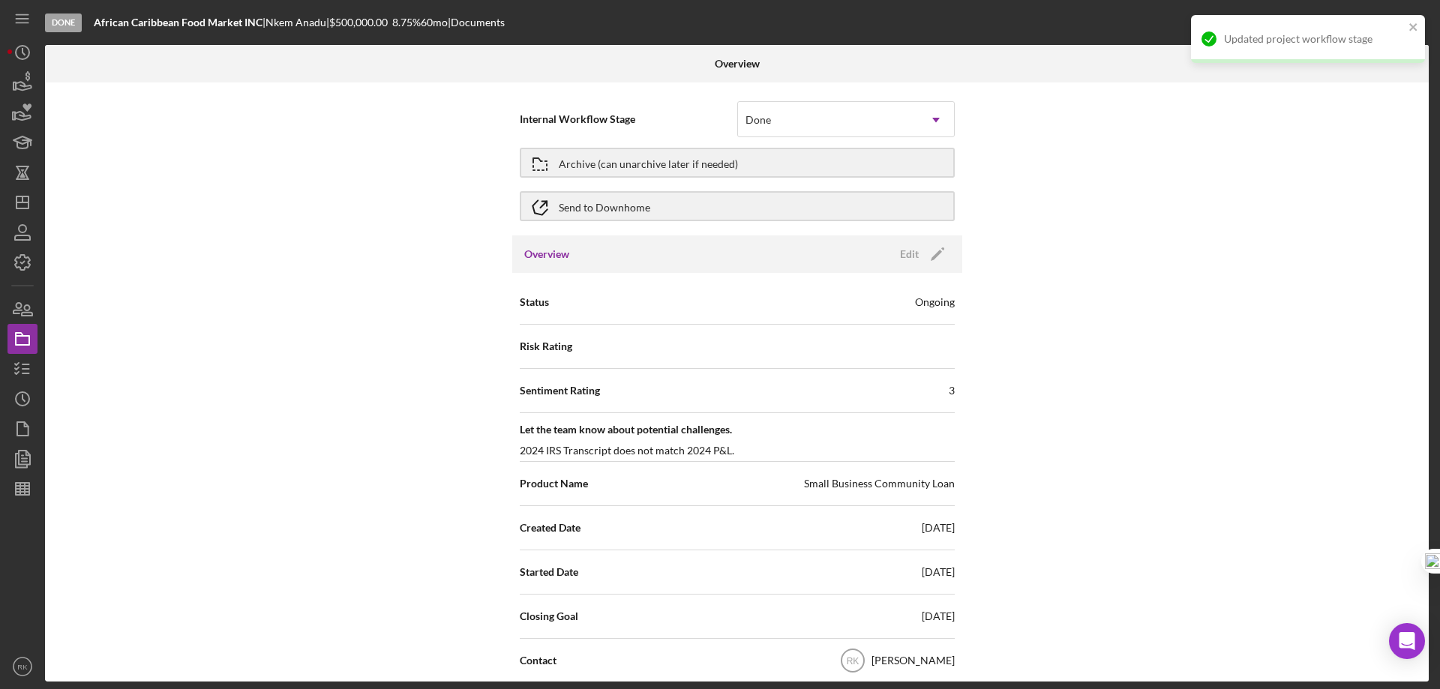
click at [1041, 359] on div "Internal Workflow Stage option Done, selected. Done Icon/Dropdown Arrow Archive…" at bounding box center [737, 382] width 1384 height 599
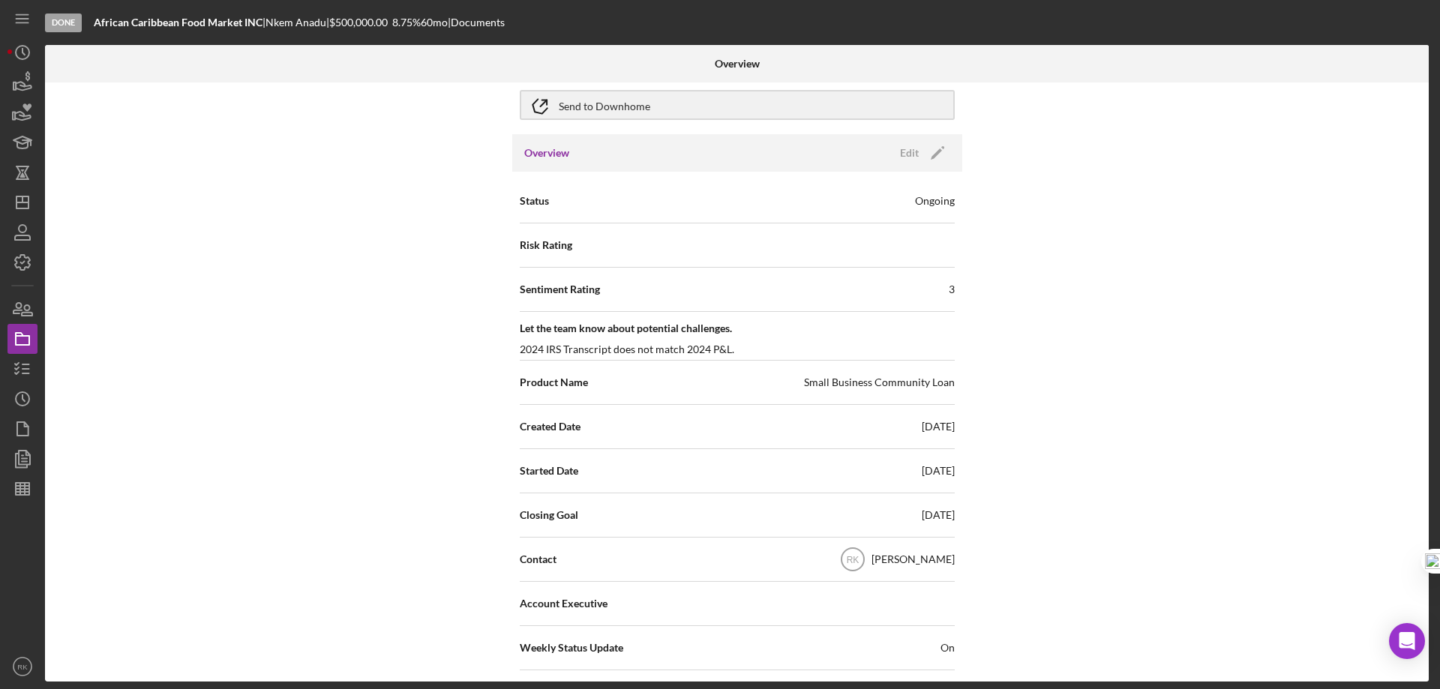
scroll to position [101, 0]
click at [929, 159] on icon "Icon/Edit" at bounding box center [938, 154] width 38 height 38
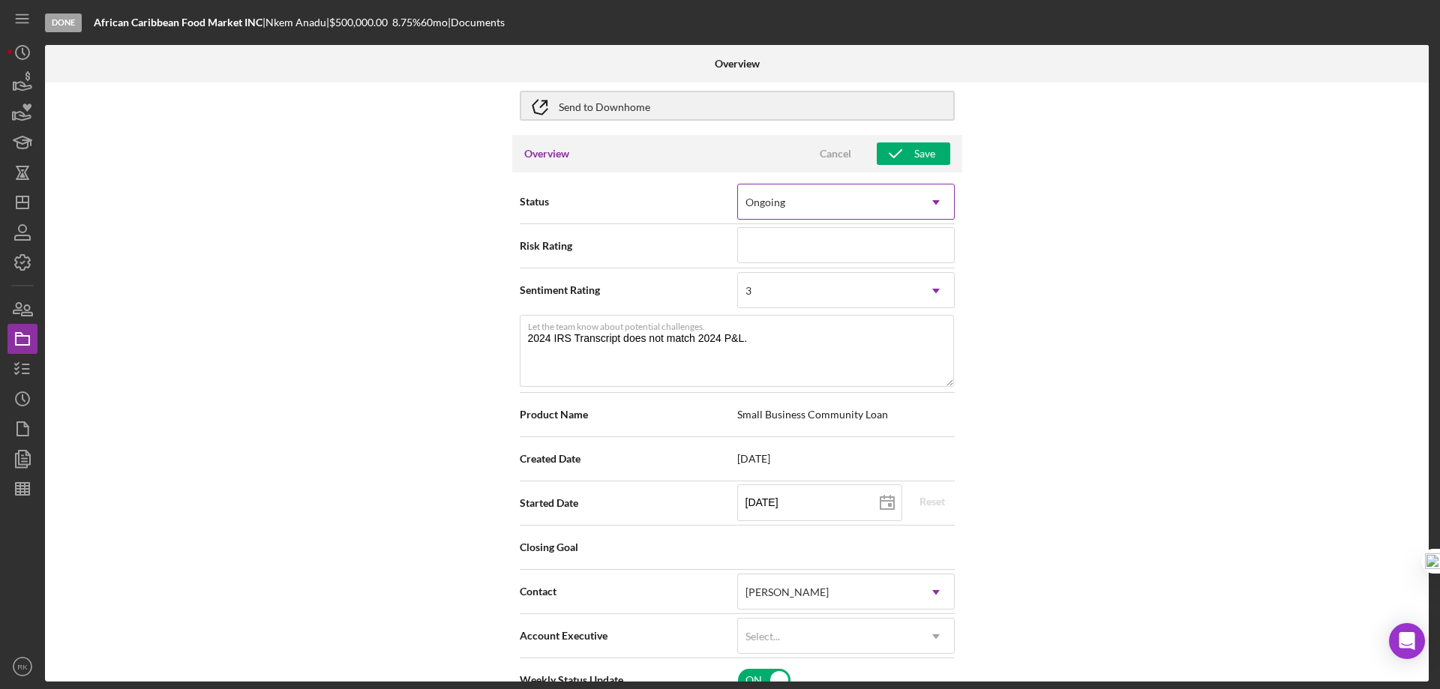
click at [938, 197] on icon "Icon/Dropdown Arrow" at bounding box center [936, 203] width 36 height 36
click at [1026, 184] on div "Internal Workflow Stage Done Icon/Dropdown Arrow Archive (can unarchive later i…" at bounding box center [737, 382] width 1384 height 599
click at [847, 157] on div "Cancel" at bounding box center [836, 154] width 32 height 23
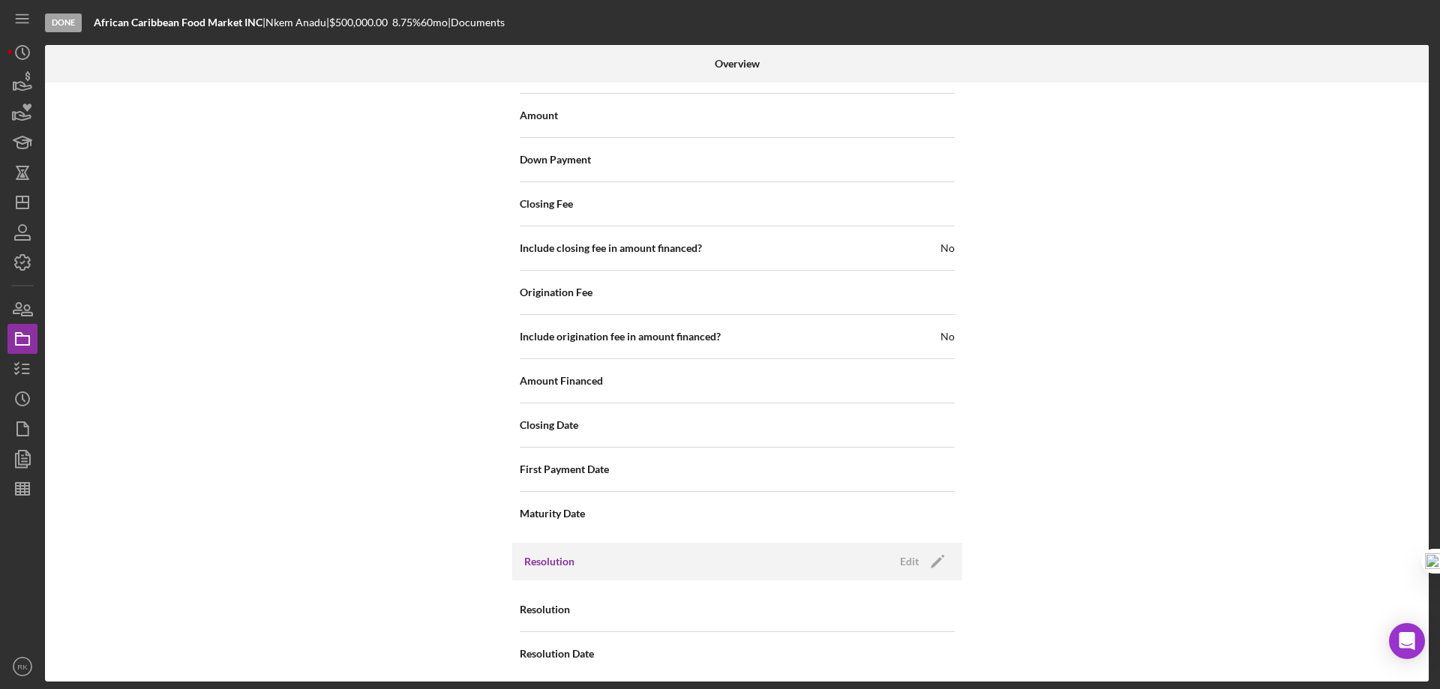
scroll to position [1828, 0]
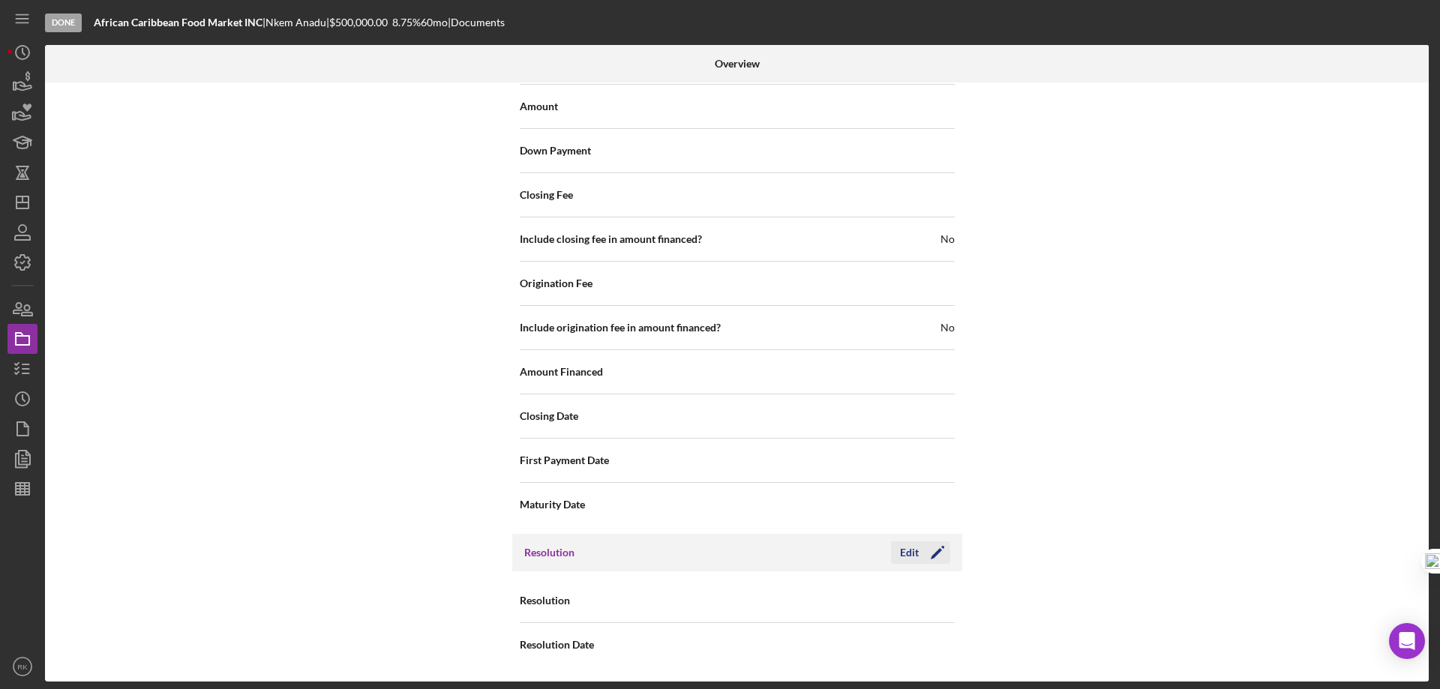
click at [937, 548] on icon "Icon/Edit" at bounding box center [938, 553] width 38 height 38
click at [931, 601] on icon "Icon/Dropdown Arrow" at bounding box center [936, 602] width 36 height 36
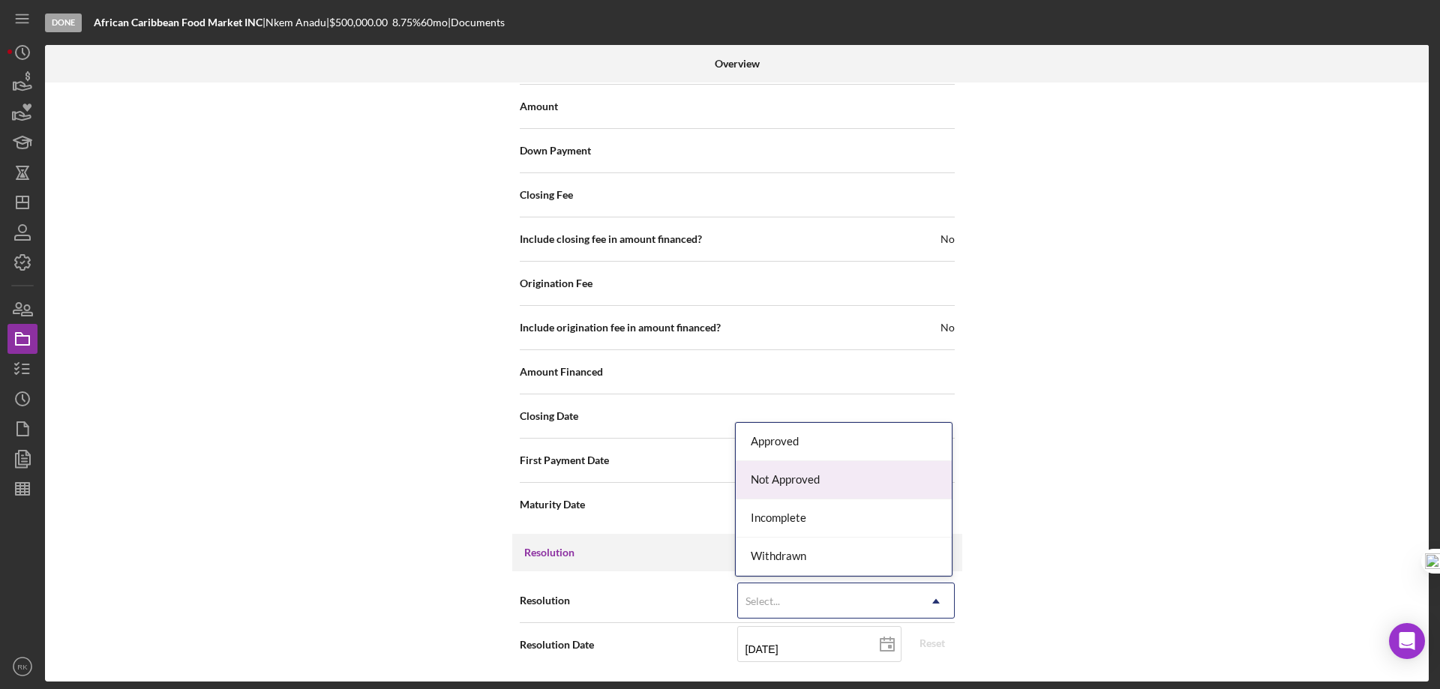
click at [784, 482] on div "Not Approved" at bounding box center [844, 480] width 216 height 38
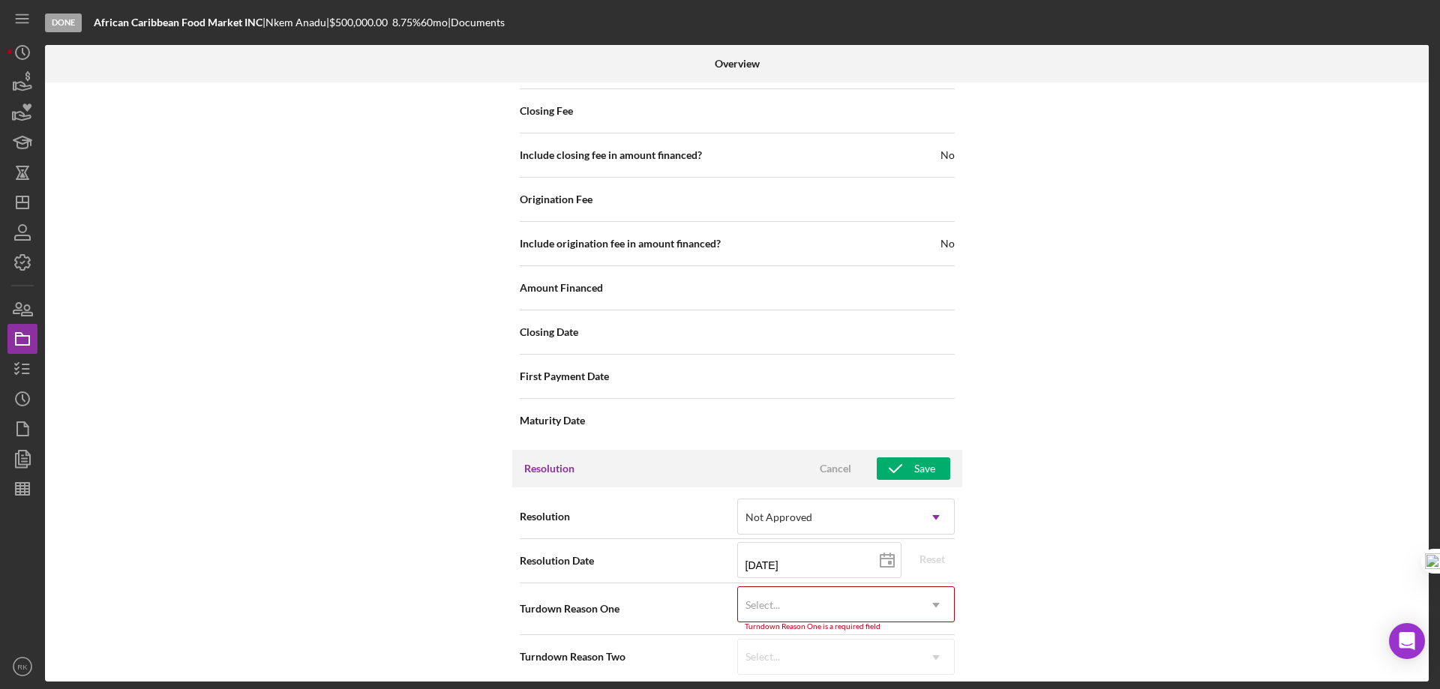
scroll to position [1924, 0]
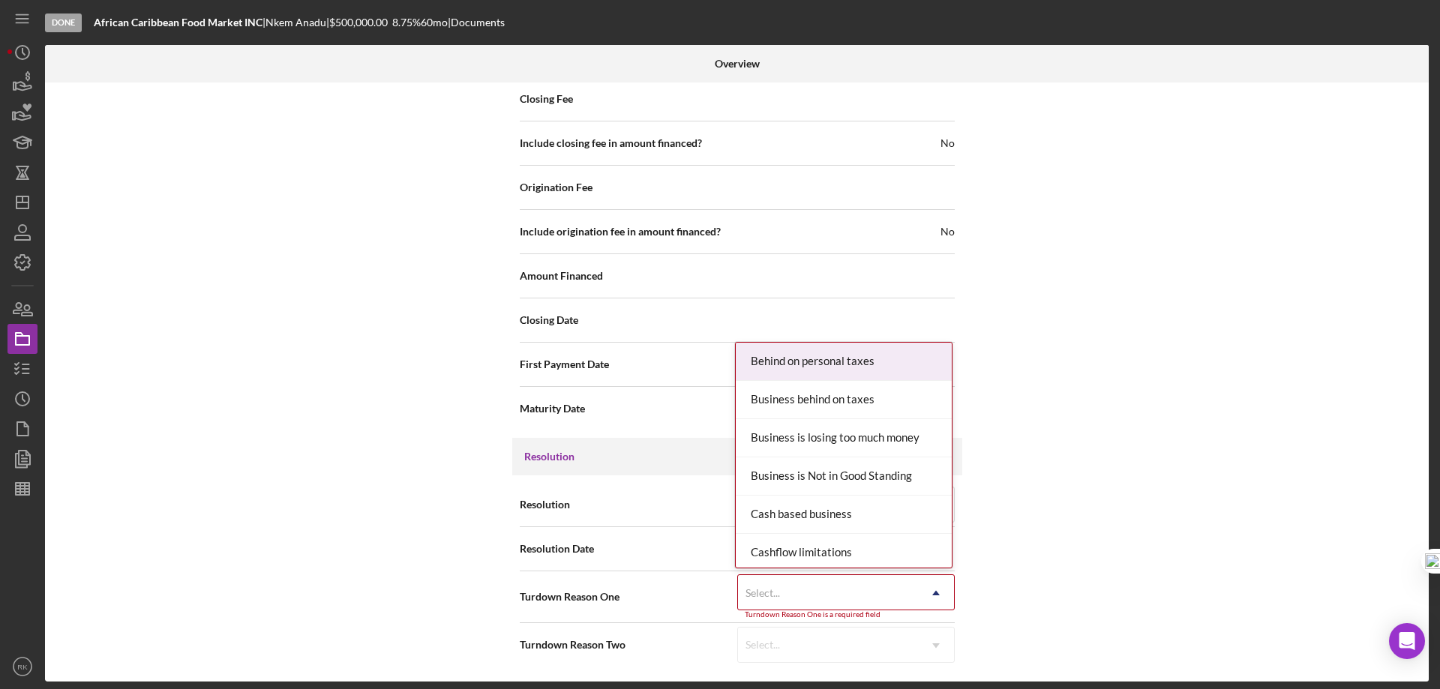
click at [935, 596] on icon "Icon/Dropdown Arrow" at bounding box center [936, 593] width 36 height 36
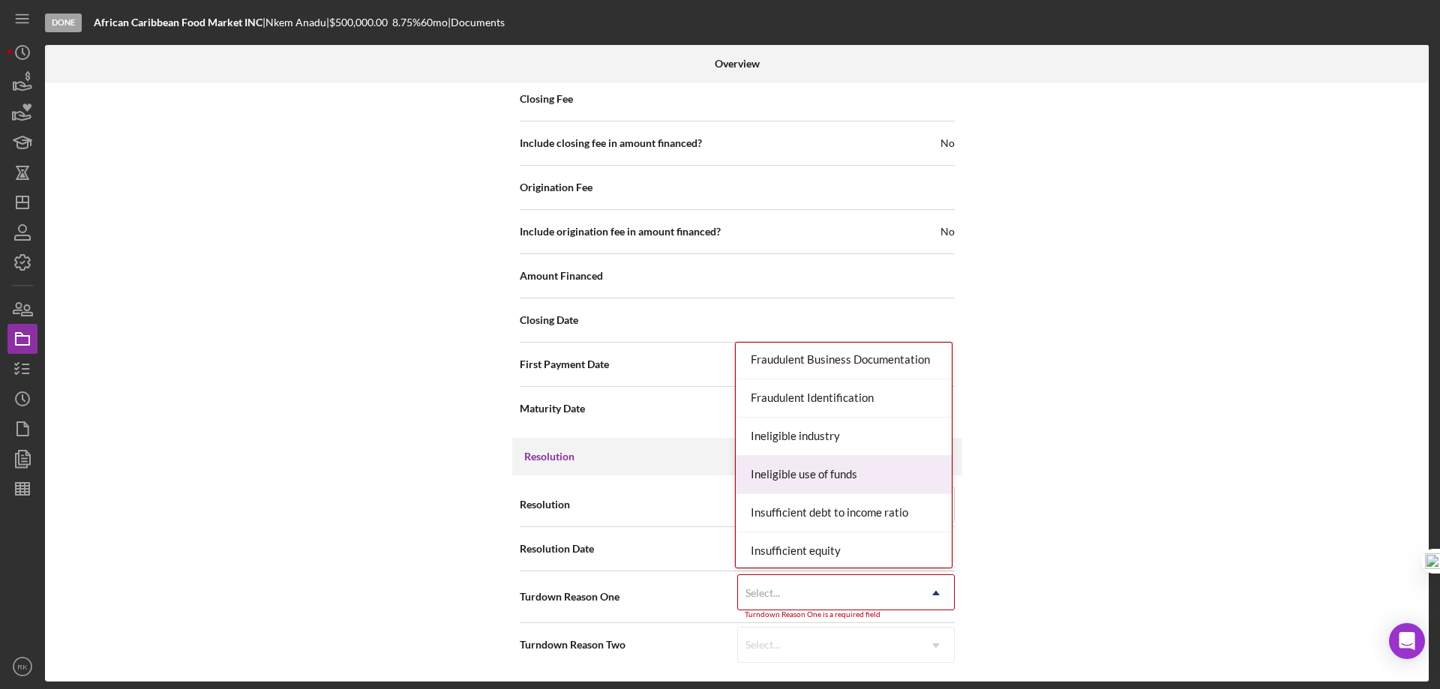
scroll to position [423, 0]
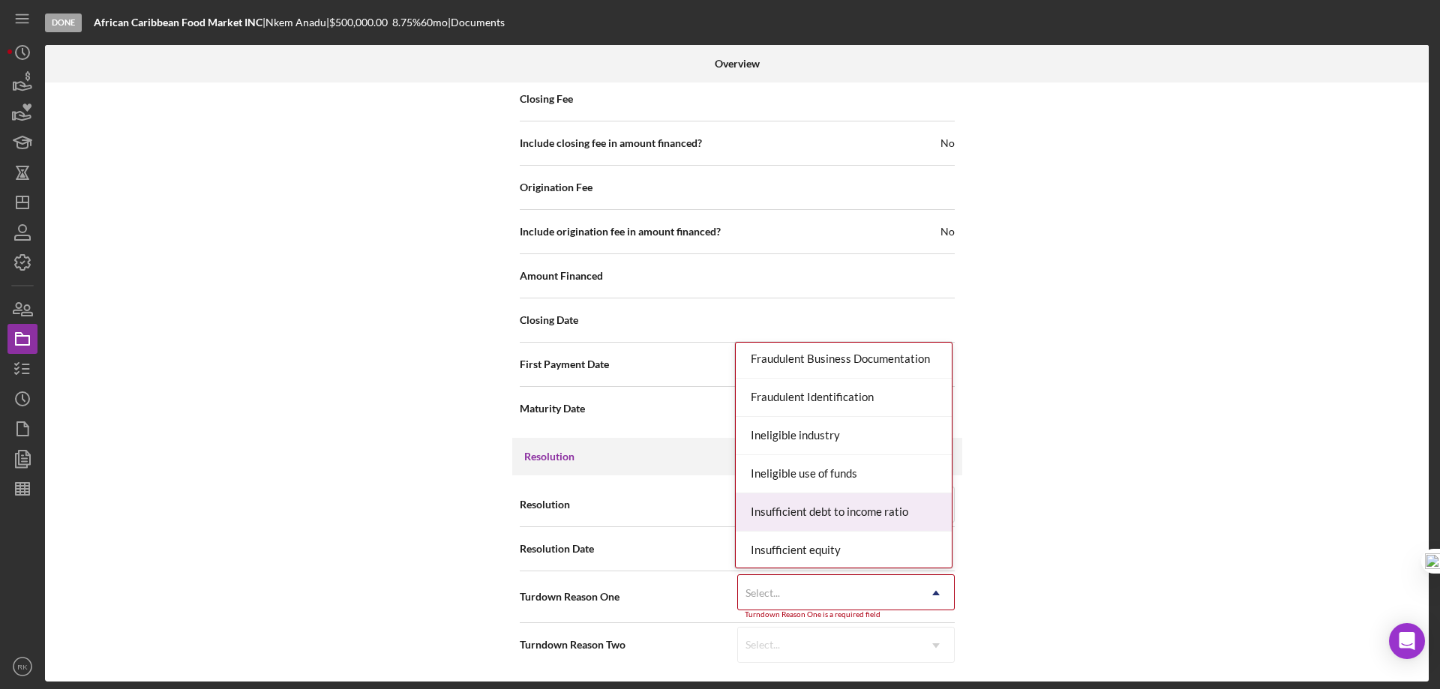
click at [848, 514] on div "Insufficient debt to income ratio" at bounding box center [844, 513] width 216 height 38
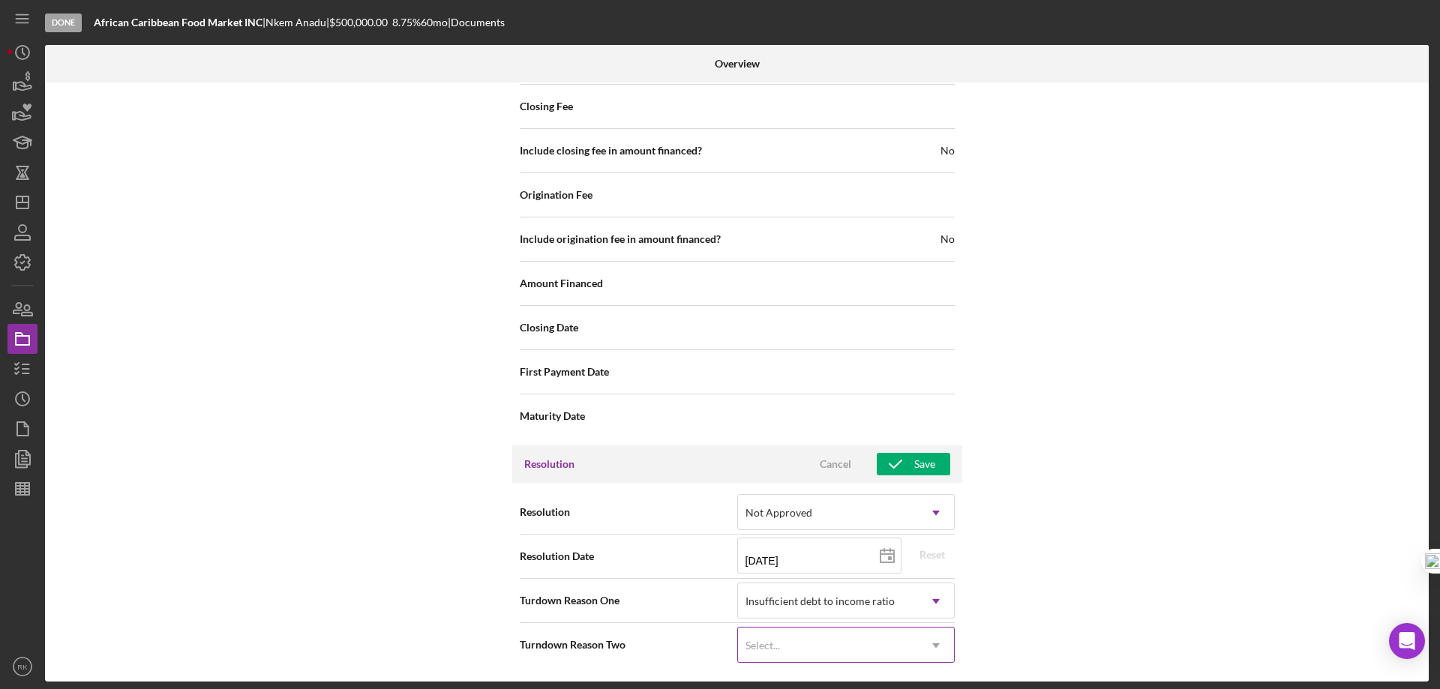
click at [940, 649] on icon "Icon/Dropdown Arrow" at bounding box center [936, 646] width 36 height 36
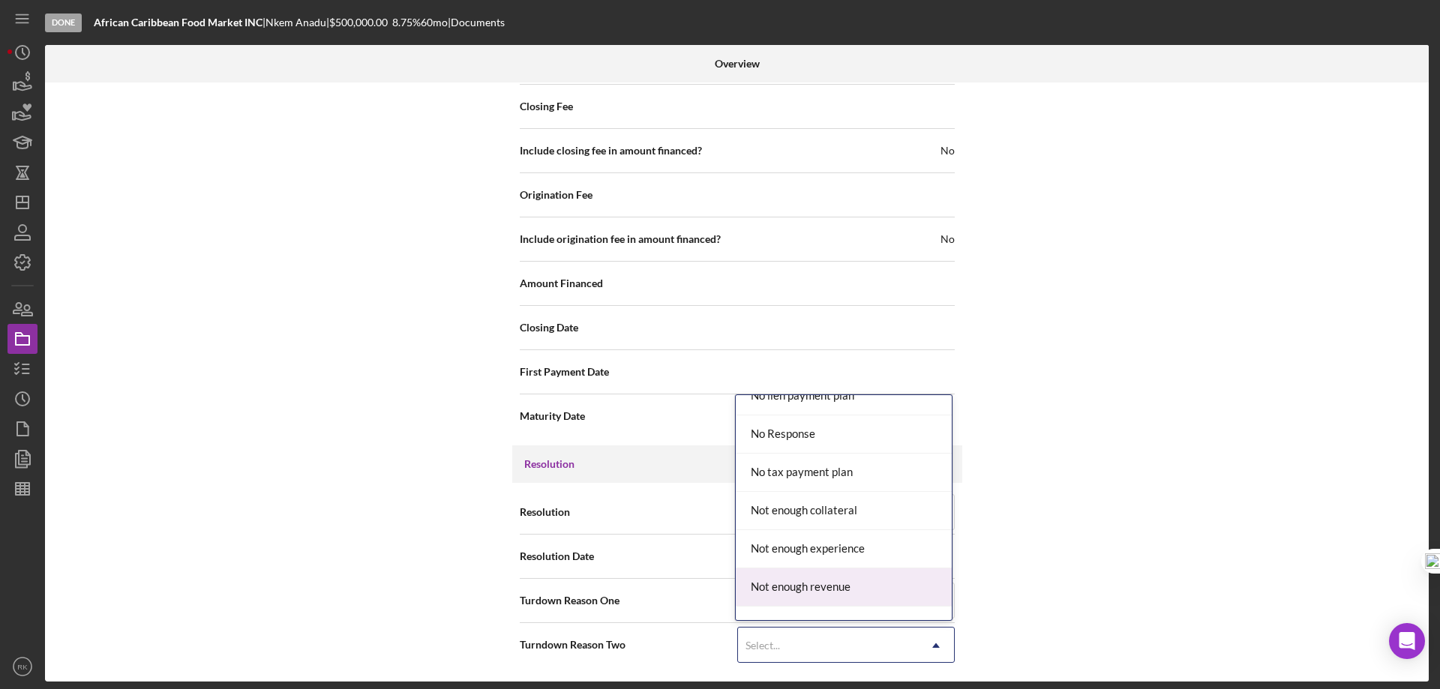
scroll to position [1050, 0]
click at [851, 589] on div "Not enough revenue" at bounding box center [844, 588] width 216 height 38
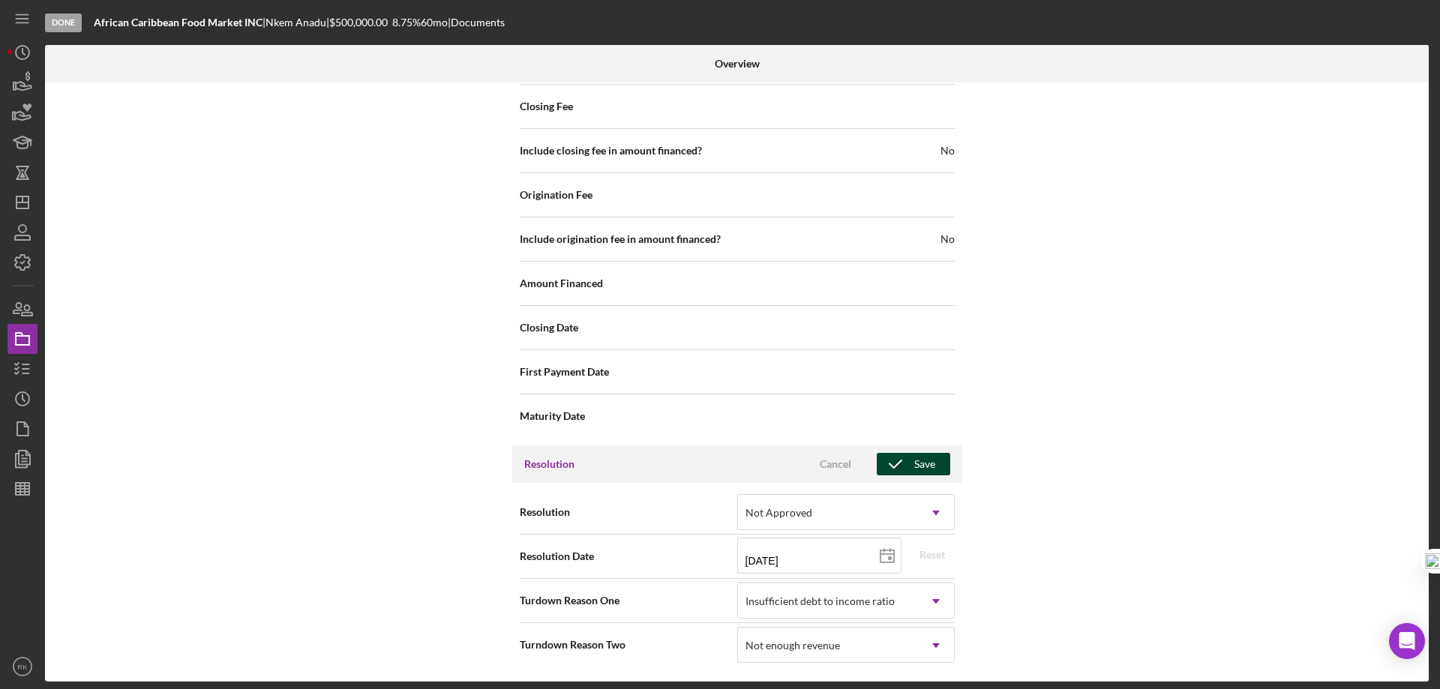
click at [926, 461] on div "Save" at bounding box center [924, 464] width 21 height 23
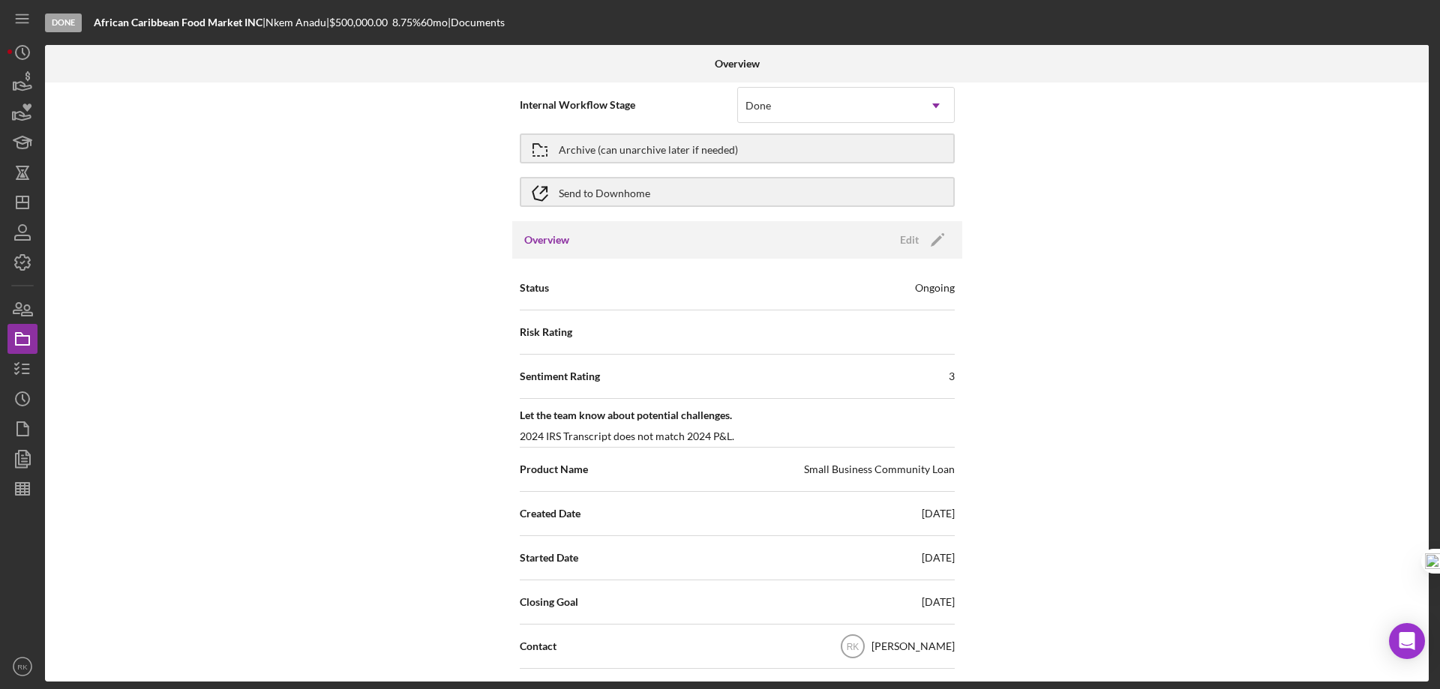
scroll to position [0, 0]
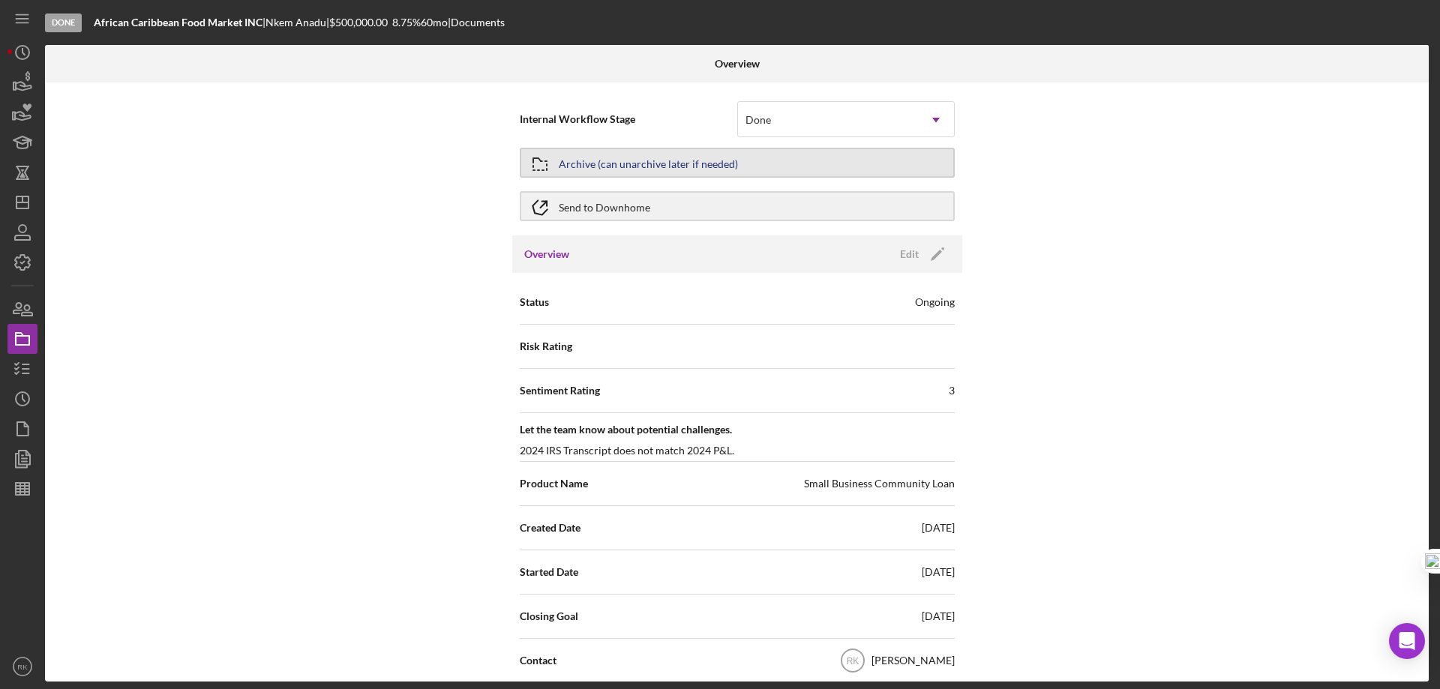
click at [587, 163] on div "Archive (can unarchive later if needed)" at bounding box center [648, 162] width 179 height 27
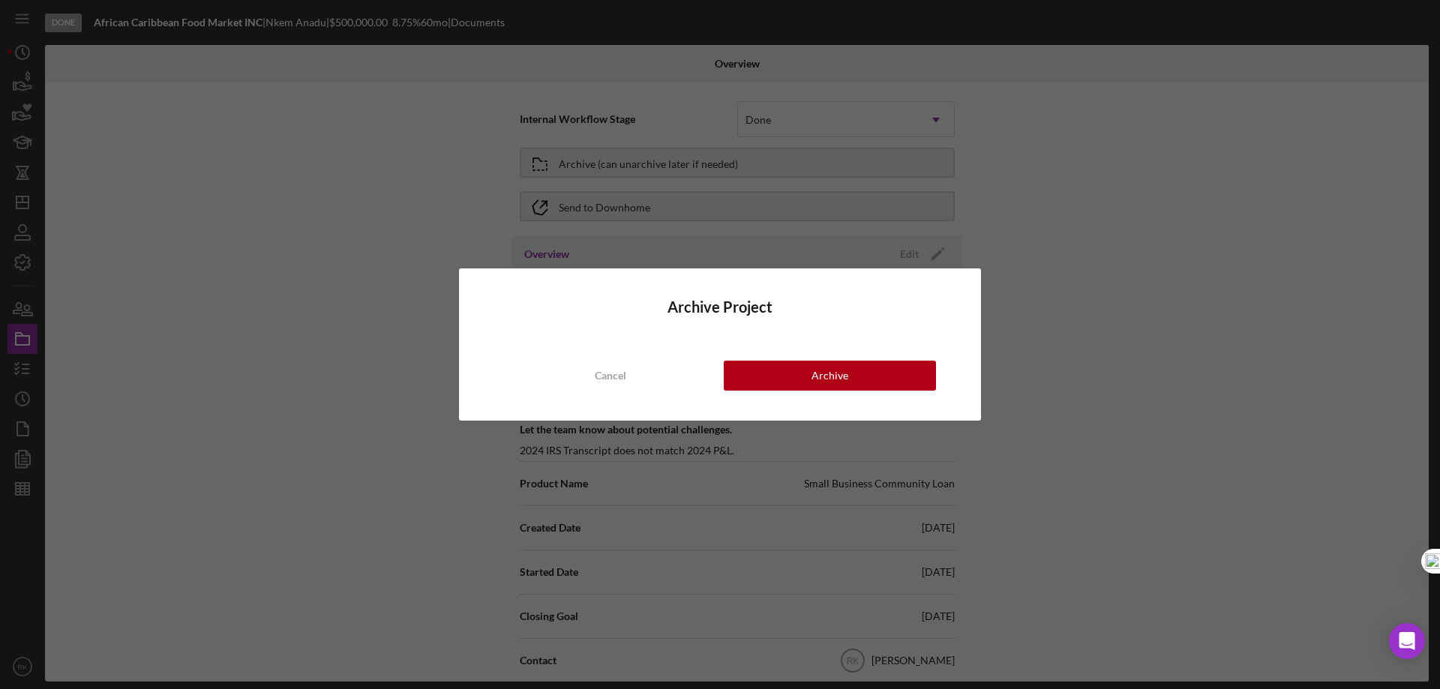
click at [617, 379] on div "Cancel" at bounding box center [611, 376] width 32 height 30
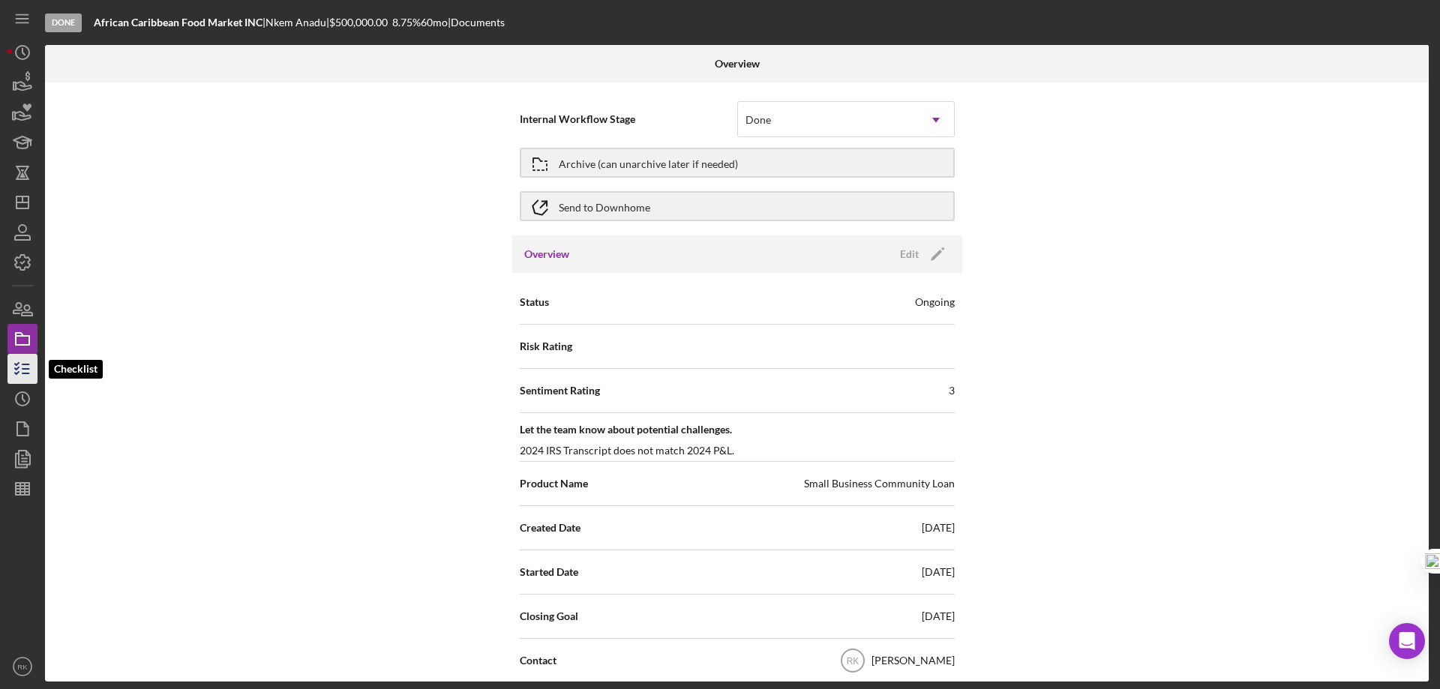
click at [26, 366] on icon "button" at bounding box center [23, 369] width 38 height 38
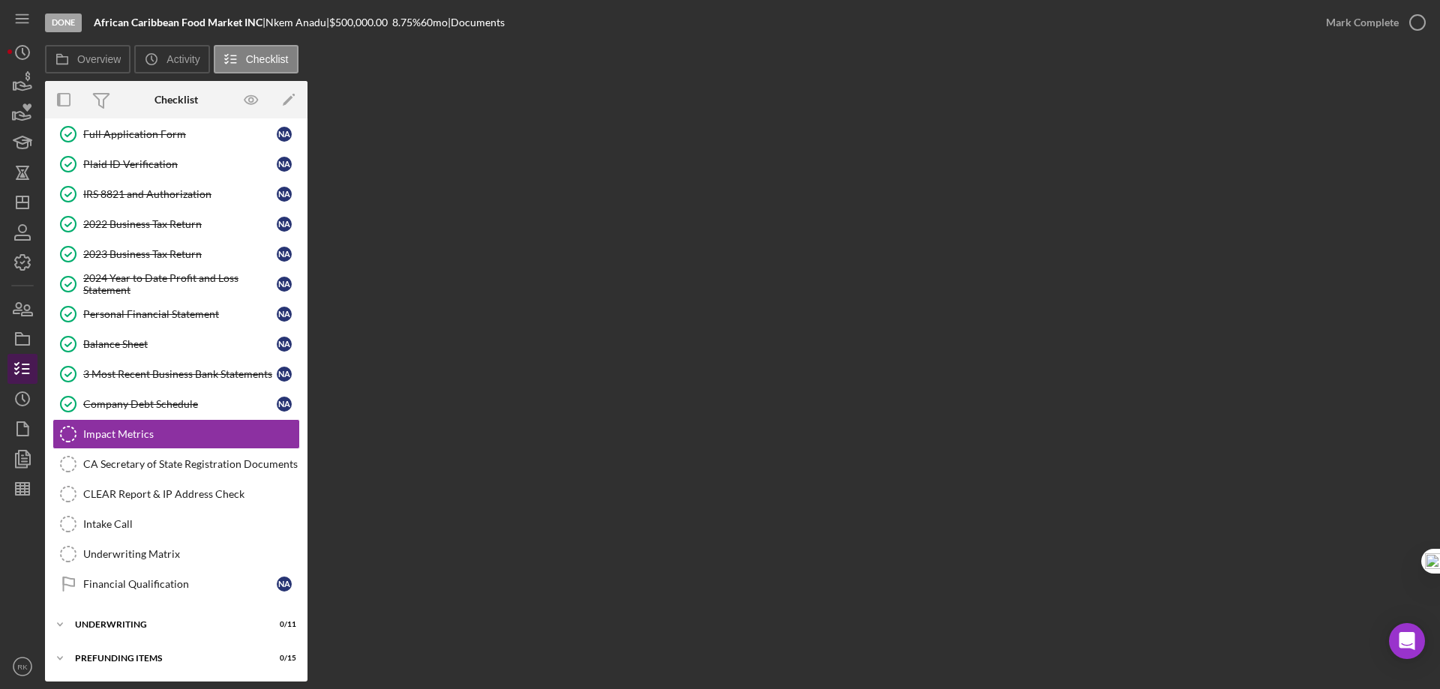
scroll to position [73, 0]
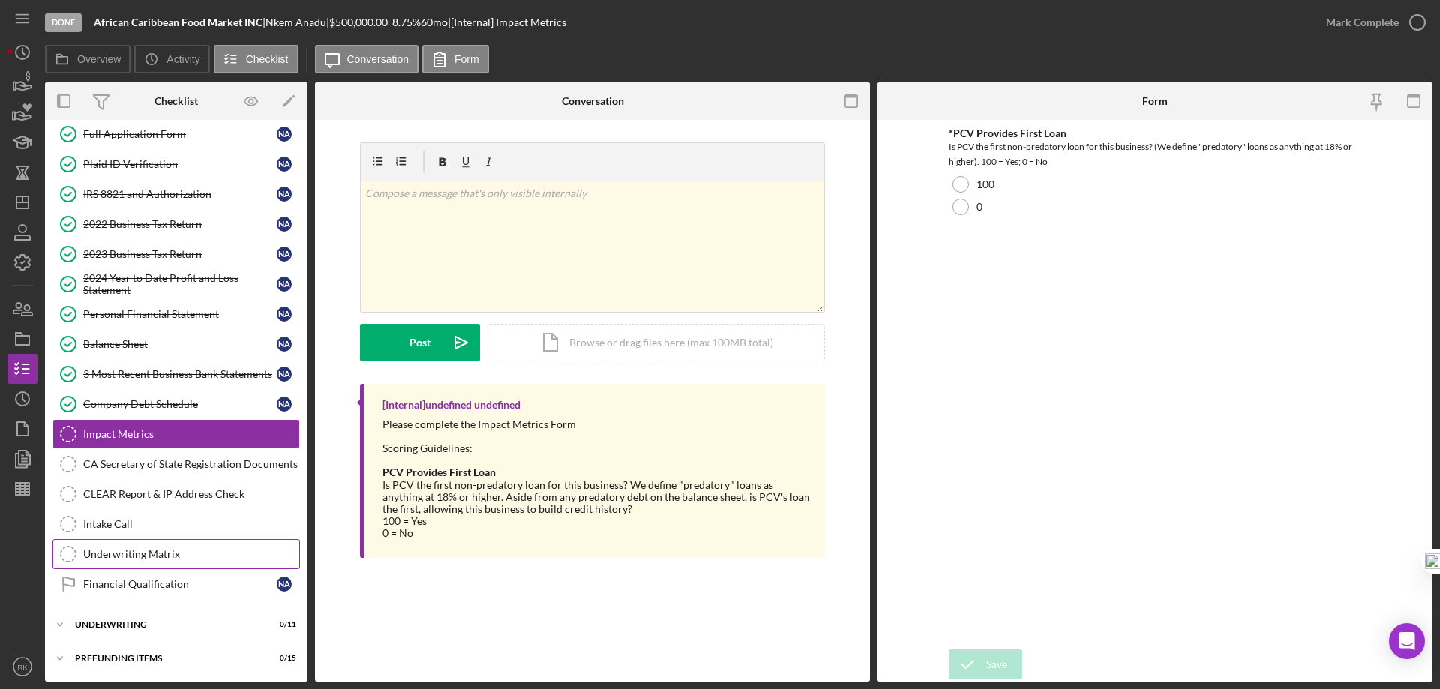
drag, startPoint x: 143, startPoint y: 560, endPoint x: 150, endPoint y: 551, distance: 12.3
click at [143, 560] on div "Underwriting Matrix" at bounding box center [191, 554] width 216 height 12
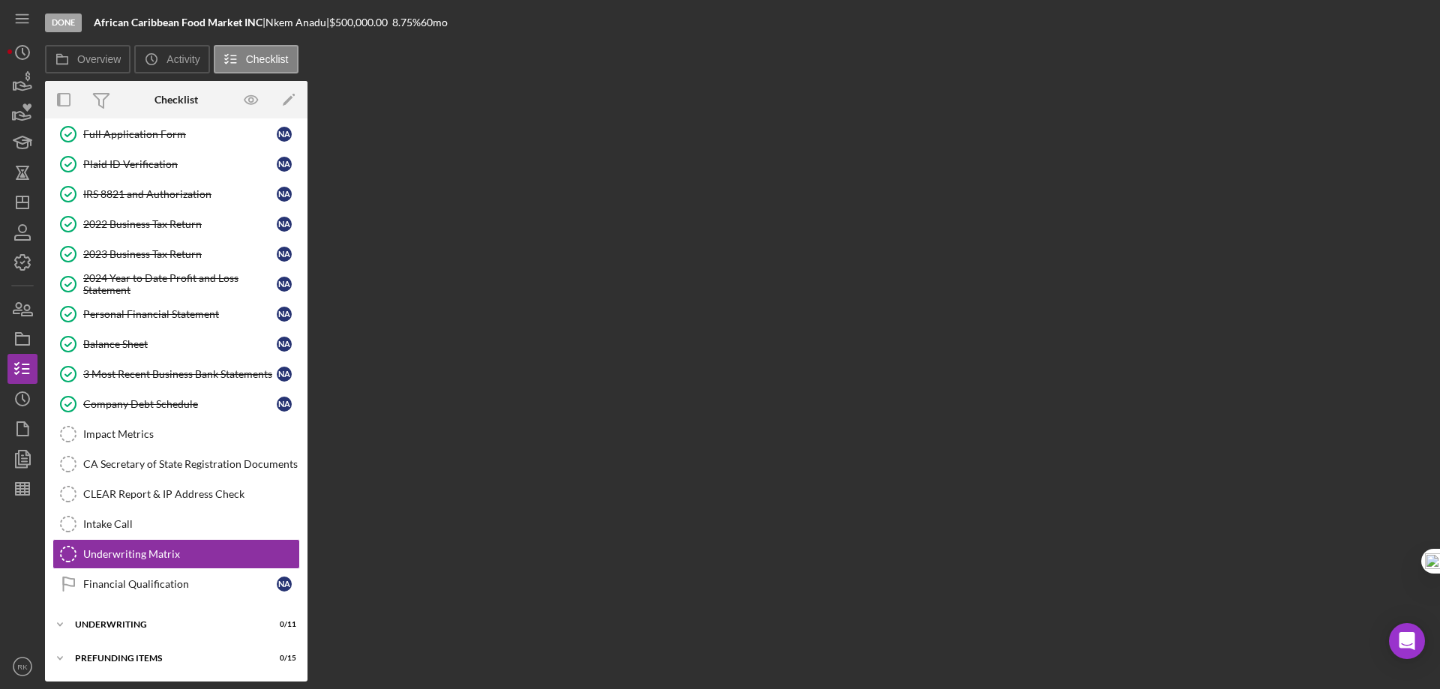
scroll to position [73, 0]
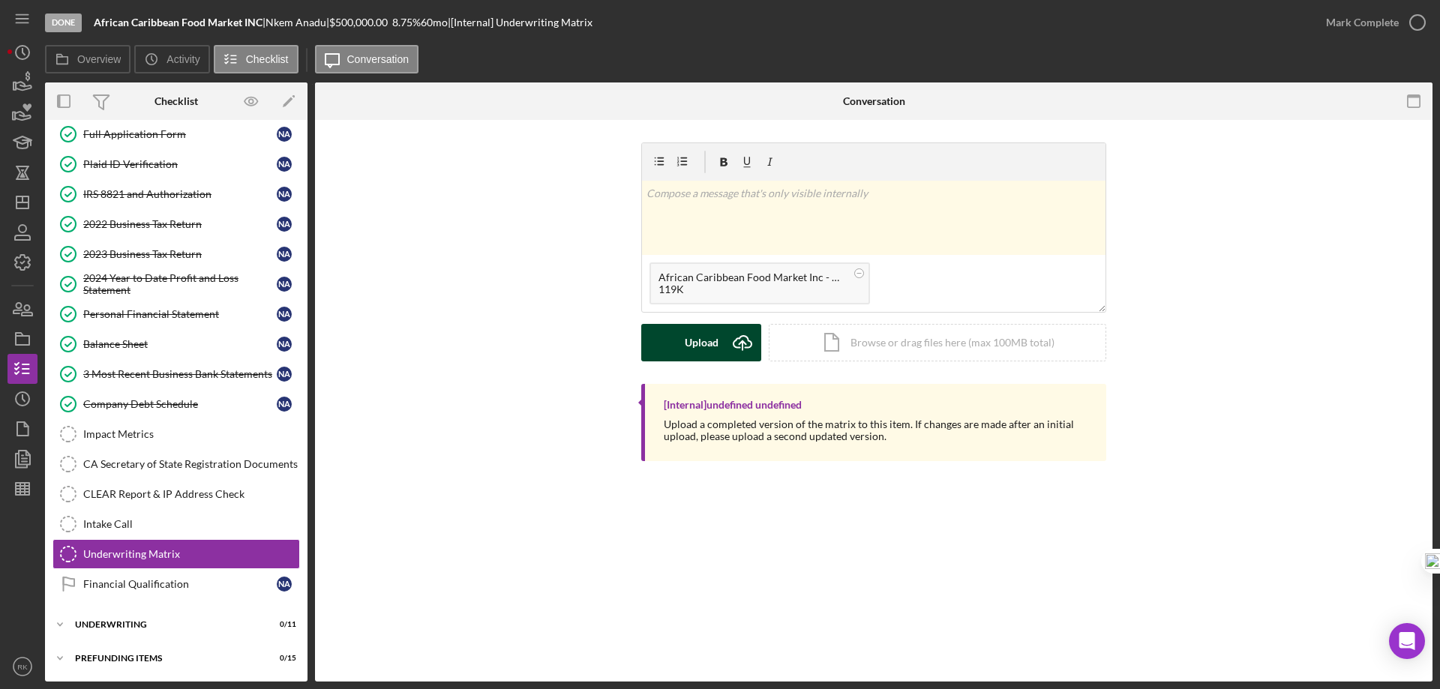
click at [717, 352] on div "Upload" at bounding box center [702, 343] width 34 height 38
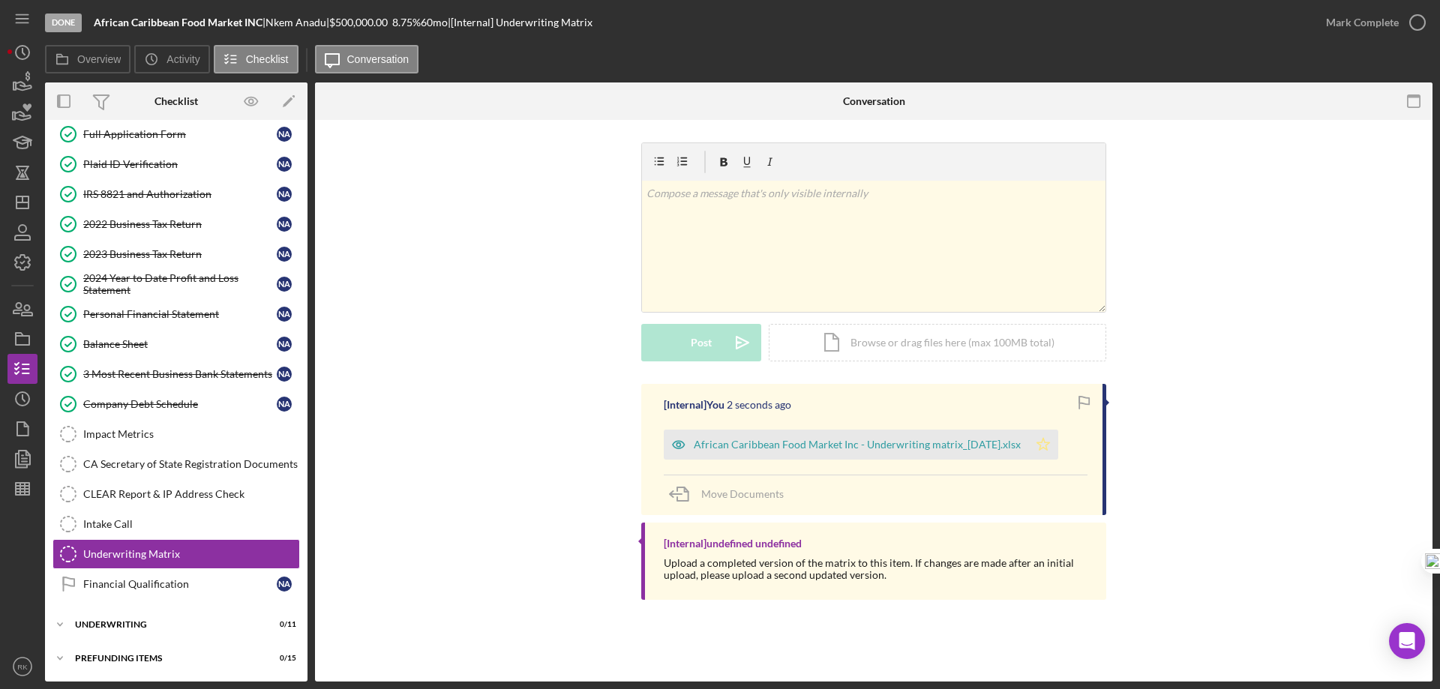
click at [1041, 440] on icon "Icon/Star" at bounding box center [1043, 445] width 30 height 30
click at [29, 349] on icon "button" at bounding box center [23, 339] width 38 height 38
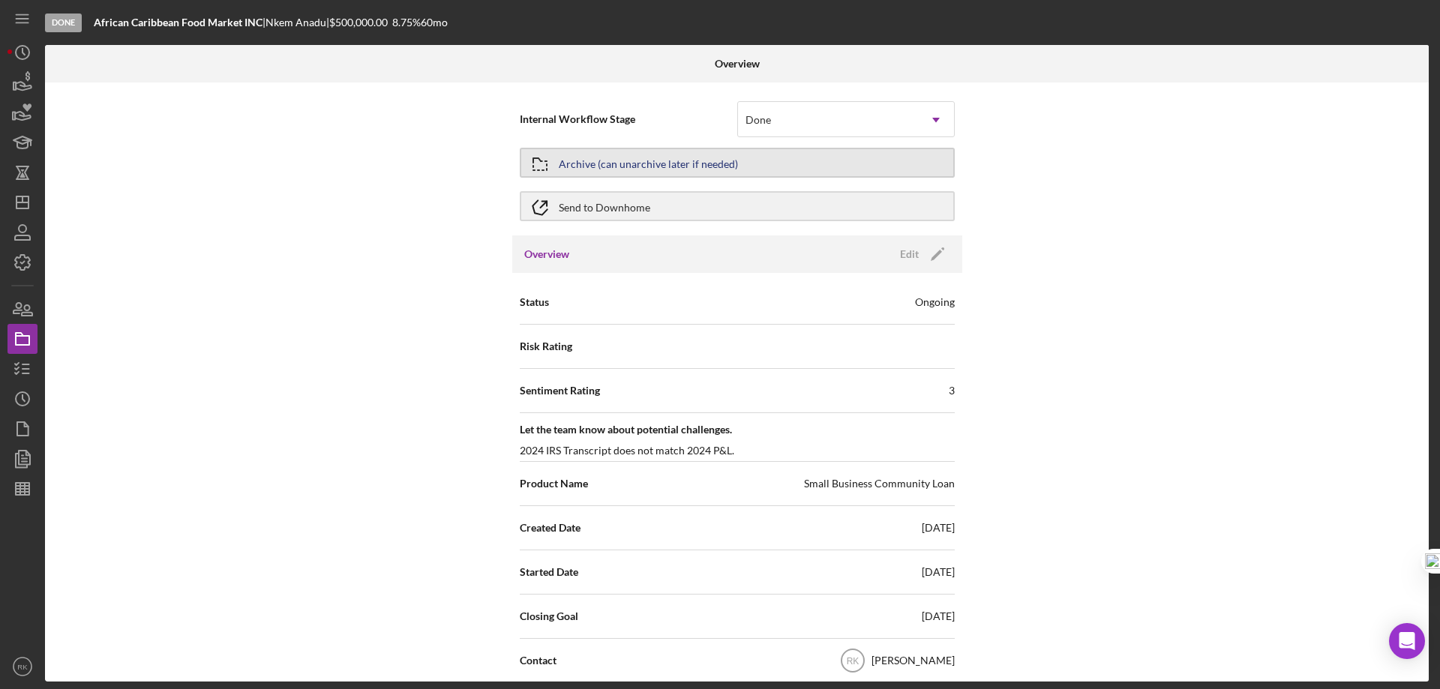
click at [575, 164] on div "Archive (can unarchive later if needed)" at bounding box center [648, 162] width 179 height 27
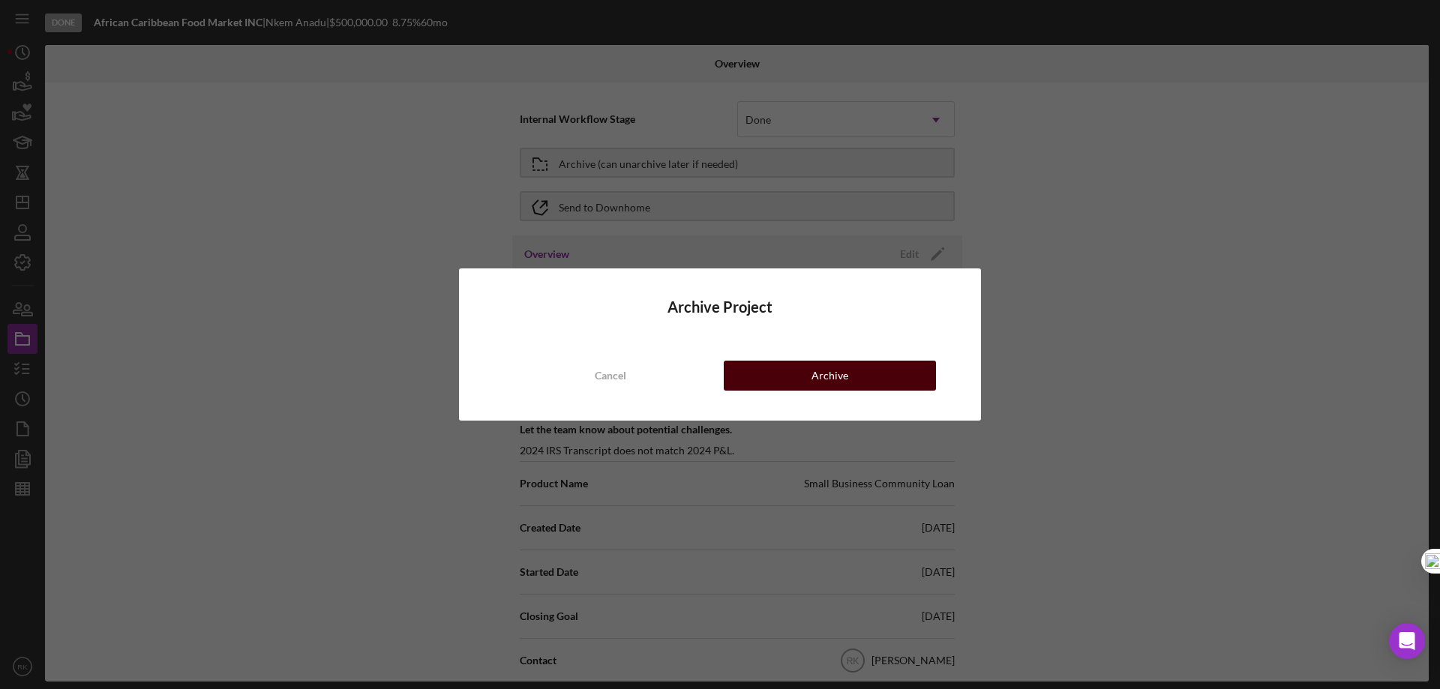
click at [813, 371] on div "Archive" at bounding box center [830, 376] width 37 height 30
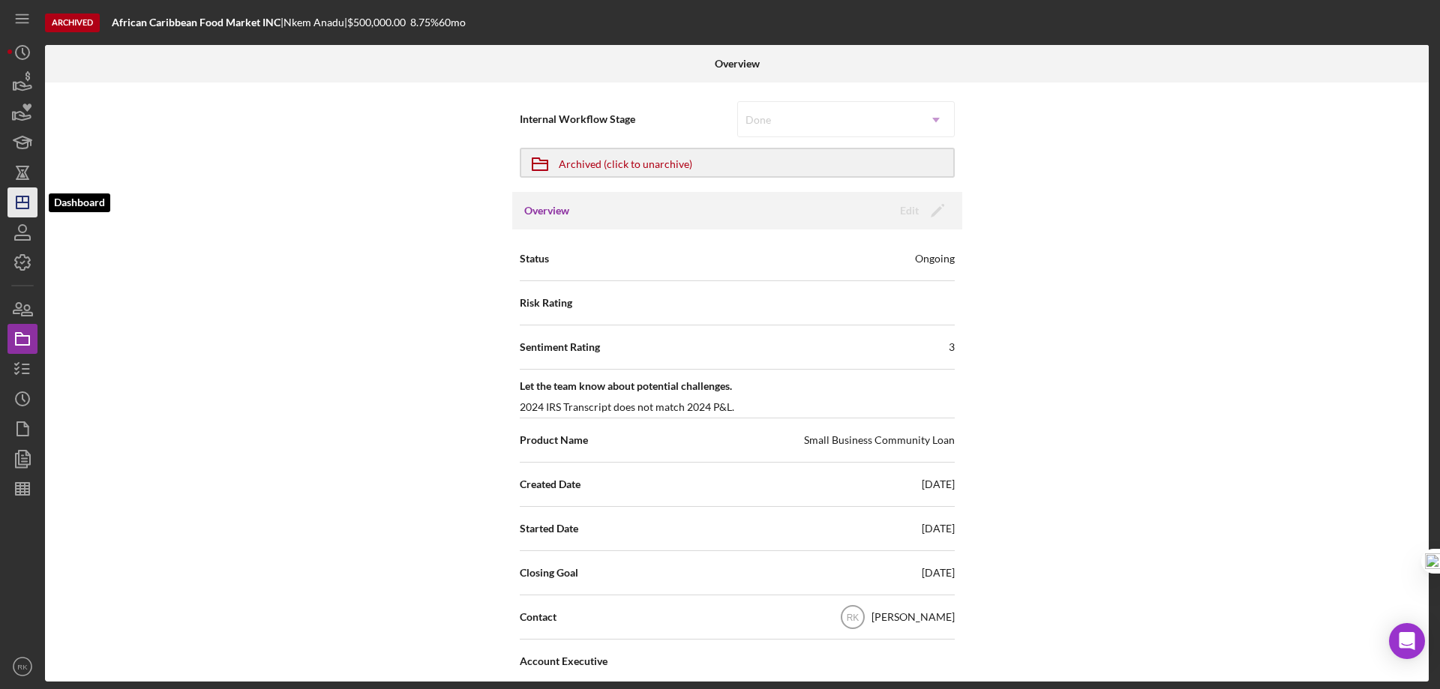
click at [10, 207] on icon "Icon/Dashboard" at bounding box center [23, 203] width 38 height 38
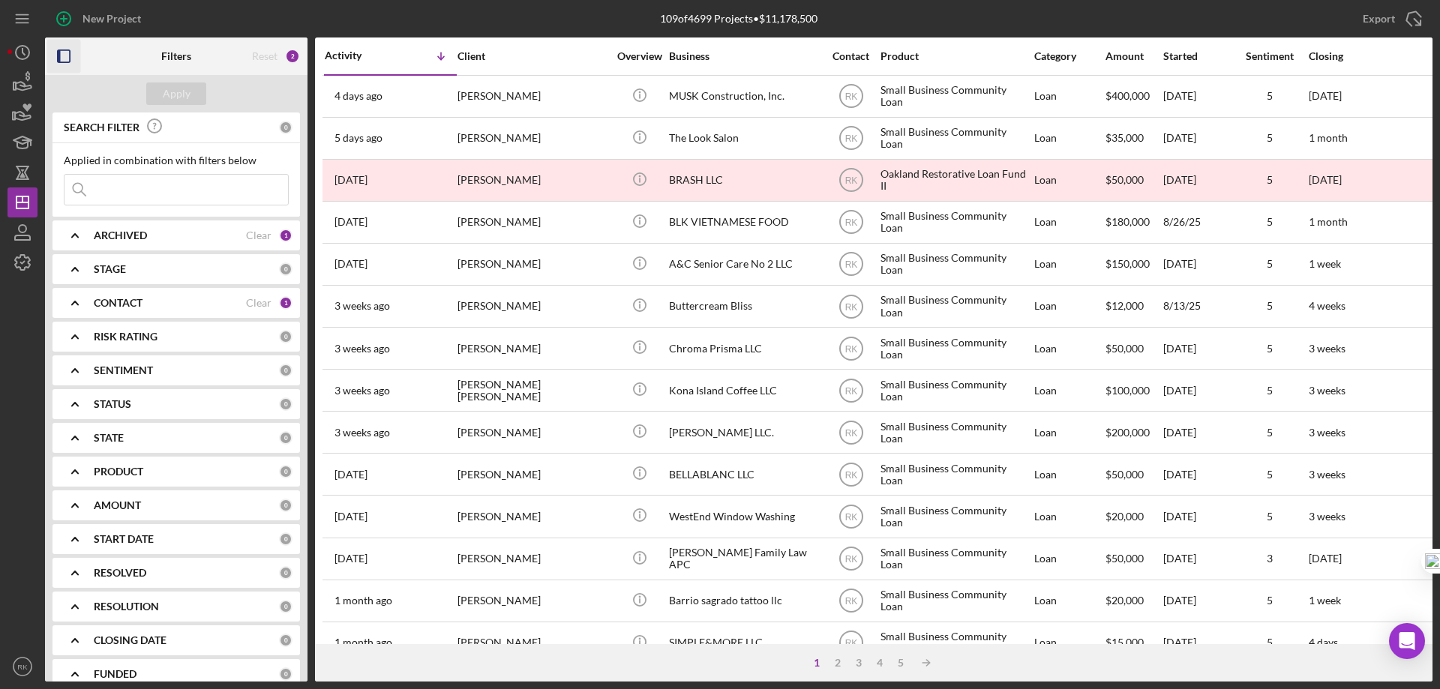
click at [65, 57] on icon "button" at bounding box center [64, 57] width 34 height 34
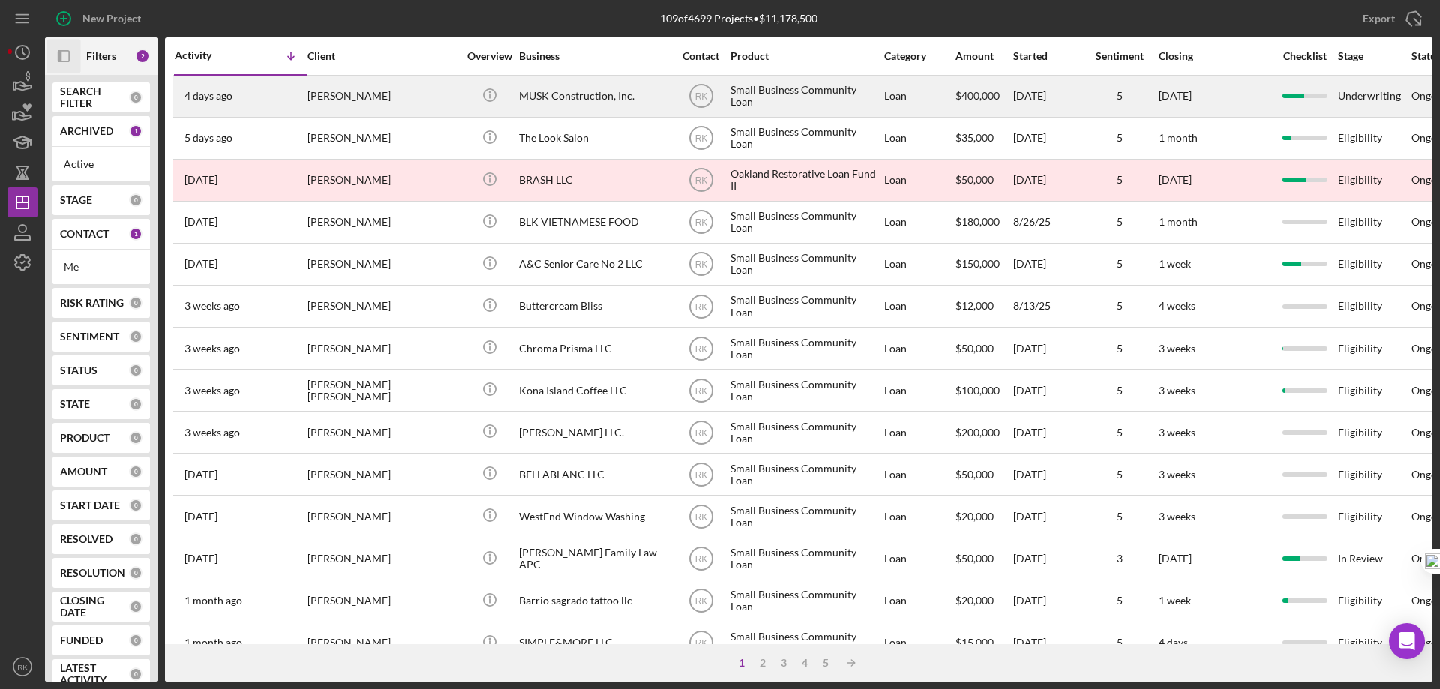
click at [381, 103] on div "Sviatoslav Riabov" at bounding box center [383, 97] width 150 height 40
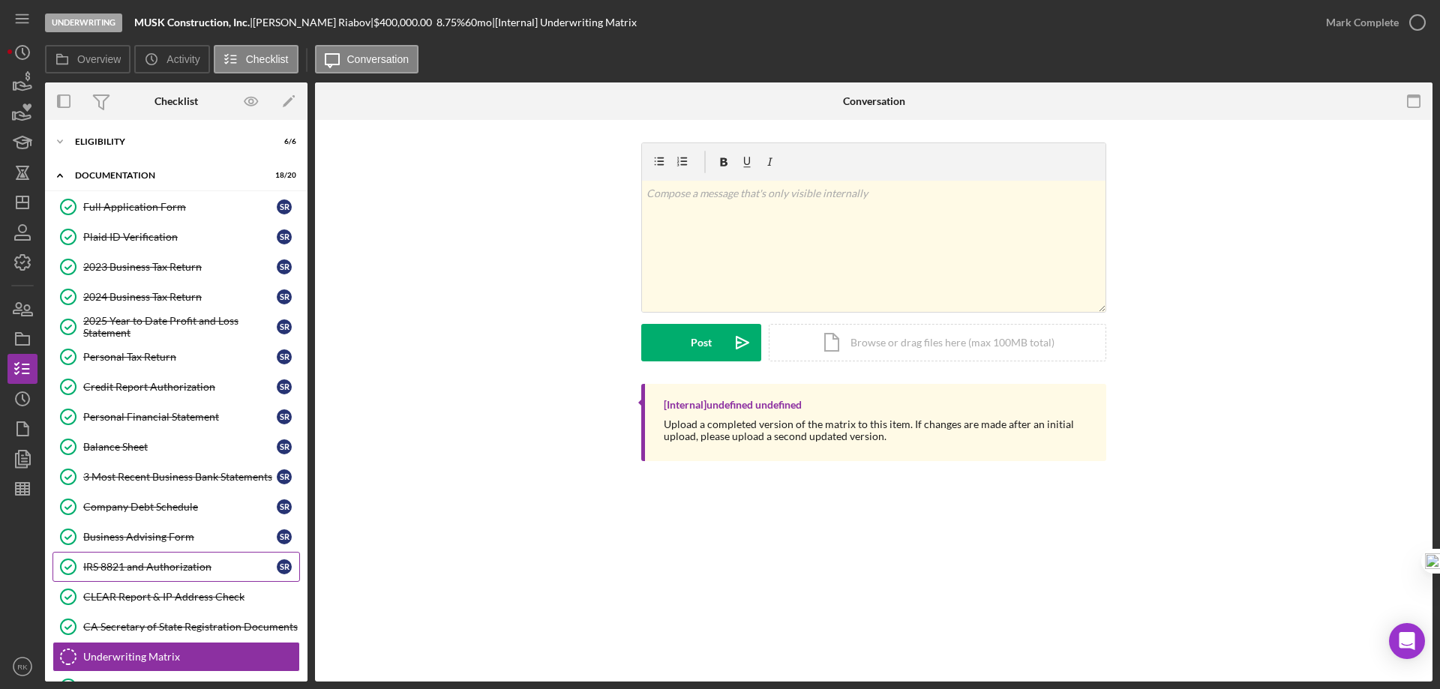
click at [149, 571] on div "IRS 8821 and Authorization" at bounding box center [180, 567] width 194 height 12
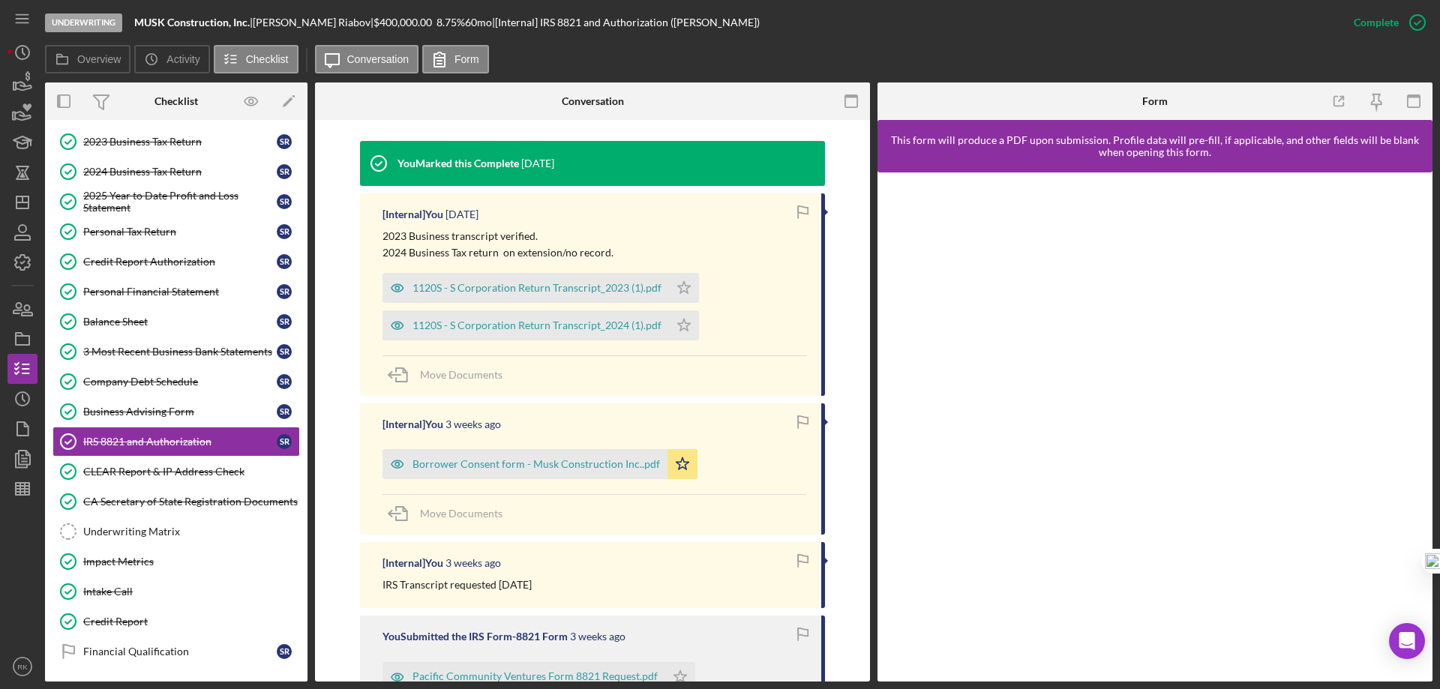
scroll to position [450, 0]
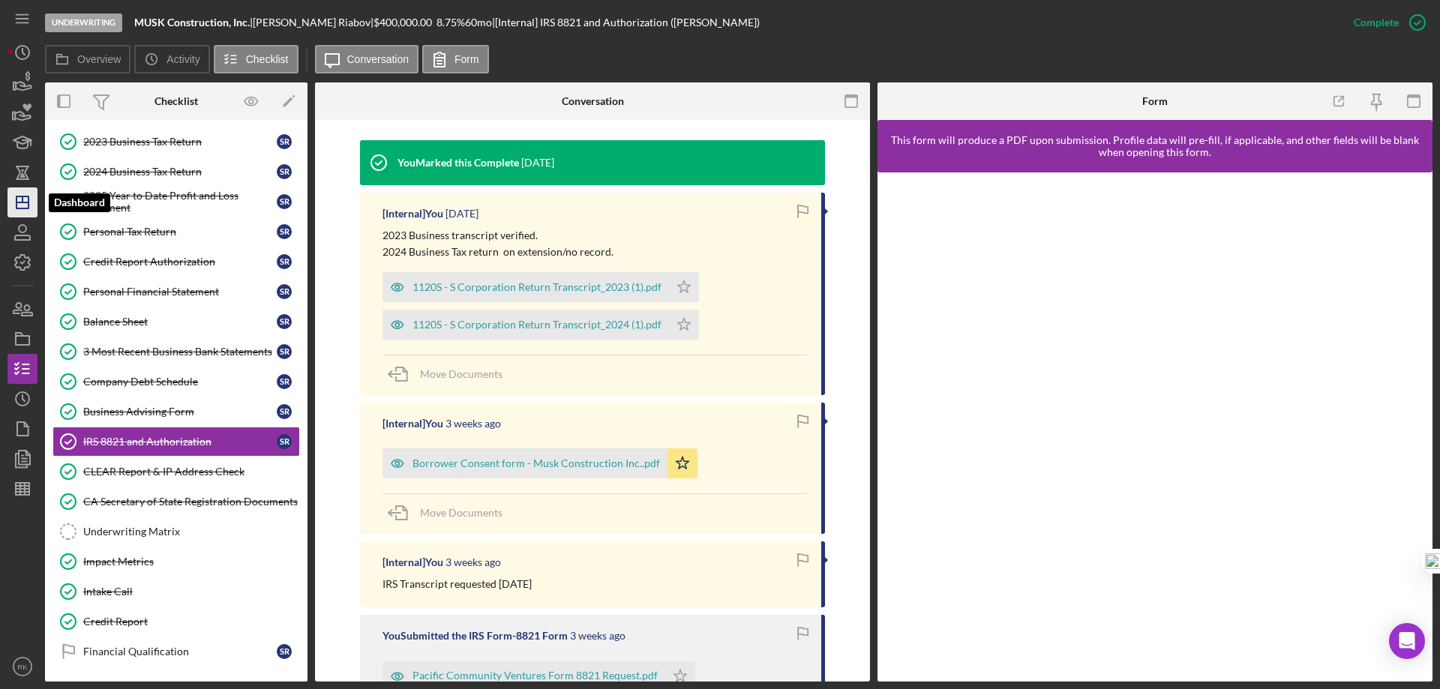
click at [32, 195] on icon "Icon/Dashboard" at bounding box center [23, 203] width 38 height 38
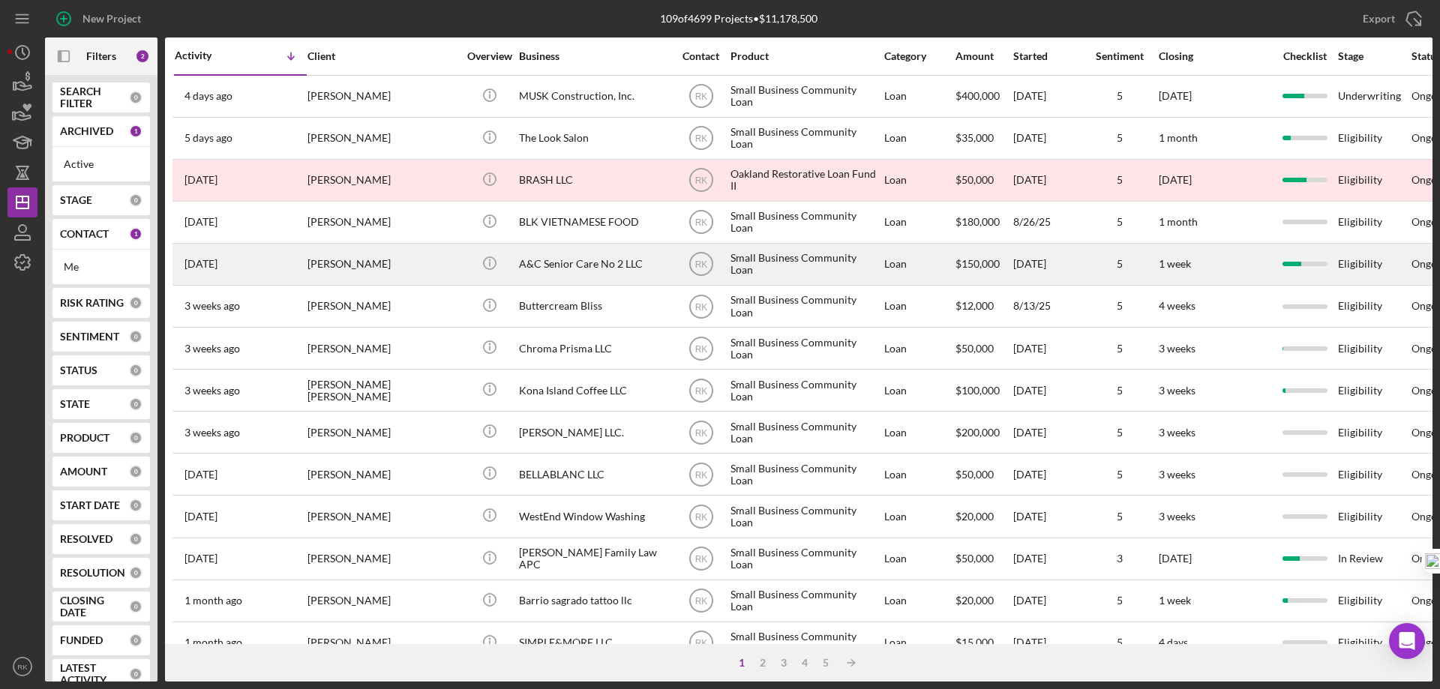
click at [564, 266] on div "A&C Senior Care No 2 LLC" at bounding box center [594, 265] width 150 height 40
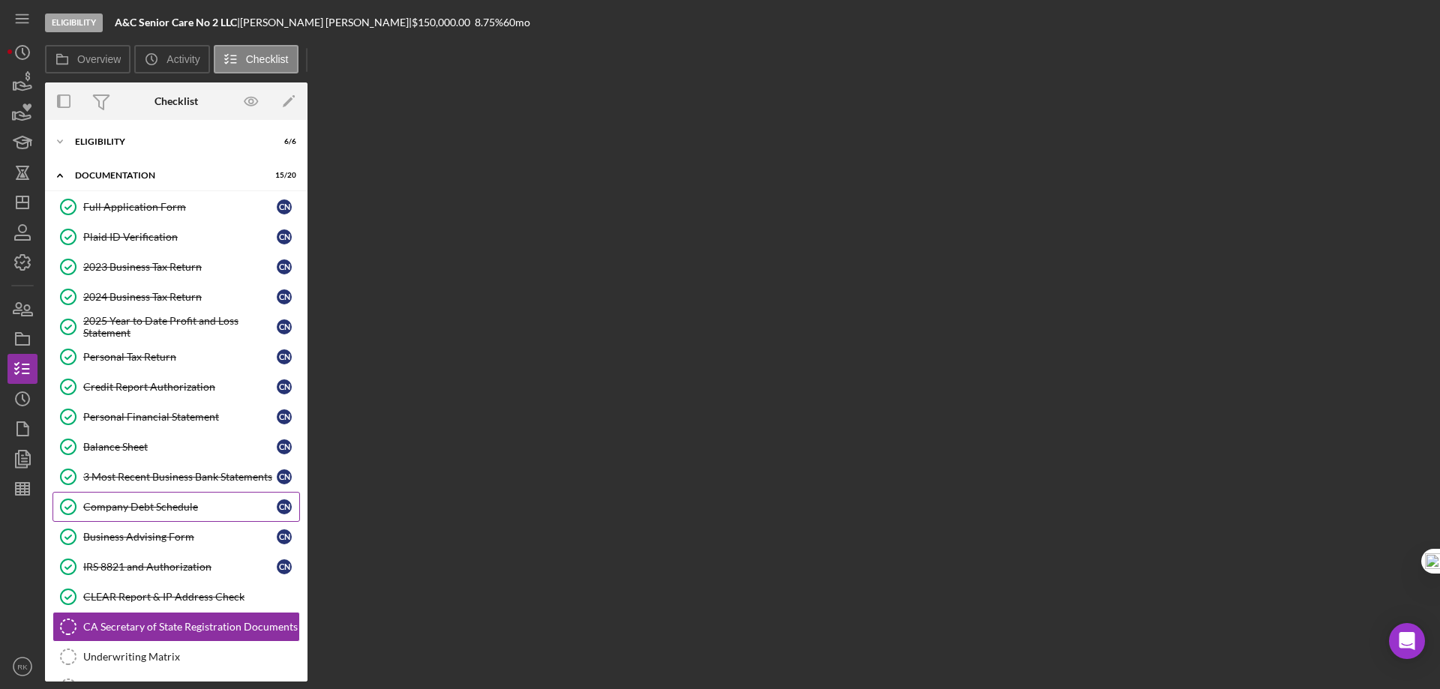
scroll to position [193, 0]
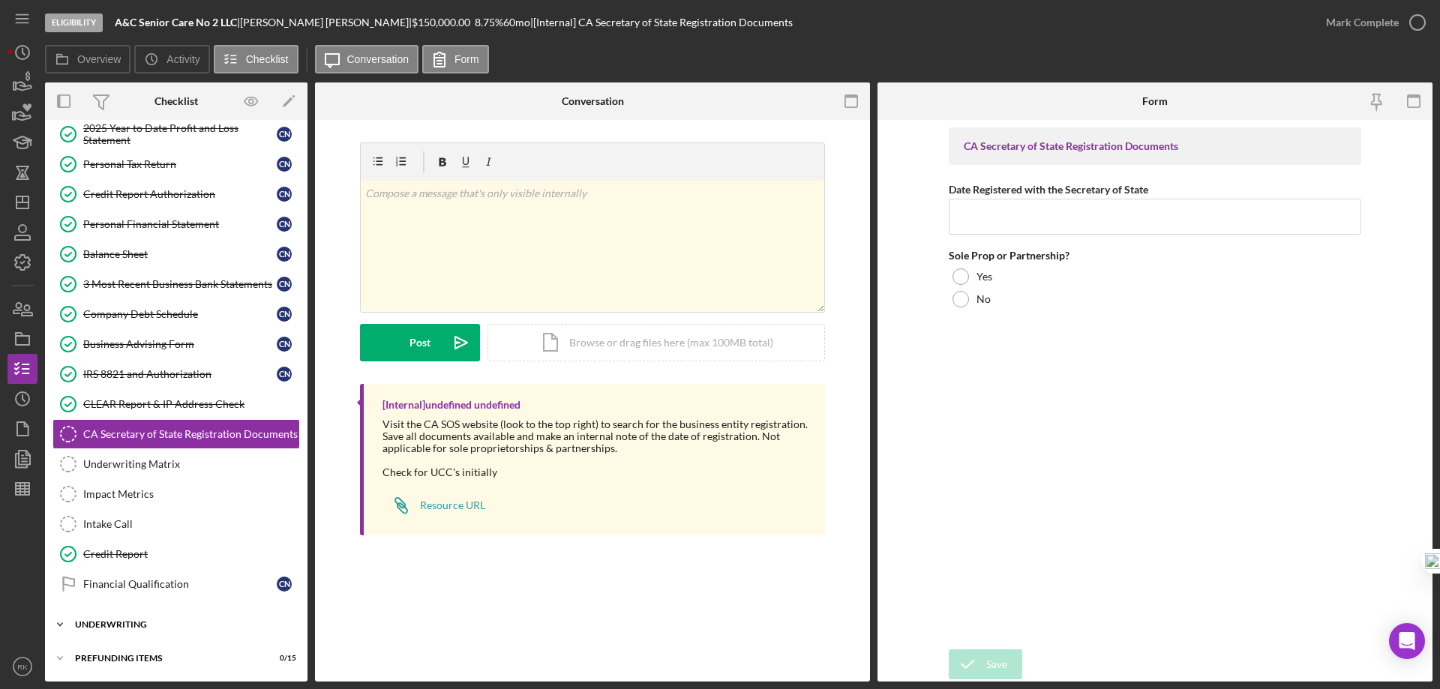
click at [141, 618] on div "Icon/Expander Underwriting 0 / 8" at bounding box center [176, 625] width 263 height 30
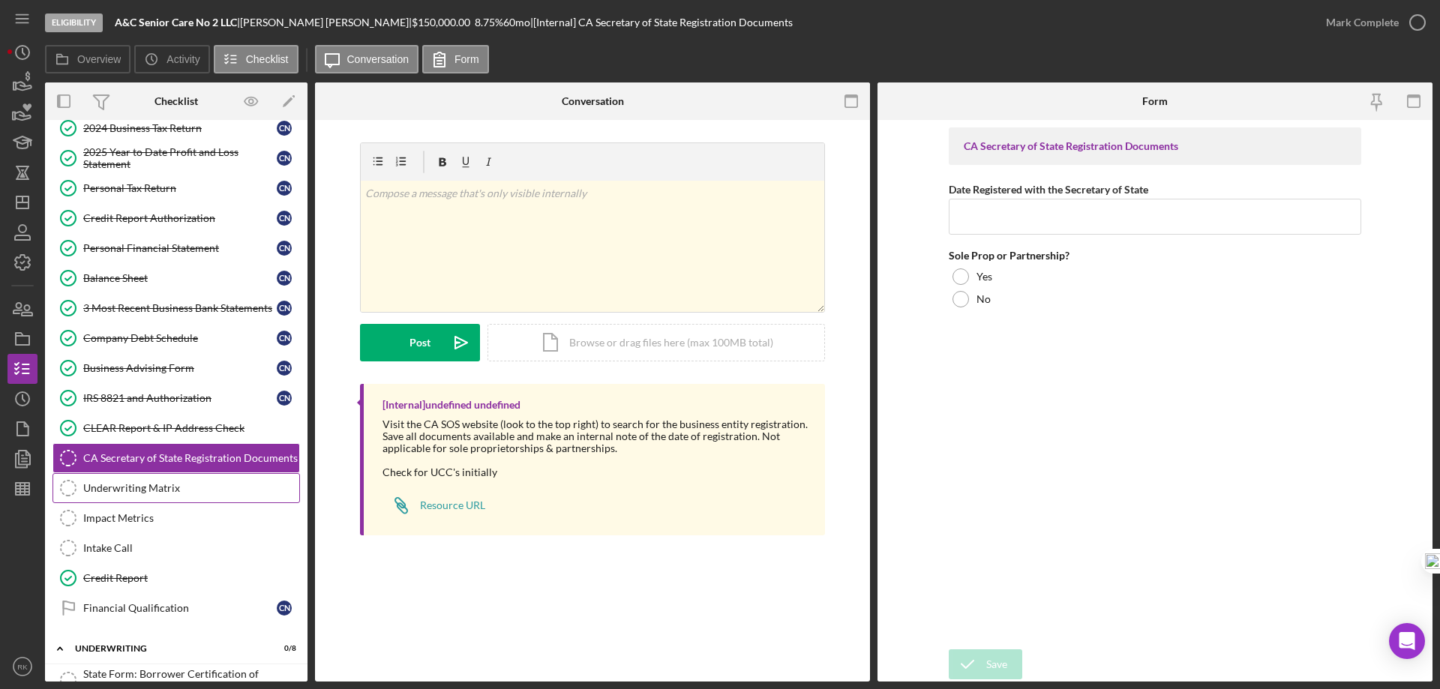
scroll to position [168, 0]
click at [134, 545] on div "Intake Call" at bounding box center [191, 549] width 216 height 12
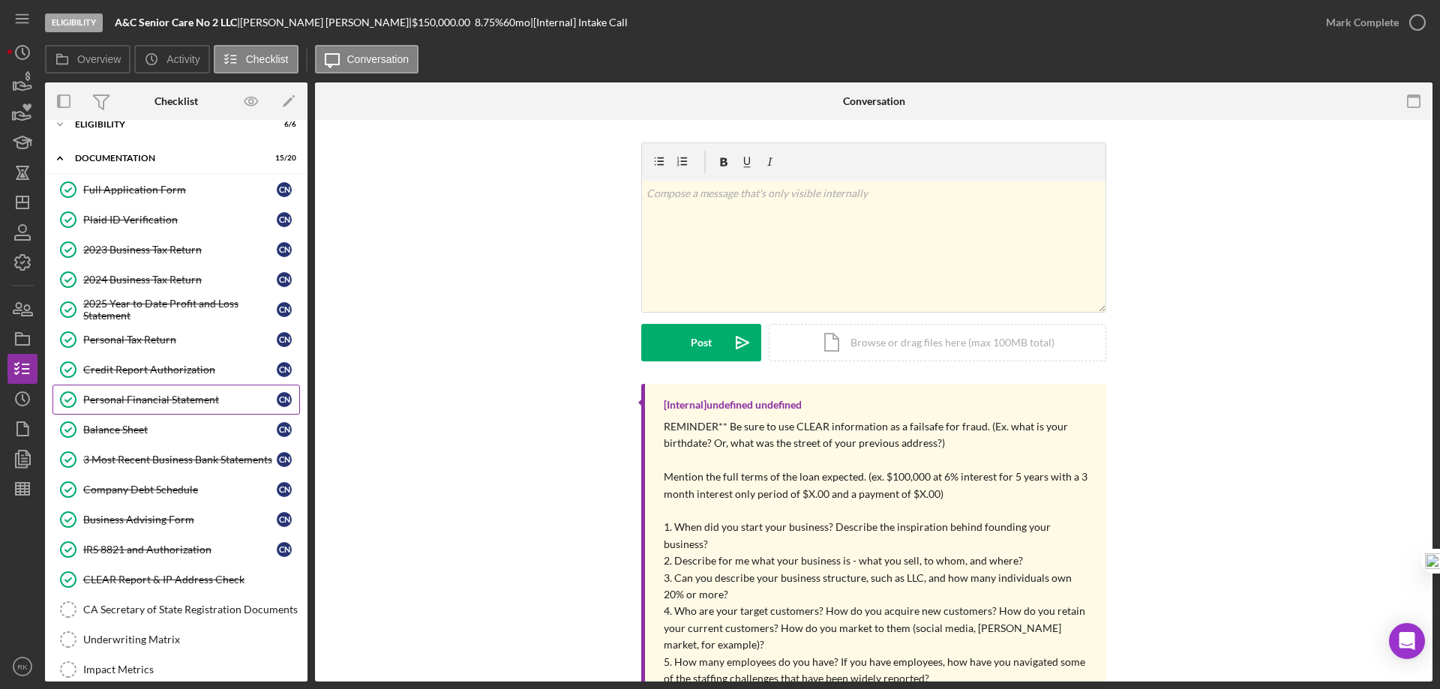
scroll to position [18, 0]
click at [140, 555] on div "IRS 8821 and Authorization" at bounding box center [180, 549] width 194 height 12
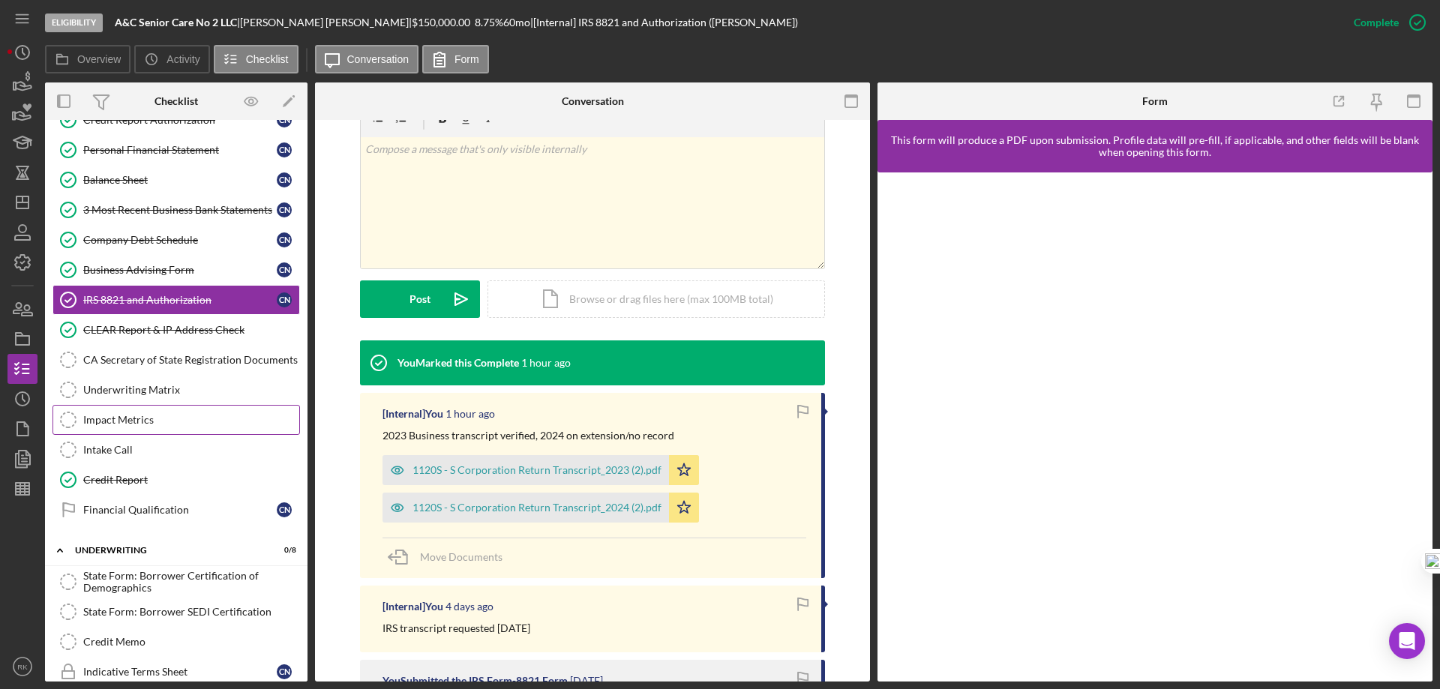
scroll to position [268, 0]
click at [120, 451] on div "Intake Call" at bounding box center [191, 449] width 216 height 12
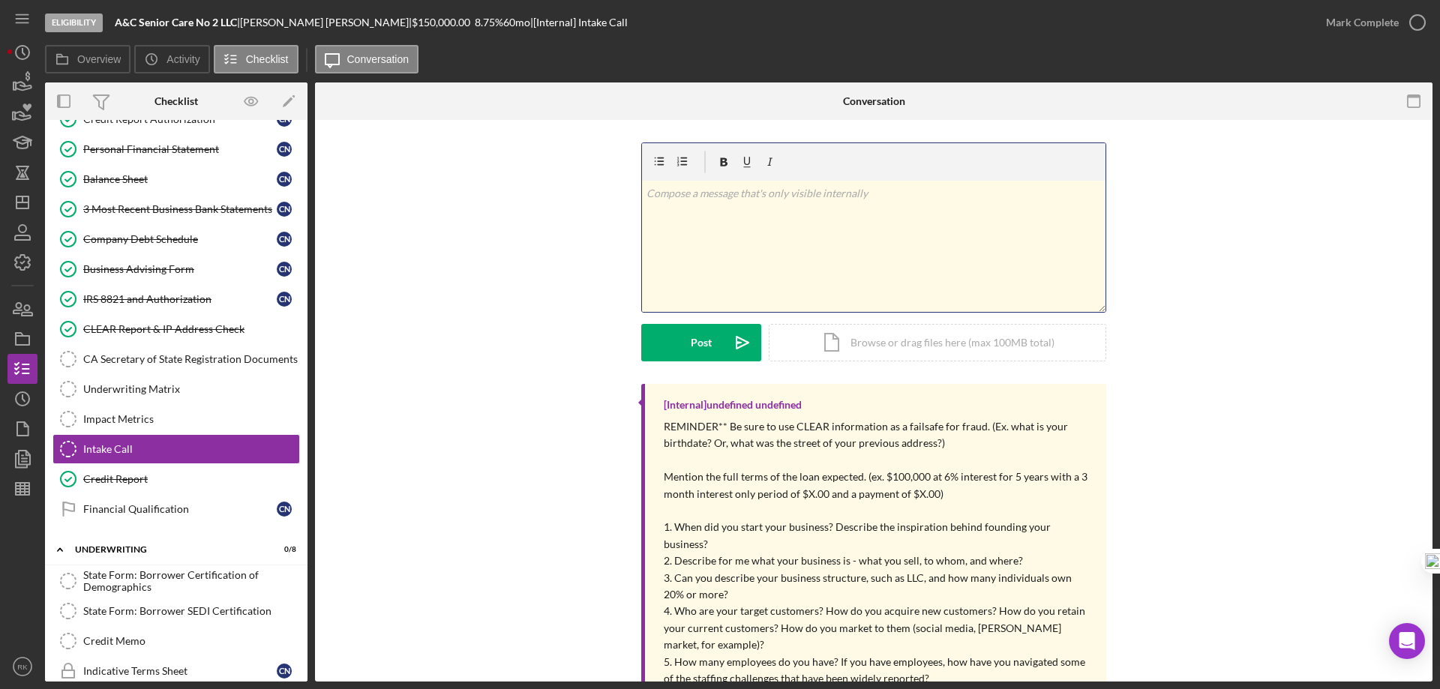
click at [659, 200] on p at bounding box center [874, 193] width 455 height 17
paste div
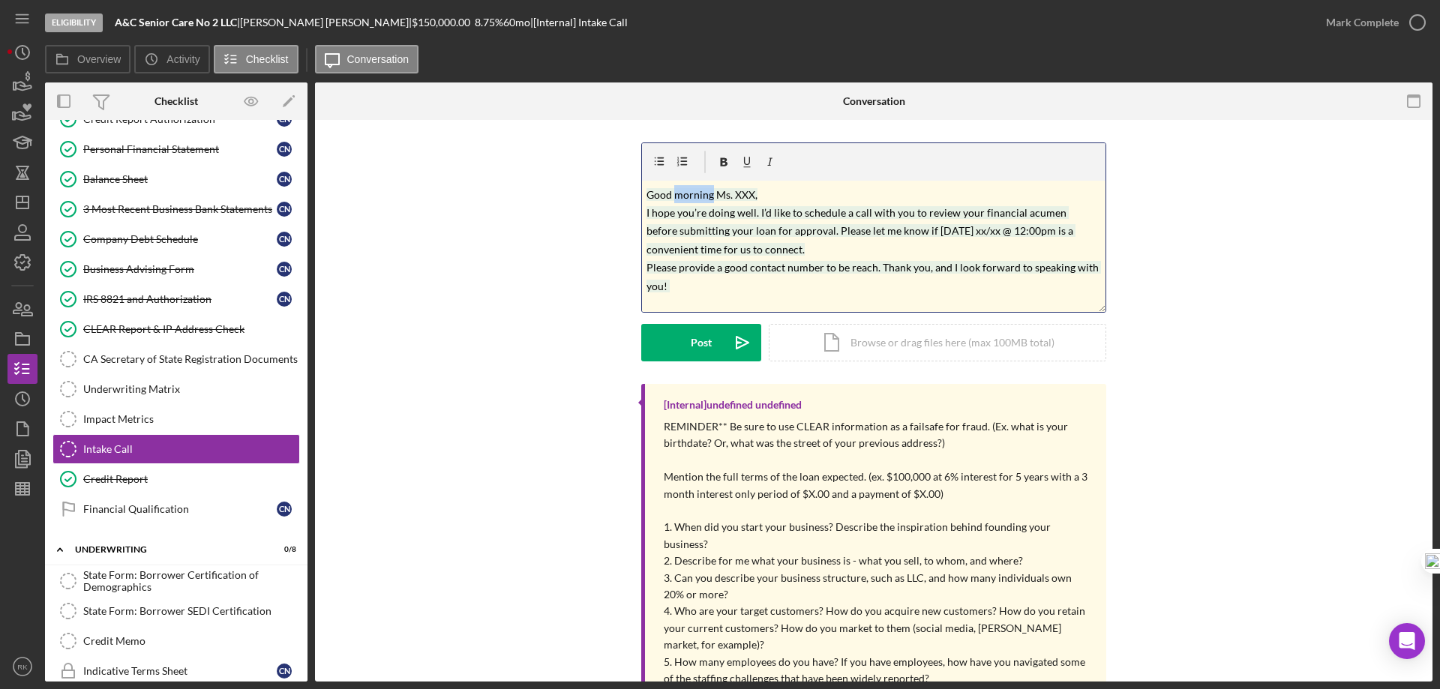
drag, startPoint x: 674, startPoint y: 193, endPoint x: 709, endPoint y: 198, distance: 35.6
click at [709, 198] on mark "Good morning Ms. XXX, I hope you’re doing well. I’d like to schedule a call wit…" at bounding box center [874, 240] width 455 height 104
click at [758, 195] on mark "Good afternoon Ms. XXX, I hope you’re doing well. I’d like to schedule a call w…" at bounding box center [874, 240] width 455 height 104
drag, startPoint x: 899, startPoint y: 228, endPoint x: 936, endPoint y: 235, distance: 37.4
click at [936, 235] on mark "Good afternoon Ms. Natase, I hope you’re doing well. I’d like to schedule a cal…" at bounding box center [874, 240] width 455 height 104
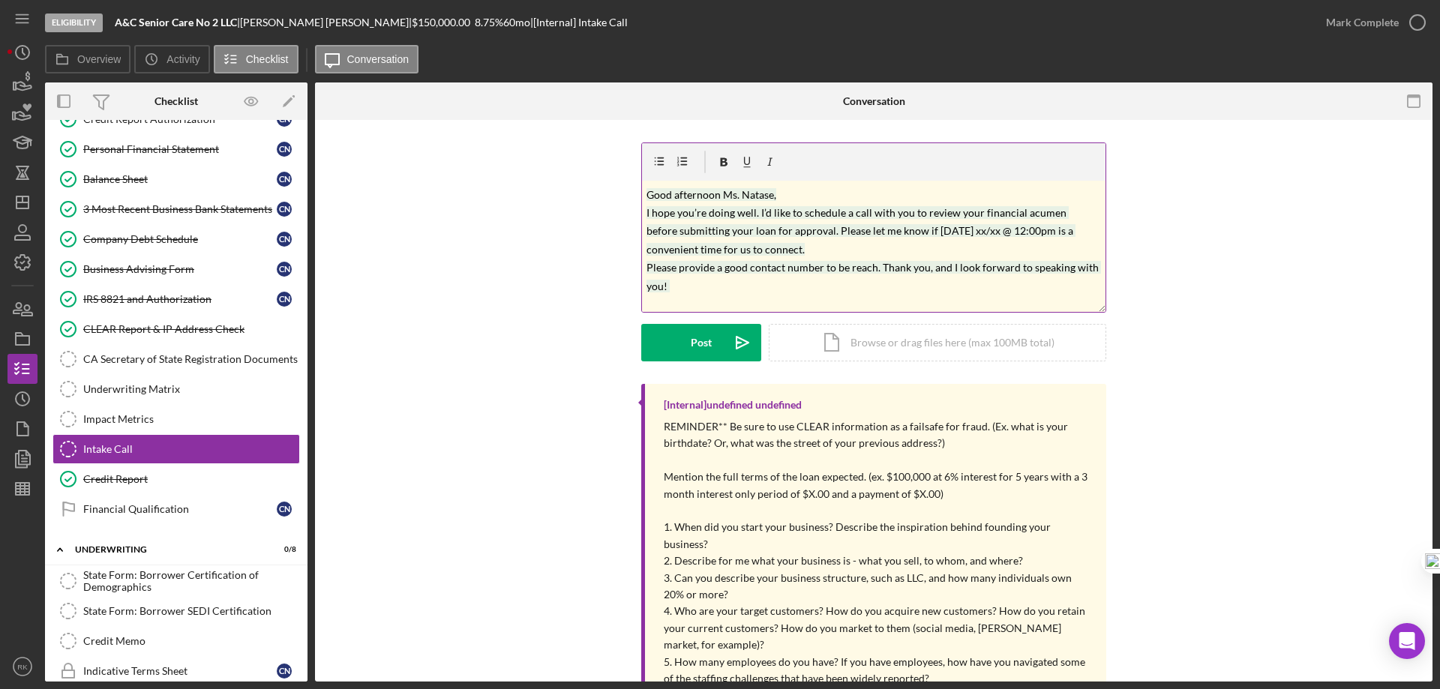
click at [966, 232] on mark "Good afternoon Ms. Natase, I hope you’re doing well. I’d like to schedule a cal…" at bounding box center [874, 240] width 455 height 104
drag, startPoint x: 938, startPoint y: 230, endPoint x: 947, endPoint y: 220, distance: 13.3
click at [960, 230] on mark "Good afternoon Ms. Natase, I hope you’re doing well. I’d like to schedule a cal…" at bounding box center [874, 240] width 455 height 104
drag, startPoint x: 965, startPoint y: 228, endPoint x: 974, endPoint y: 233, distance: 9.4
click at [976, 230] on mark "Good afternoon Ms. Natase, I hope you’re doing well. I’d like to schedule a cal…" at bounding box center [874, 240] width 455 height 104
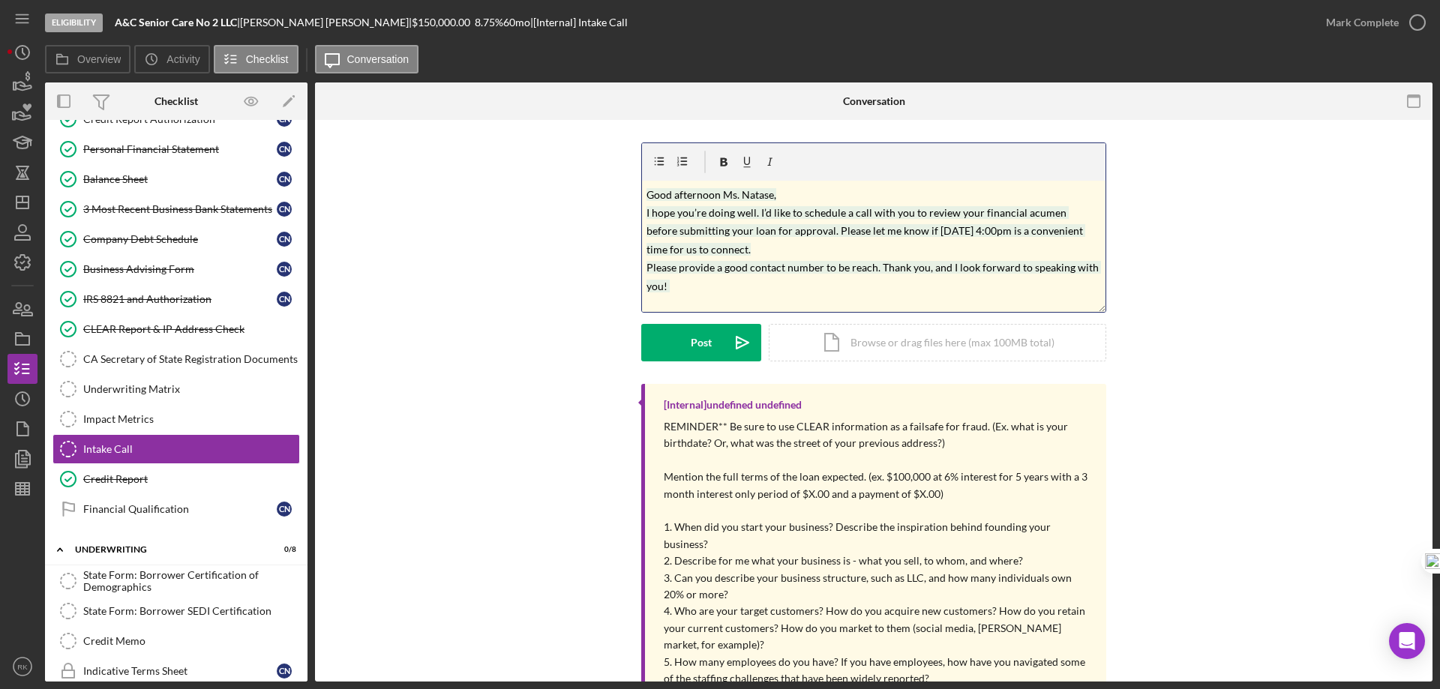
click at [964, 230] on mark "Good afternoon Ms. Natase, I hope you’re doing well. I’d like to schedule a cal…" at bounding box center [874, 240] width 455 height 104
click at [714, 339] on button "Post Icon/icon-invite-send" at bounding box center [701, 343] width 120 height 38
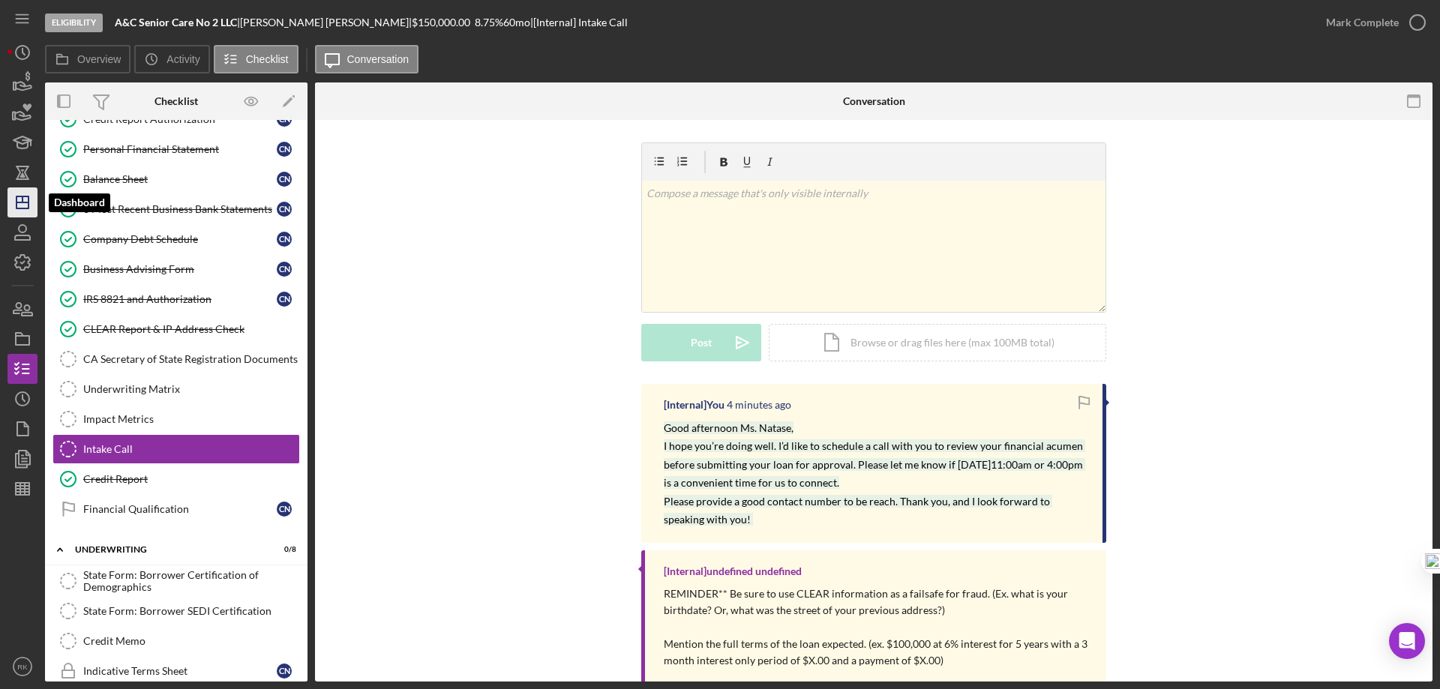
click at [22, 203] on line "button" at bounding box center [23, 203] width 12 height 0
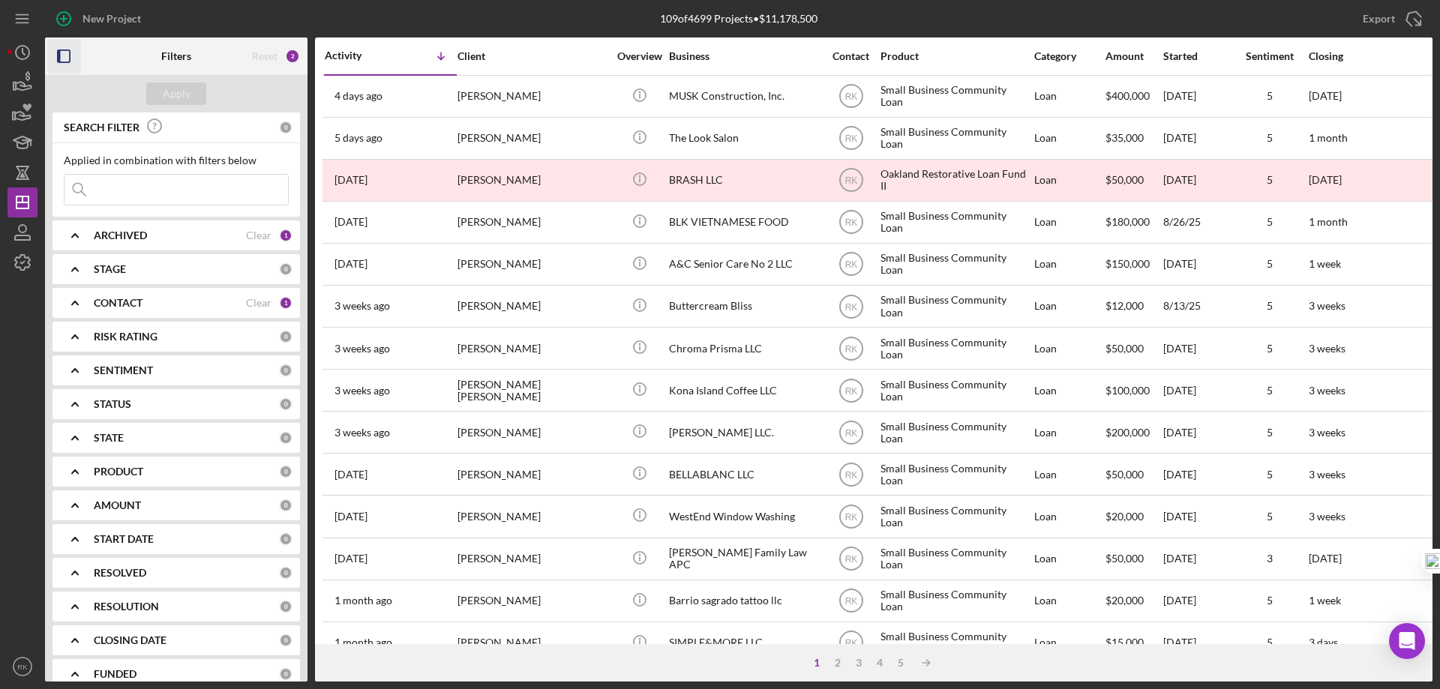
click at [64, 54] on icon "button" at bounding box center [64, 57] width 34 height 34
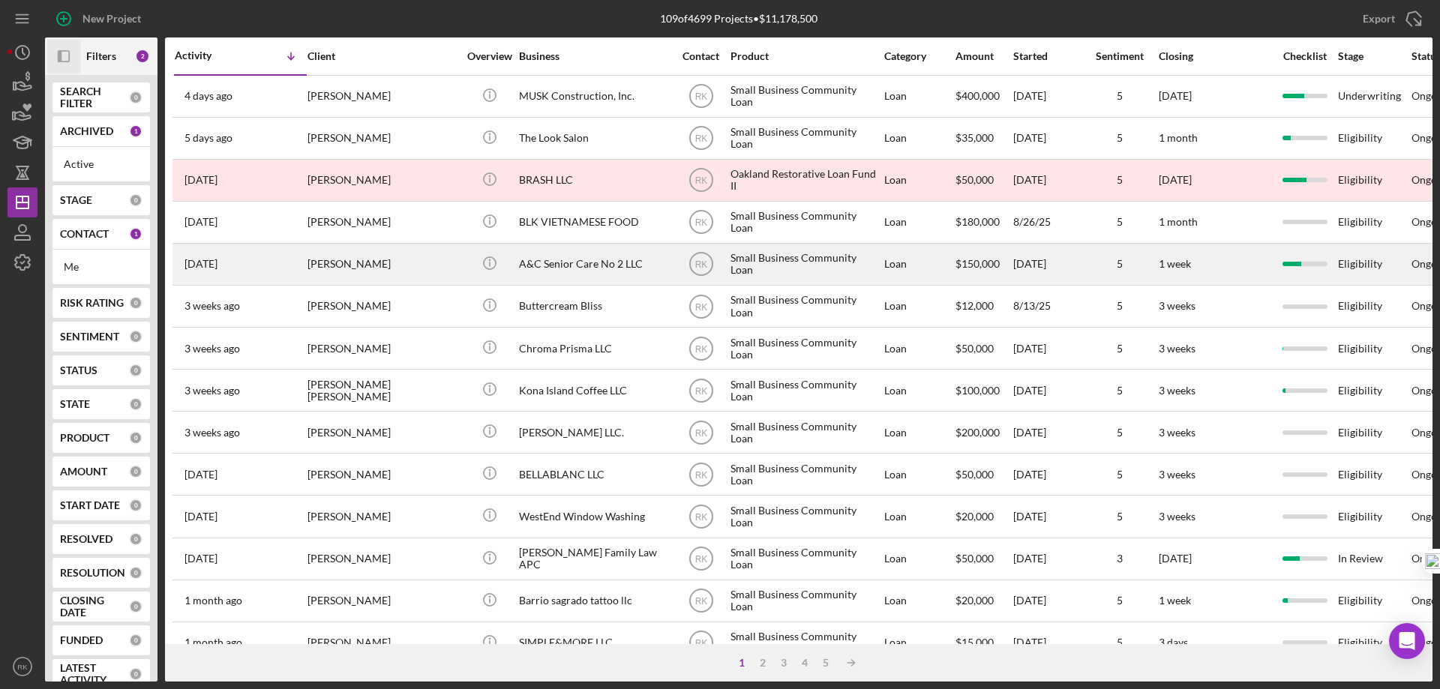
click at [422, 267] on div "Claudia Nastase" at bounding box center [383, 265] width 150 height 40
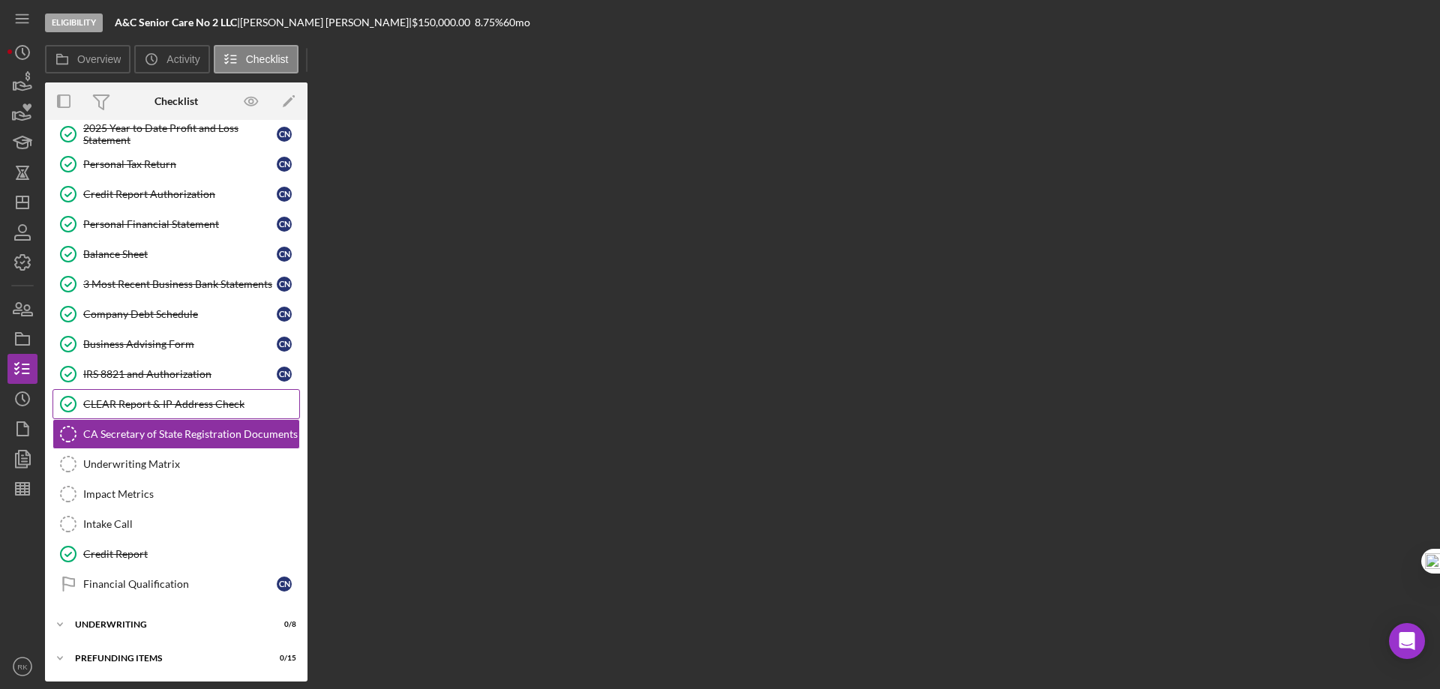
scroll to position [193, 0]
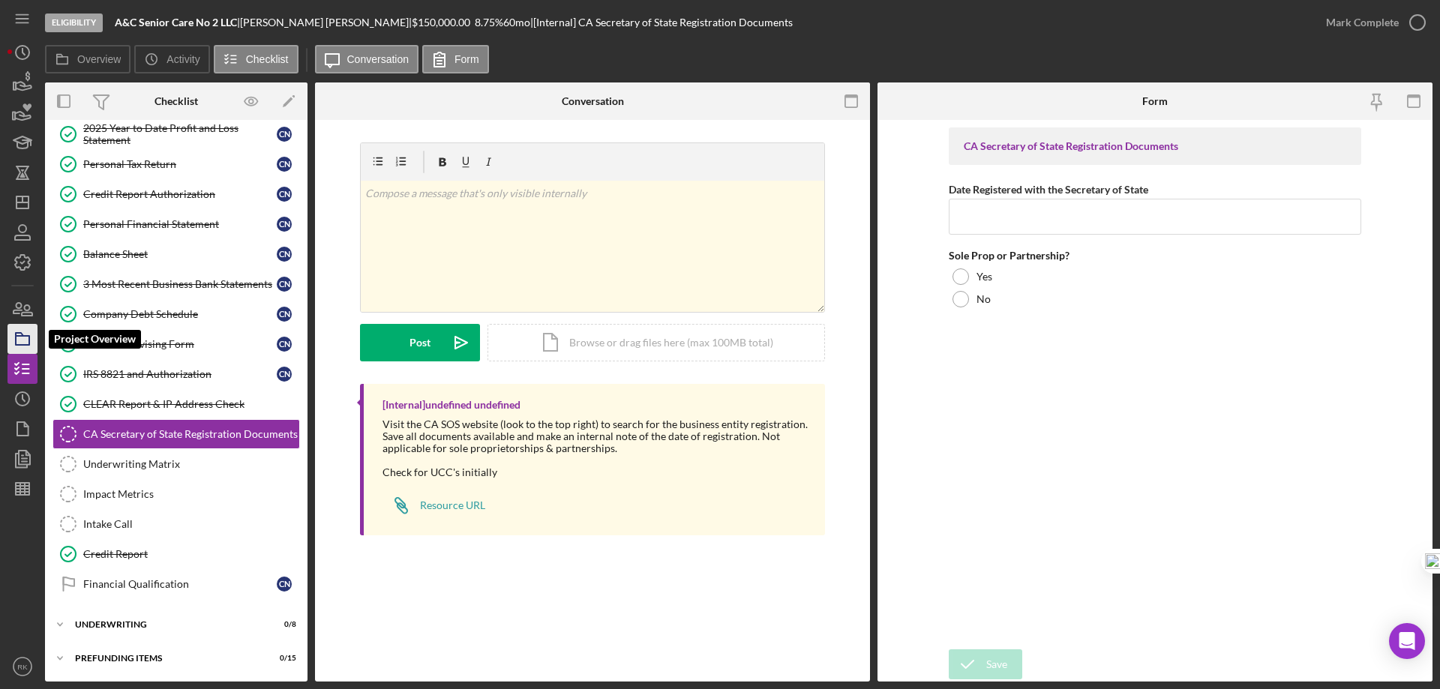
click at [18, 339] on icon "button" at bounding box center [23, 339] width 38 height 38
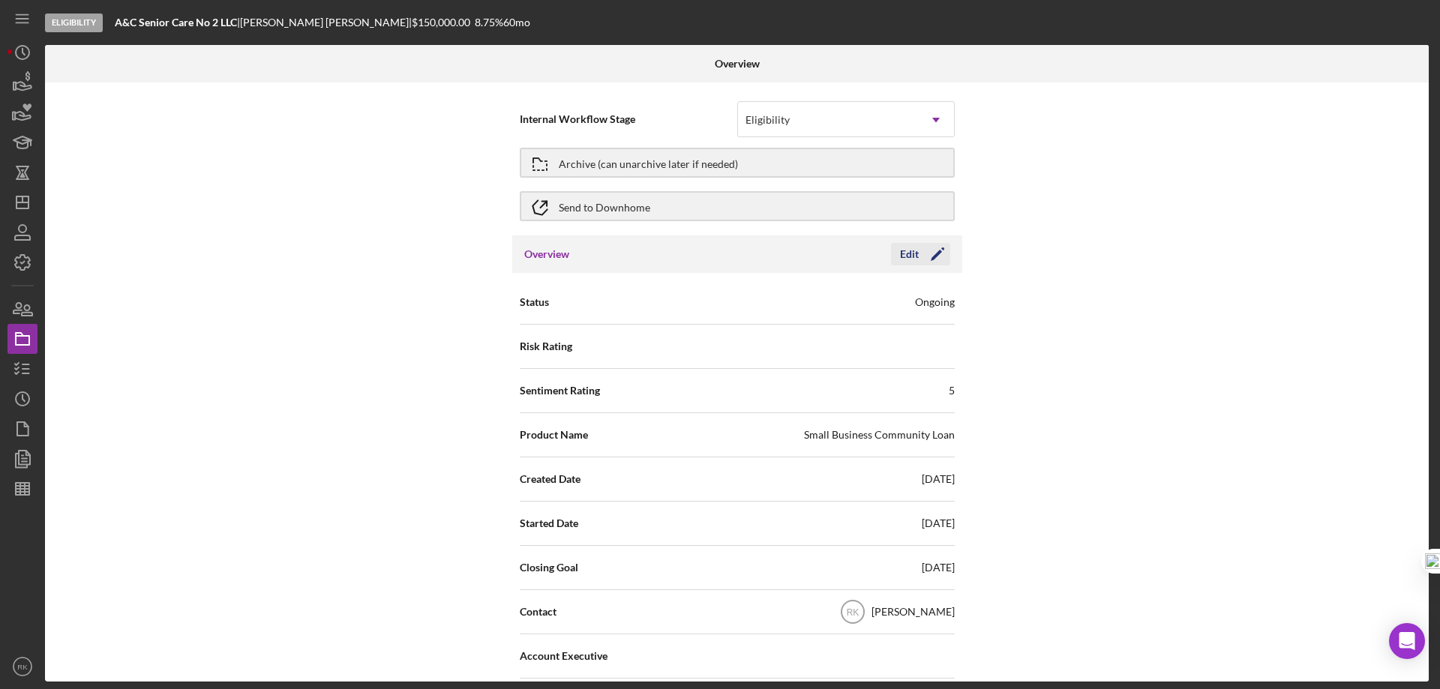
click at [935, 258] on icon "Icon/Edit" at bounding box center [938, 255] width 38 height 38
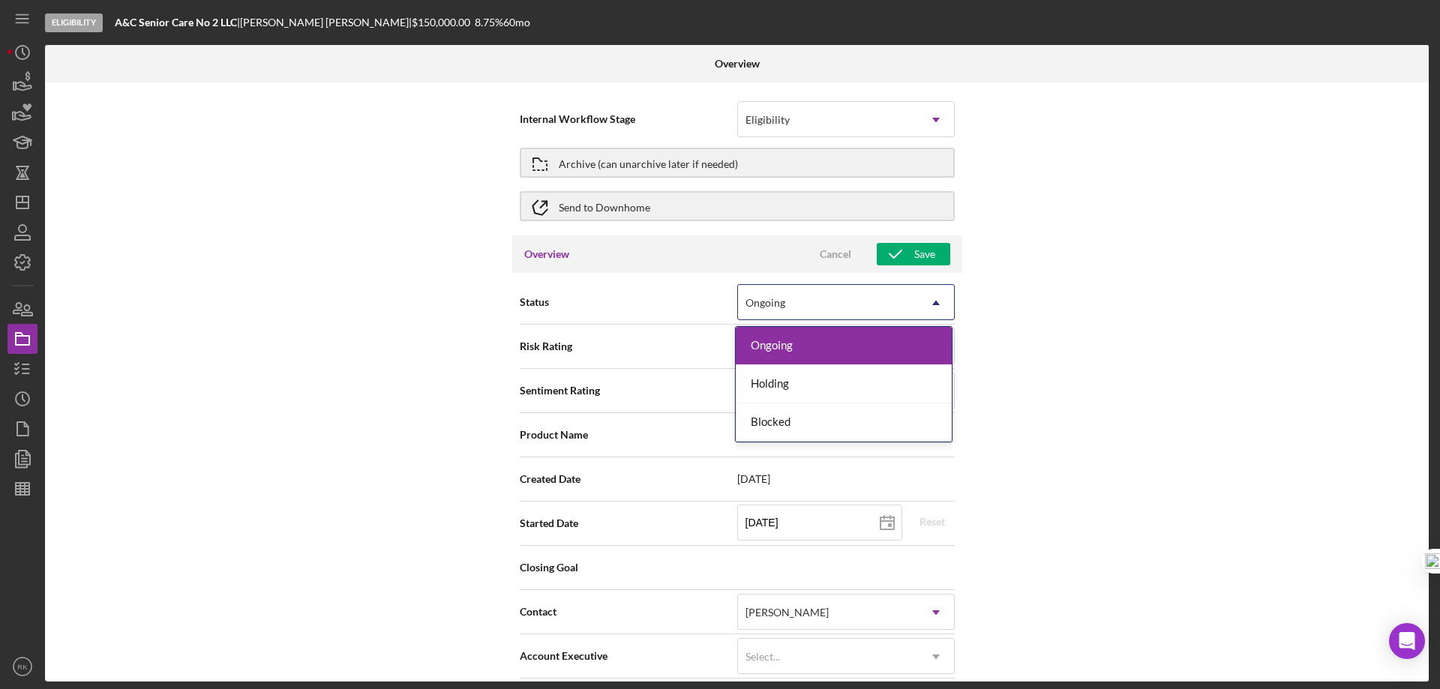
click at [938, 304] on icon "Icon/Dropdown Arrow" at bounding box center [936, 303] width 36 height 36
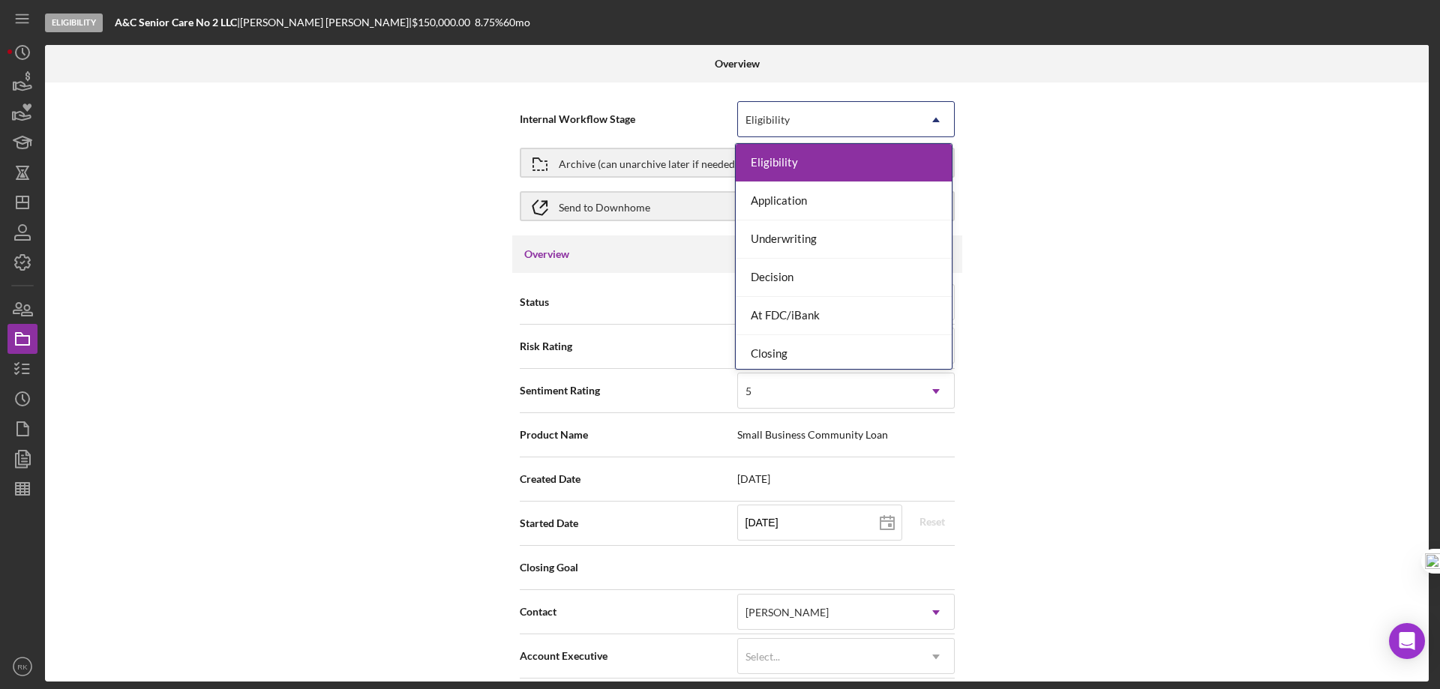
click at [930, 116] on icon "Icon/Dropdown Arrow" at bounding box center [936, 120] width 36 height 36
click at [931, 116] on icon "Icon/Dropdown Arrow" at bounding box center [936, 120] width 36 height 36
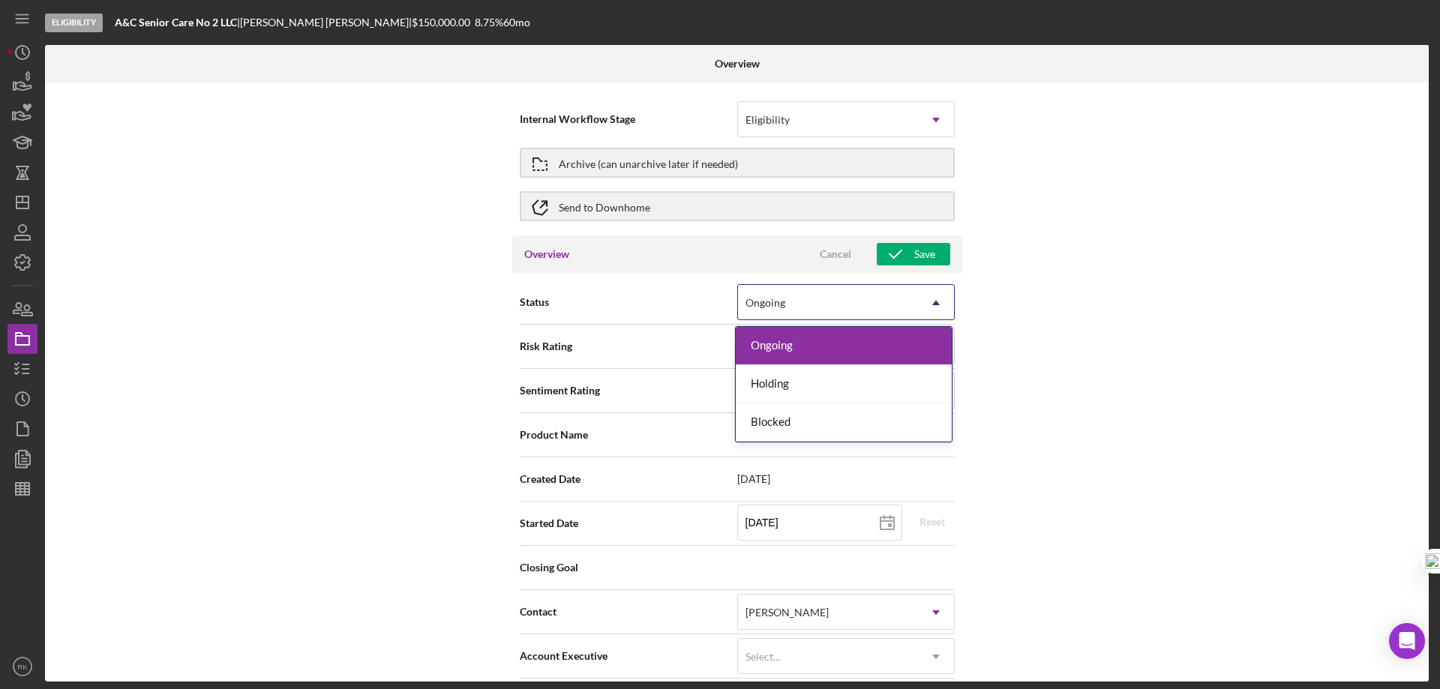
click at [929, 305] on icon "Icon/Dropdown Arrow" at bounding box center [936, 303] width 36 height 36
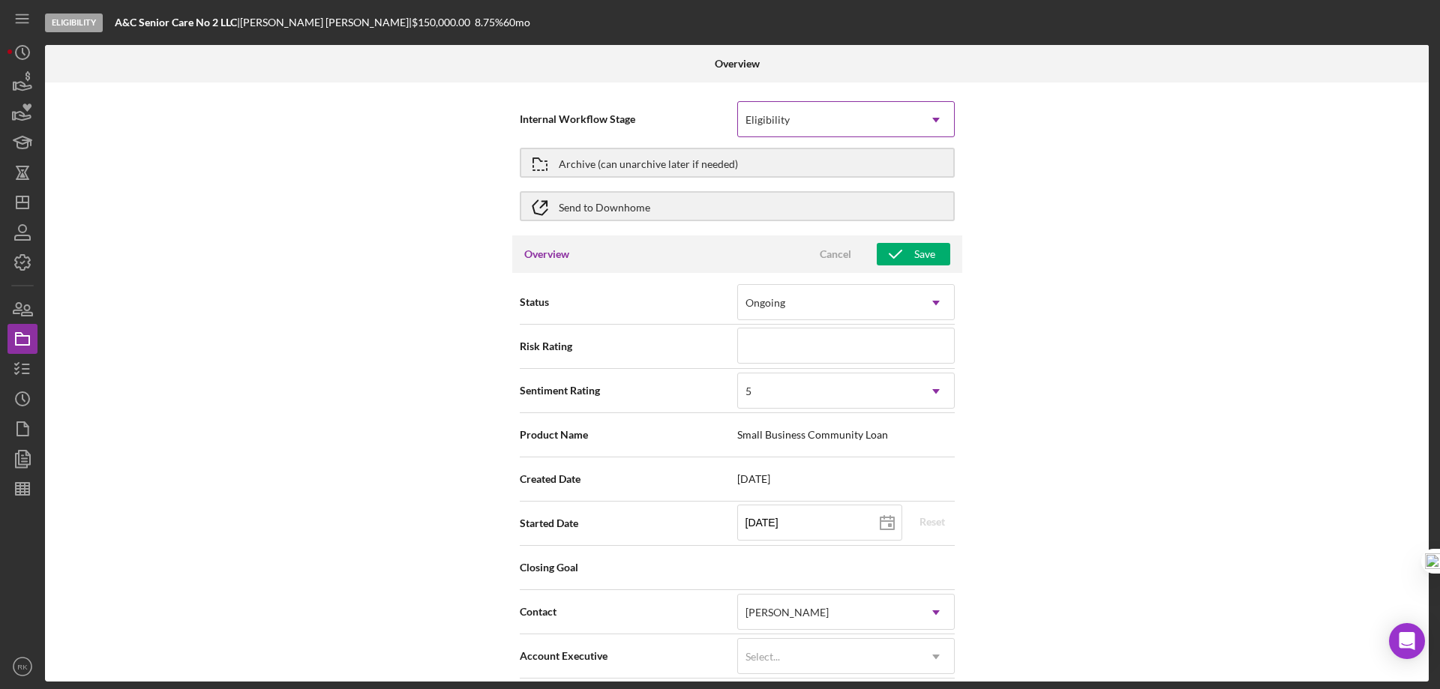
click at [930, 119] on icon "Icon/Dropdown Arrow" at bounding box center [936, 120] width 36 height 36
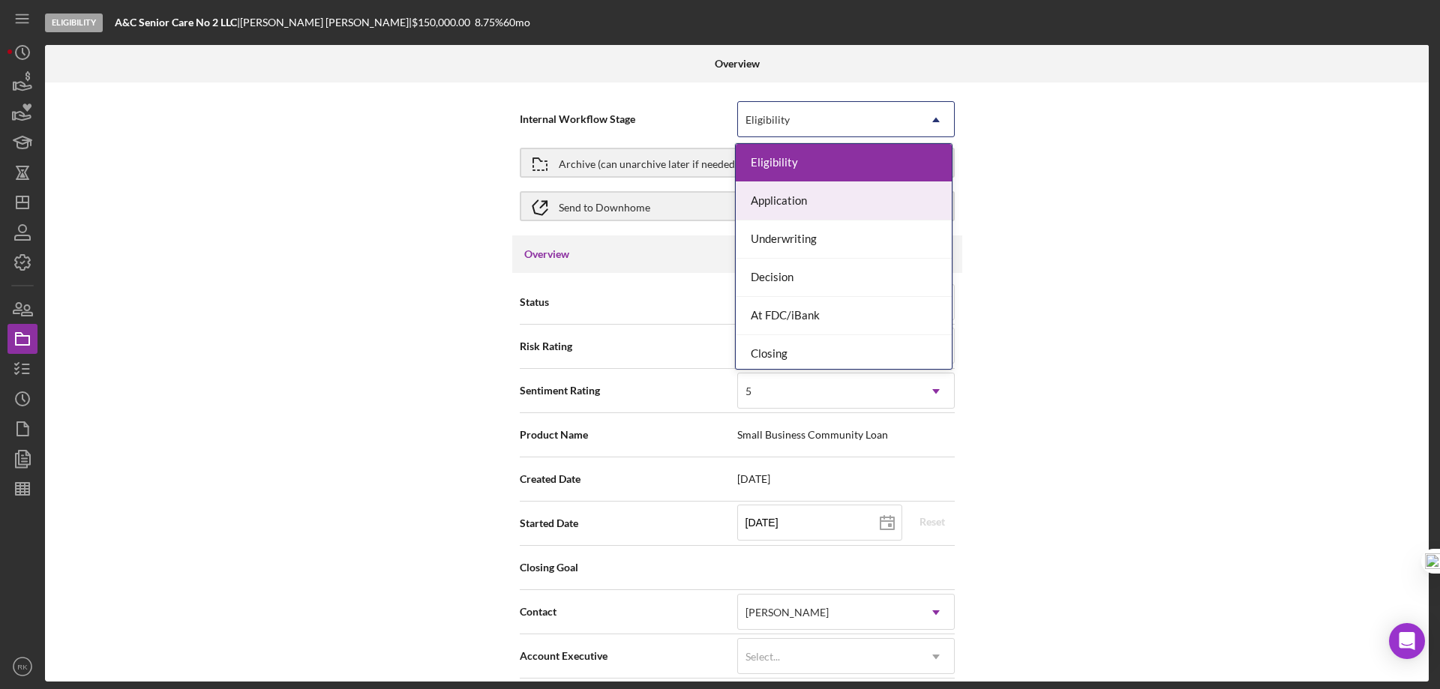
scroll to position [43, 0]
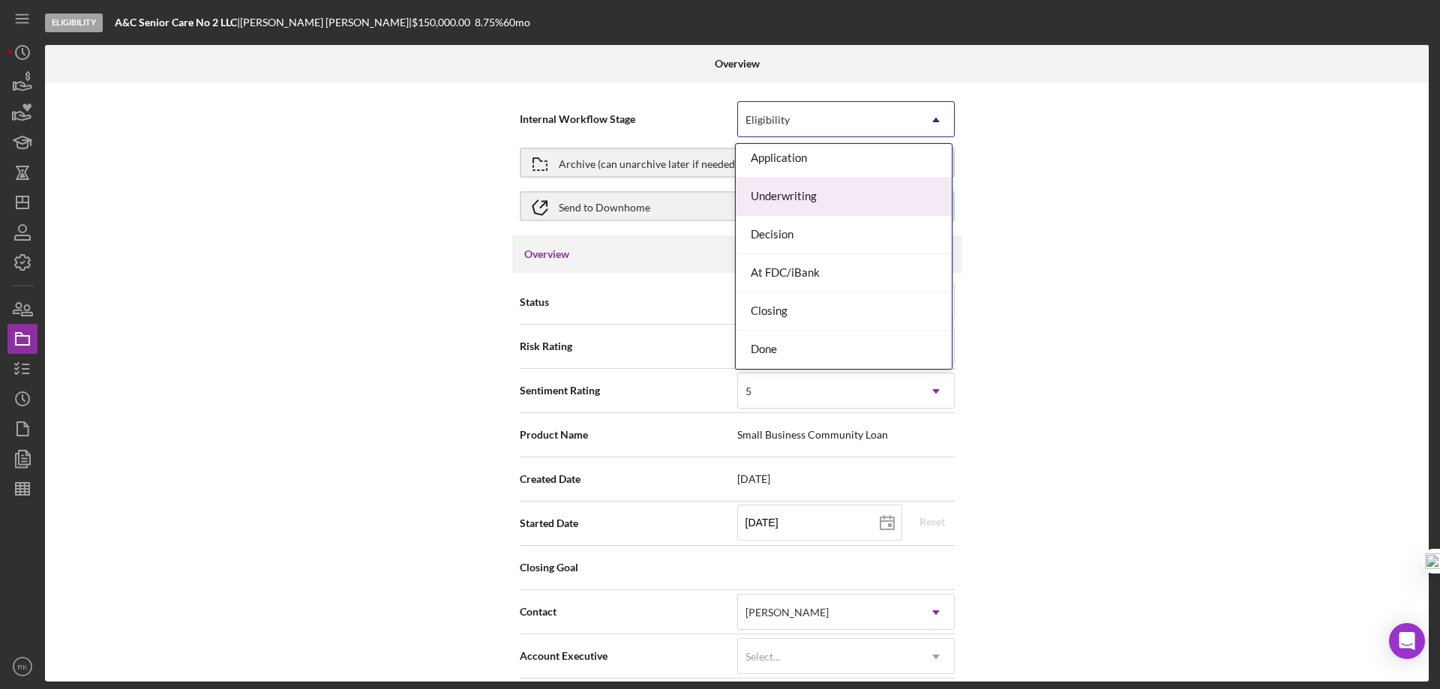
click at [793, 200] on div "Underwriting" at bounding box center [844, 197] width 216 height 38
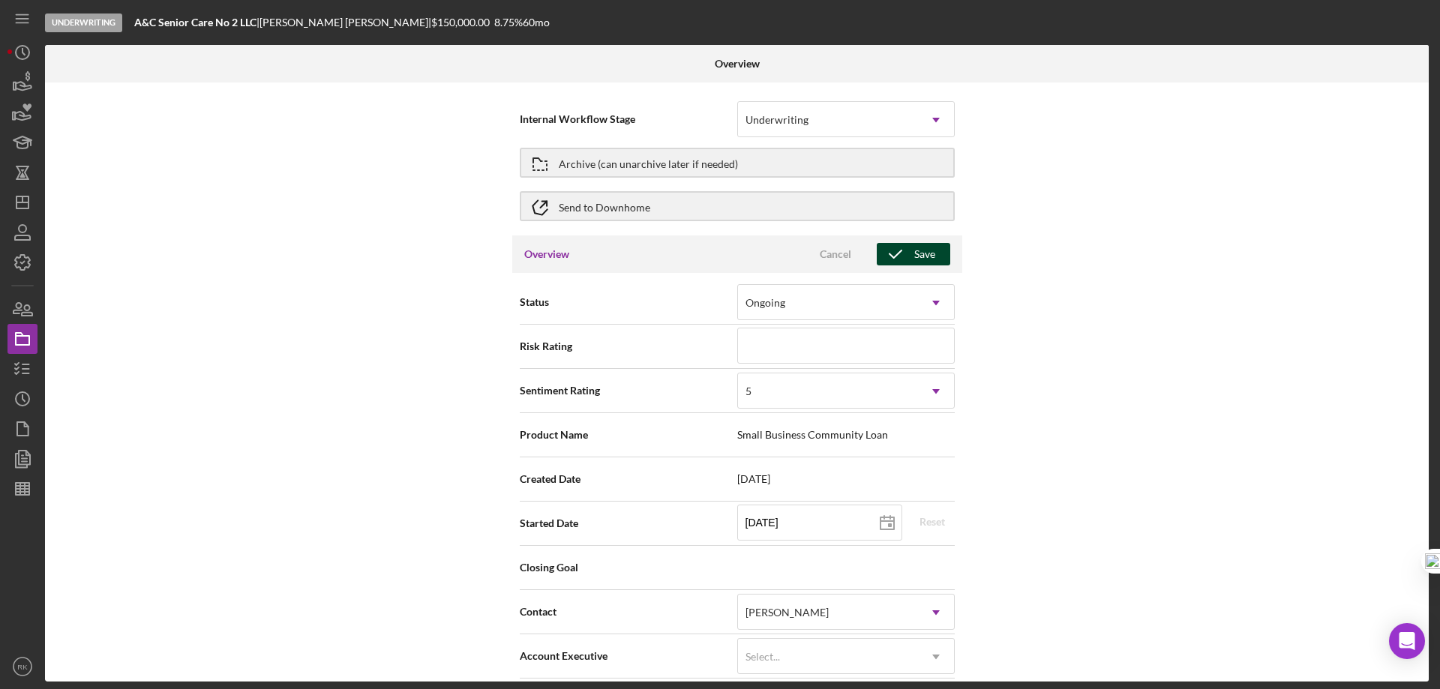
click at [916, 255] on div "Save" at bounding box center [924, 254] width 21 height 23
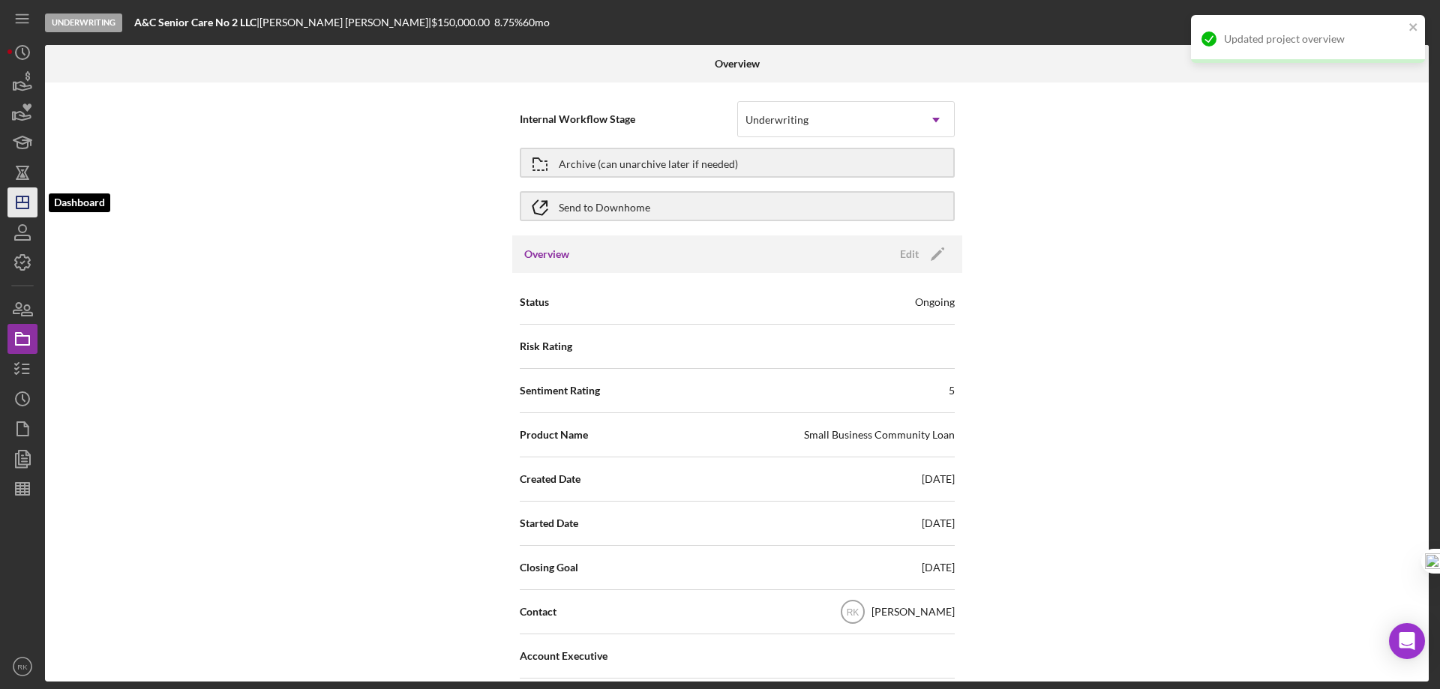
click at [21, 192] on icon "Icon/Dashboard" at bounding box center [23, 203] width 38 height 38
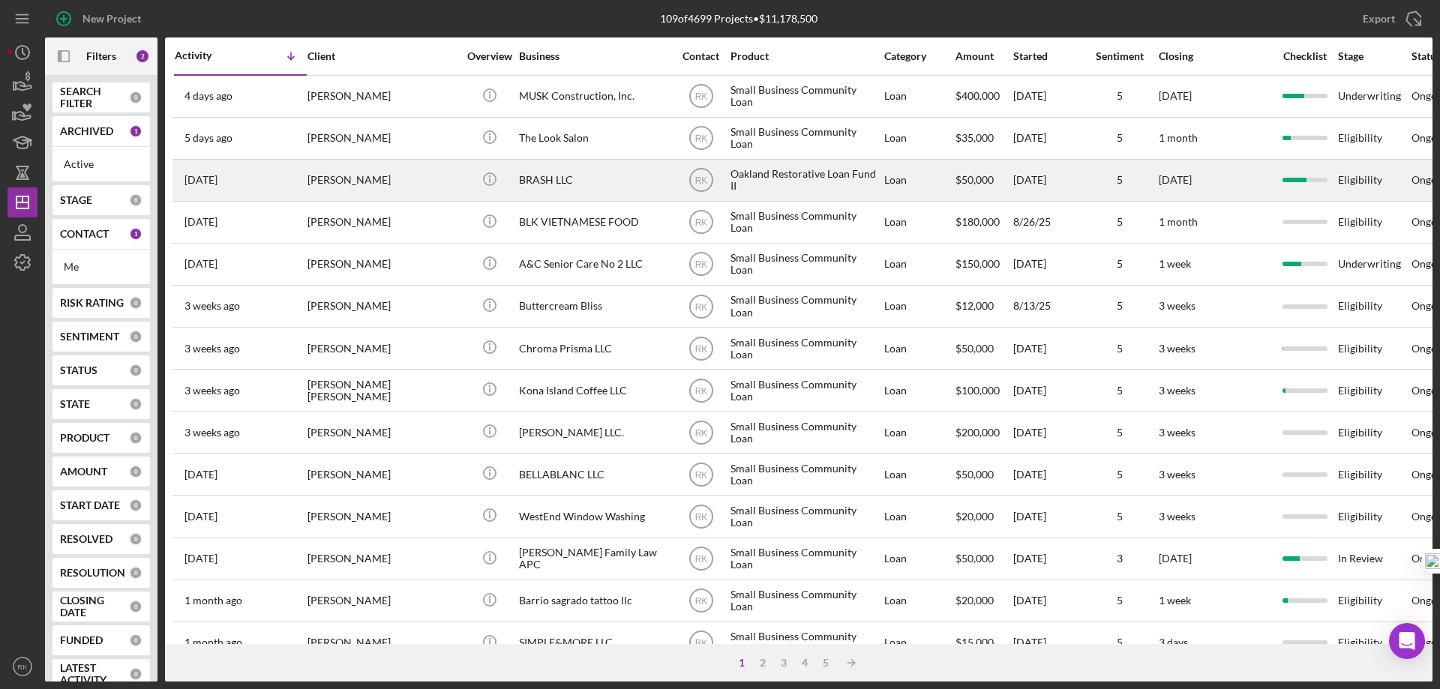
click at [538, 184] on div "BRASH LLC" at bounding box center [594, 181] width 150 height 40
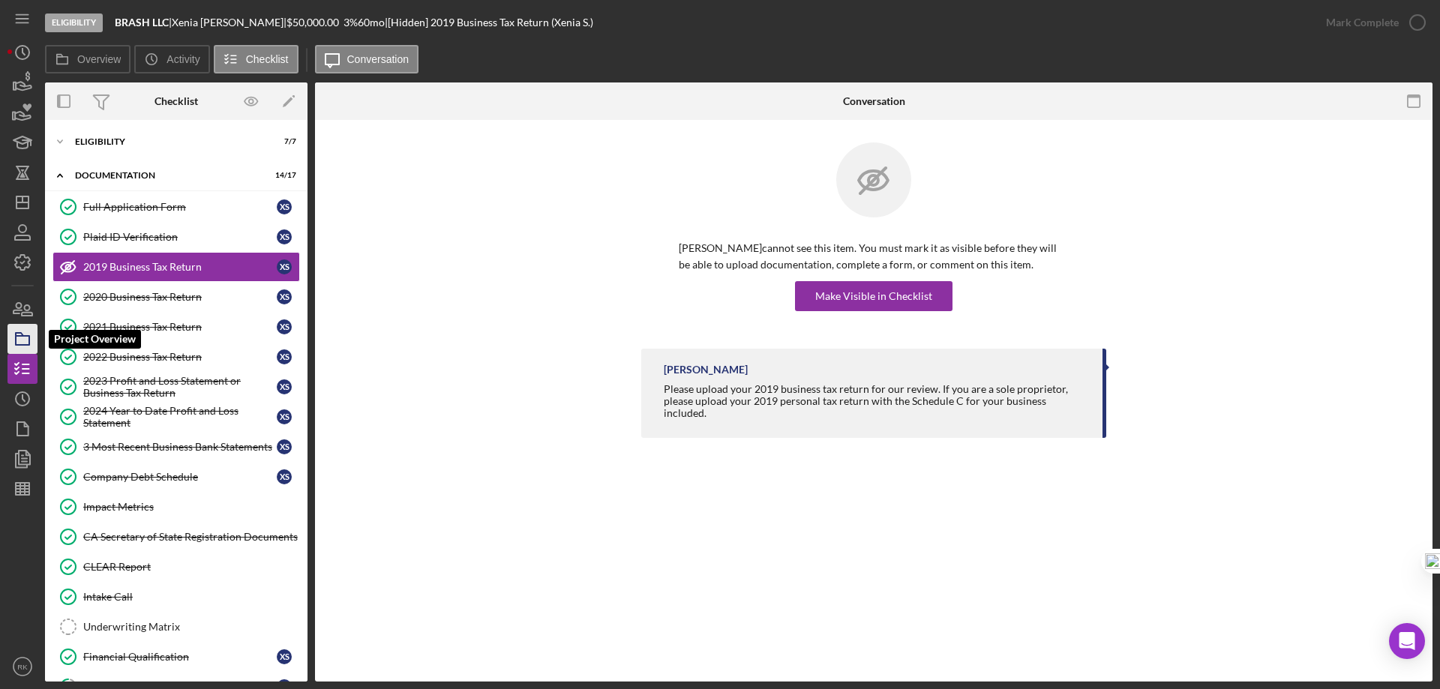
click at [28, 338] on icon "button" at bounding box center [23, 339] width 38 height 38
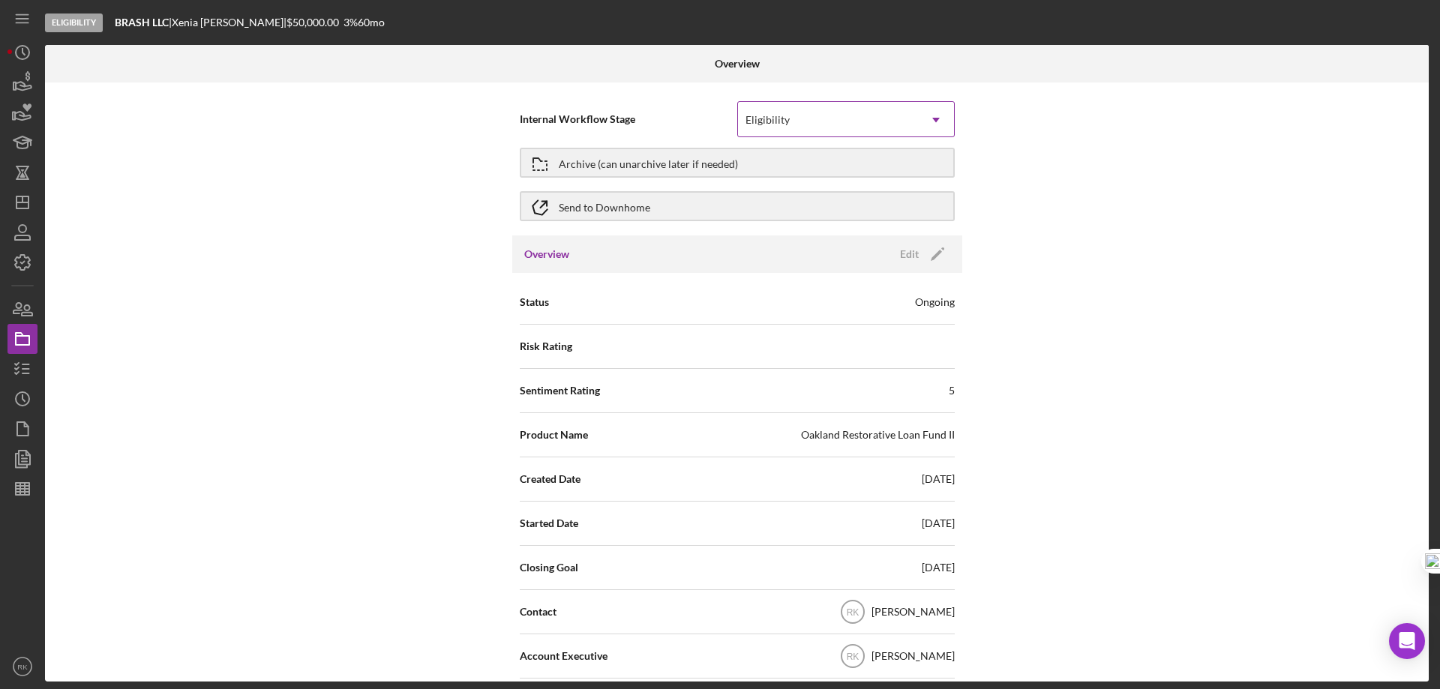
click at [929, 119] on icon "Icon/Dropdown Arrow" at bounding box center [936, 120] width 36 height 36
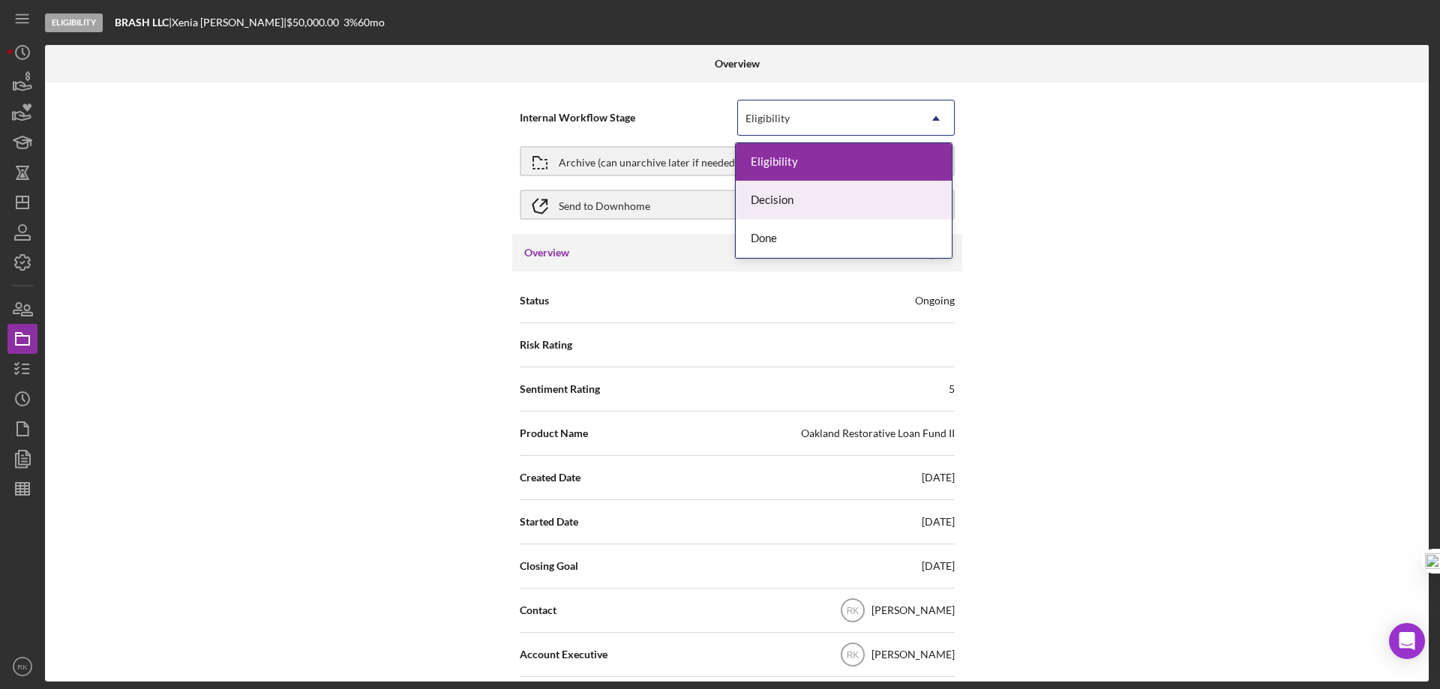
scroll to position [3, 0]
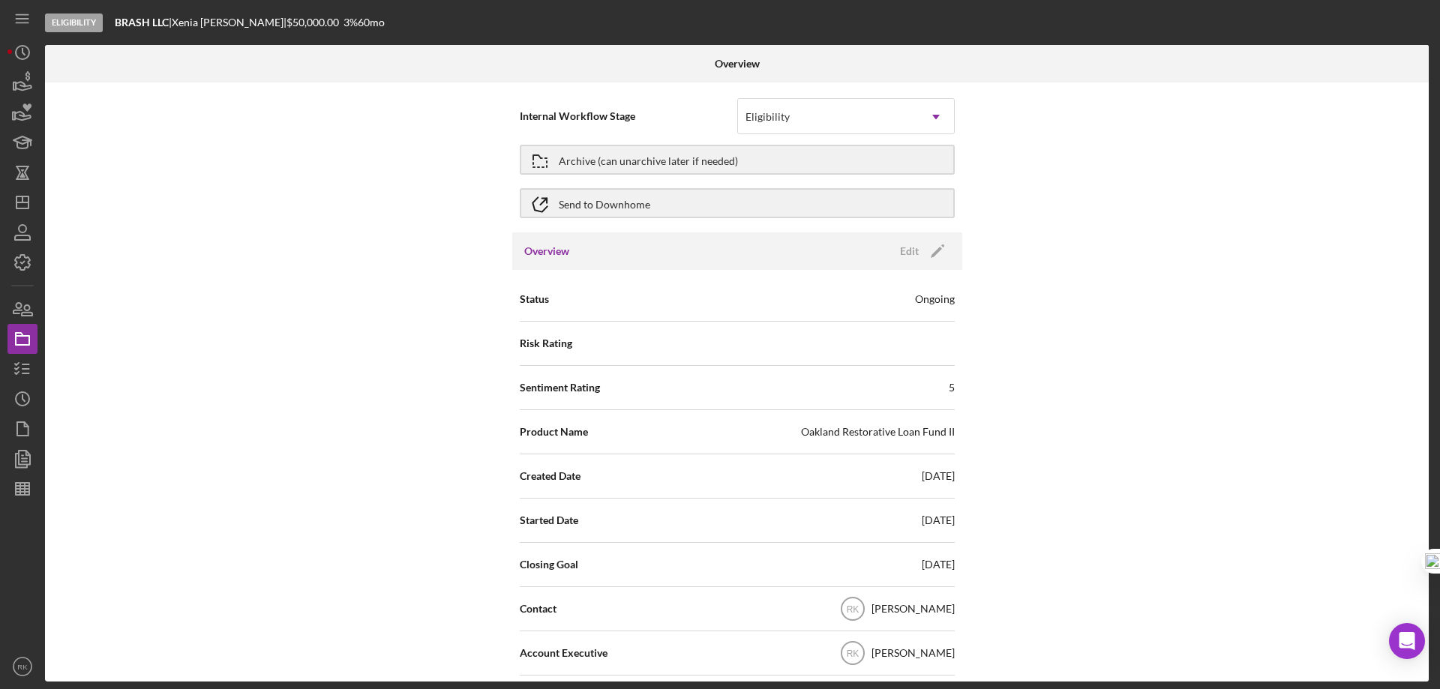
click at [1150, 167] on div "Internal Workflow Stage Eligibility Icon/Dropdown Arrow Archive (can unarchive …" at bounding box center [737, 382] width 1384 height 599
click at [932, 250] on icon "Icon/Edit" at bounding box center [938, 252] width 38 height 38
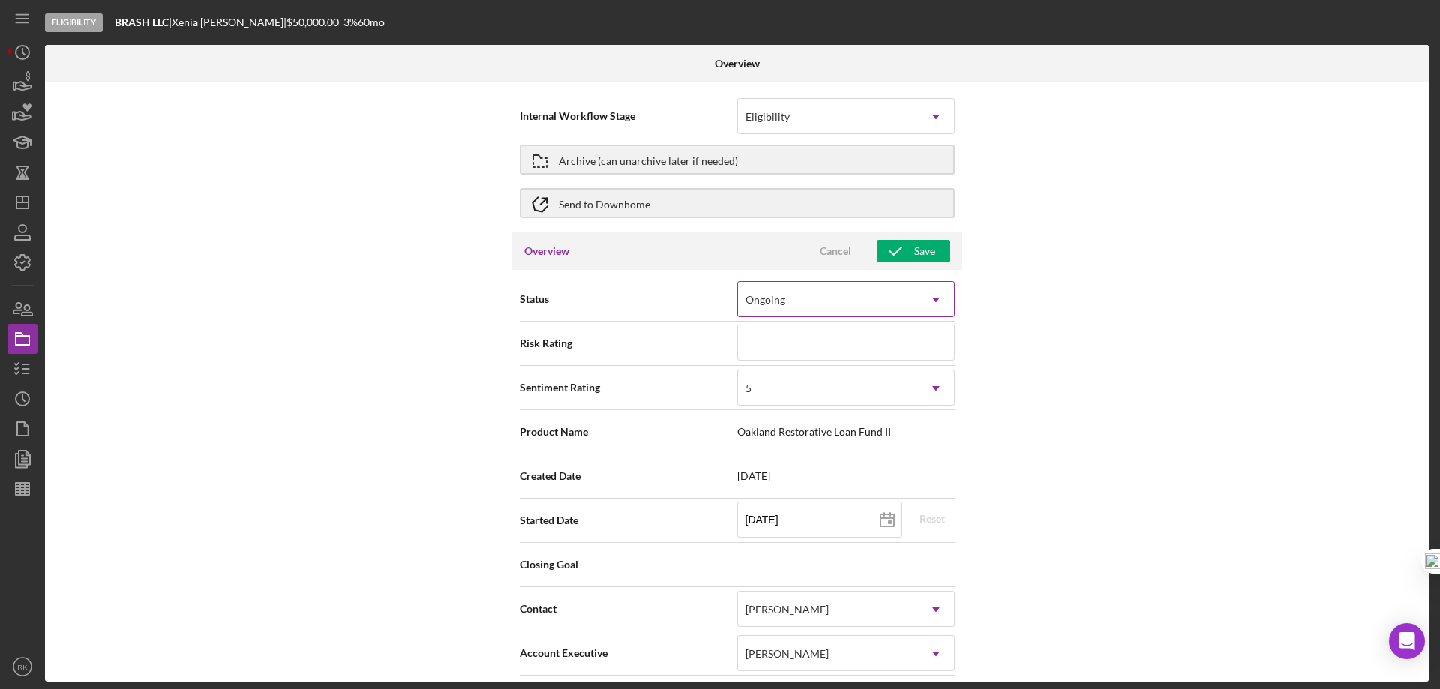
click at [926, 298] on icon "Icon/Dropdown Arrow" at bounding box center [936, 300] width 36 height 36
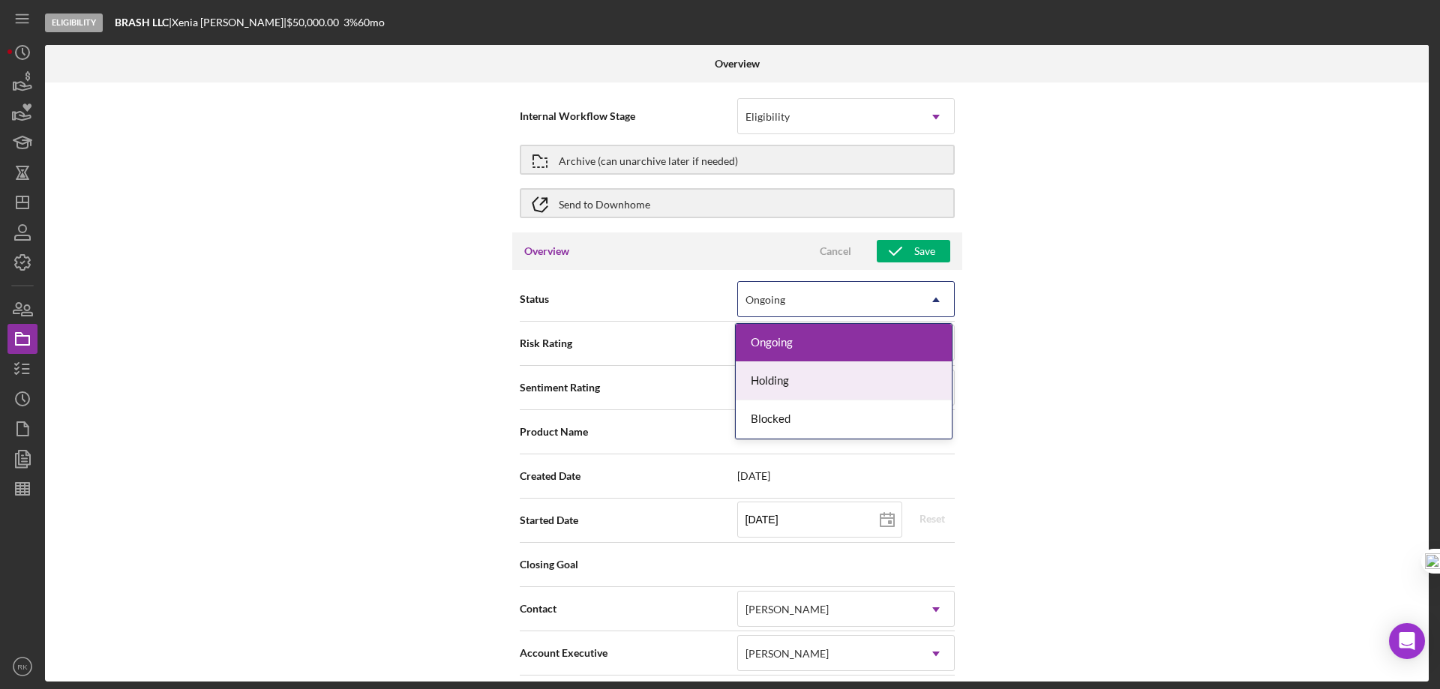
click at [815, 384] on div "Holding" at bounding box center [844, 381] width 216 height 38
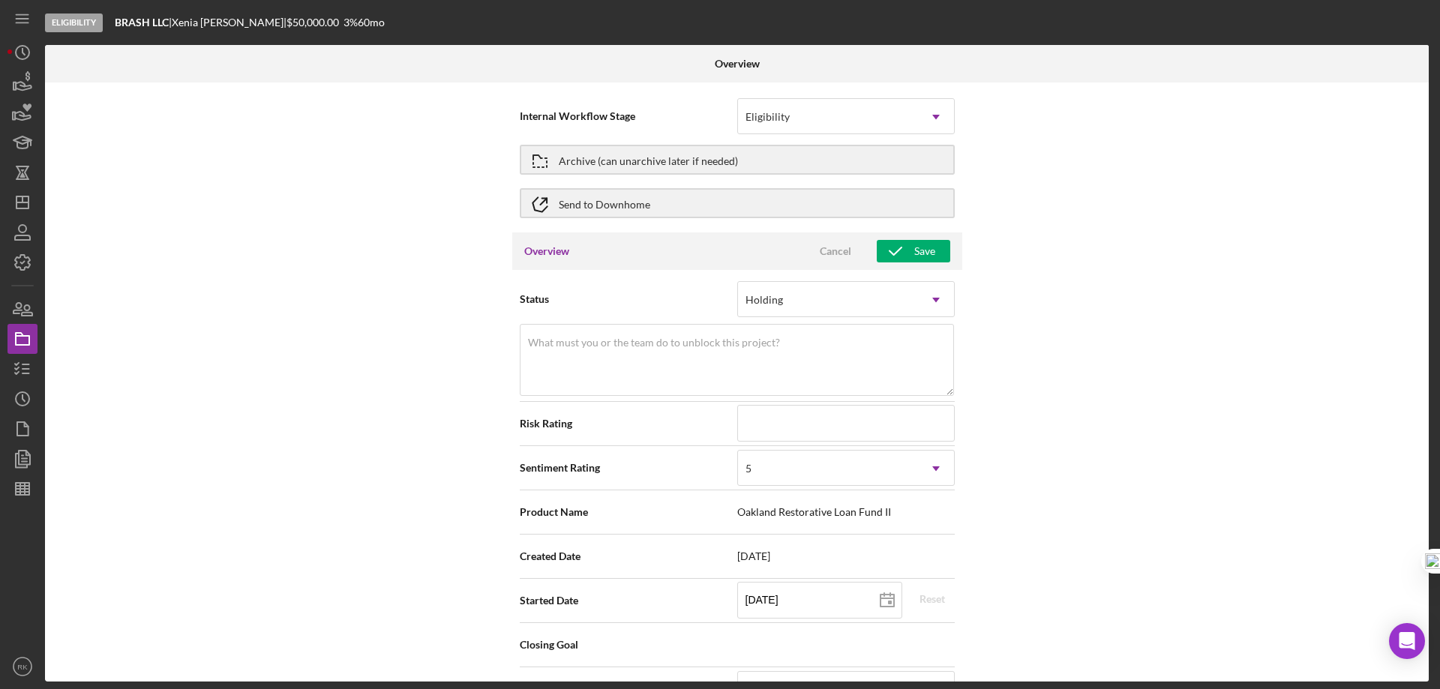
drag, startPoint x: 1100, startPoint y: 323, endPoint x: 1032, endPoint y: 288, distance: 76.8
click at [1096, 317] on div "Internal Workflow Stage Eligibility Icon/Dropdown Arrow Archive (can unarchive …" at bounding box center [737, 382] width 1384 height 599
click at [905, 255] on icon "button" at bounding box center [896, 252] width 38 height 38
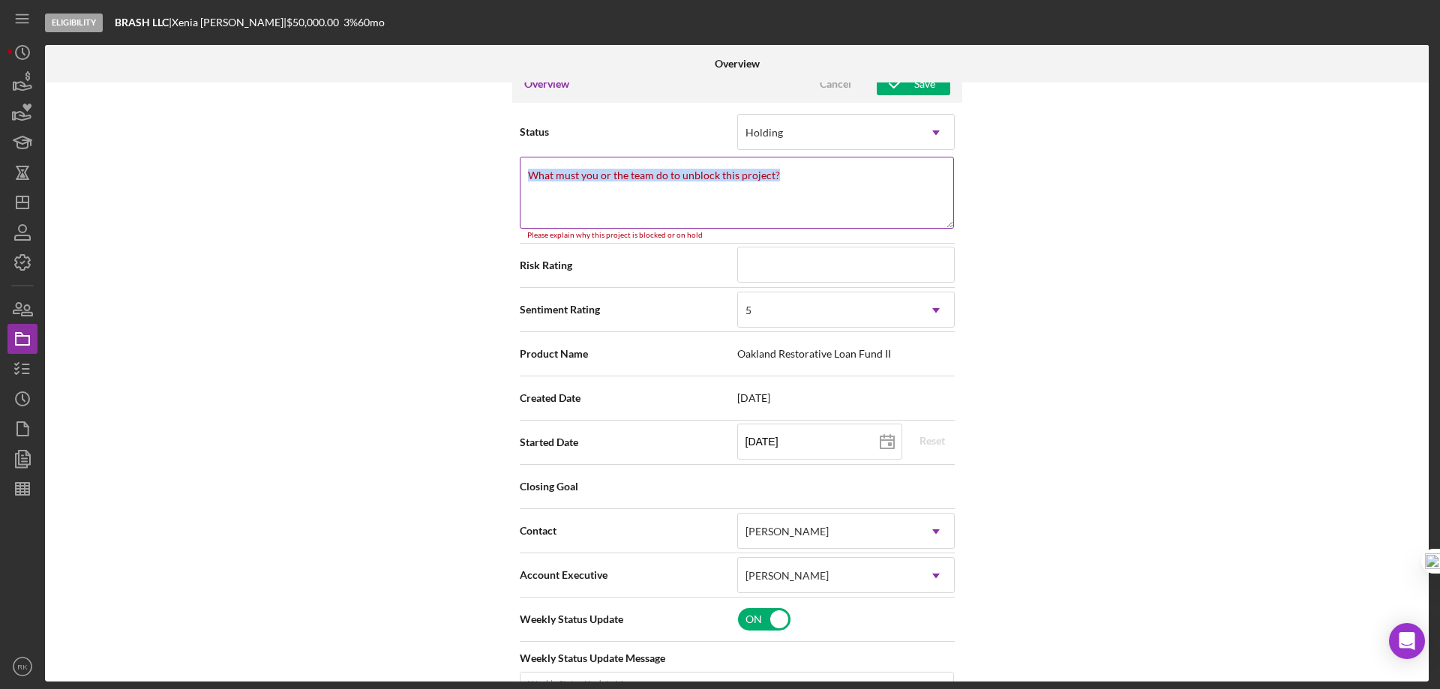
scroll to position [170, 0]
click at [877, 74] on button "Save" at bounding box center [914, 85] width 74 height 23
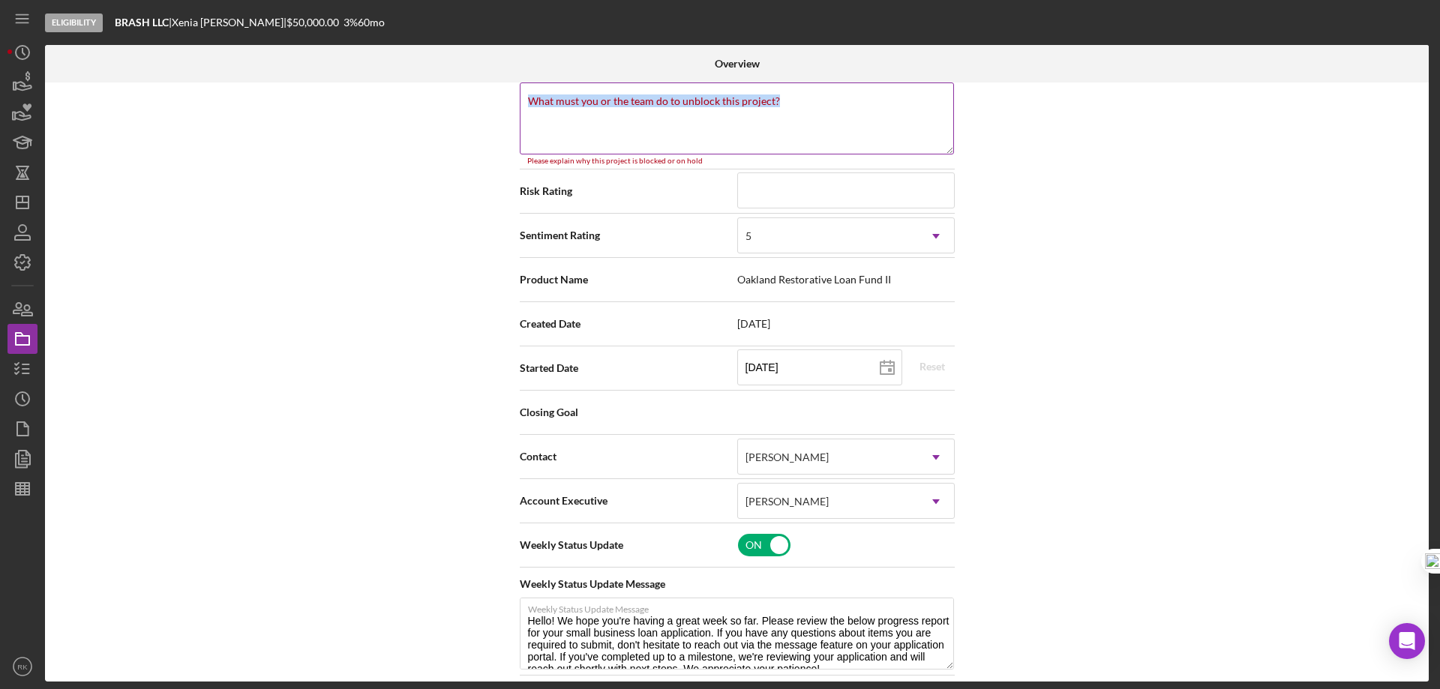
click at [817, 98] on div "What must you or the team do to unblock this project? Please explain why this p…" at bounding box center [737, 124] width 435 height 83
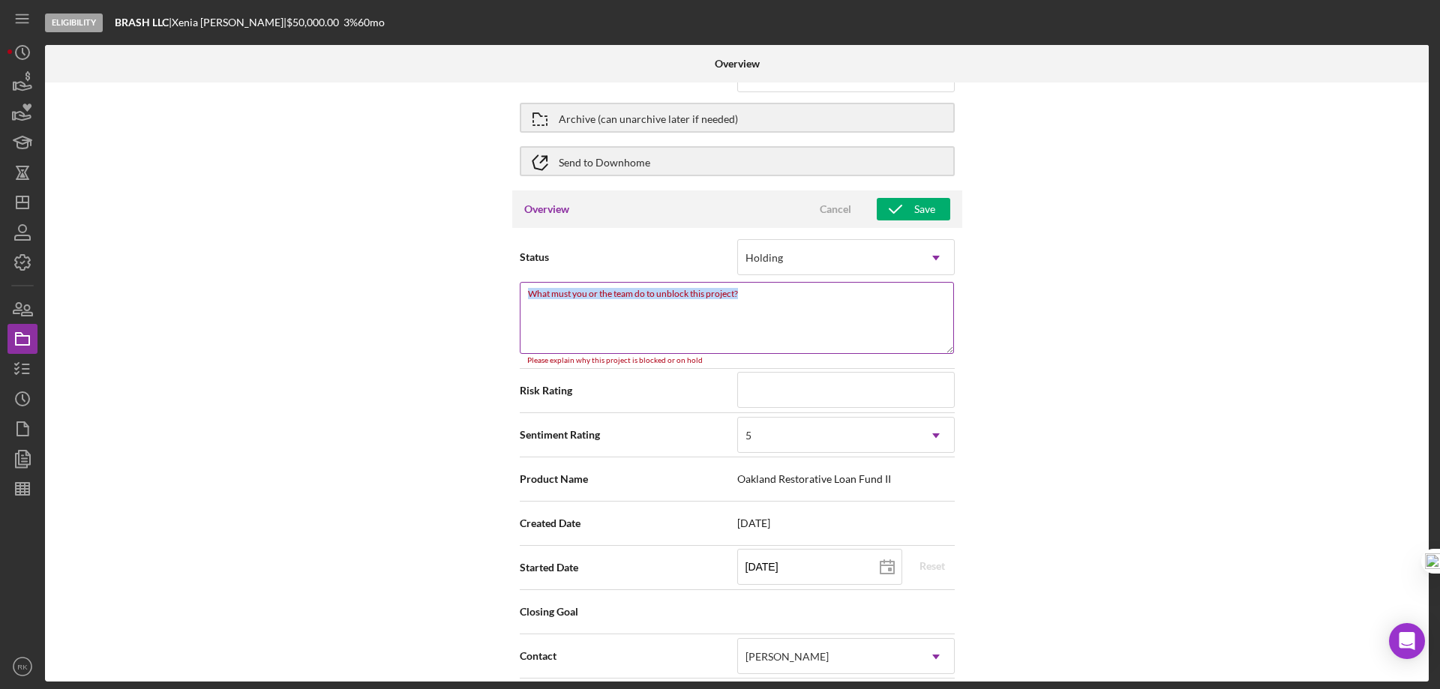
click at [784, 302] on textarea "What must you or the team do to unblock this project?" at bounding box center [737, 318] width 434 height 72
drag, startPoint x: 743, startPoint y: 293, endPoint x: 515, endPoint y: 311, distance: 228.8
click at [515, 311] on div "Status Holding Icon/Dropdown Arrow What must you or the team do to unblock this…" at bounding box center [737, 654] width 450 height 851
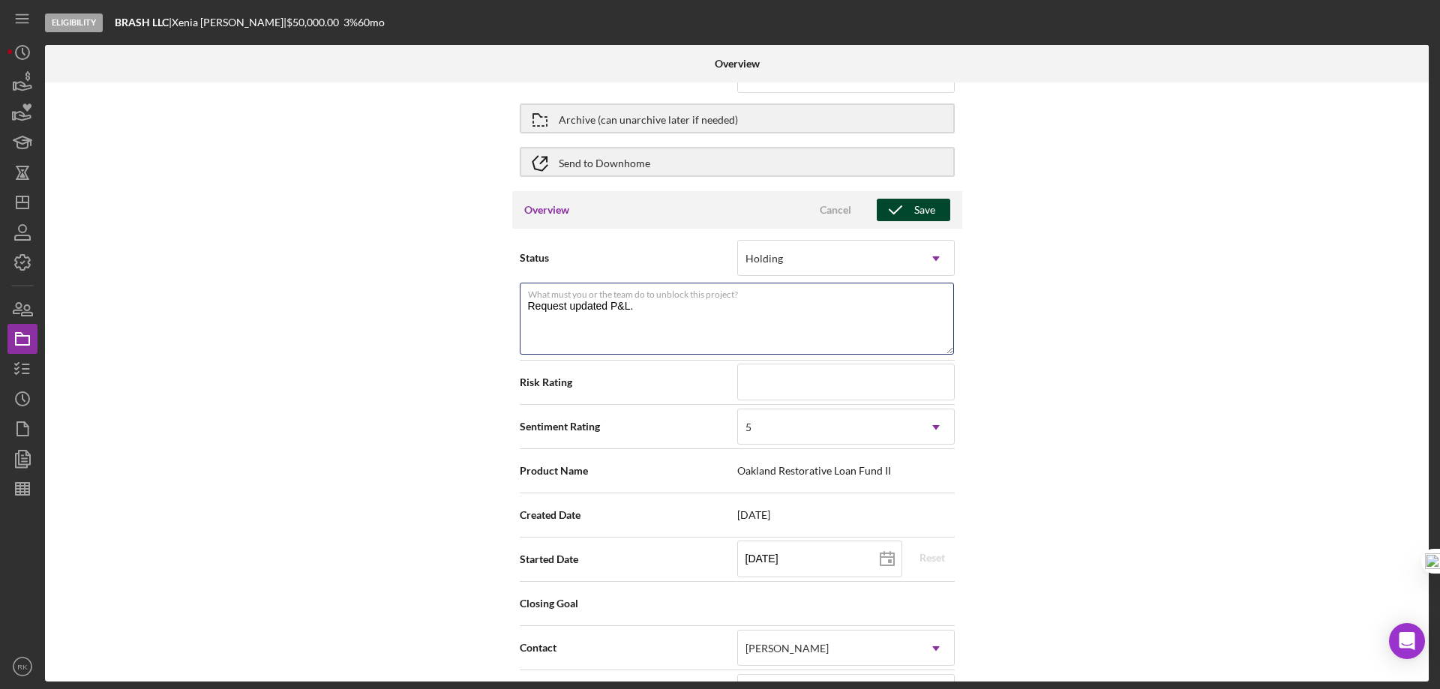
type textarea "Request updated P&L."
click at [898, 212] on icon "button" at bounding box center [896, 210] width 38 height 38
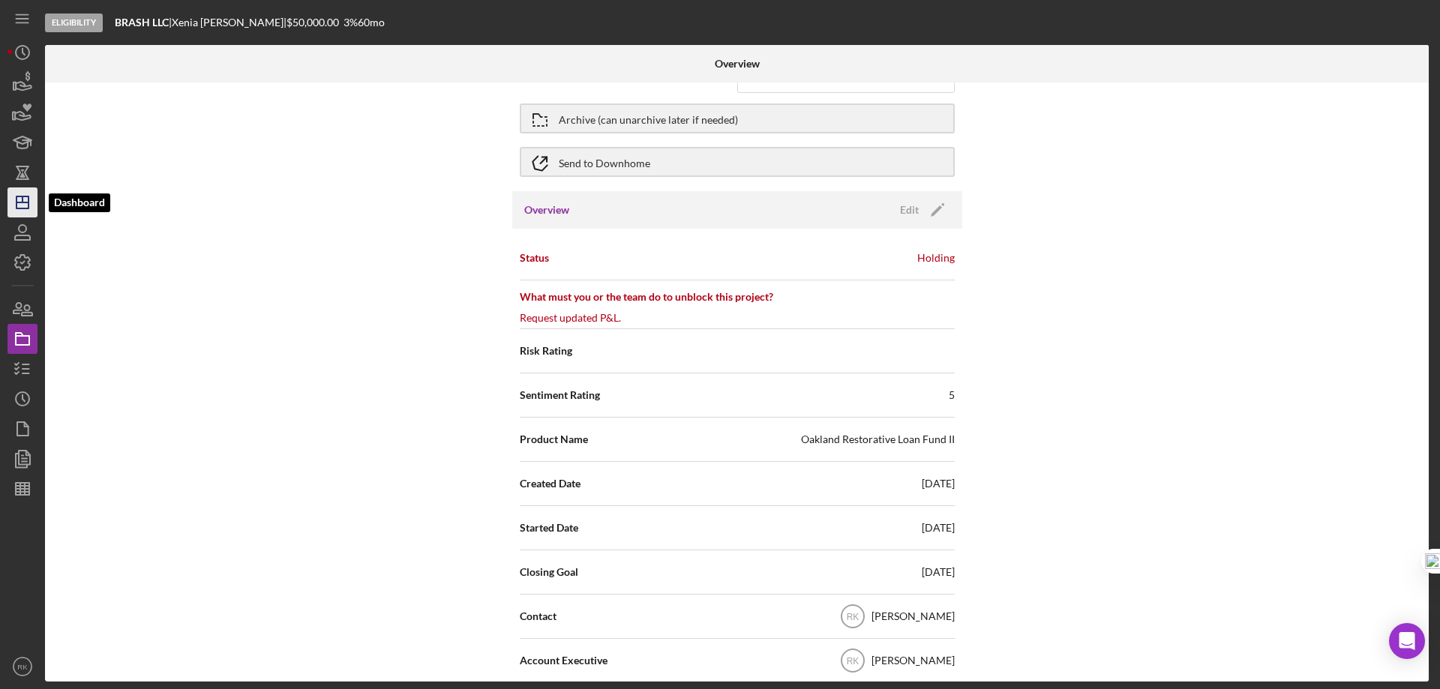
click at [19, 209] on polygon "button" at bounding box center [23, 203] width 12 height 12
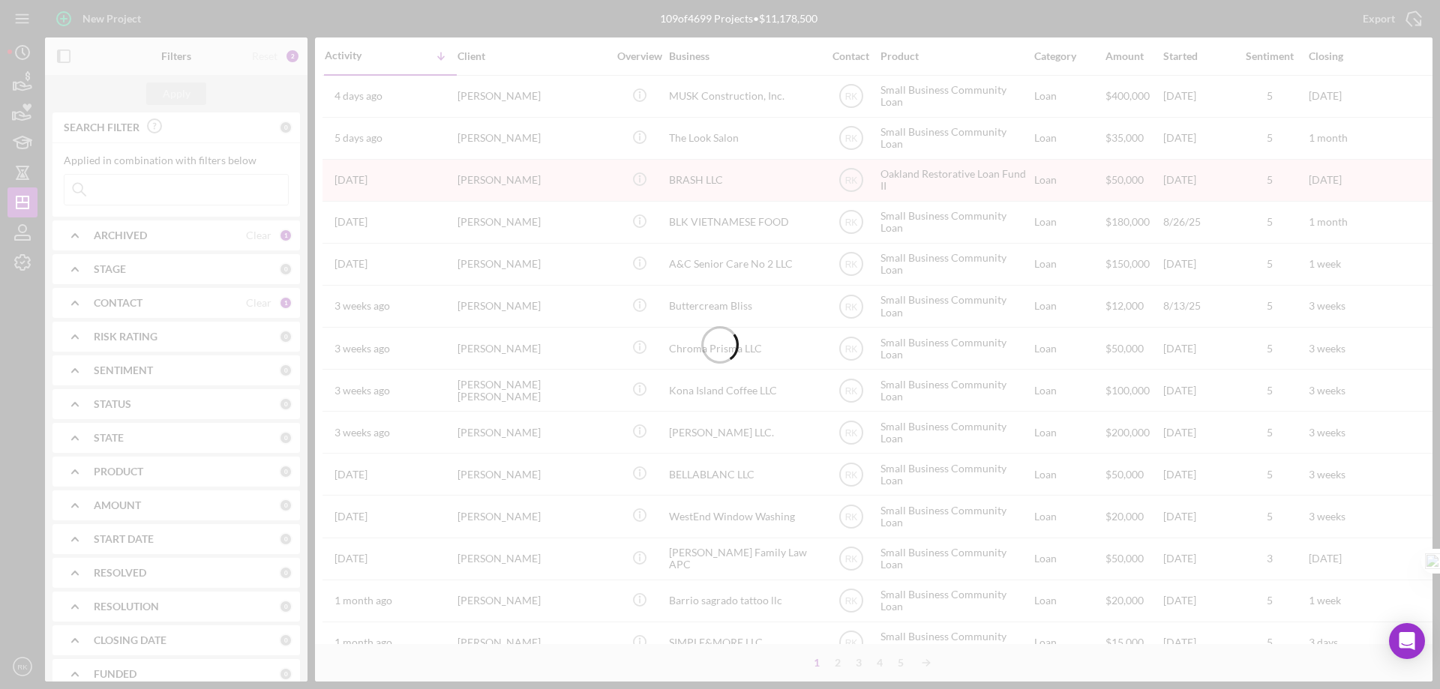
click at [70, 54] on rect "button" at bounding box center [64, 56] width 12 height 12
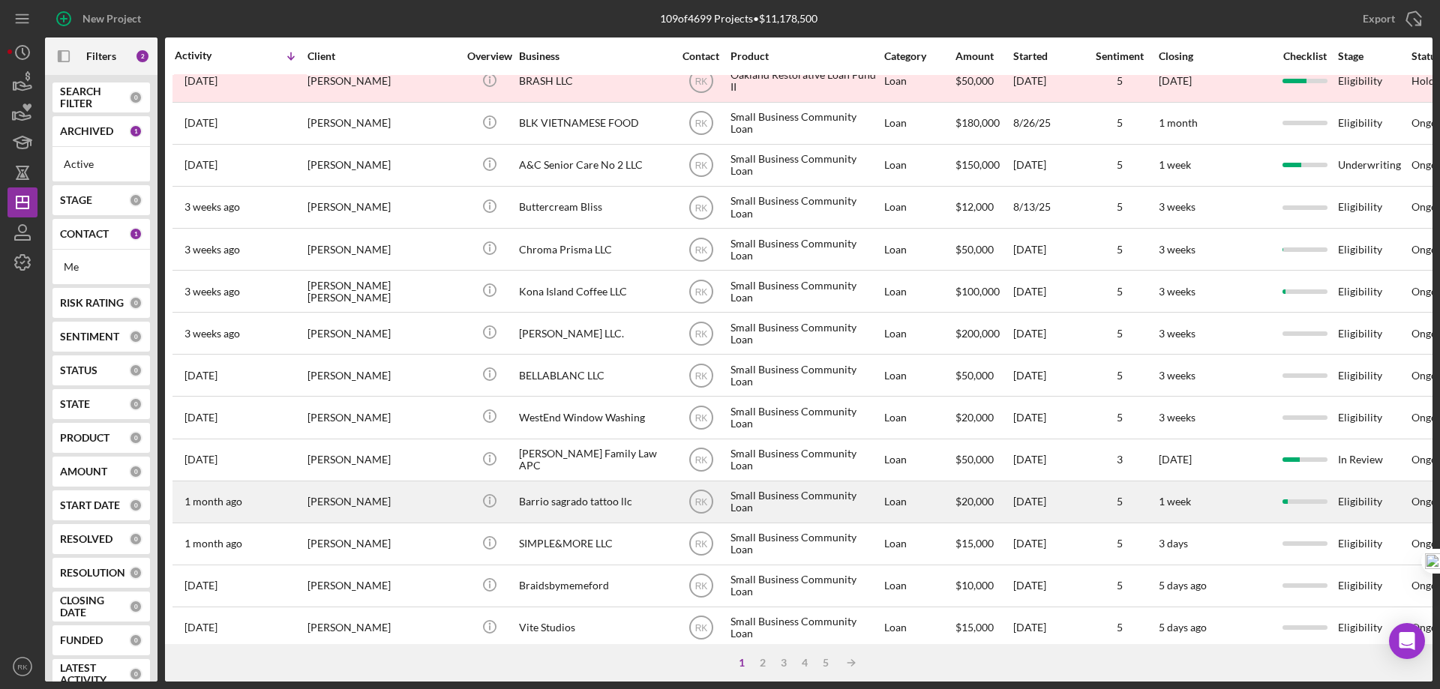
scroll to position [100, 0]
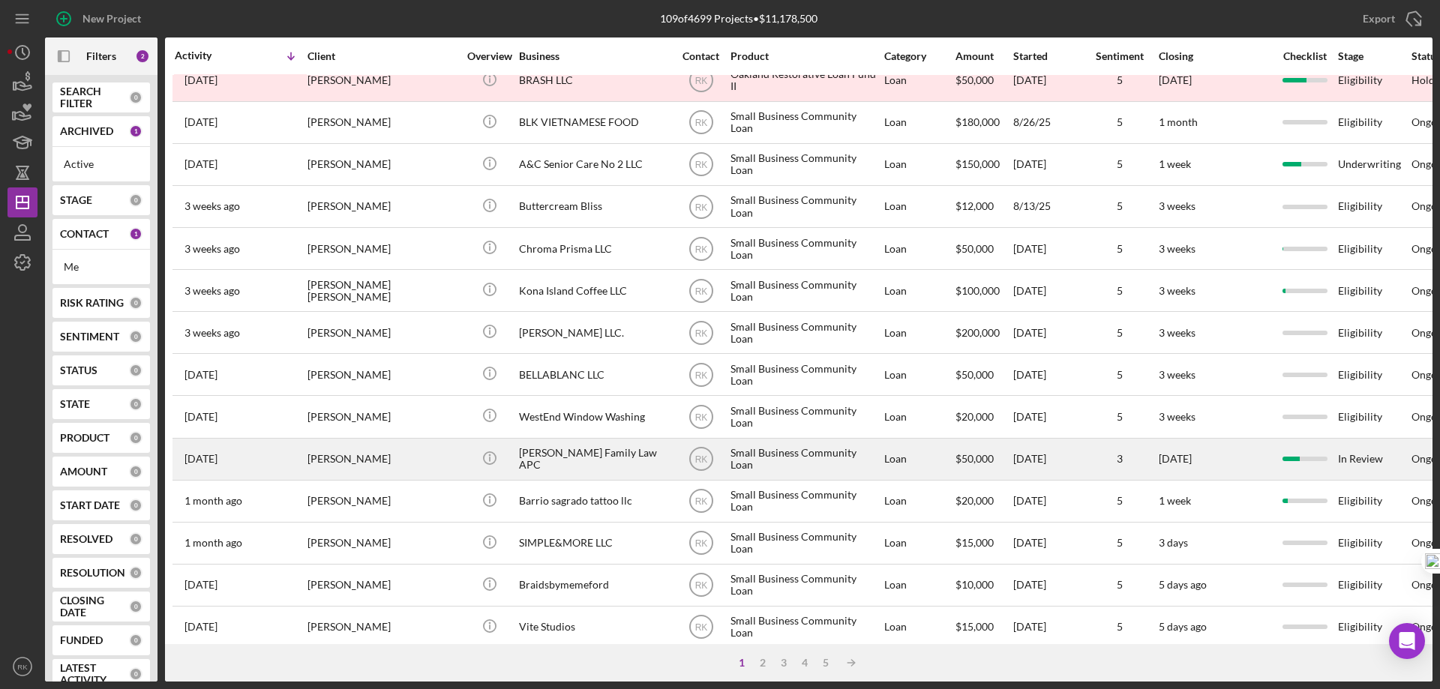
click at [578, 464] on div "Gabbard Family Law APC" at bounding box center [594, 460] width 150 height 40
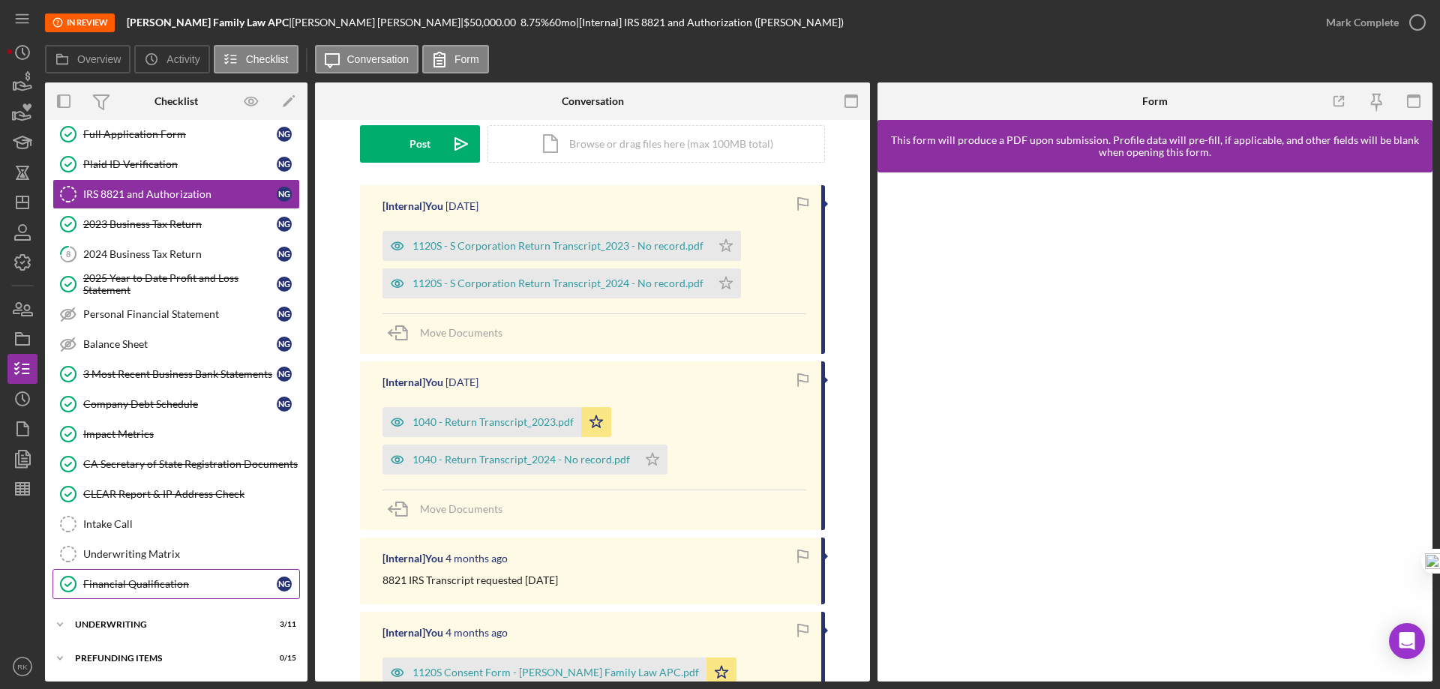
scroll to position [200, 0]
drag, startPoint x: 164, startPoint y: 614, endPoint x: 179, endPoint y: 607, distance: 16.8
click at [163, 614] on div "Icon/Expander Underwriting 3 / 11" at bounding box center [176, 625] width 263 height 30
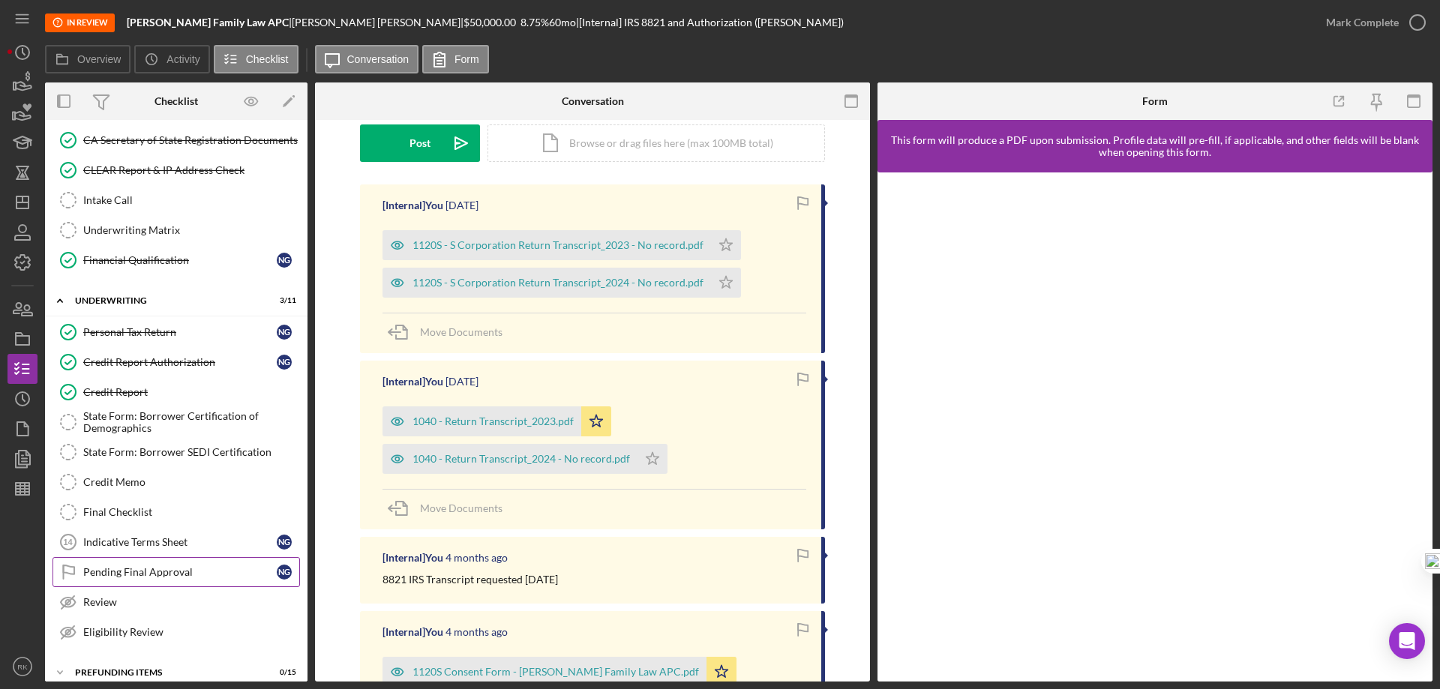
scroll to position [398, 0]
click at [176, 579] on link "Pending Final Approval Pending Final Approval N G" at bounding box center [177, 572] width 248 height 30
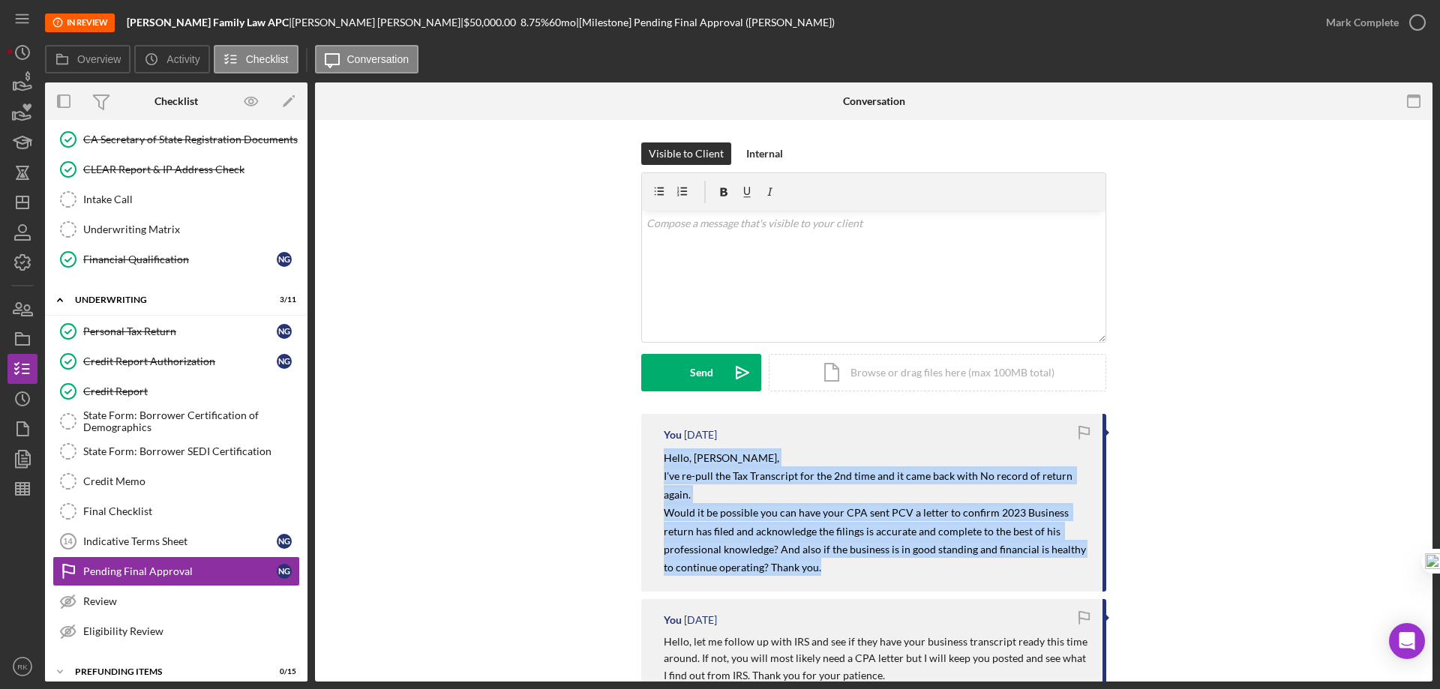
drag, startPoint x: 665, startPoint y: 458, endPoint x: 927, endPoint y: 562, distance: 282.2
click at [995, 581] on div "You 4 weeks ago Hello, Mr. Gabbard, I've re-pull the Tax Transcript for the 2nd…" at bounding box center [873, 503] width 465 height 178
copy div "Hello, Mr. Gabbard, I've re-pull the Tax Transcript for the 2nd time and it cam…"
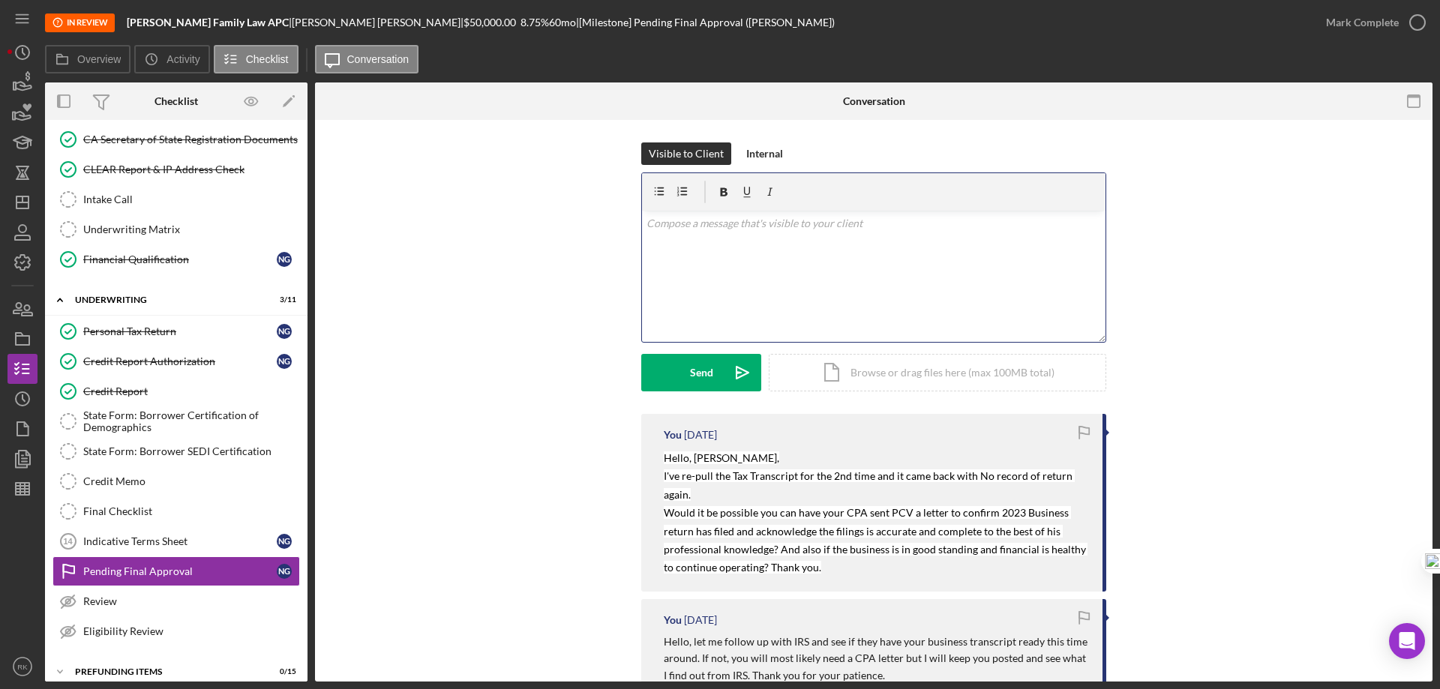
click at [682, 237] on div "v Color teal Color pink Remove color Add row above Add row below Add column bef…" at bounding box center [874, 276] width 464 height 131
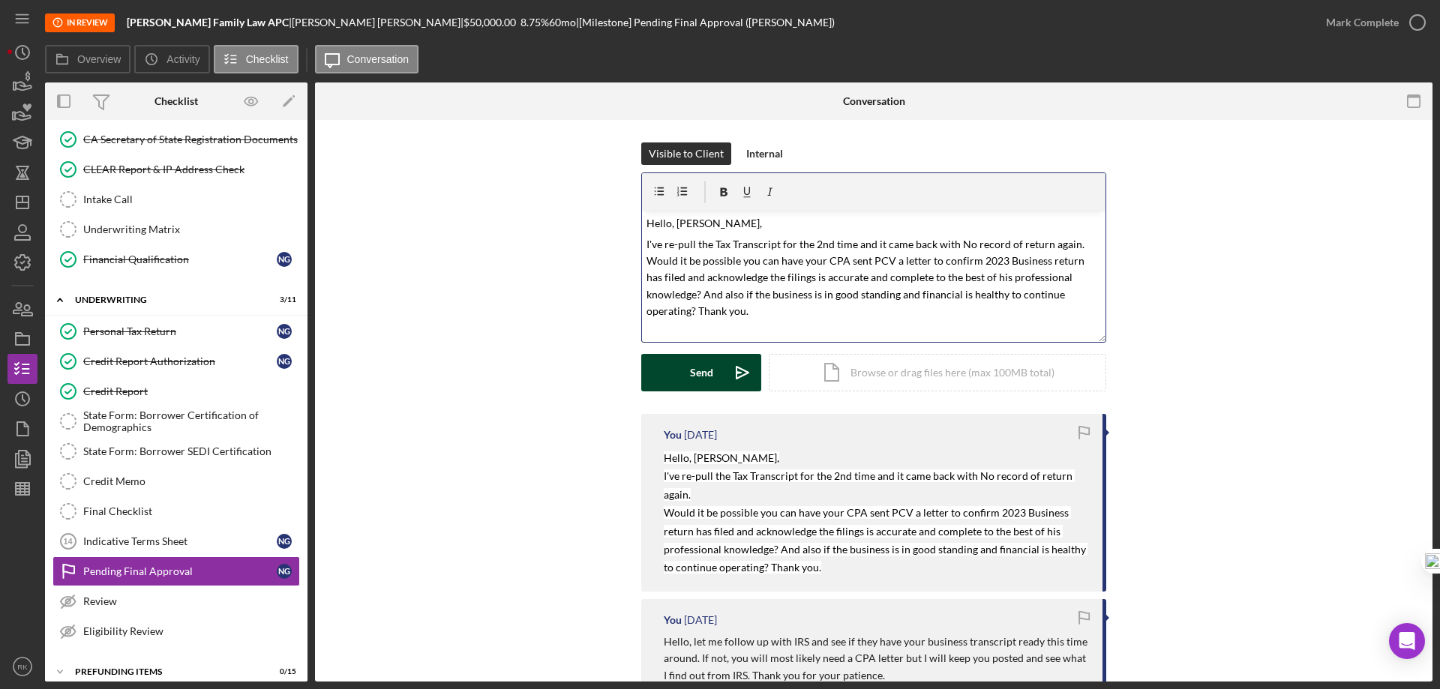
click at [707, 367] on div "Send" at bounding box center [701, 373] width 23 height 38
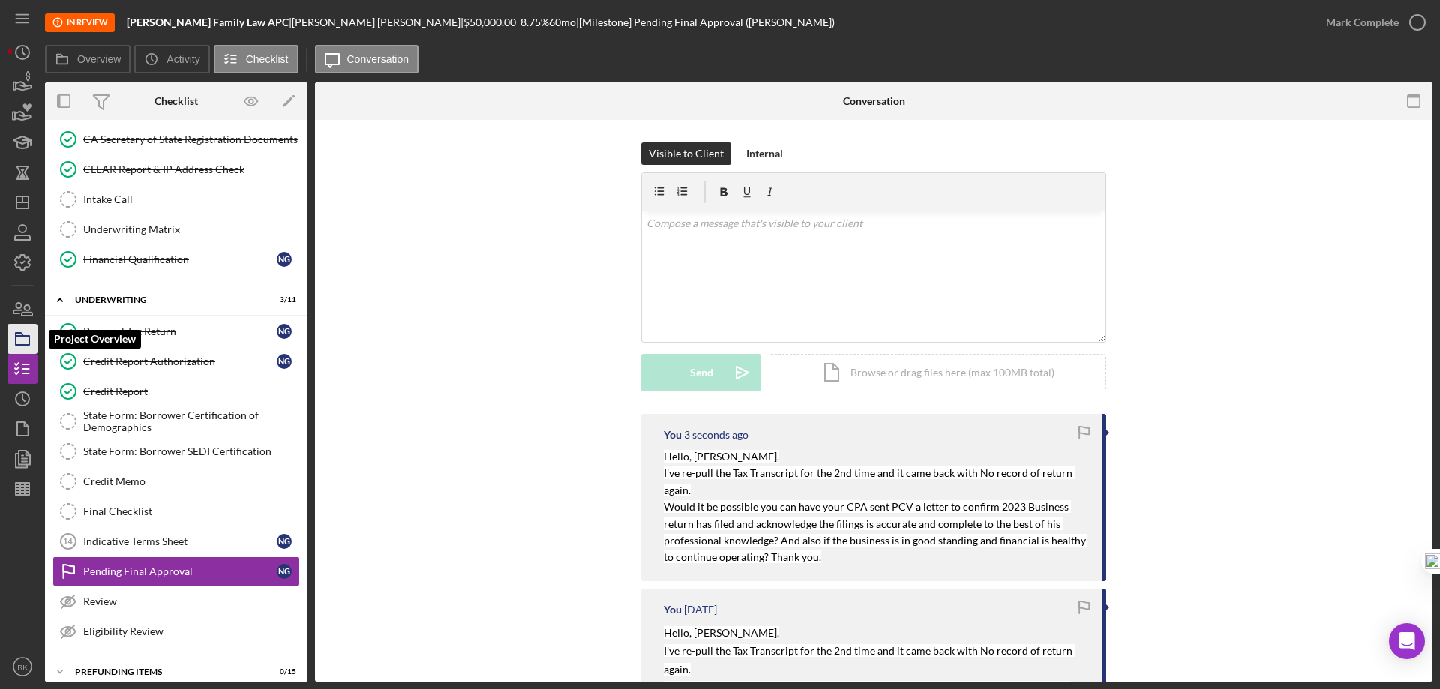
click at [16, 338] on rect "button" at bounding box center [23, 340] width 14 height 9
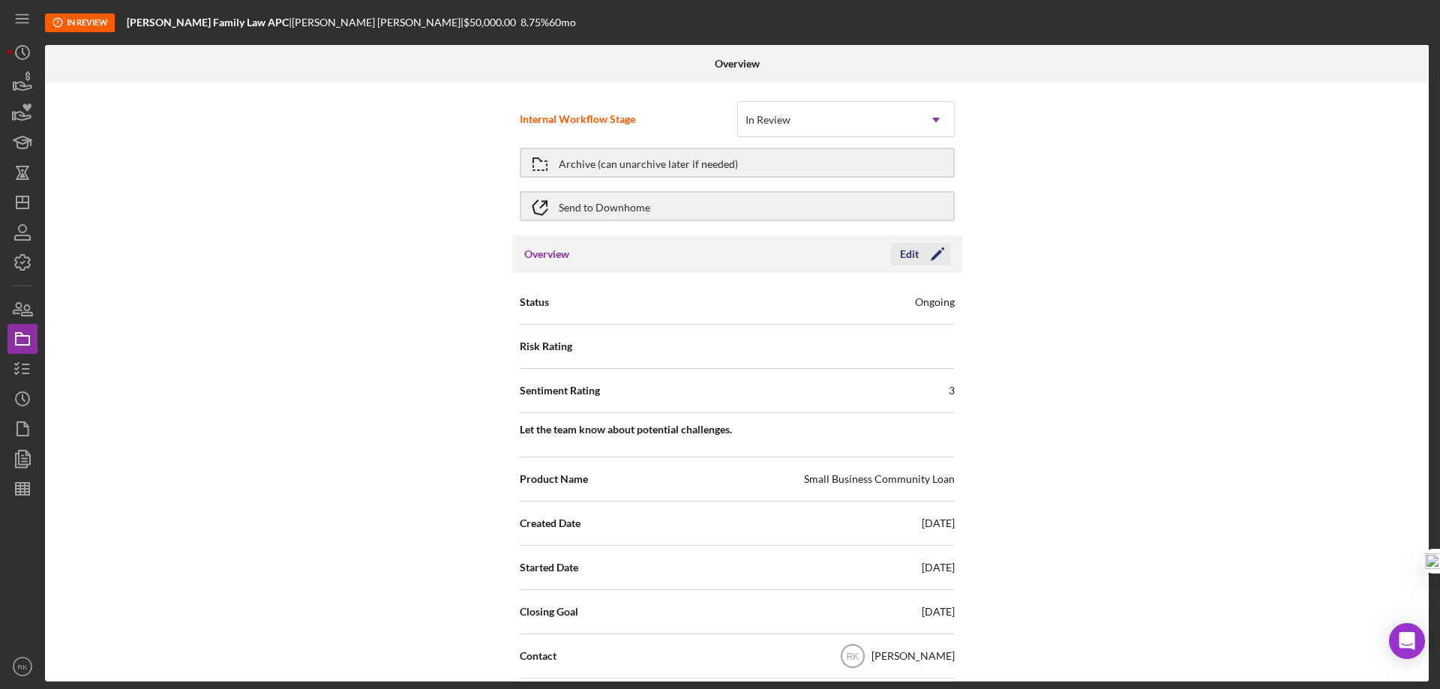
click at [929, 255] on icon "Icon/Edit" at bounding box center [938, 255] width 38 height 38
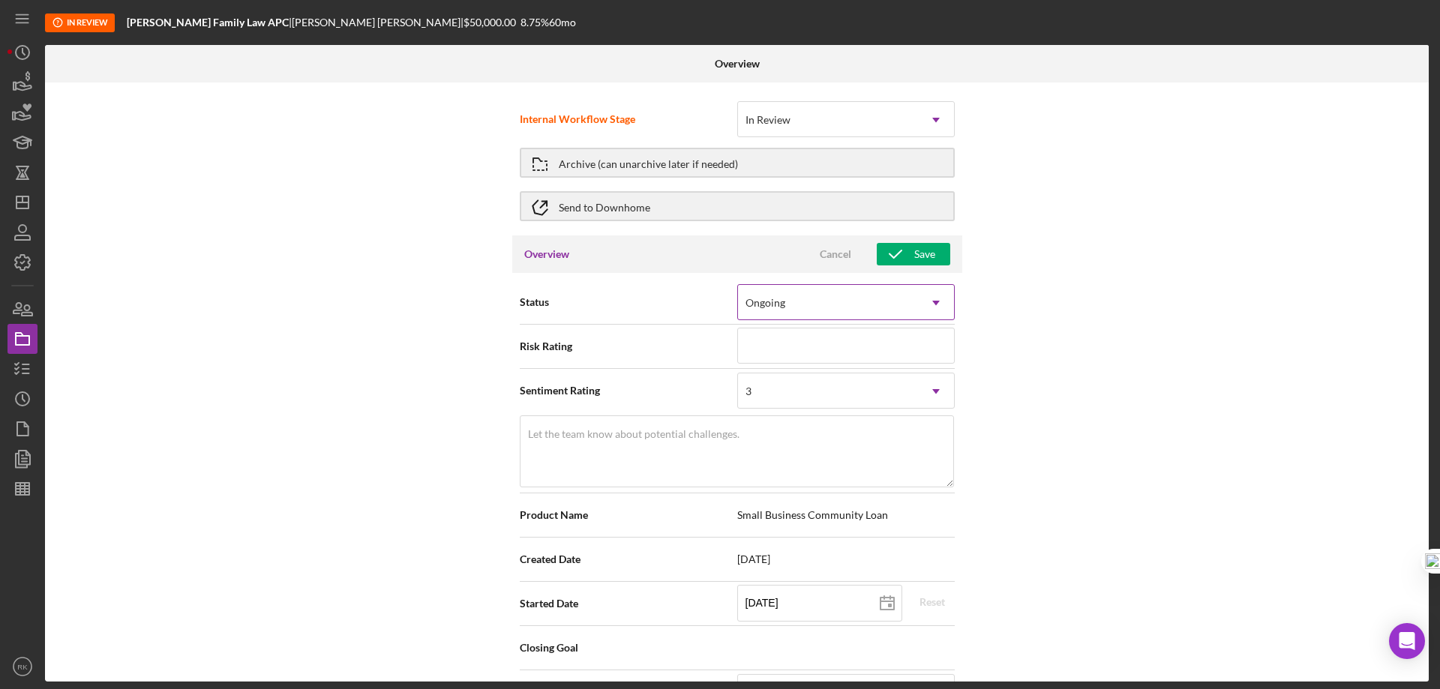
click at [938, 296] on icon "Icon/Dropdown Arrow" at bounding box center [936, 303] width 36 height 36
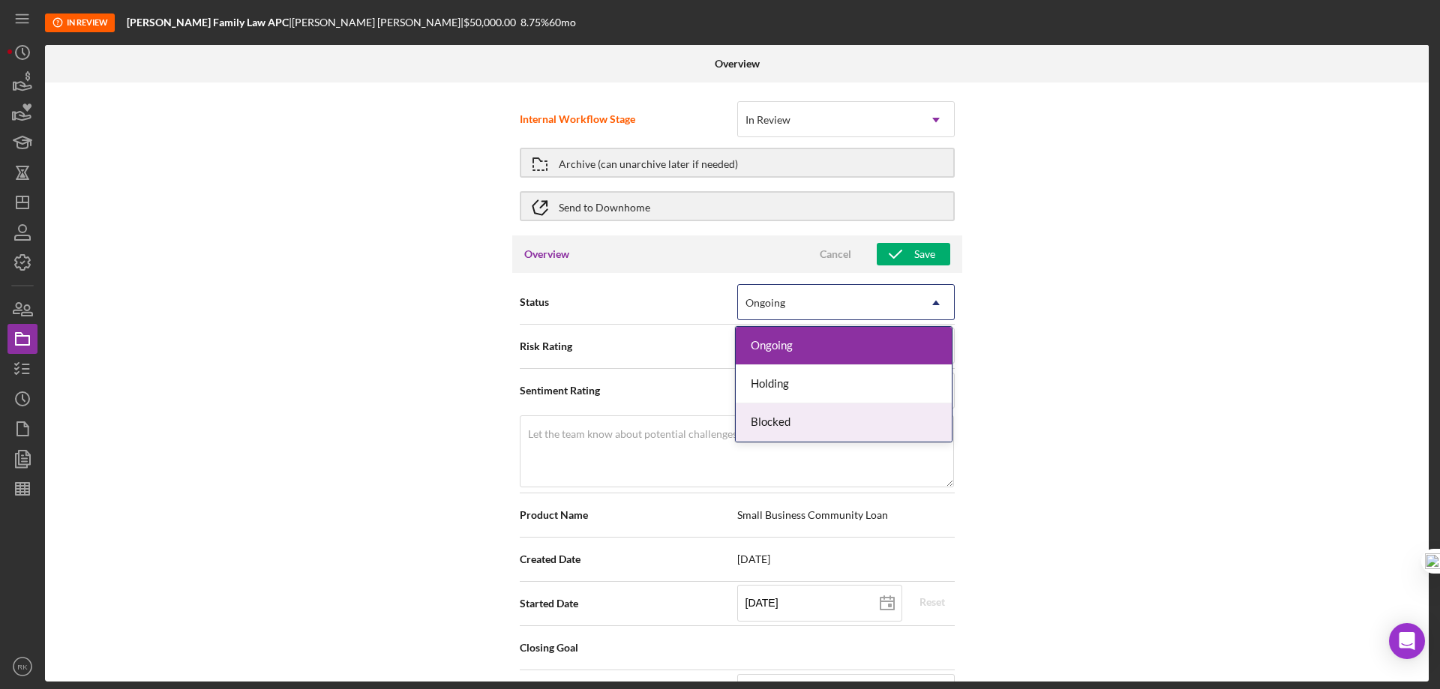
click at [794, 422] on div "Blocked" at bounding box center [844, 423] width 216 height 38
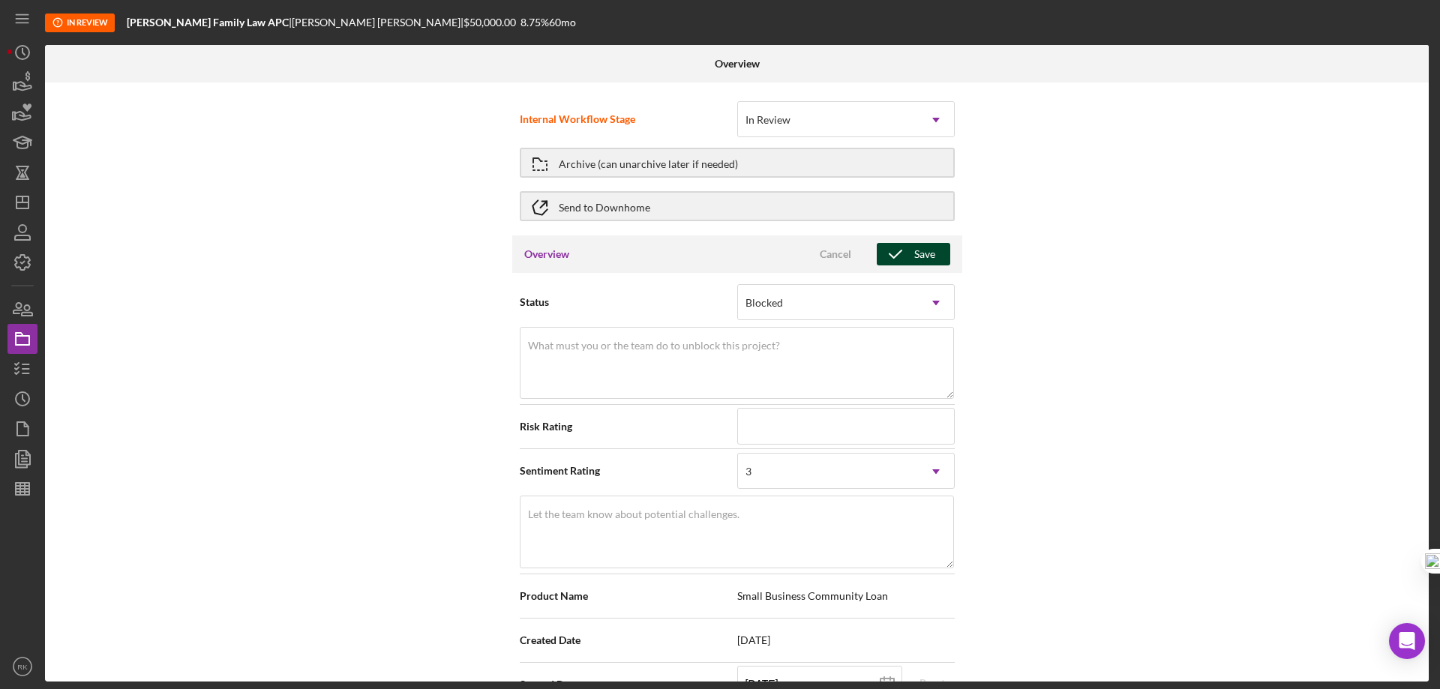
click at [929, 254] on div "Save" at bounding box center [924, 254] width 21 height 23
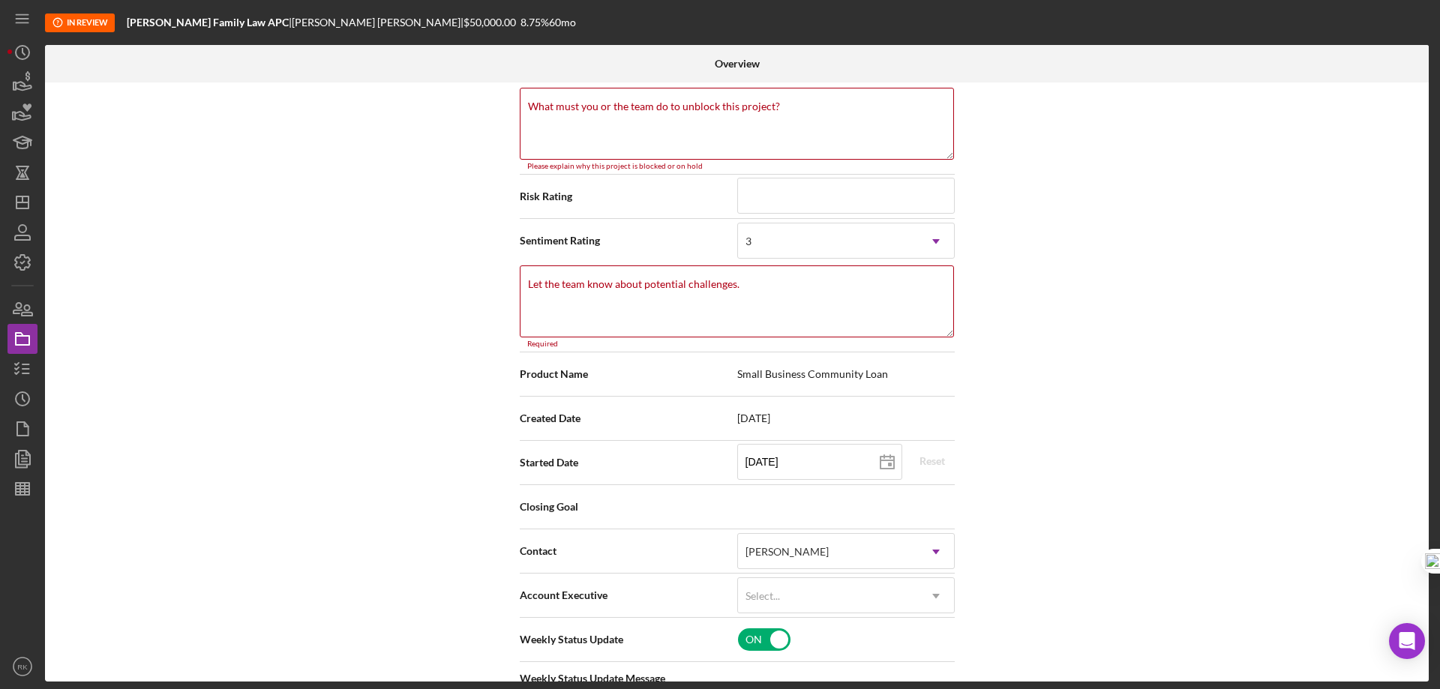
scroll to position [245, 0]
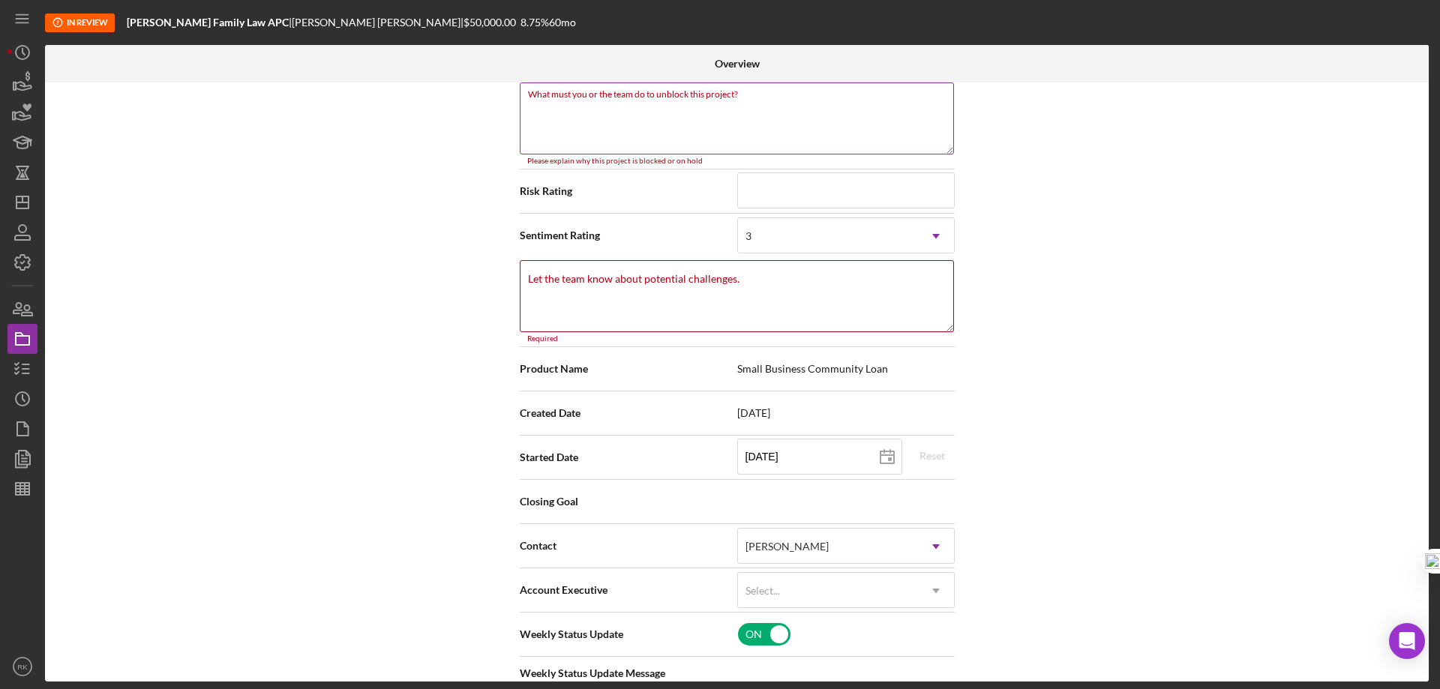
click at [587, 119] on textarea "What must you or the team do to unblock this project?" at bounding box center [737, 119] width 434 height 72
click at [542, 116] on textarea "What must you or the team do to unblock this project?" at bounding box center [737, 119] width 434 height 72
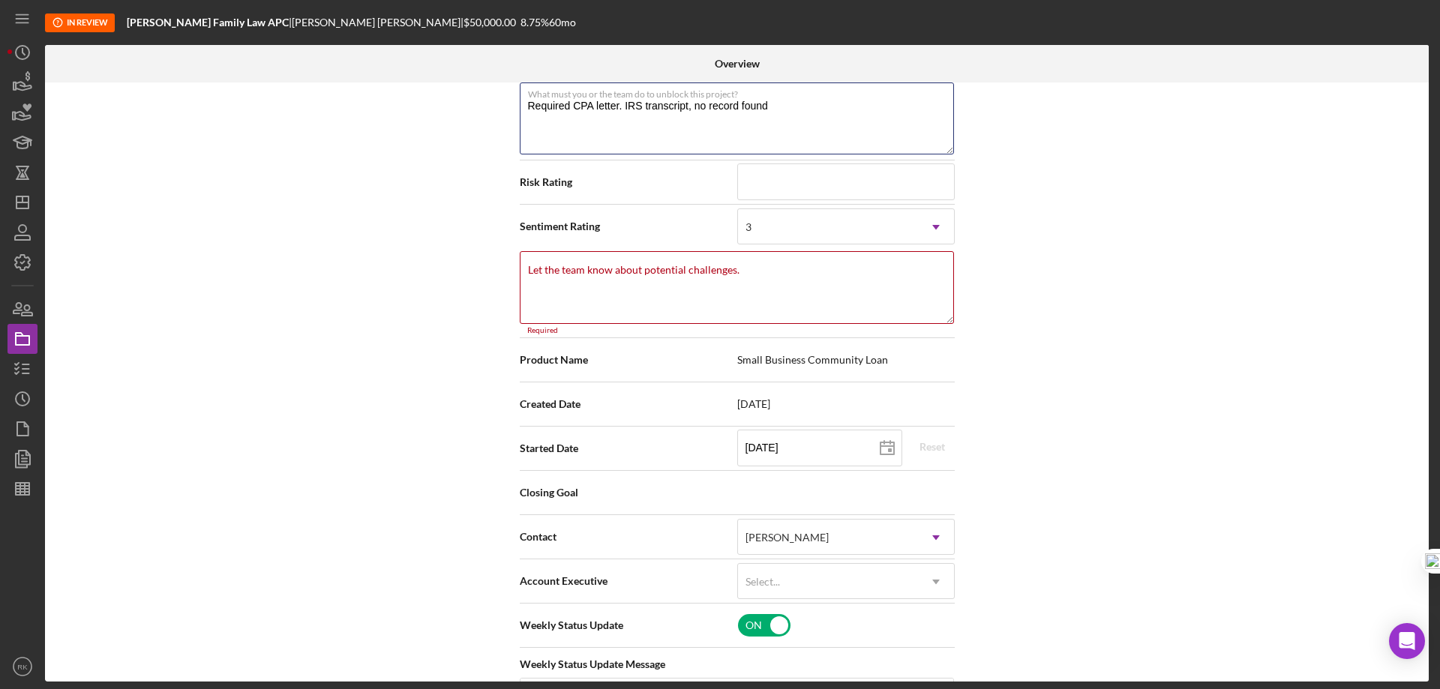
type textarea "Required CPA letter. IRS transcript, no record found"
click at [1030, 276] on div "Internal Workflow Stage In Review Icon/Dropdown Arrow Archive (can unarchive la…" at bounding box center [737, 382] width 1384 height 599
drag, startPoint x: 771, startPoint y: 104, endPoint x: 523, endPoint y: 108, distance: 248.3
click at [523, 108] on textarea "Required CPA letter. IRS transcript, no record found" at bounding box center [737, 119] width 434 height 72
click at [572, 289] on textarea "Let the team know about potential challenges." at bounding box center [737, 287] width 434 height 72
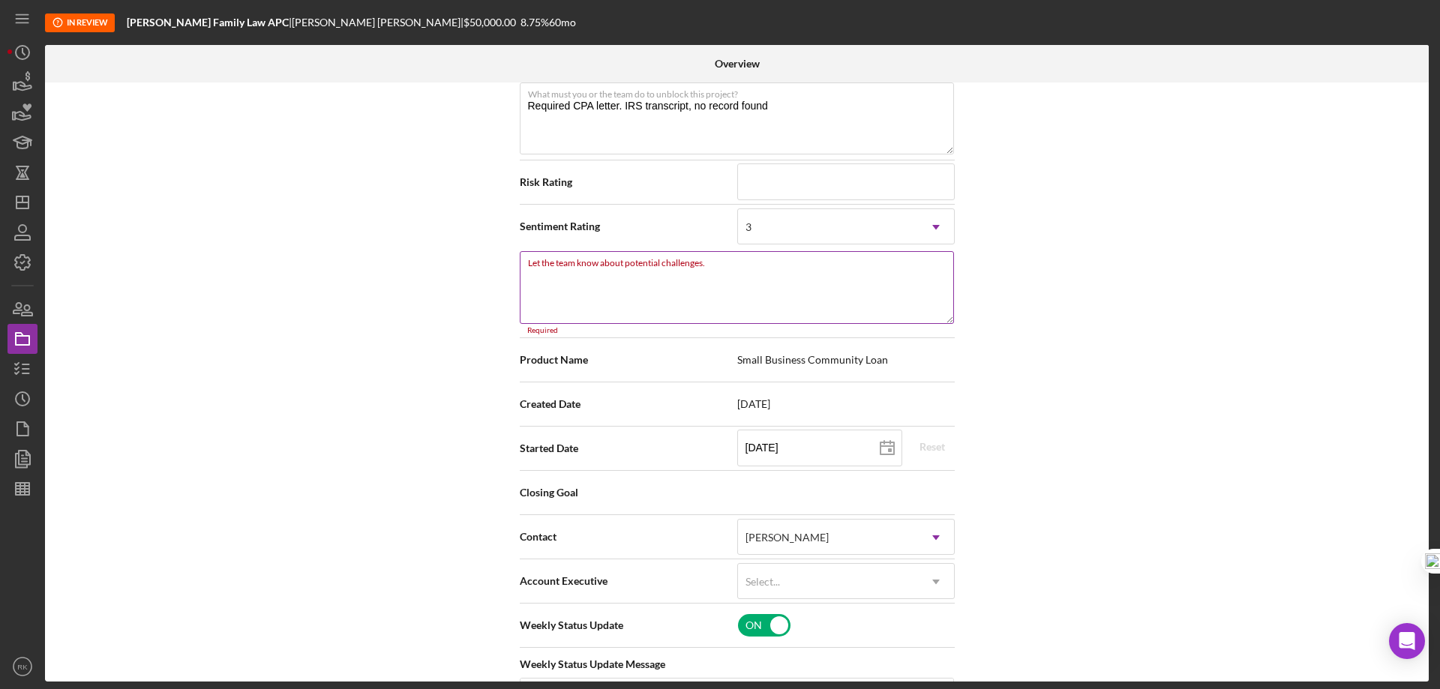
paste textarea "Required CPA letter. IRS transcript, no record found"
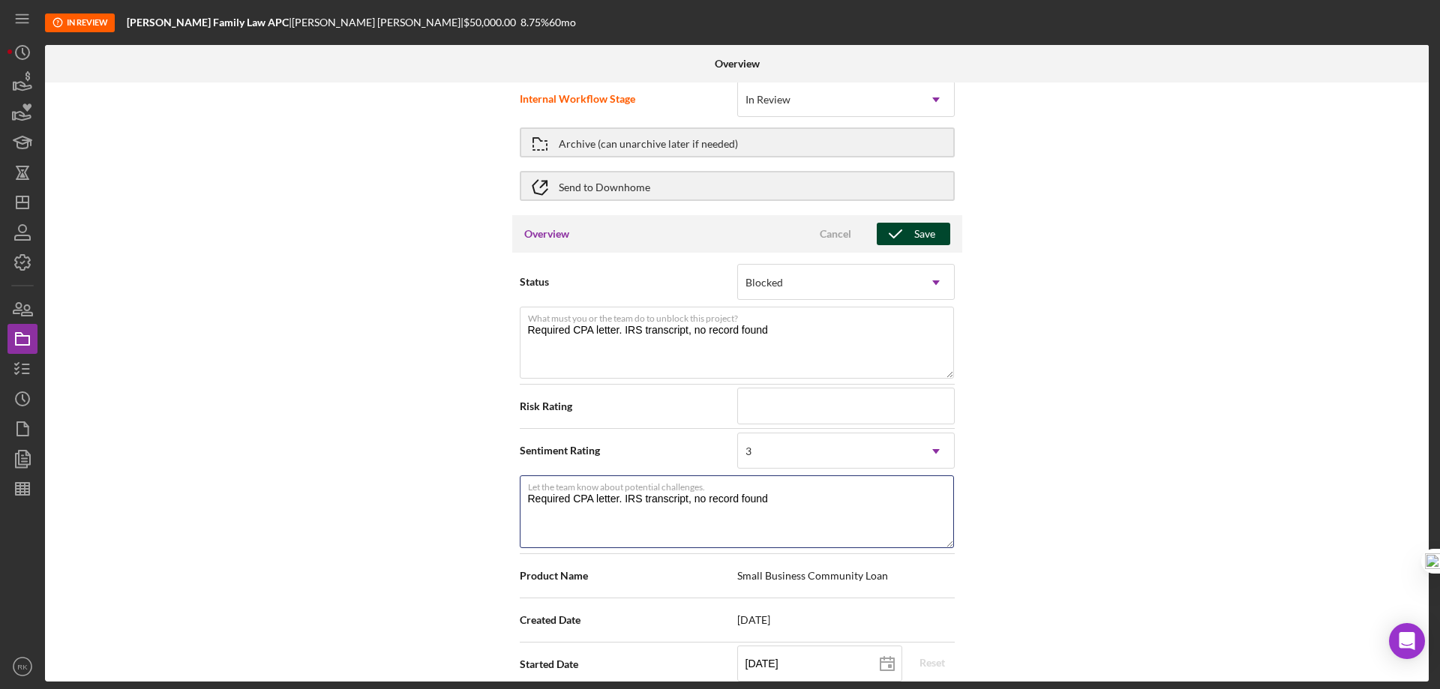
type textarea "Required CPA letter. IRS transcript, no record found"
drag, startPoint x: 924, startPoint y: 230, endPoint x: 1055, endPoint y: 263, distance: 135.4
click at [926, 230] on div "Save" at bounding box center [924, 234] width 21 height 23
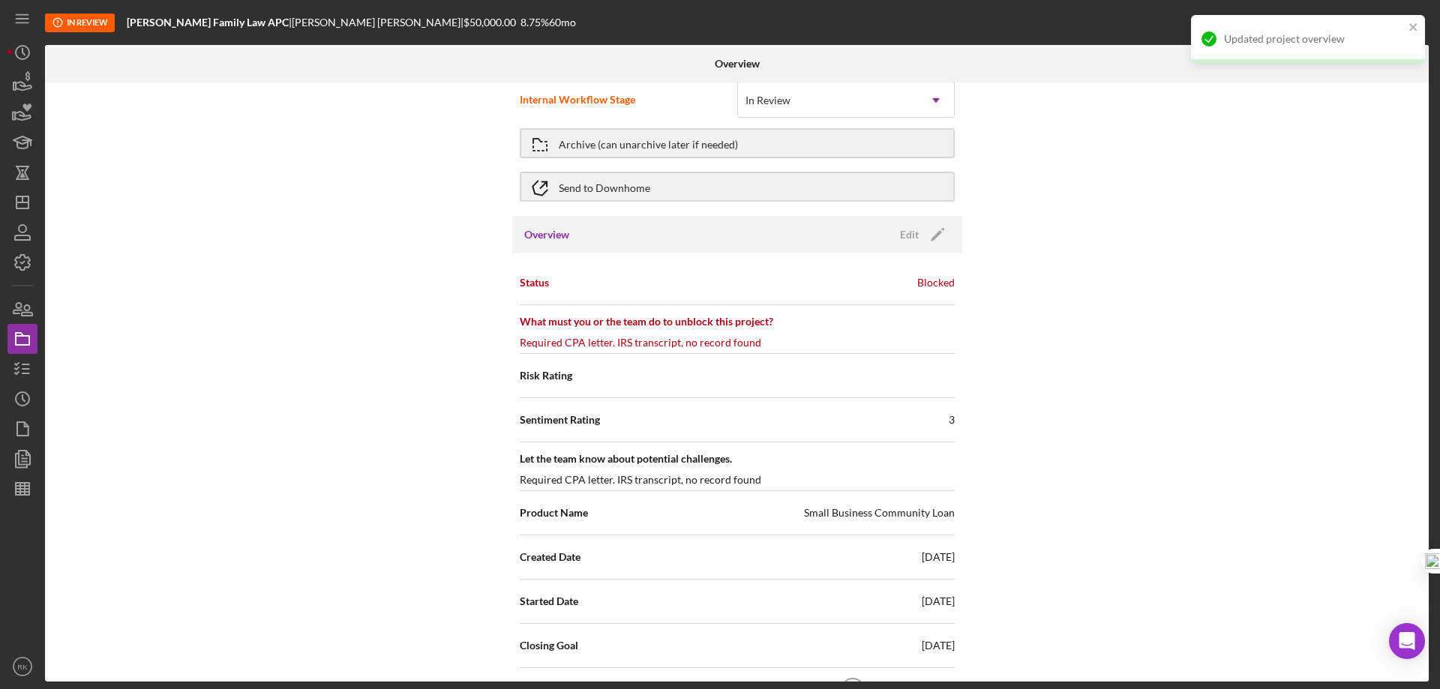
scroll to position [0, 0]
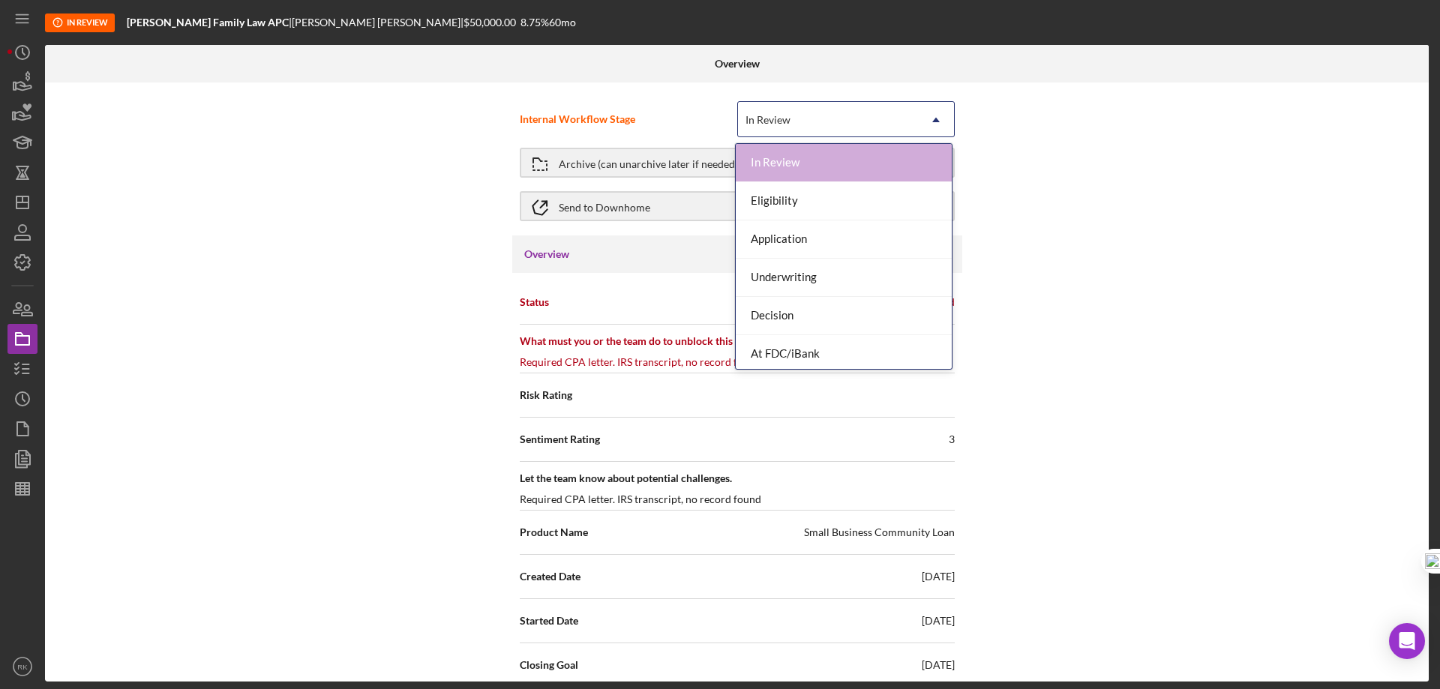
click at [942, 117] on icon "Icon/Dropdown Arrow" at bounding box center [936, 120] width 36 height 36
click at [800, 279] on div "Underwriting" at bounding box center [844, 278] width 216 height 38
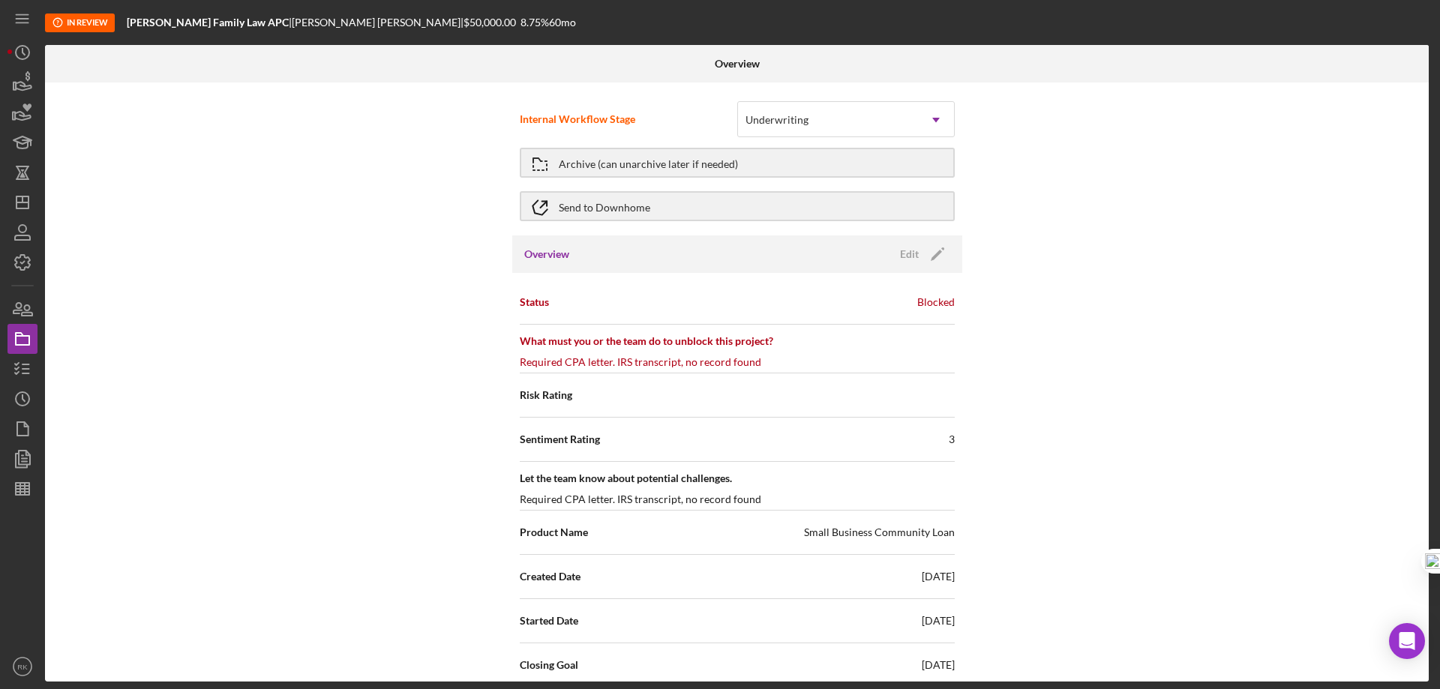
click at [1086, 262] on div "Internal Workflow Stage option Underwriting, selected. Underwriting Icon/Dropdo…" at bounding box center [737, 382] width 1384 height 599
click at [26, 206] on icon "Icon/Dashboard" at bounding box center [23, 203] width 38 height 38
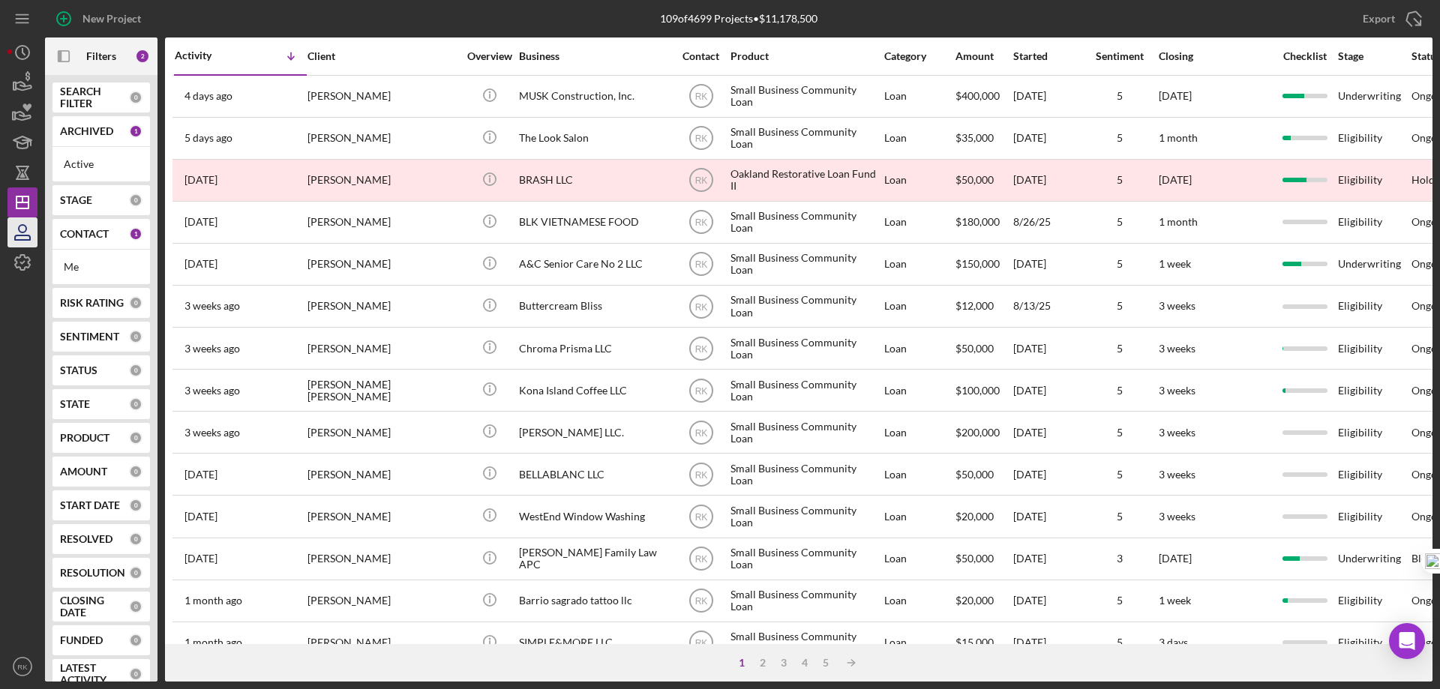
click at [8, 188] on button "Icon/Dashboard Dashboard" at bounding box center [23, 203] width 30 height 30
click at [77, 236] on b "CONTACT" at bounding box center [84, 234] width 49 height 12
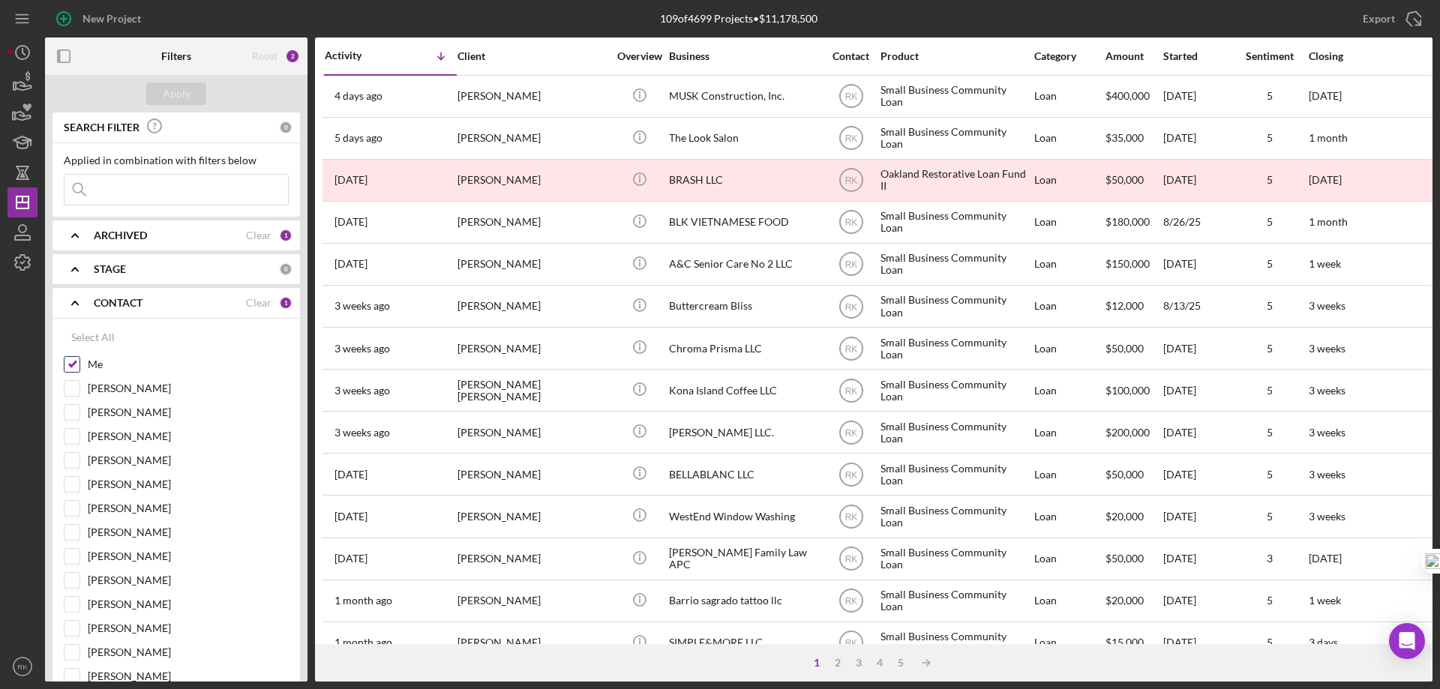
click at [75, 365] on input "Me" at bounding box center [72, 364] width 15 height 15
checkbox input "false"
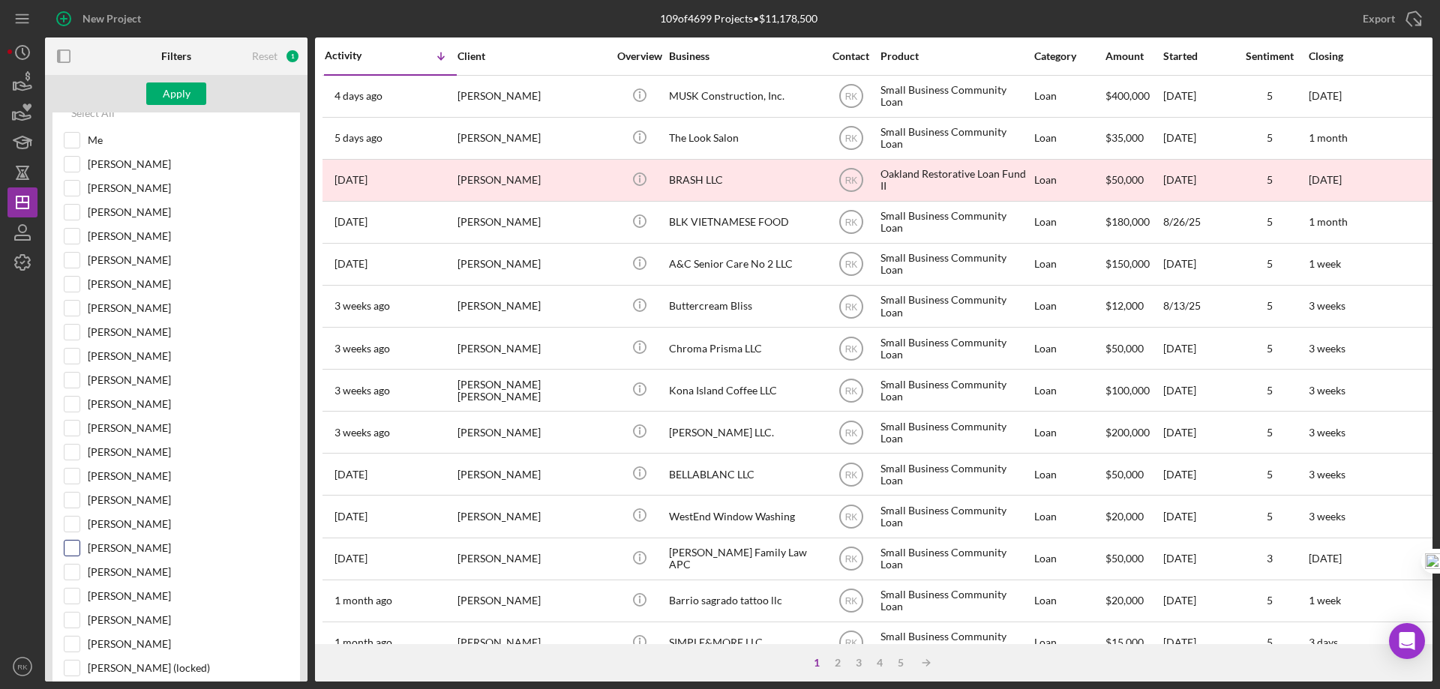
scroll to position [225, 0]
click at [68, 554] on input "[PERSON_NAME]" at bounding box center [72, 547] width 15 height 15
checkbox input "true"
click at [167, 93] on div "Apply" at bounding box center [177, 94] width 28 height 23
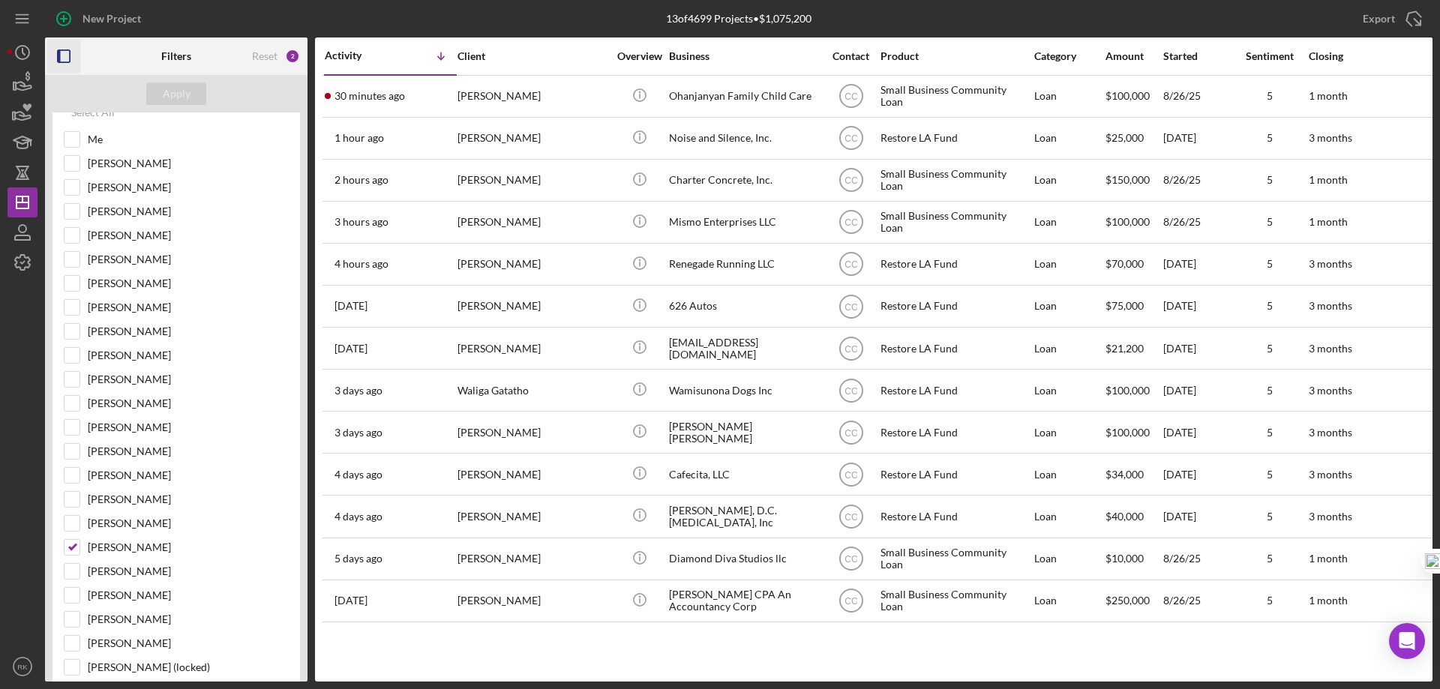
click at [69, 58] on icon "button" at bounding box center [64, 57] width 34 height 34
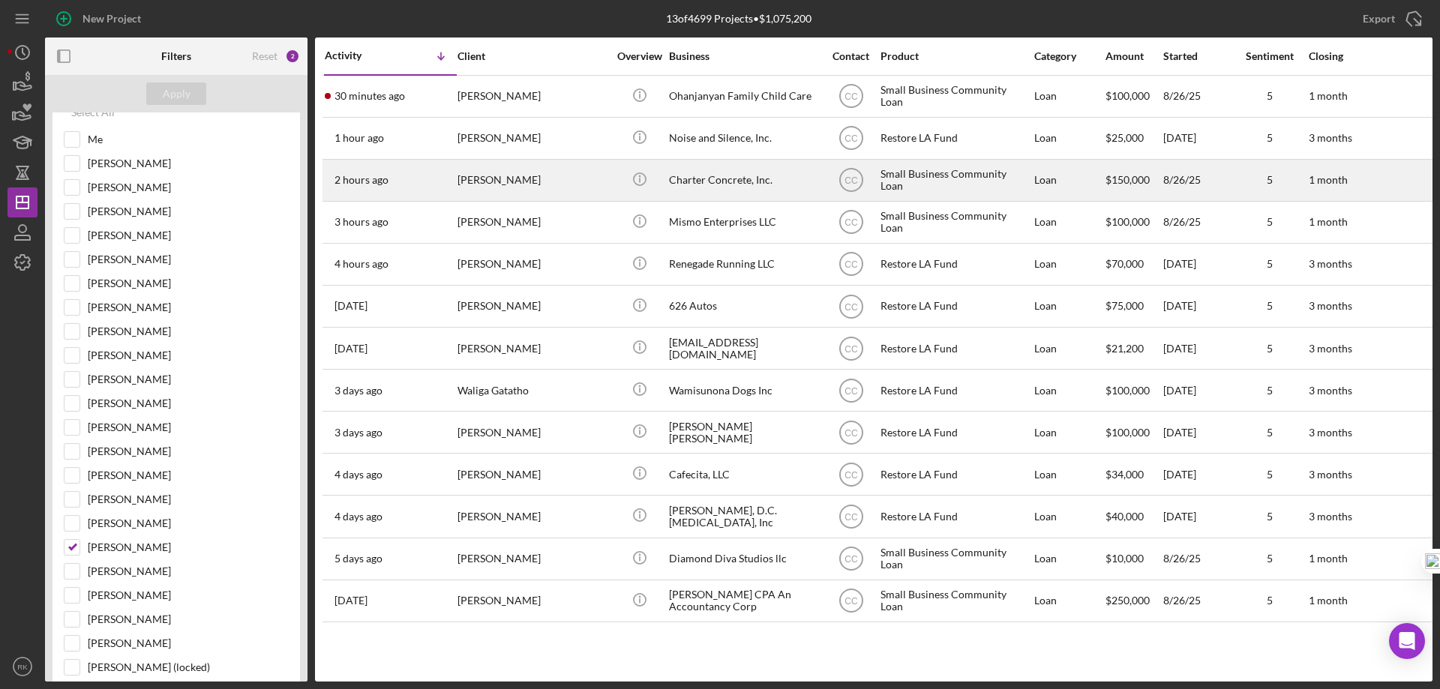
scroll to position [31, 0]
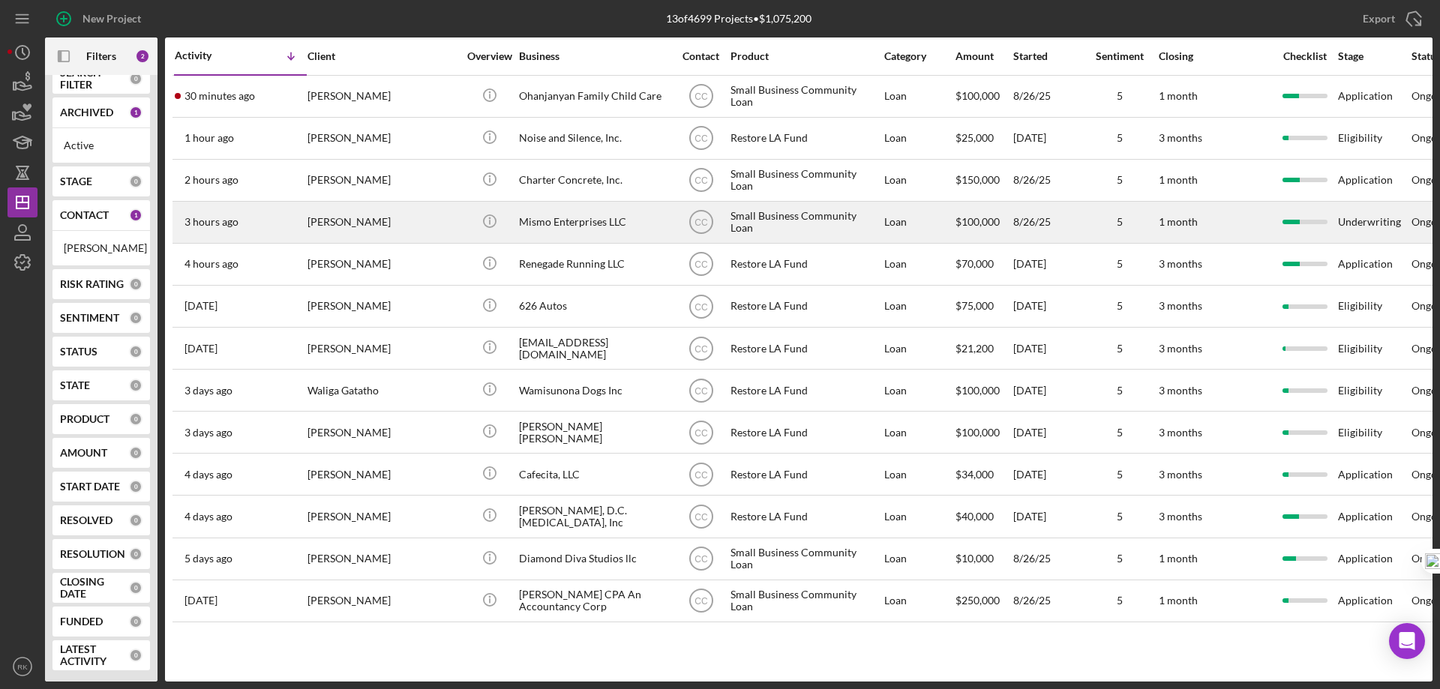
click at [560, 224] on div "Mismo Enterprises LLC" at bounding box center [594, 223] width 150 height 40
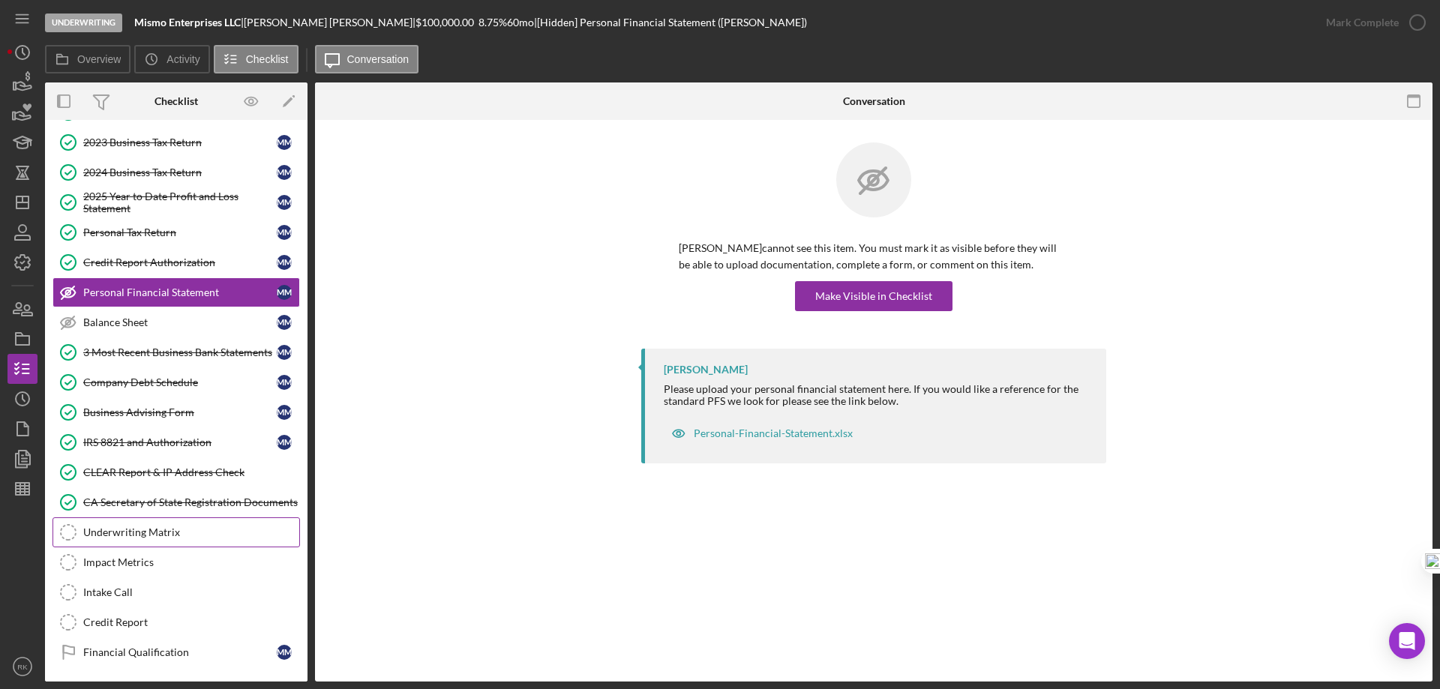
scroll to position [141, 0]
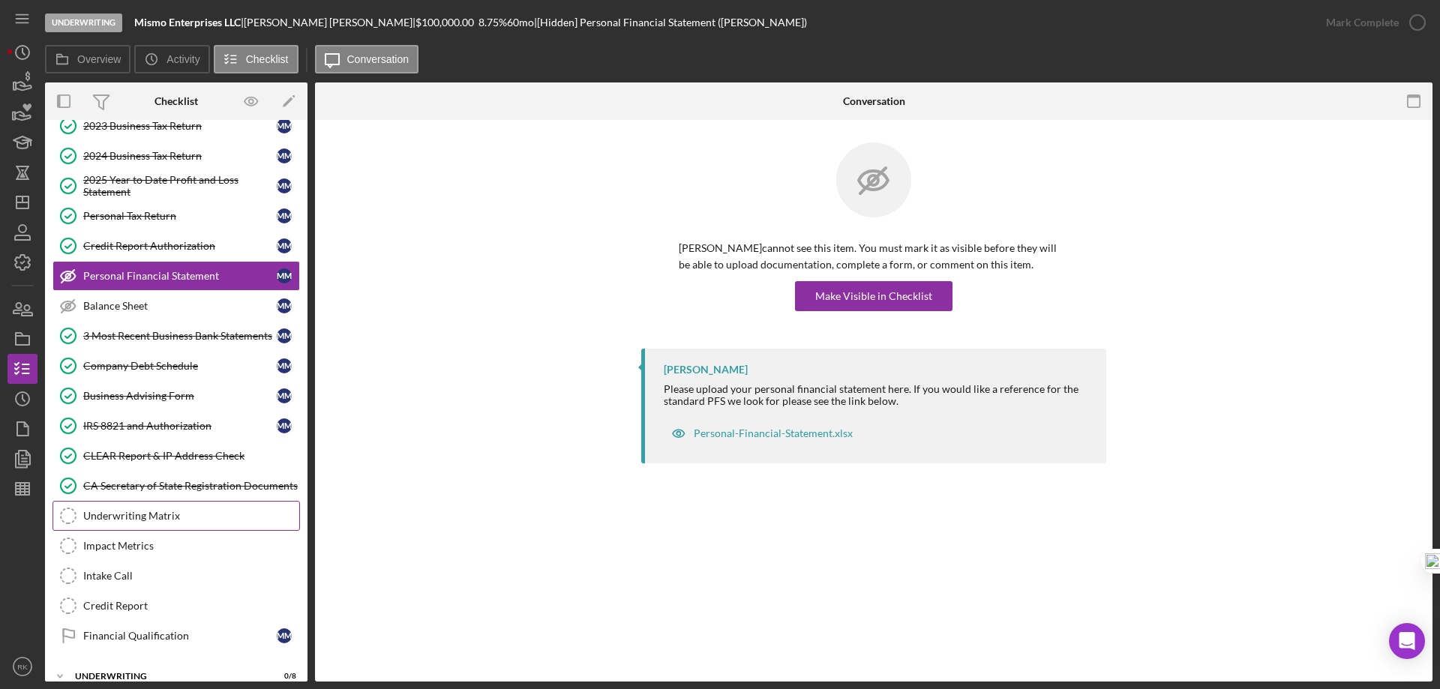
click at [125, 509] on link "Underwriting Matrix Underwriting Matrix" at bounding box center [177, 516] width 248 height 30
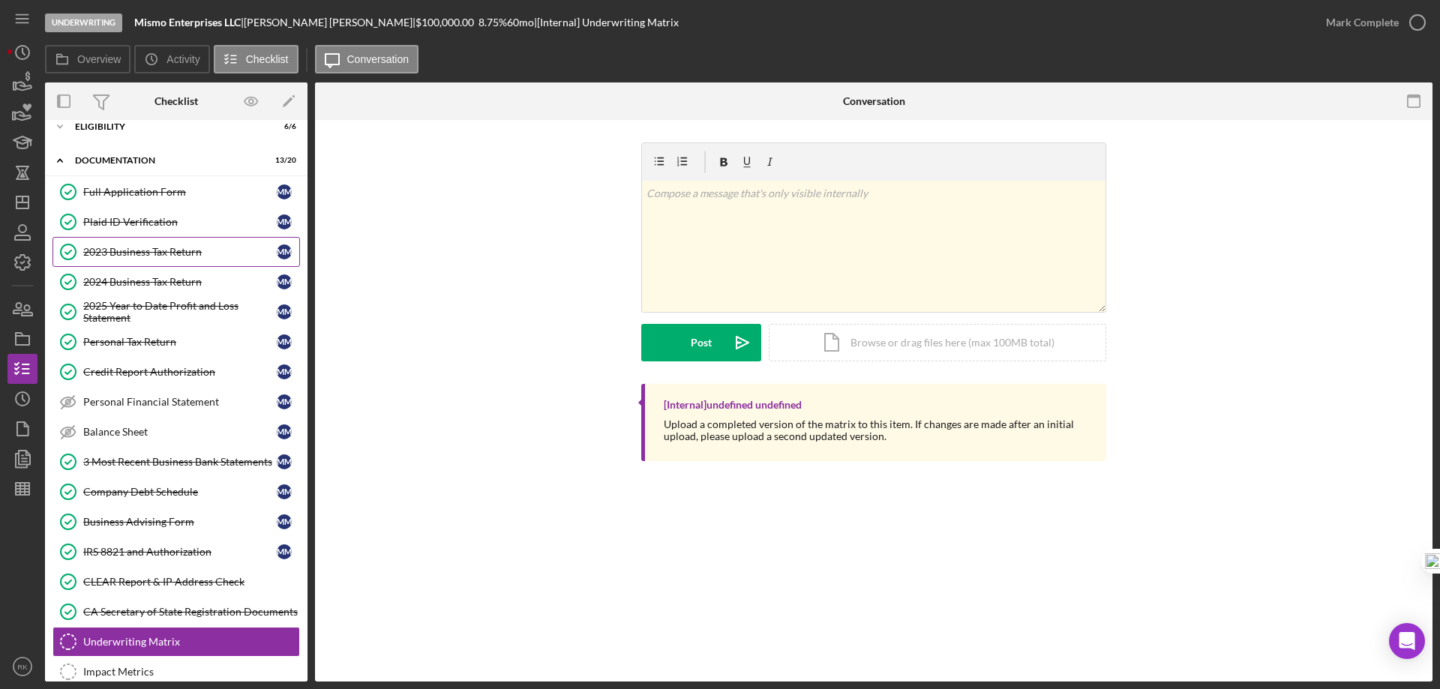
click at [173, 245] on link "2023 Business Tax Return 2023 Business Tax Return M M" at bounding box center [177, 252] width 248 height 30
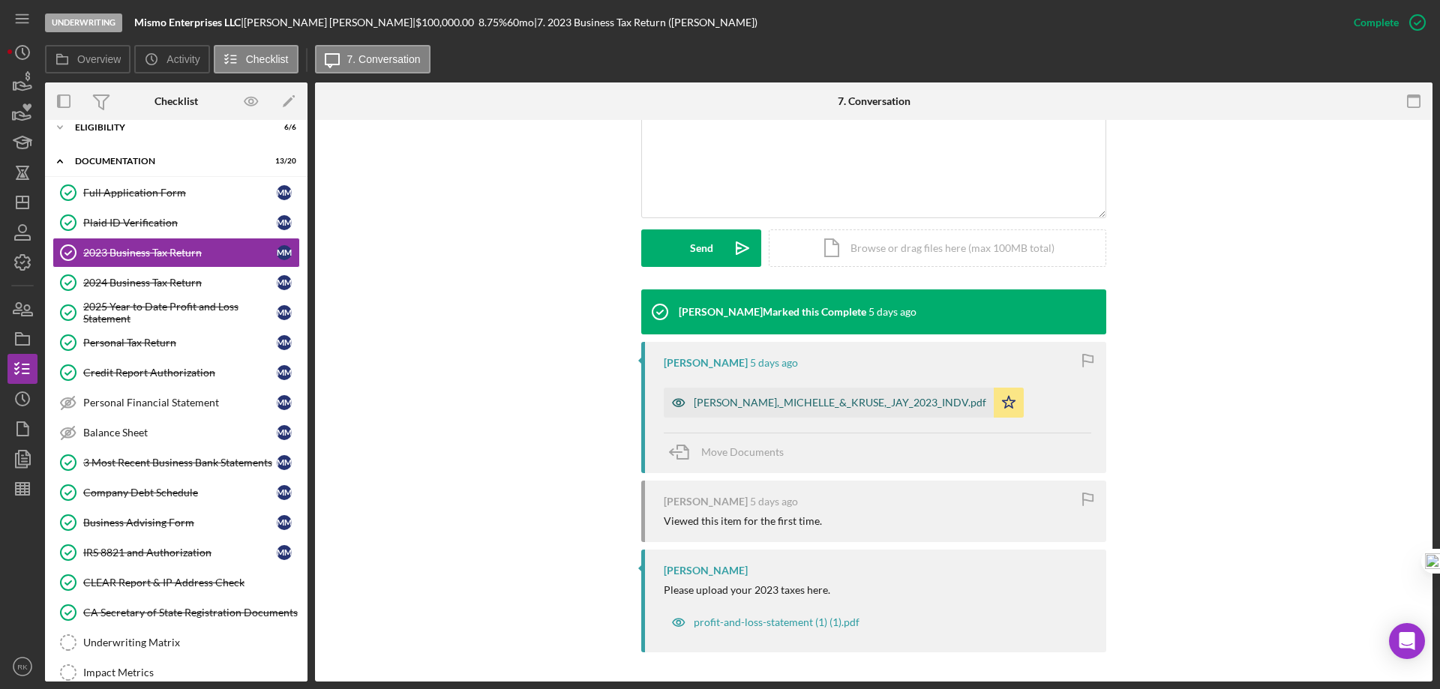
scroll to position [332, 0]
click at [817, 403] on div "MORAN,_MICHELLE_&_KRUSE,_JAY_2023_INDV.pdf" at bounding box center [840, 402] width 293 height 12
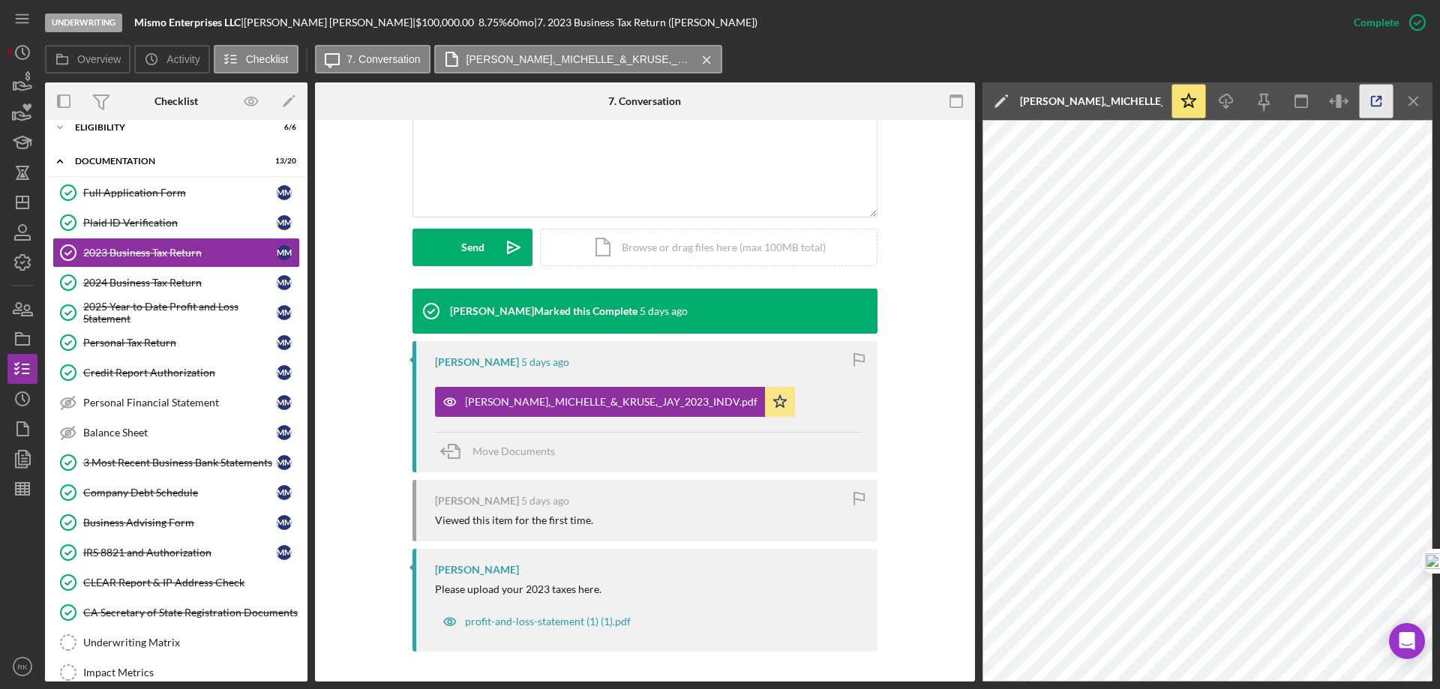
click at [1381, 95] on icon "button" at bounding box center [1377, 102] width 34 height 34
drag, startPoint x: 104, startPoint y: 126, endPoint x: 107, endPoint y: 140, distance: 13.8
click at [104, 126] on div "Eligibility" at bounding box center [182, 127] width 214 height 9
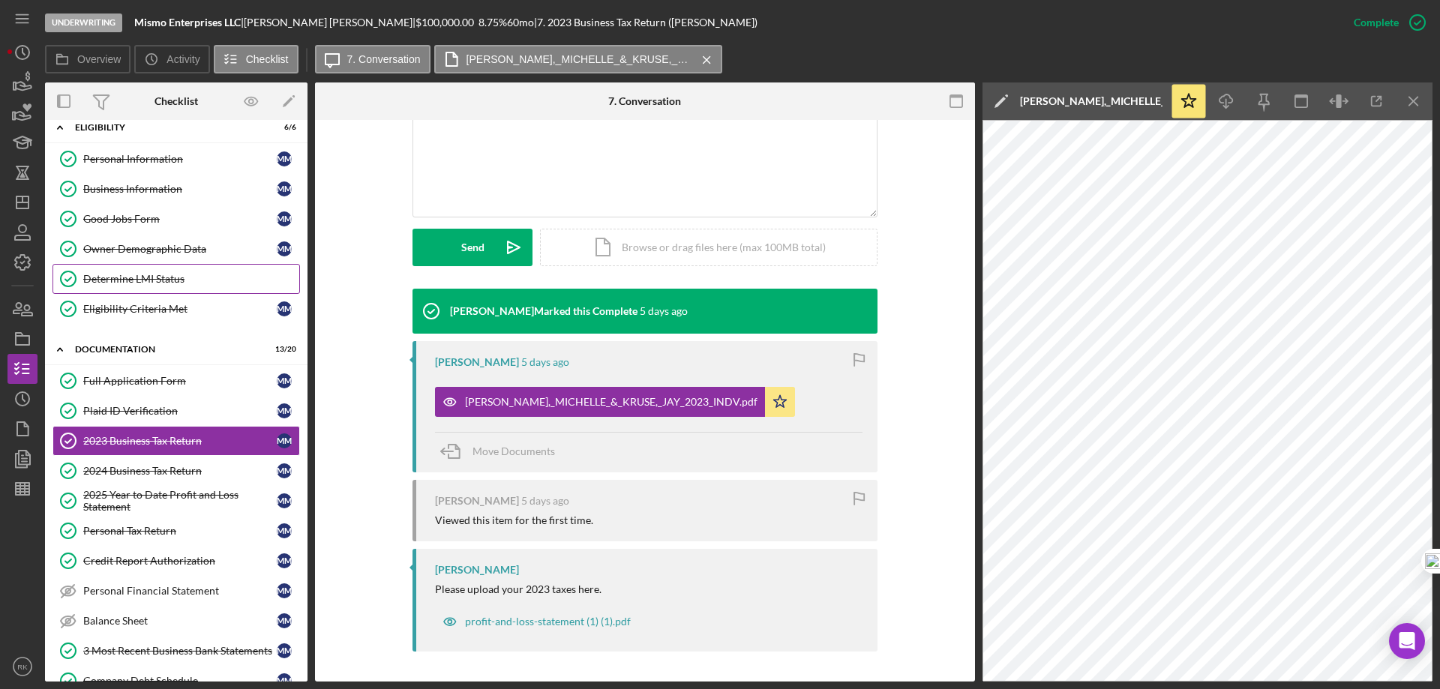
drag, startPoint x: 143, startPoint y: 278, endPoint x: 191, endPoint y: 285, distance: 49.3
click at [143, 277] on div "Determine LMI Status" at bounding box center [191, 279] width 216 height 12
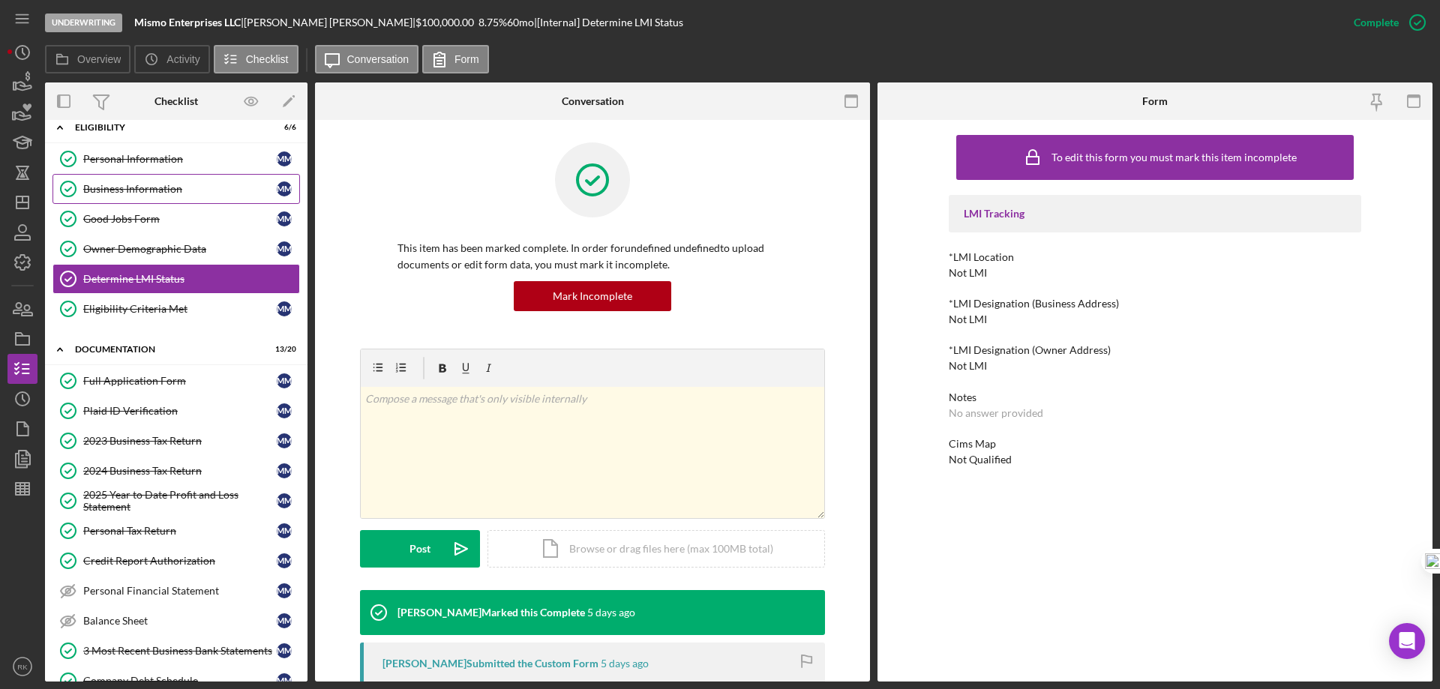
click at [152, 175] on link "Business Information Business Information M M" at bounding box center [177, 189] width 248 height 30
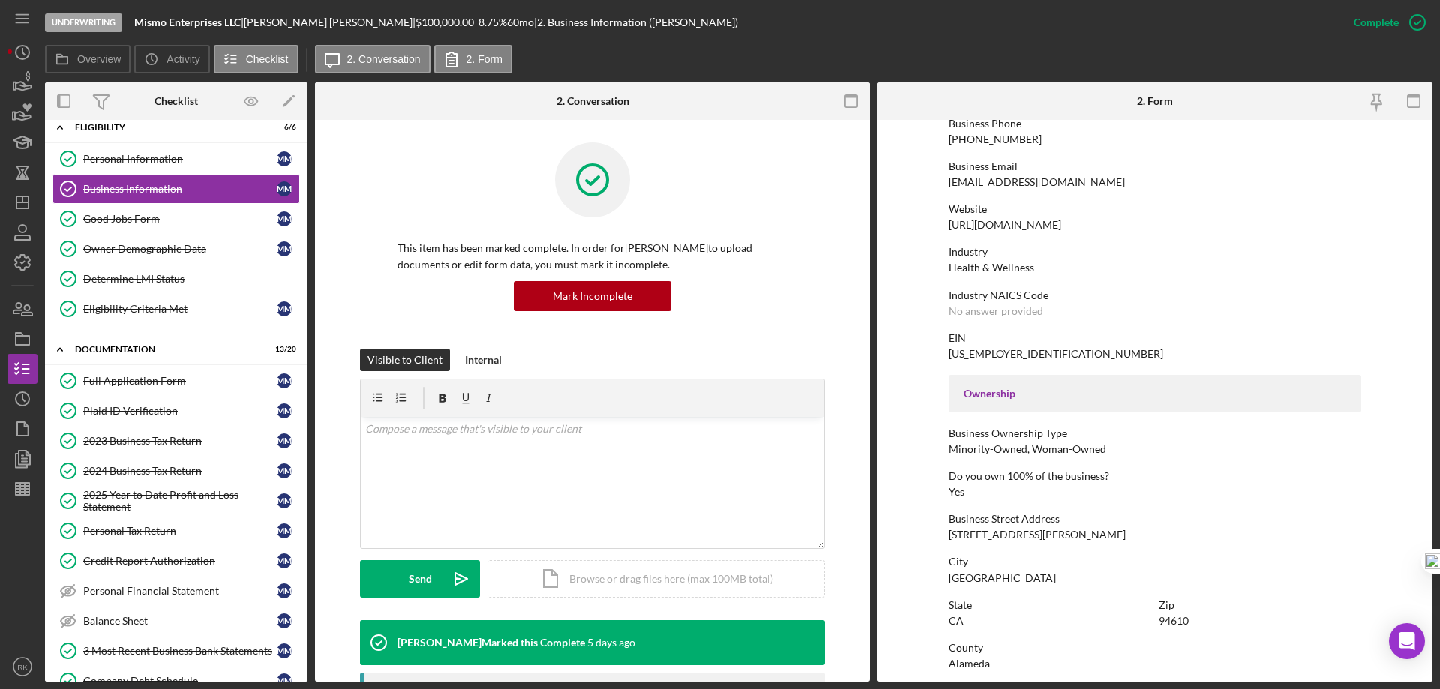
scroll to position [250, 0]
drag, startPoint x: 949, startPoint y: 533, endPoint x: 1047, endPoint y: 536, distance: 98.3
click at [1057, 536] on div "Business Street Address 166 Santa Clara Avenue" at bounding box center [1155, 526] width 413 height 28
copy div "166 Santa Clara Avenue"
click at [124, 473] on div "2024 Business Tax Return" at bounding box center [180, 471] width 194 height 12
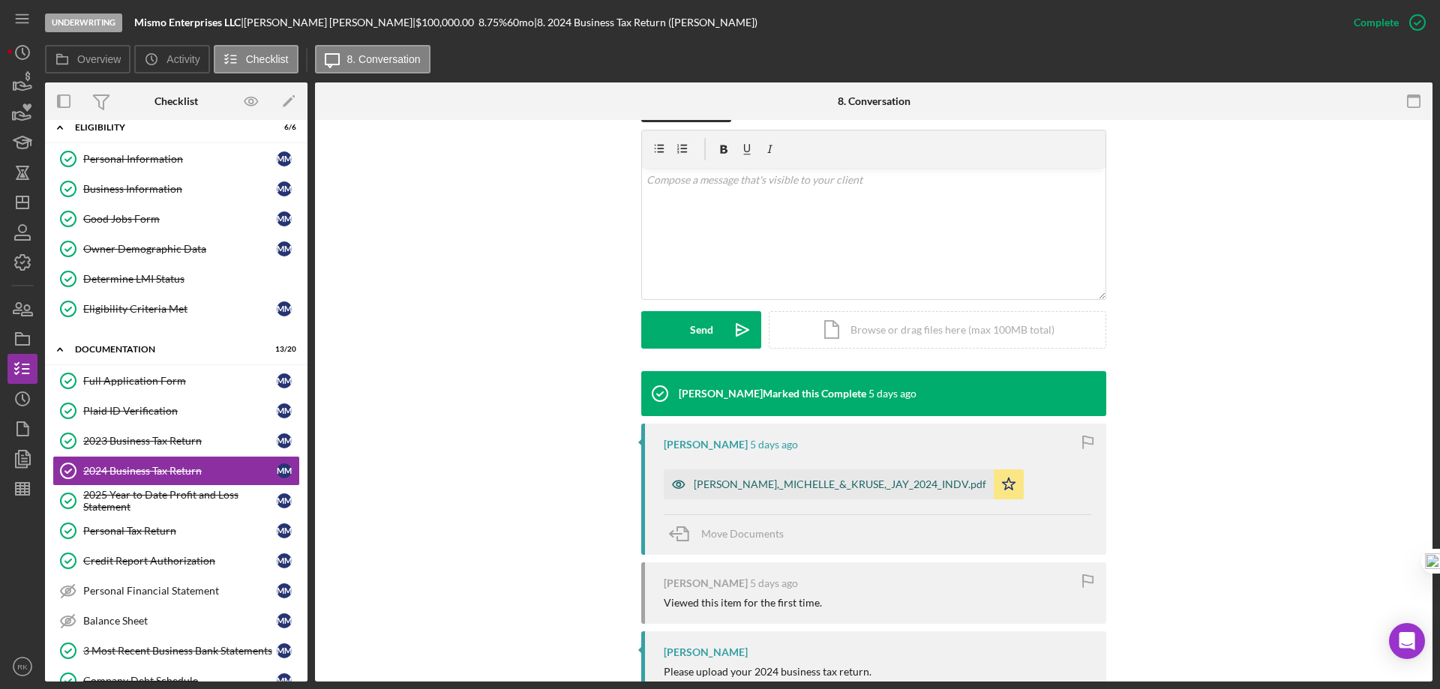
scroll to position [250, 0]
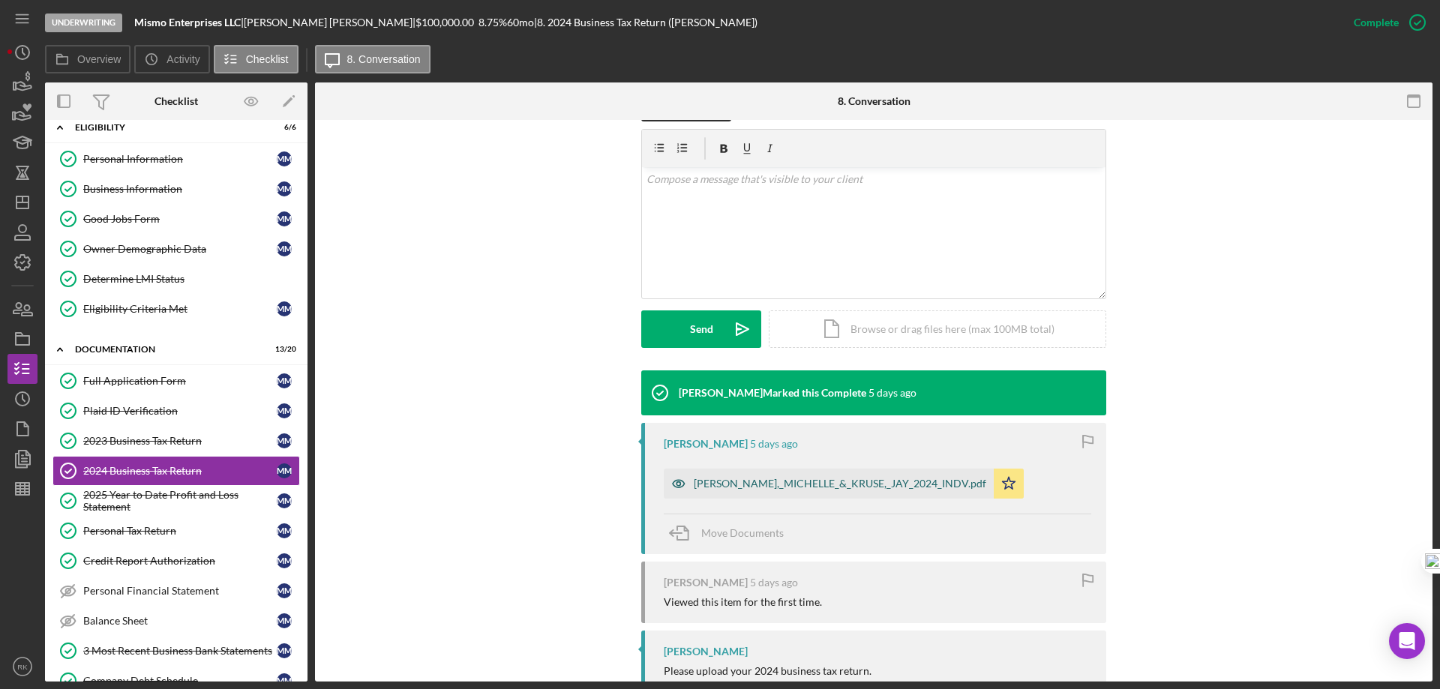
click at [798, 479] on div "MORAN,_MICHELLE_&_KRUSE,_JAY_2024_INDV.pdf" at bounding box center [840, 484] width 293 height 12
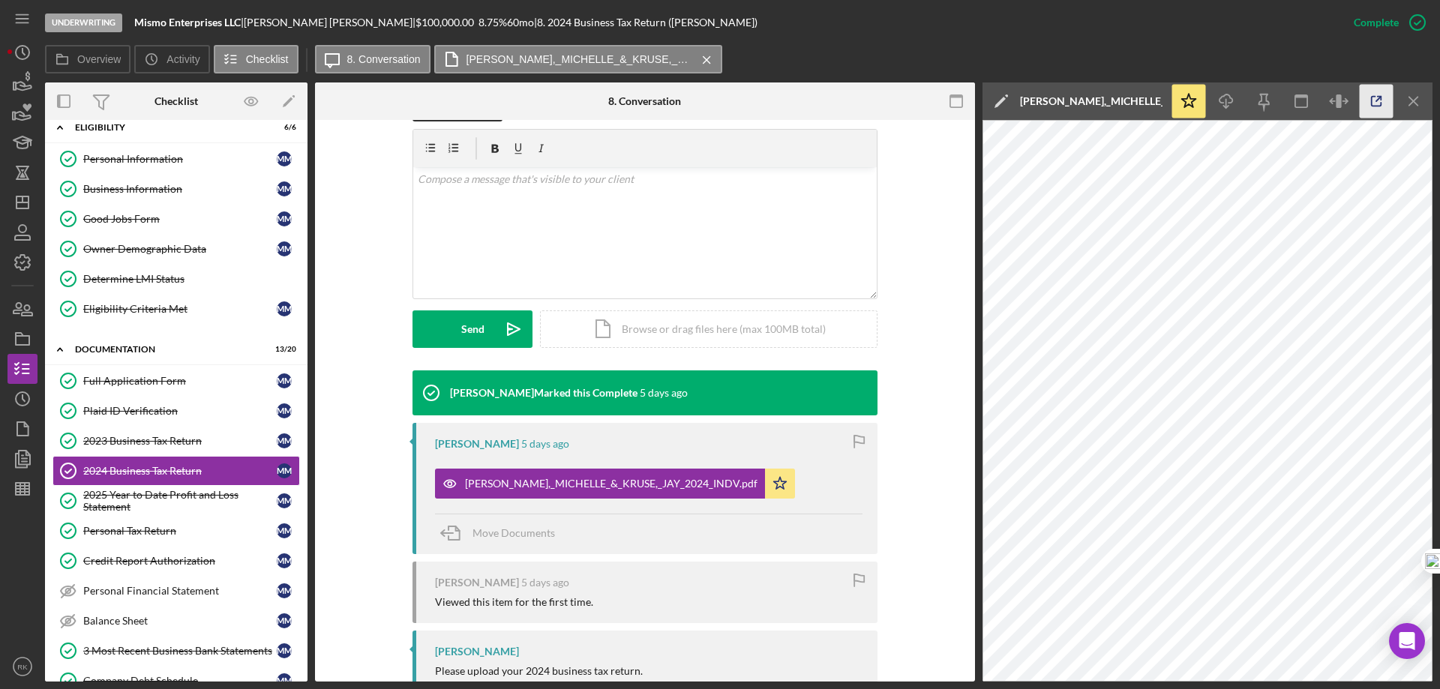
click at [1372, 101] on icon "button" at bounding box center [1377, 102] width 10 height 10
click at [127, 446] on div "2023 Business Tax Return" at bounding box center [180, 441] width 194 height 12
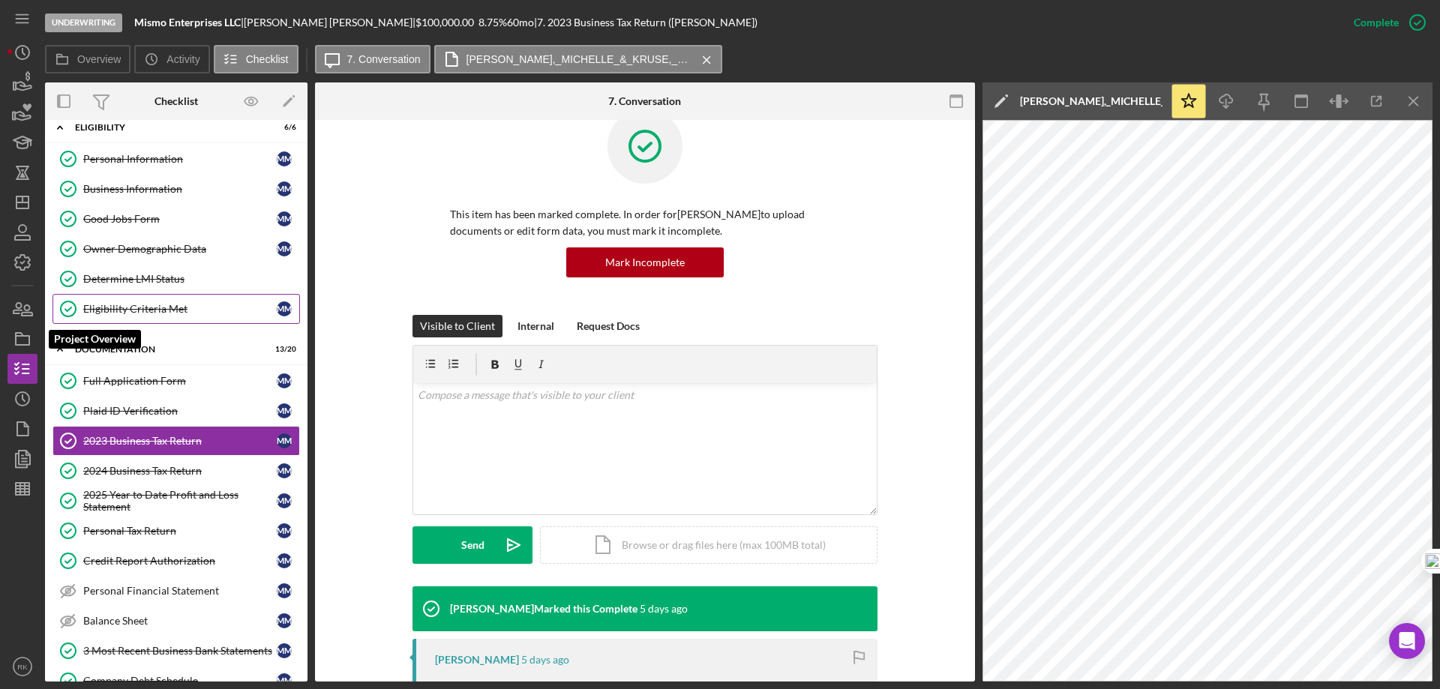
scroll to position [35, 0]
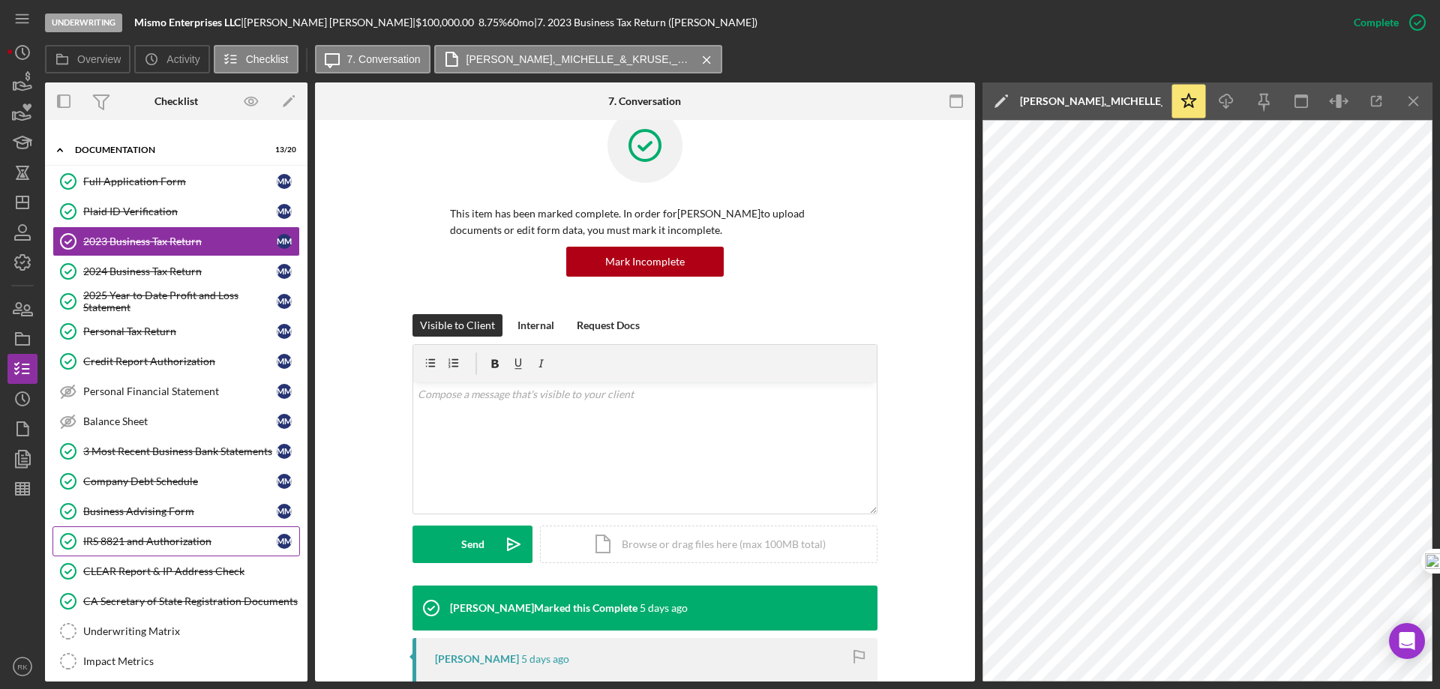
click at [143, 532] on link "IRS 8821 and Authorization IRS 8821 and Authorization M M" at bounding box center [177, 542] width 248 height 30
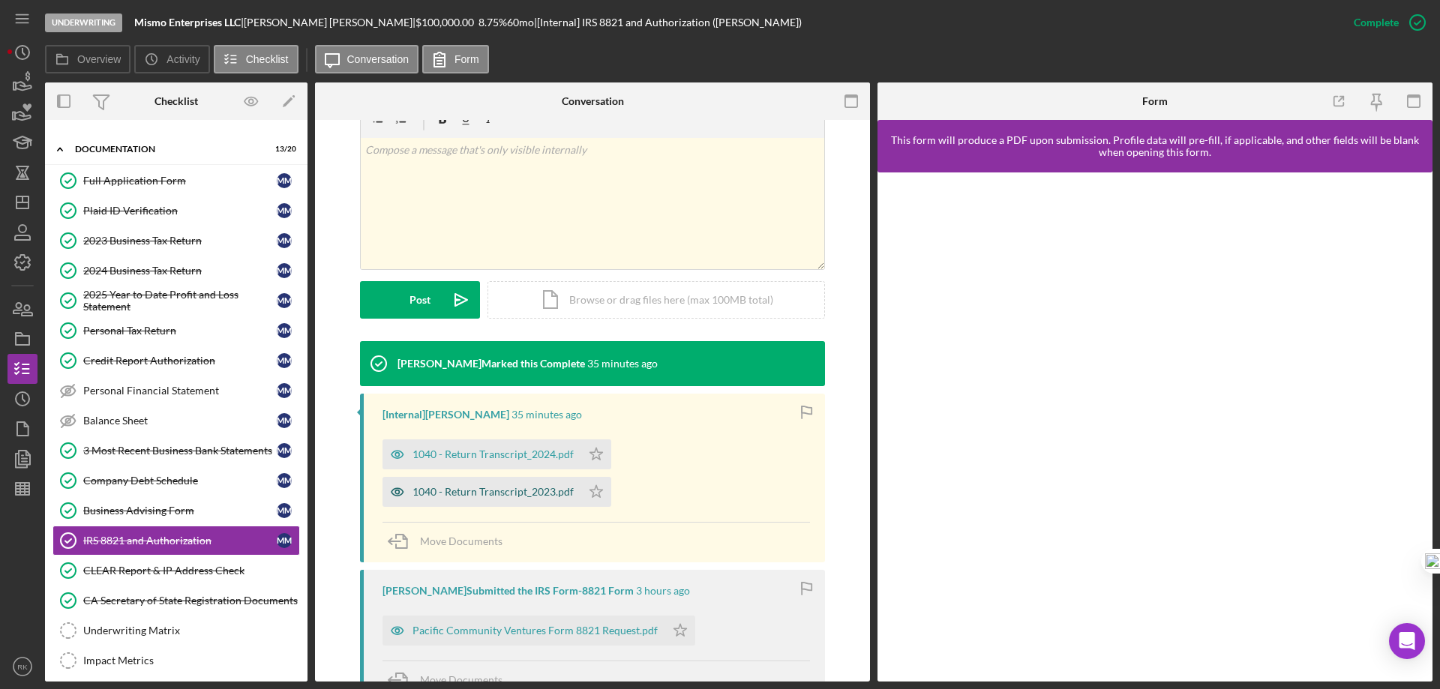
scroll to position [250, 0]
click at [469, 491] on div "1040 - Return Transcript_2023.pdf" at bounding box center [493, 491] width 161 height 12
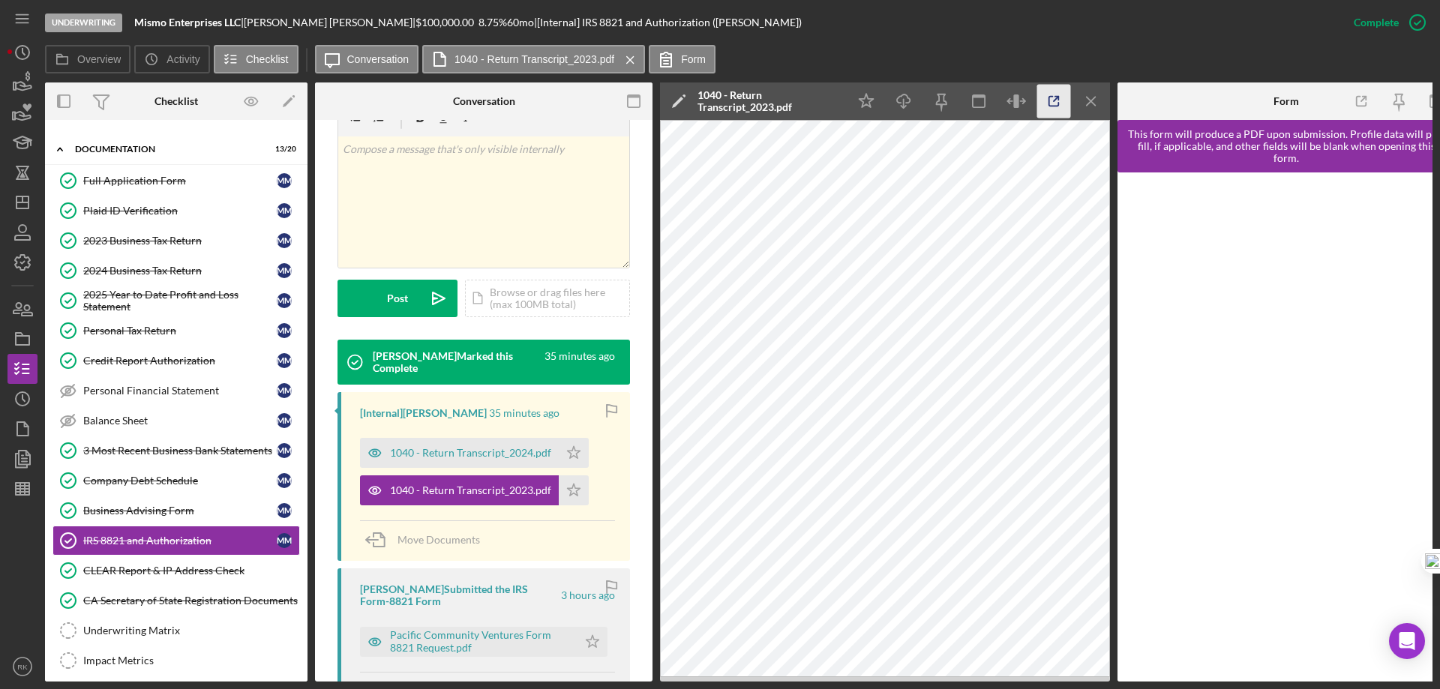
click at [1048, 101] on icon "button" at bounding box center [1054, 102] width 34 height 34
click at [132, 309] on div "2025 Year to Date Profit and Loss Statement" at bounding box center [180, 301] width 194 height 24
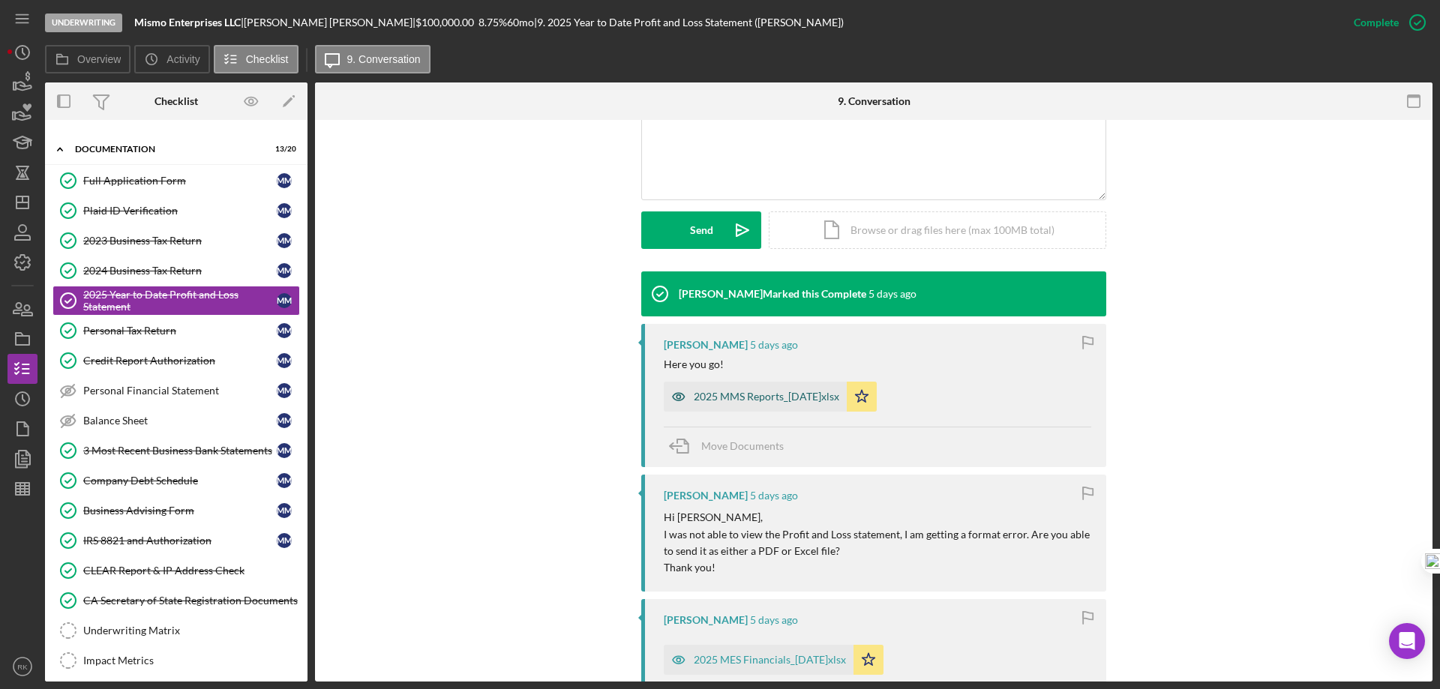
scroll to position [350, 0]
click at [757, 386] on div "2025 MMS Reports_30Jun.xlsx" at bounding box center [755, 396] width 183 height 30
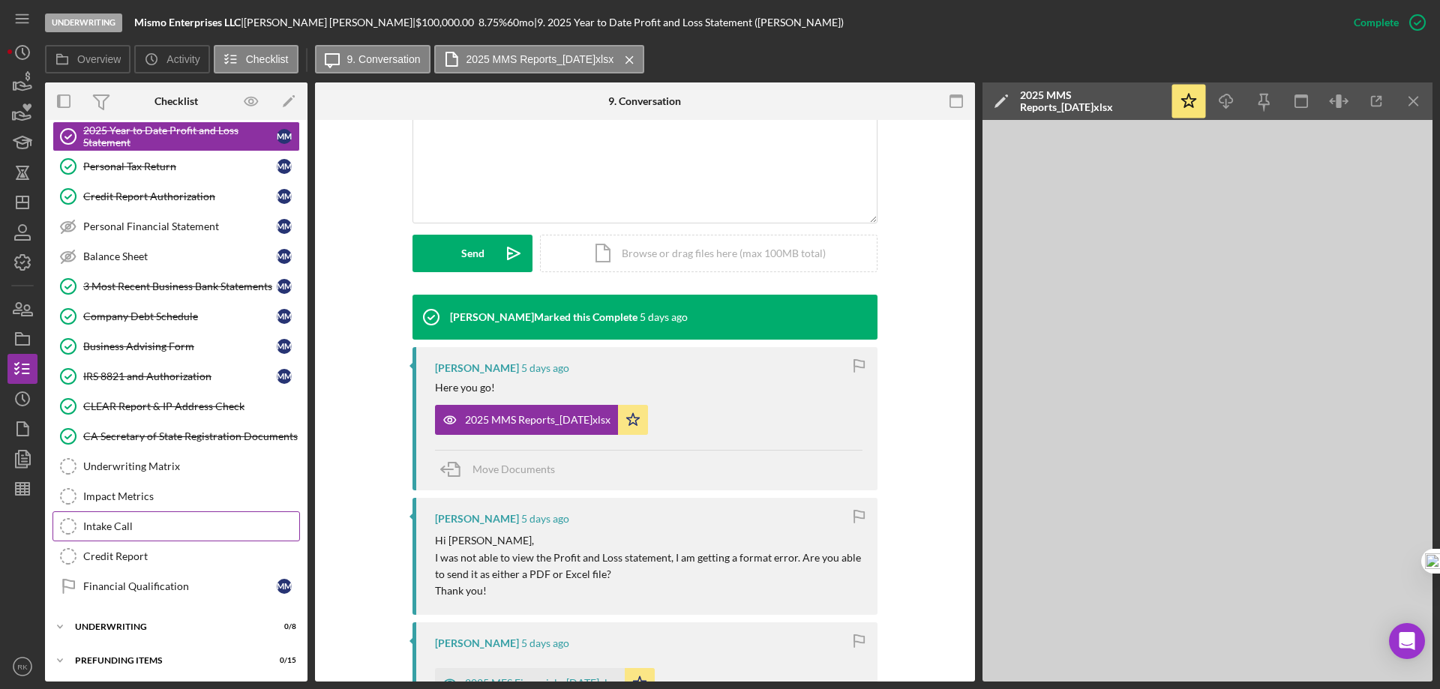
scroll to position [381, 0]
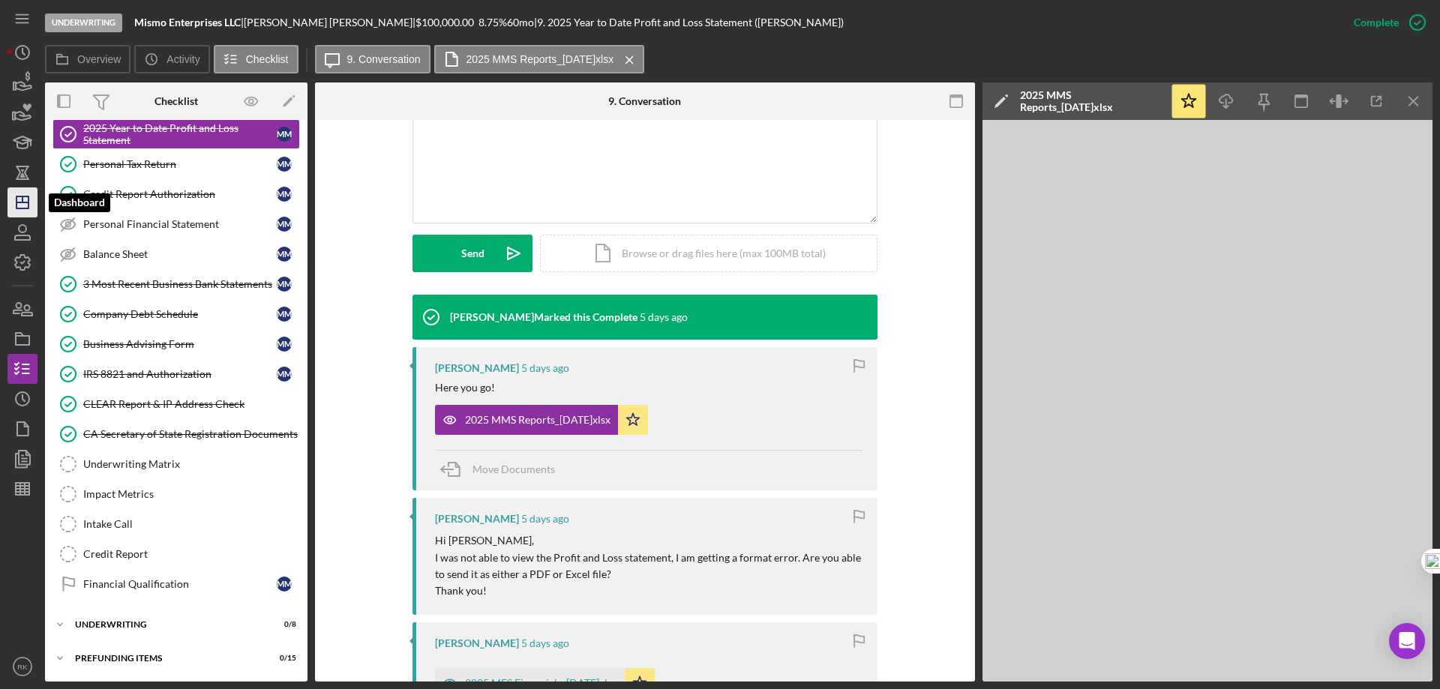
click at [22, 209] on polygon "button" at bounding box center [23, 203] width 12 height 12
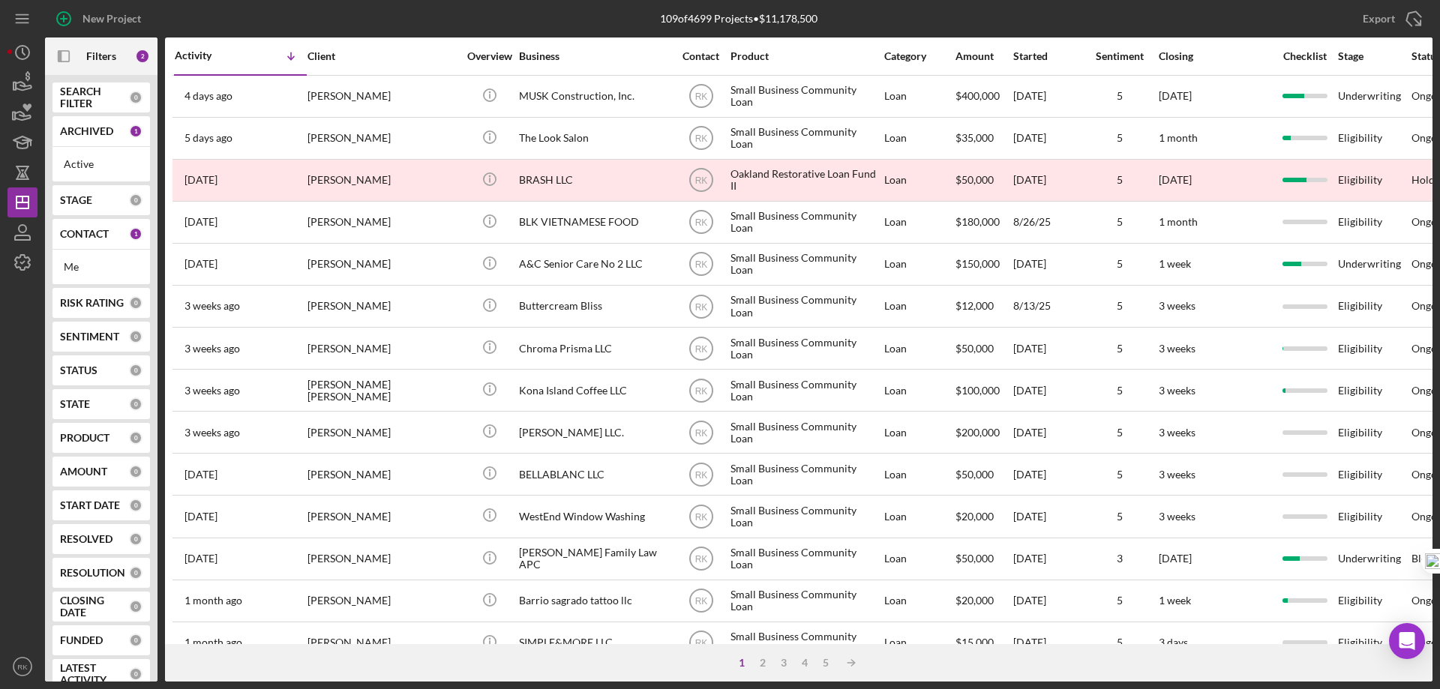
click at [106, 236] on b "CONTACT" at bounding box center [84, 234] width 49 height 12
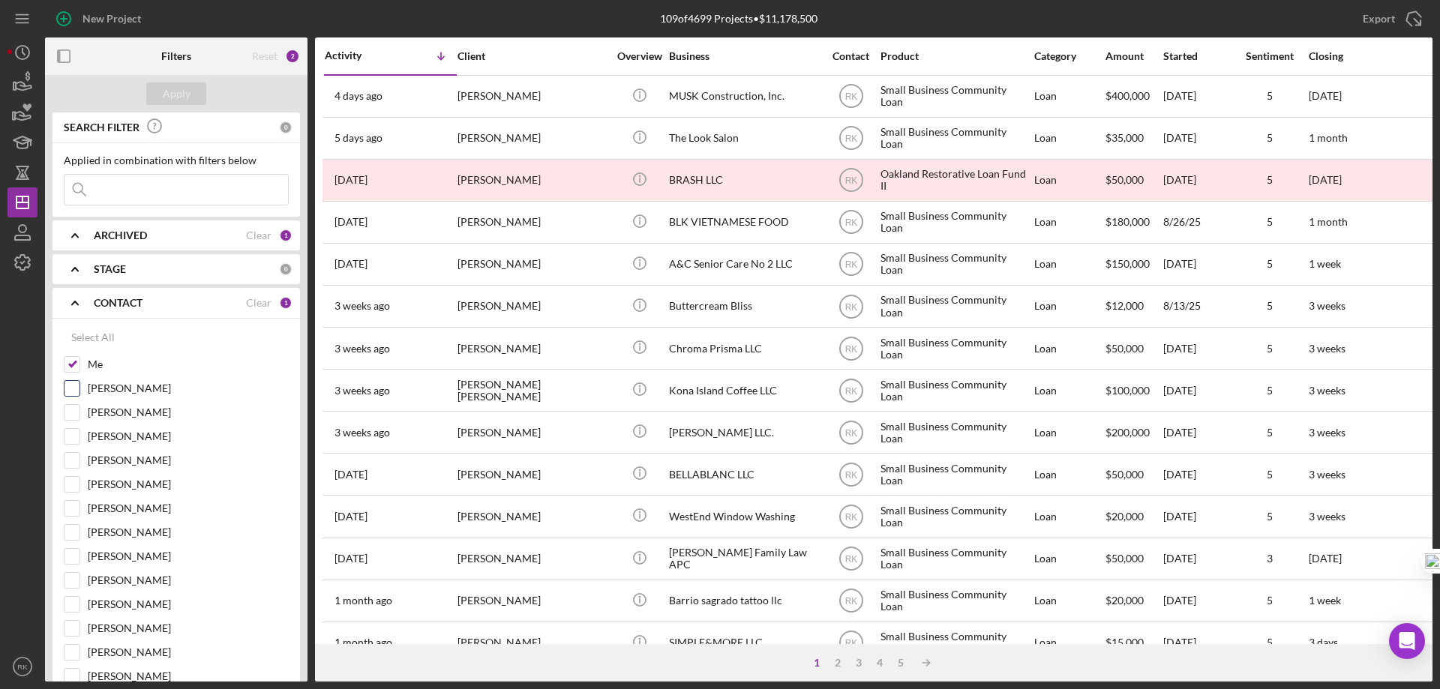
drag, startPoint x: 71, startPoint y: 368, endPoint x: 74, endPoint y: 389, distance: 20.6
click at [71, 368] on input "Me" at bounding box center [72, 364] width 15 height 15
checkbox input "false"
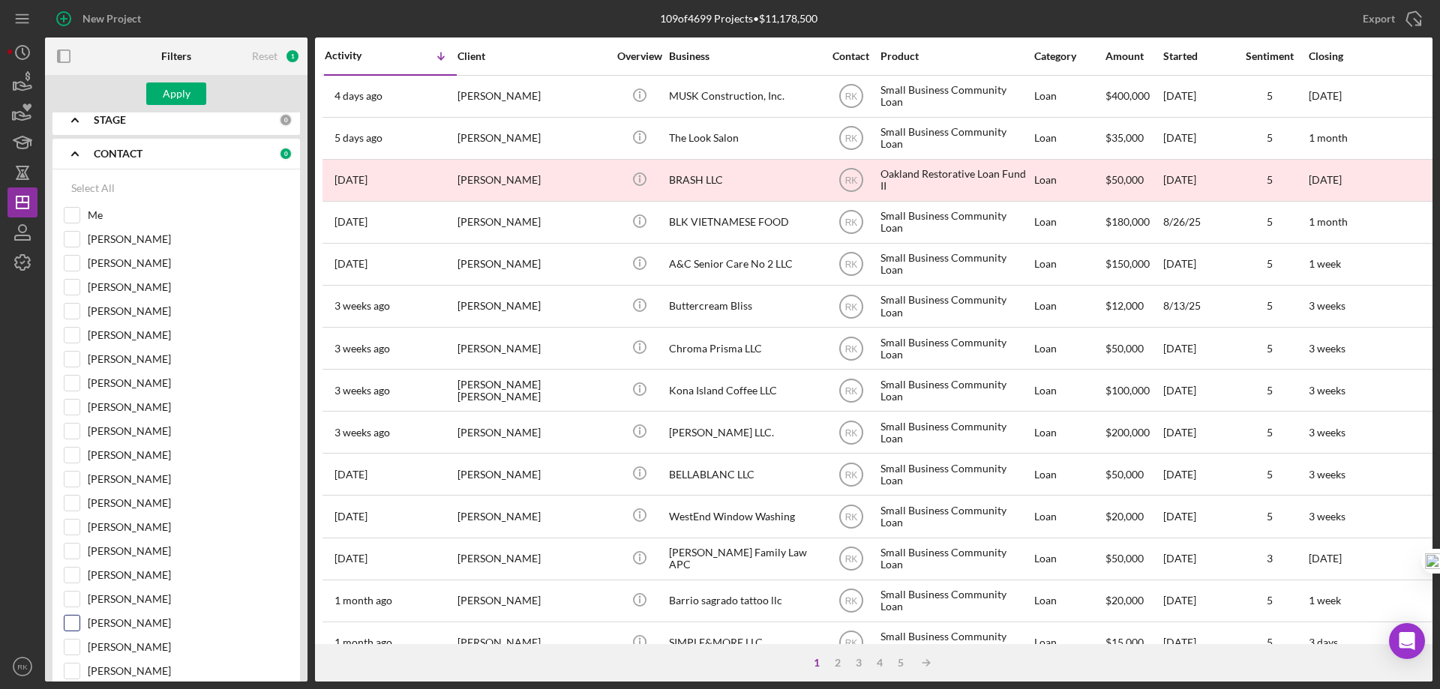
scroll to position [150, 0]
drag, startPoint x: 79, startPoint y: 615, endPoint x: 102, endPoint y: 591, distance: 33.4
click at [78, 615] on input "[PERSON_NAME]" at bounding box center [72, 622] width 15 height 15
checkbox input "true"
click at [186, 95] on div "Apply" at bounding box center [177, 94] width 28 height 23
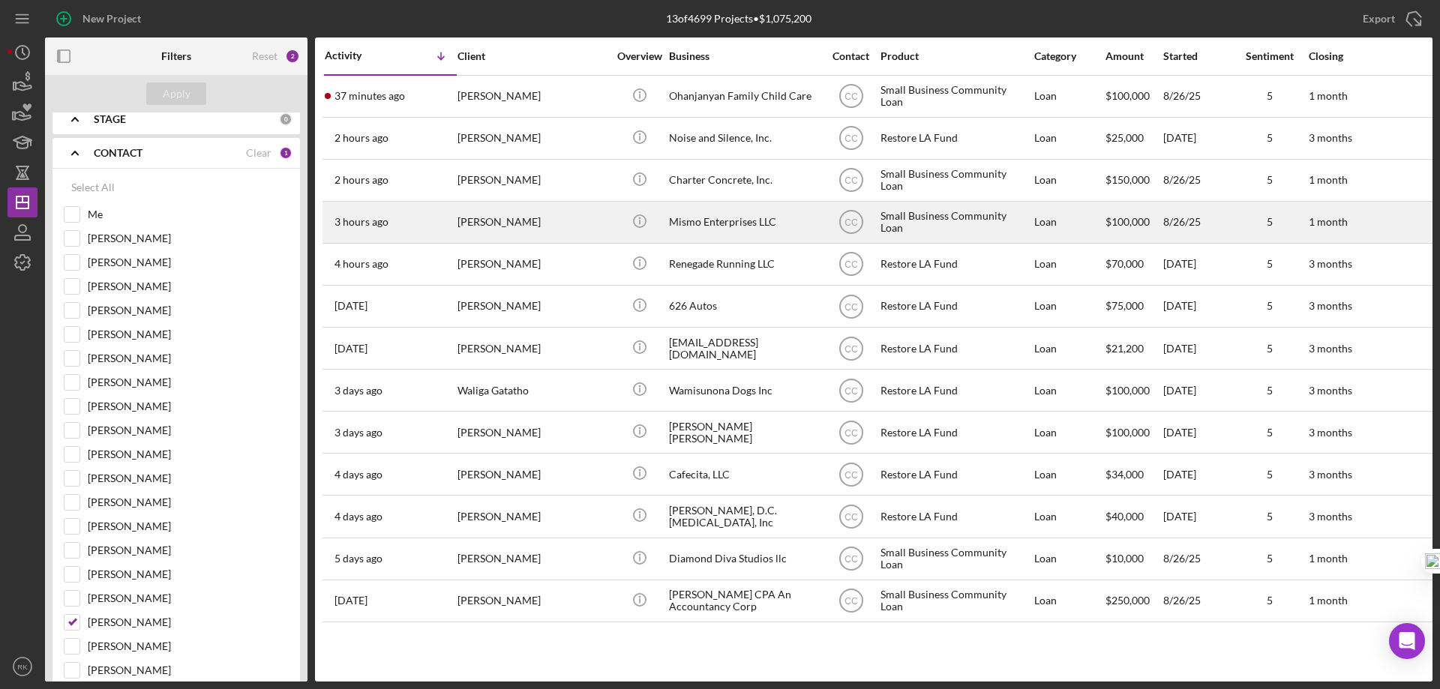
click at [721, 225] on div "Mismo Enterprises LLC" at bounding box center [744, 223] width 150 height 40
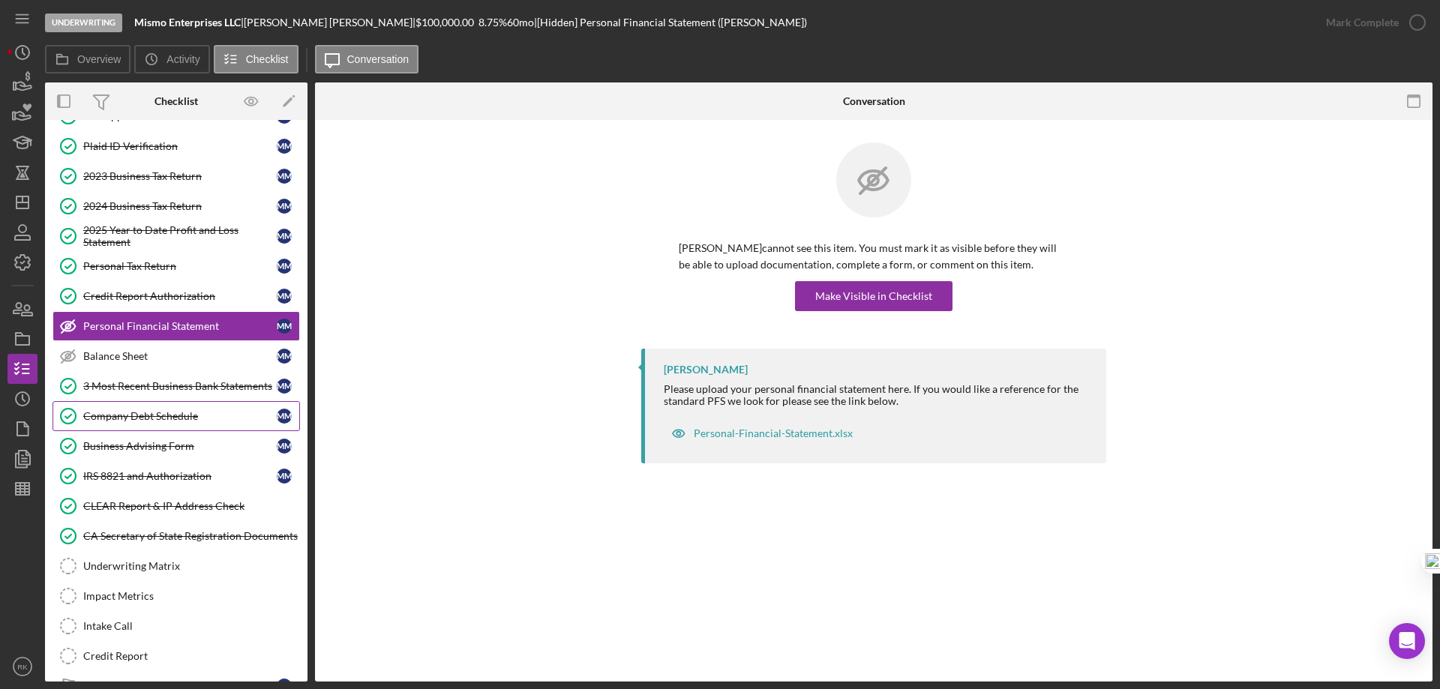
scroll to position [92, 0]
click at [156, 410] on div "Company Debt Schedule" at bounding box center [180, 416] width 194 height 12
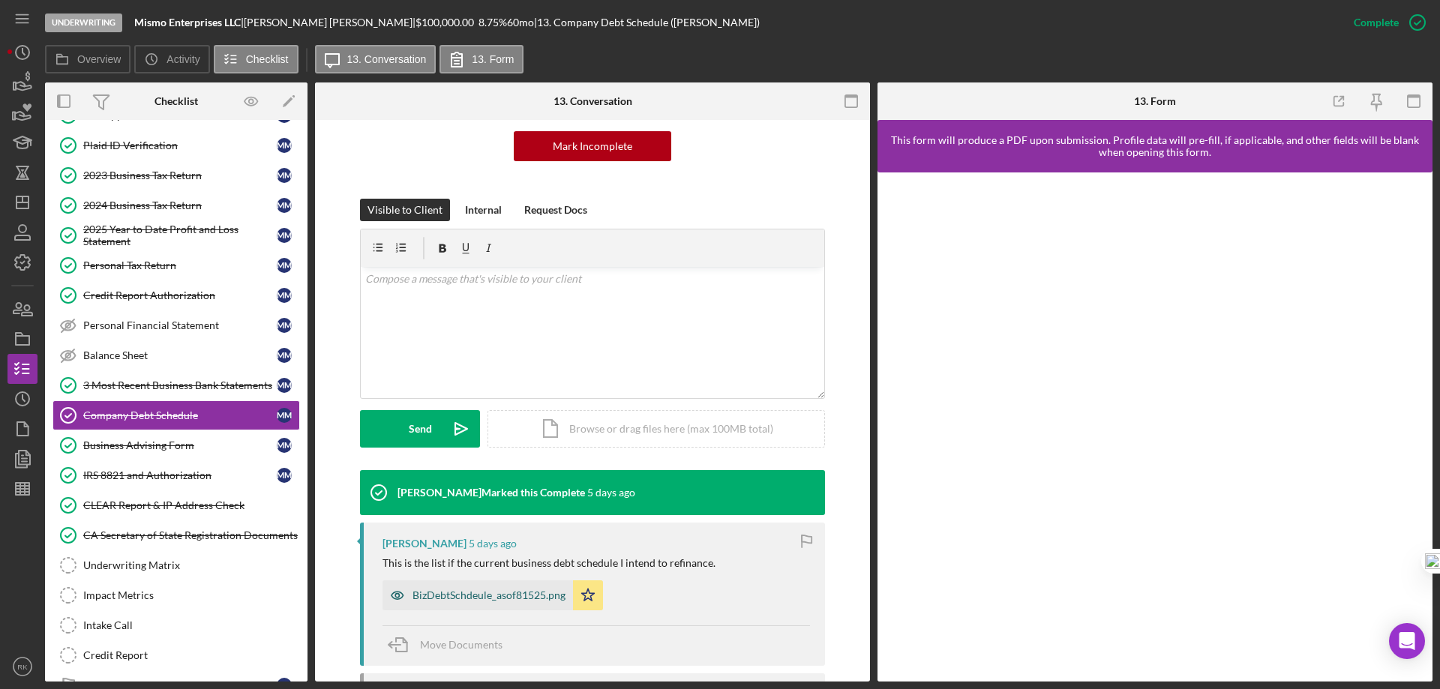
drag, startPoint x: 509, startPoint y: 594, endPoint x: 467, endPoint y: 575, distance: 45.6
click at [508, 594] on div "BizDebtSchdeule_asof81525.png" at bounding box center [489, 596] width 153 height 12
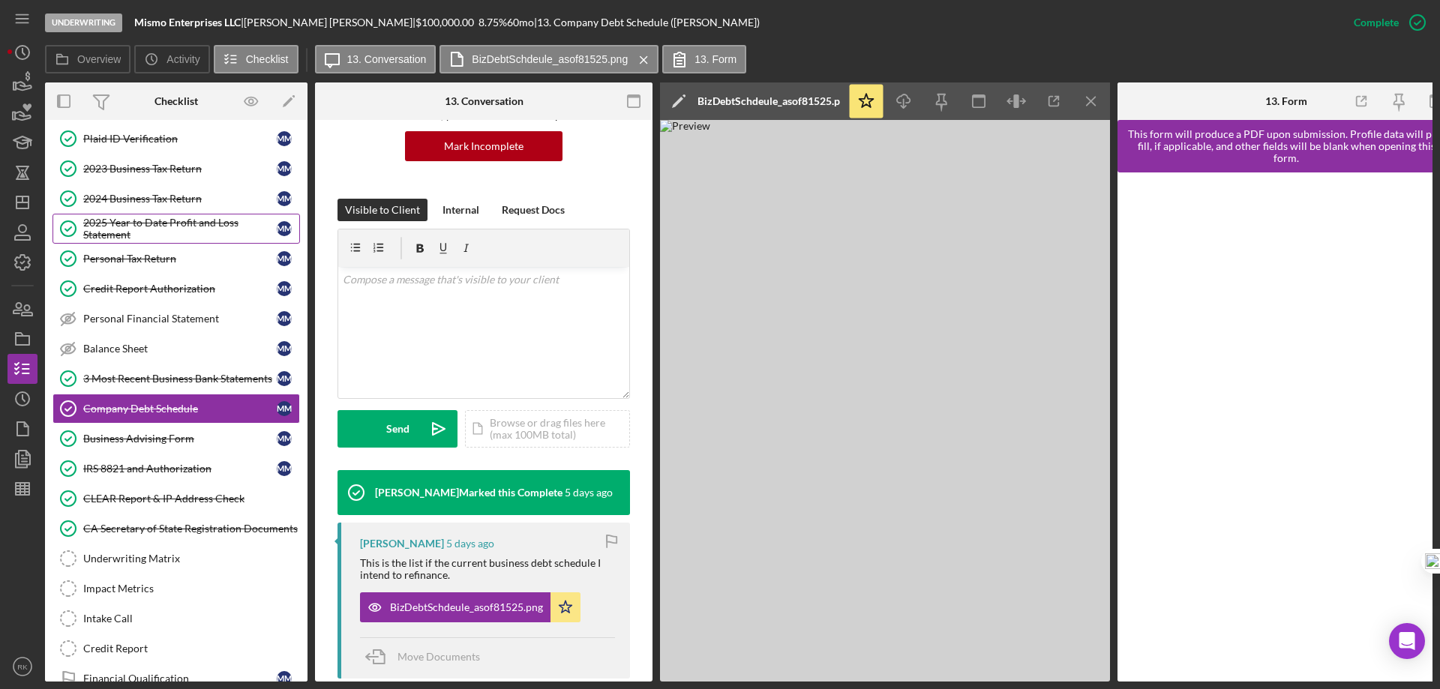
scroll to position [98, 0]
click at [129, 182] on link "2023 Business Tax Return 2023 Business Tax Return M M" at bounding box center [177, 170] width 248 height 30
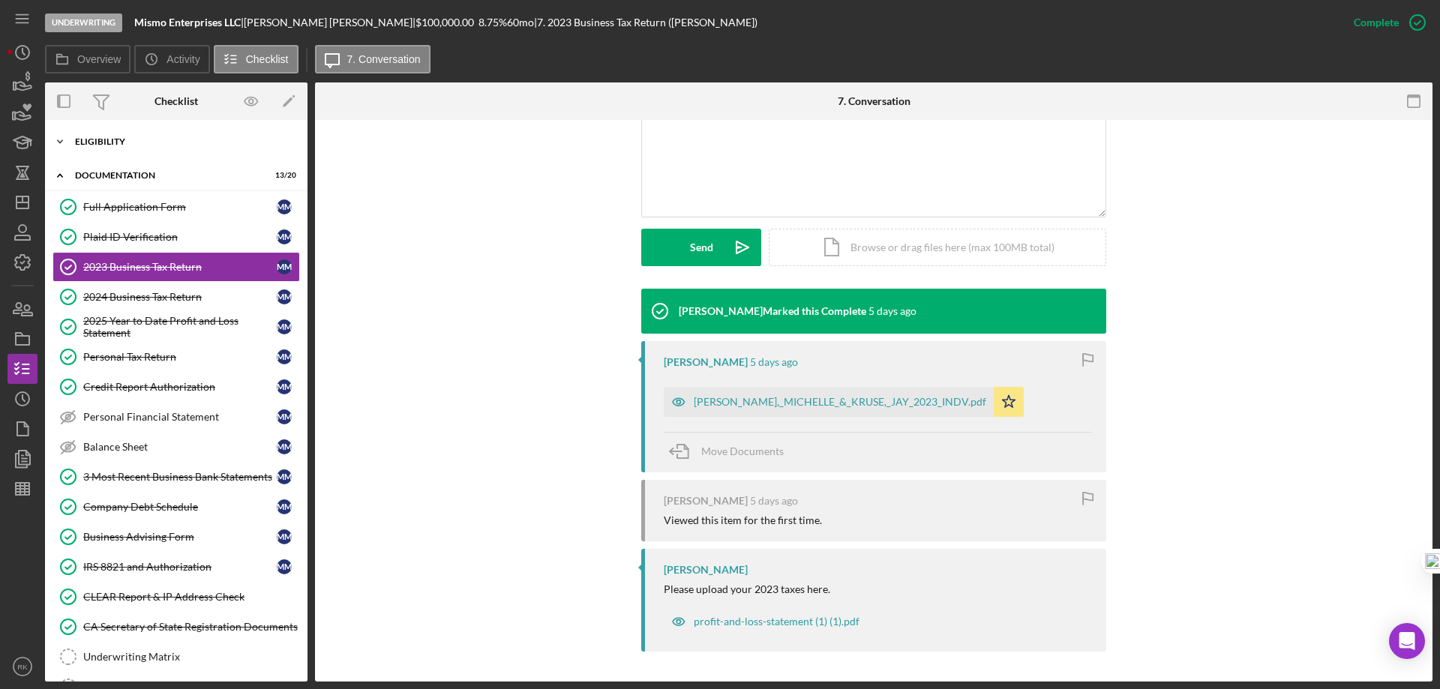
click at [104, 141] on div "Eligibility" at bounding box center [182, 141] width 214 height 9
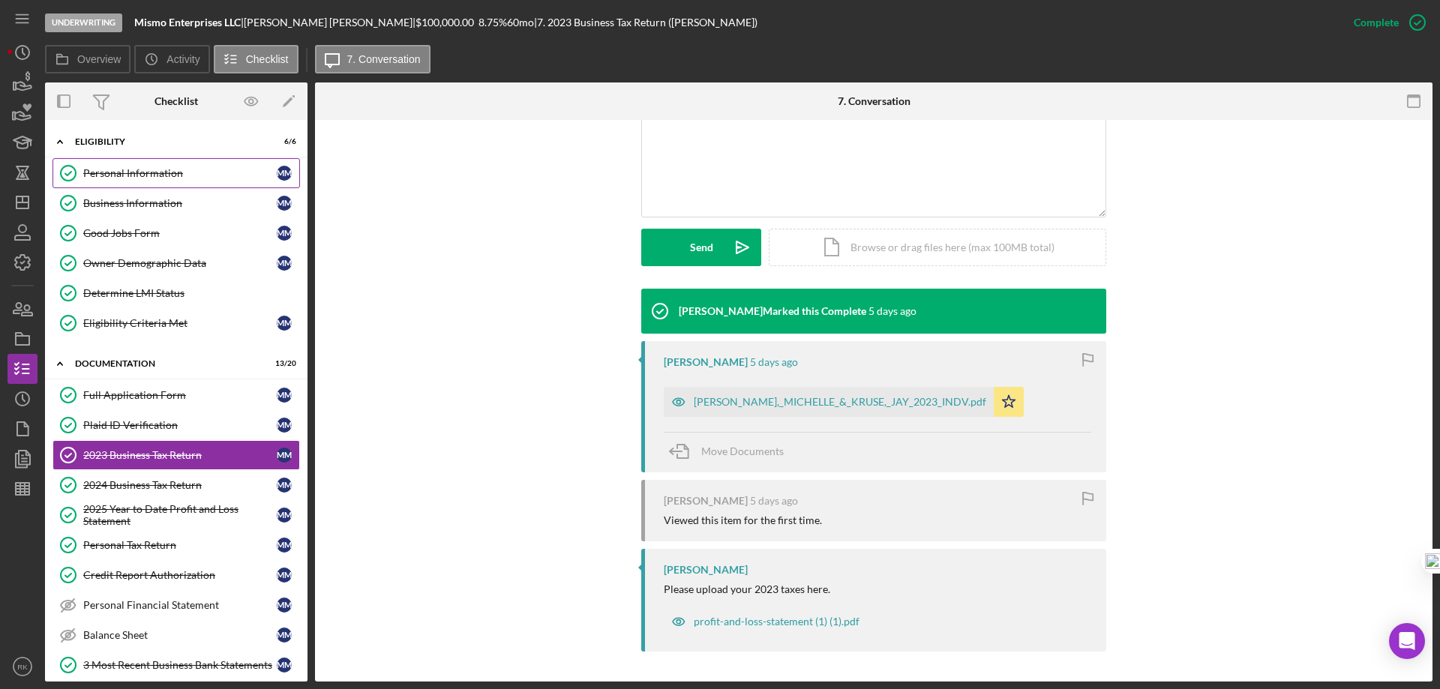
click at [123, 178] on div "Personal Information" at bounding box center [180, 173] width 194 height 12
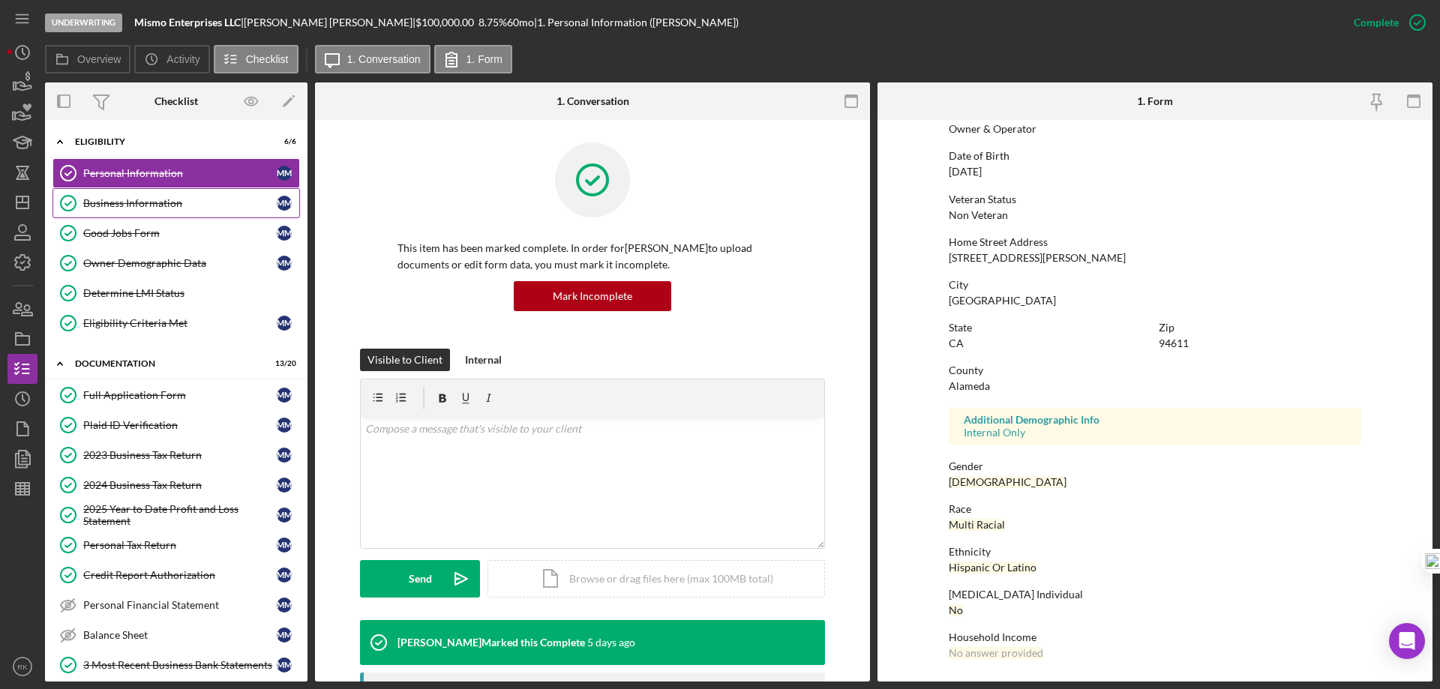
click at [133, 207] on div "Business Information" at bounding box center [180, 203] width 194 height 12
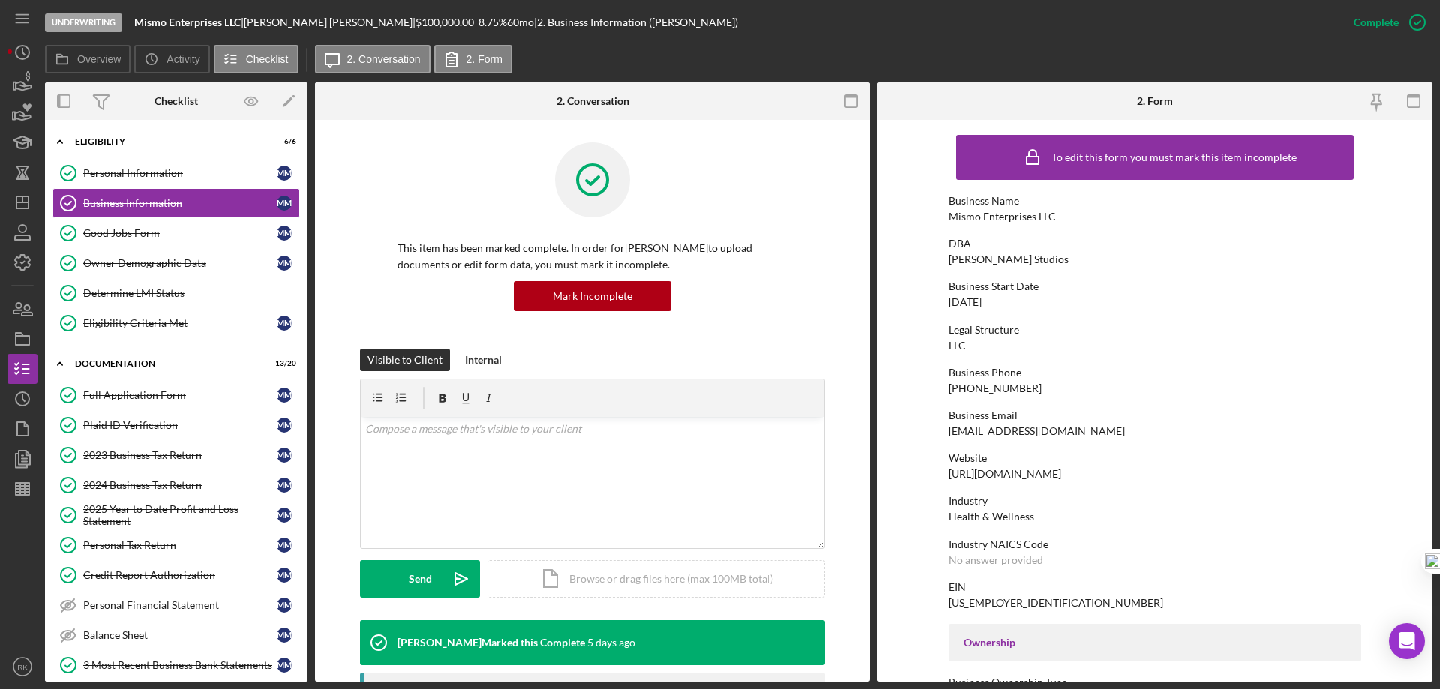
drag, startPoint x: 1062, startPoint y: 473, endPoint x: 983, endPoint y: 473, distance: 79.5
click at [949, 473] on div "Website https://missymoran.com" at bounding box center [1155, 466] width 413 height 28
copy div "https://missymoran.com"
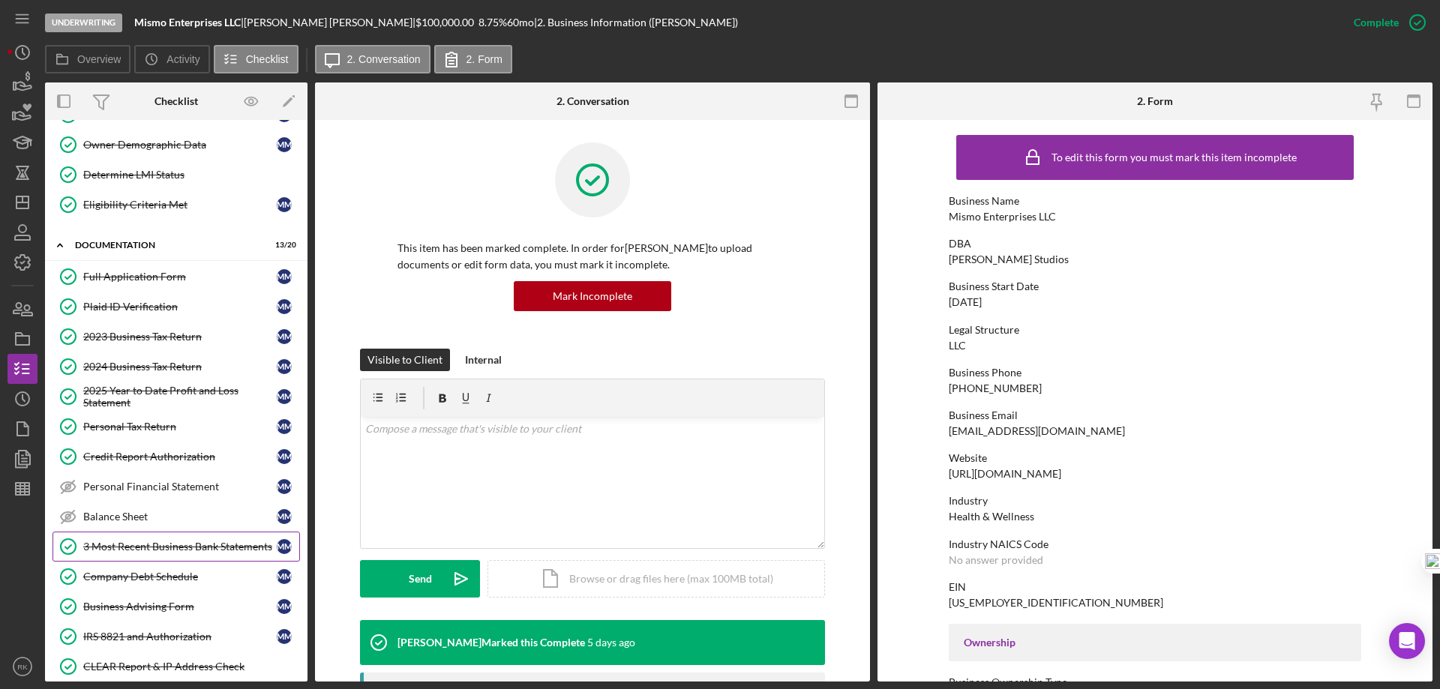
scroll to position [125, 0]
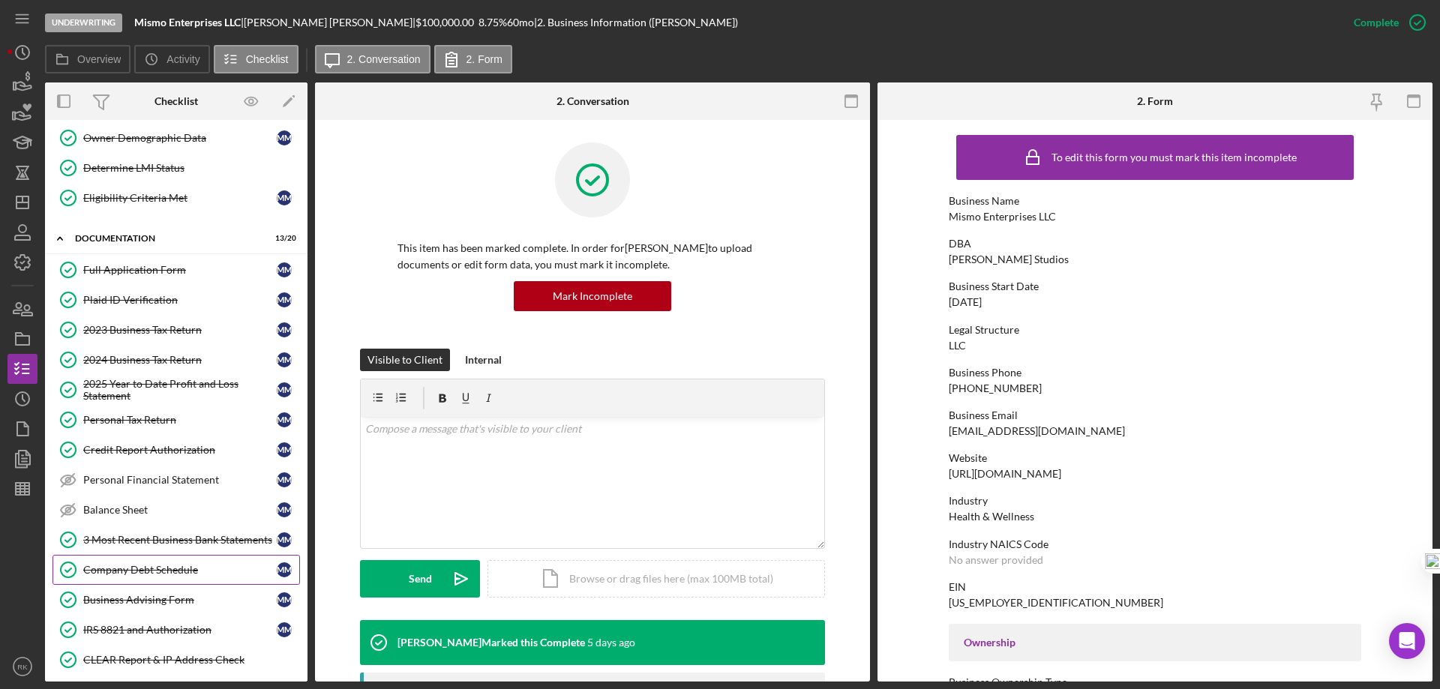
click at [155, 567] on div "Company Debt Schedule" at bounding box center [180, 570] width 194 height 12
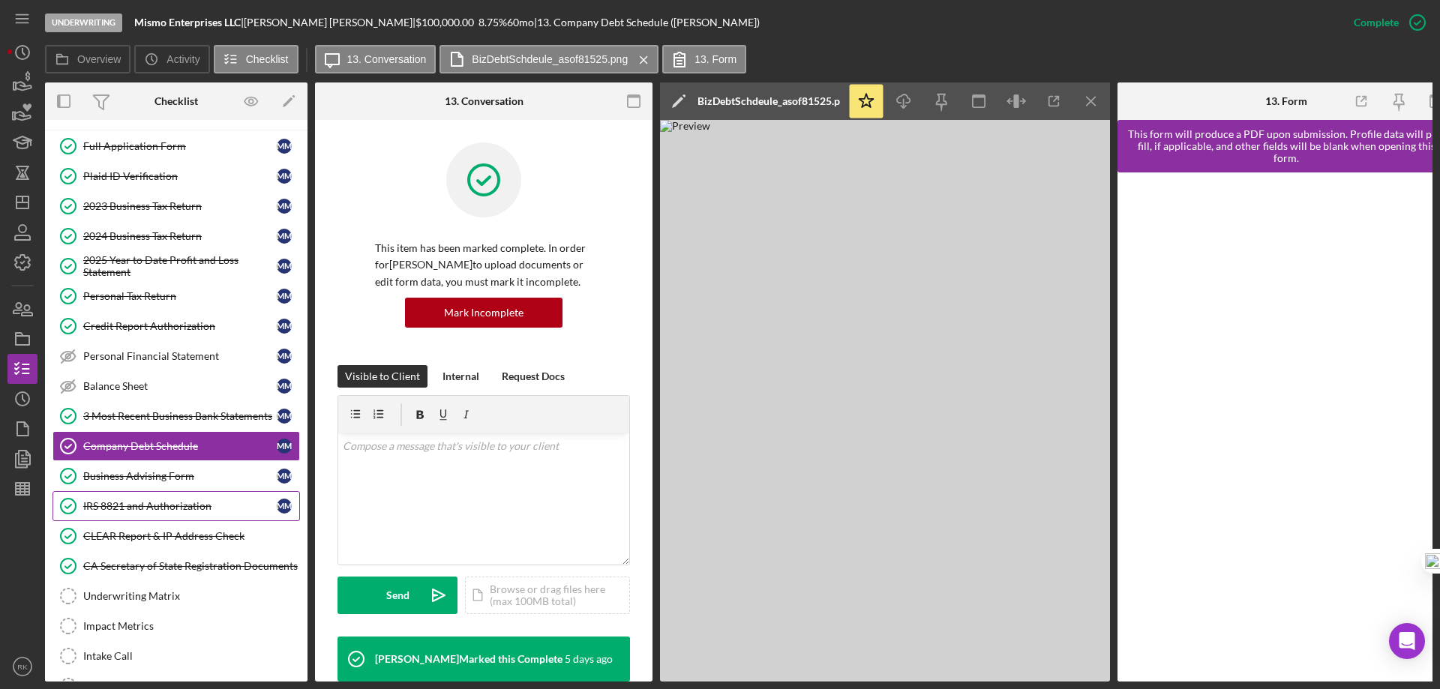
scroll to position [250, 0]
click at [170, 560] on div "CA Secretary of State Registration Documents" at bounding box center [191, 566] width 216 height 12
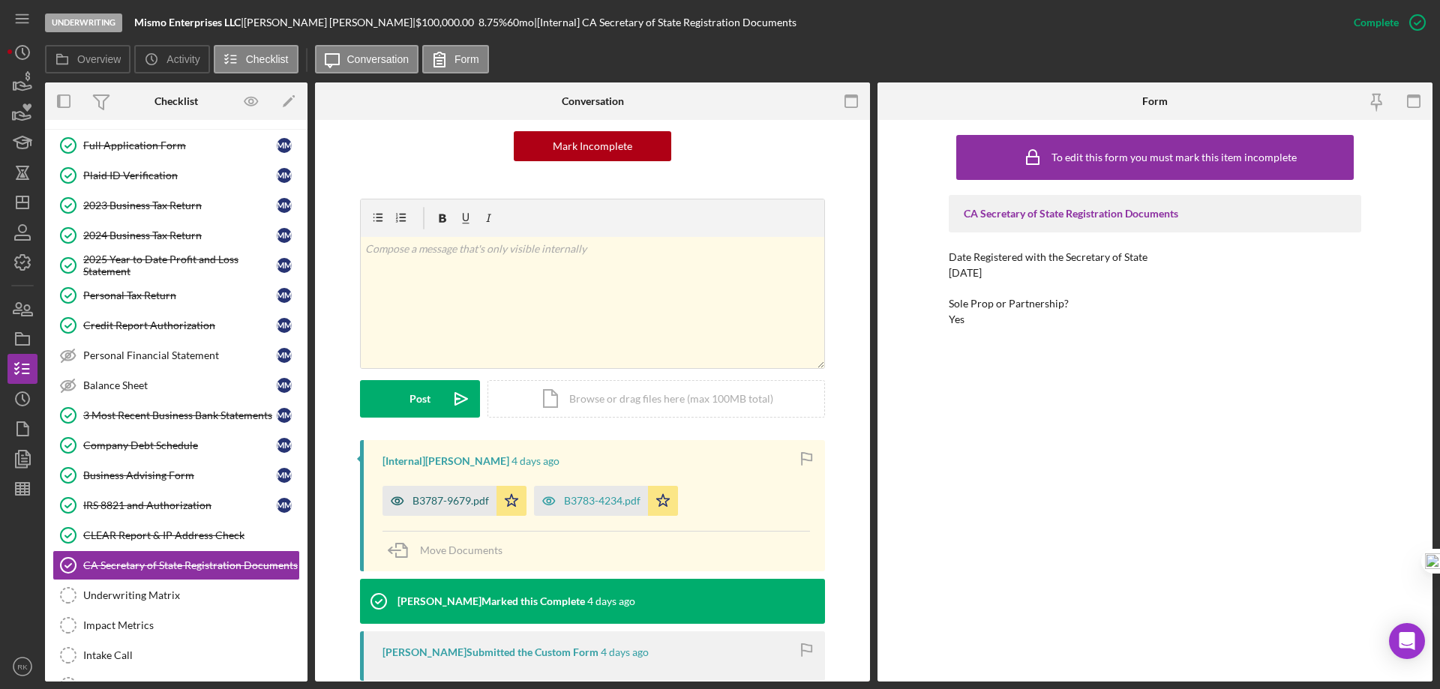
click at [438, 494] on div "B3787-9679.pdf" at bounding box center [440, 501] width 114 height 30
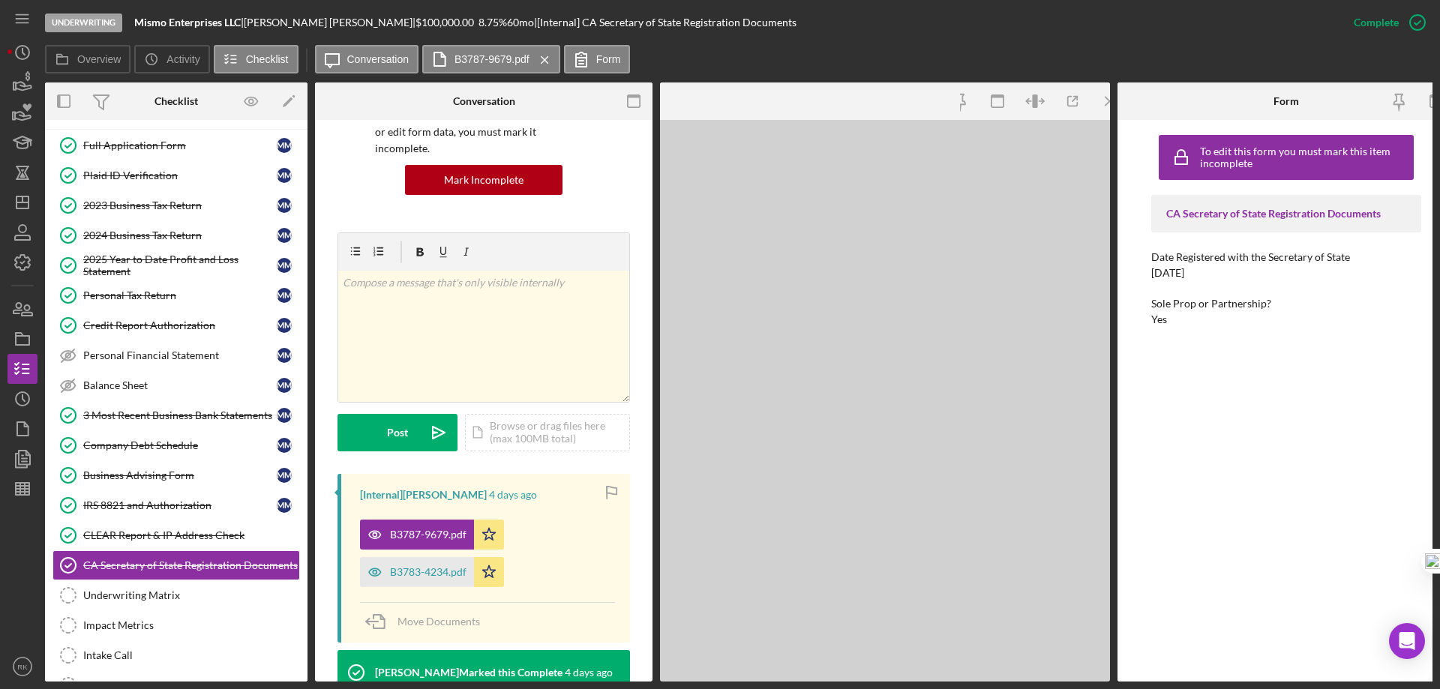
scroll to position [167, 0]
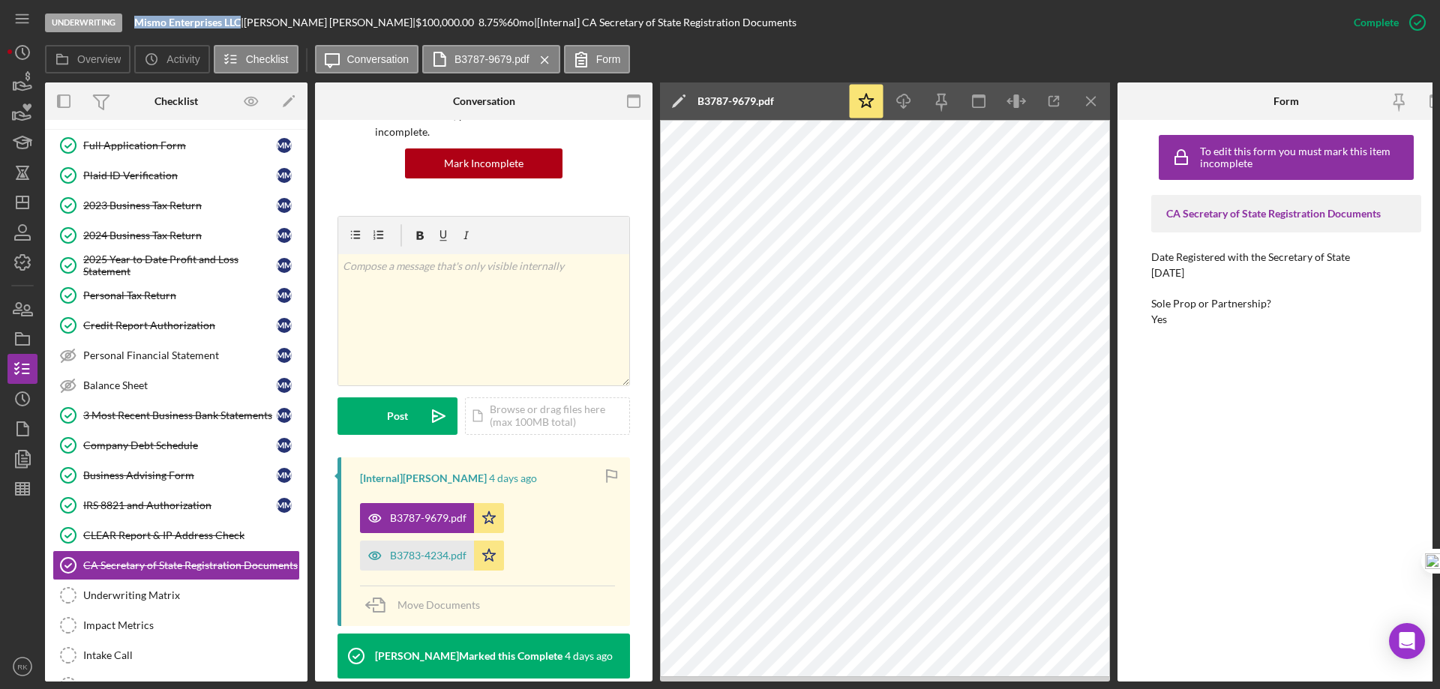
drag, startPoint x: 137, startPoint y: 17, endPoint x: 242, endPoint y: 23, distance: 105.2
click at [241, 23] on b "Mismo Enterprises LLC" at bounding box center [187, 22] width 107 height 13
copy b "Mismo Enterprises LLC"
click at [429, 550] on div "B3783-4234.pdf" at bounding box center [428, 556] width 77 height 12
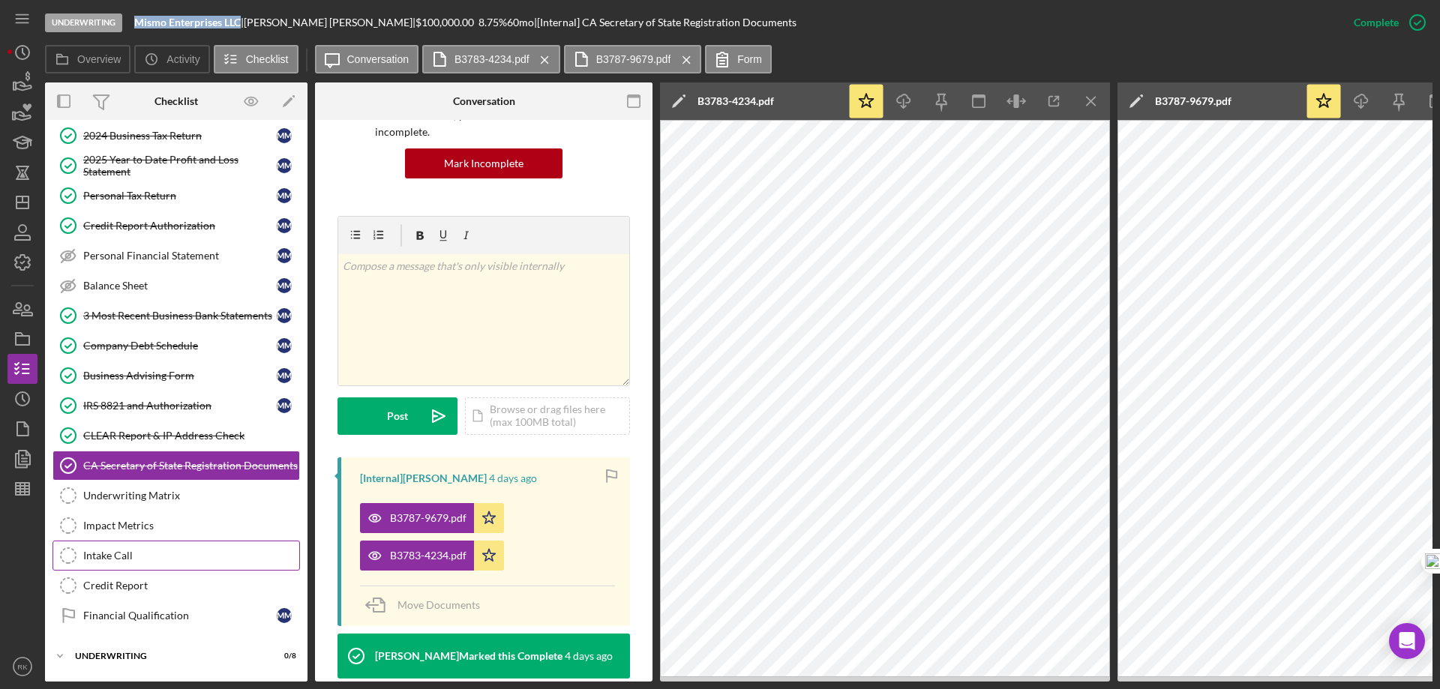
scroll to position [386, 0]
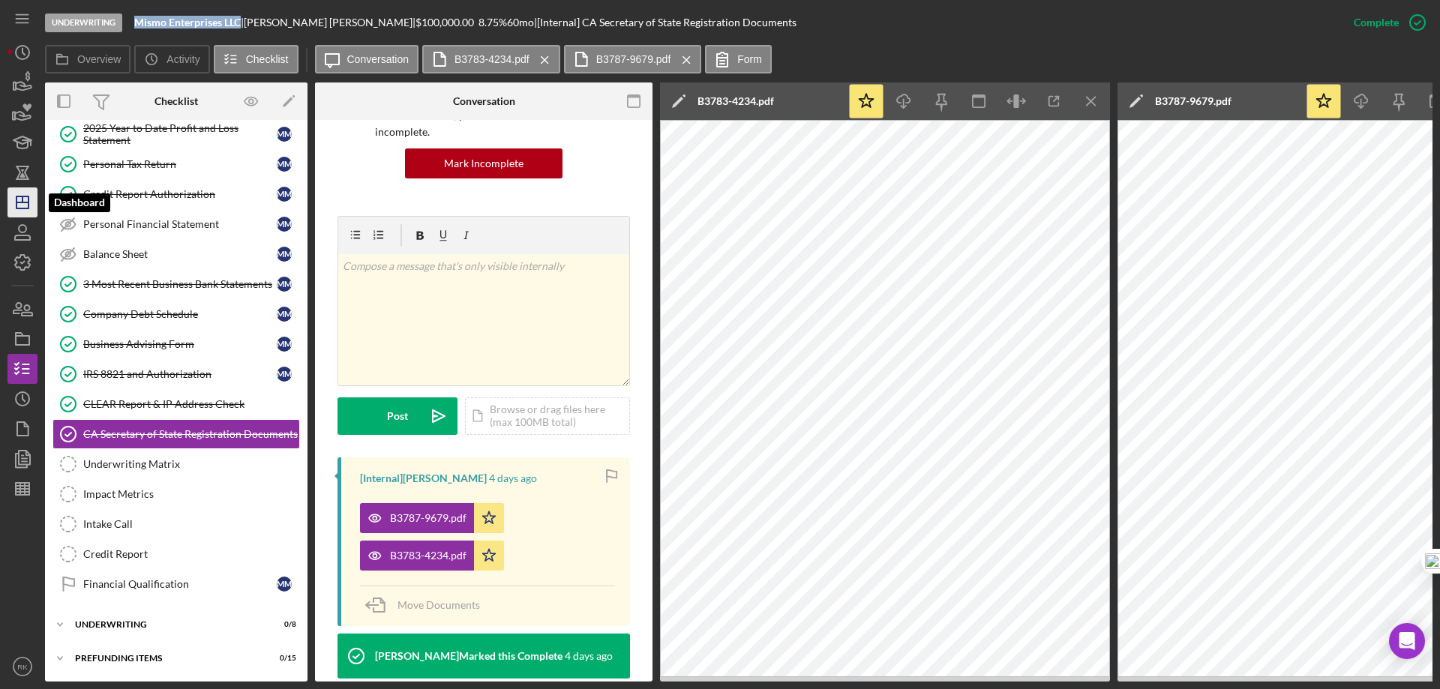
click at [20, 205] on icon "Icon/Dashboard" at bounding box center [23, 203] width 38 height 38
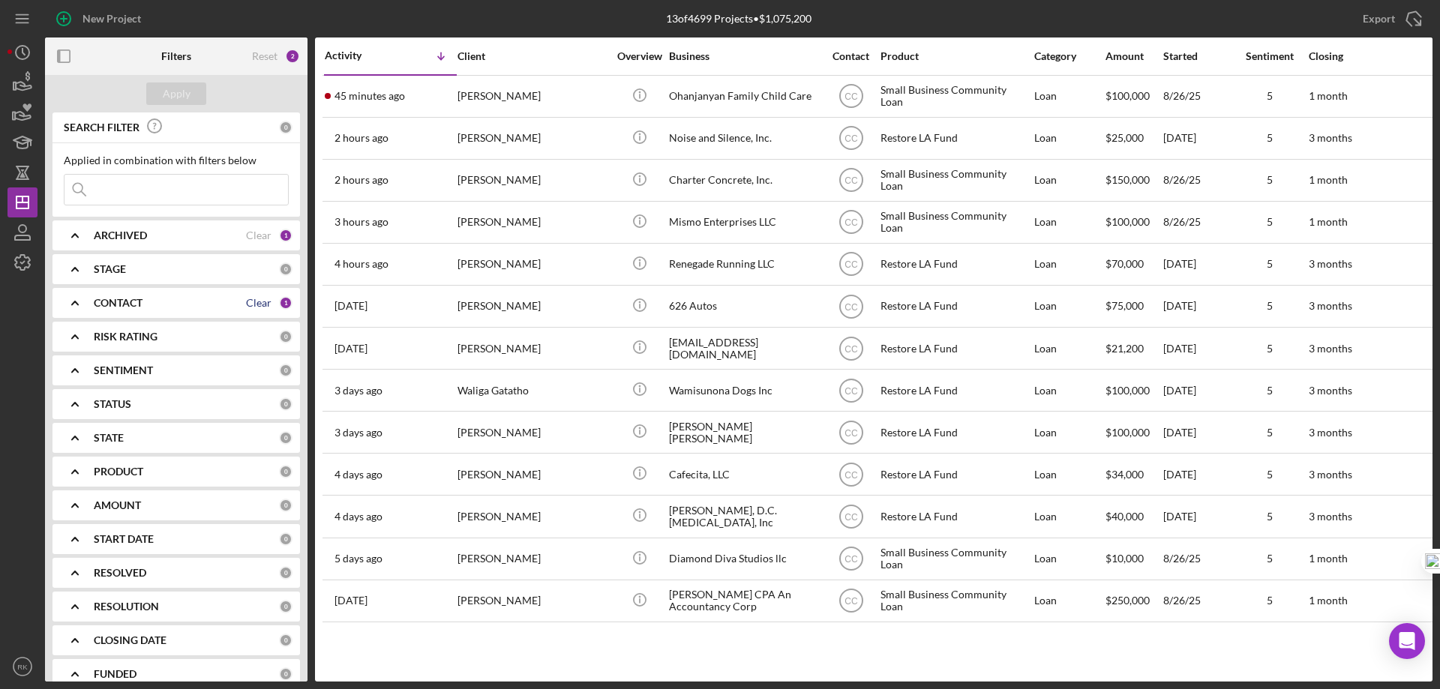
click at [246, 300] on div "Clear" at bounding box center [259, 303] width 26 height 12
click at [138, 299] on b "CONTACT" at bounding box center [118, 303] width 49 height 12
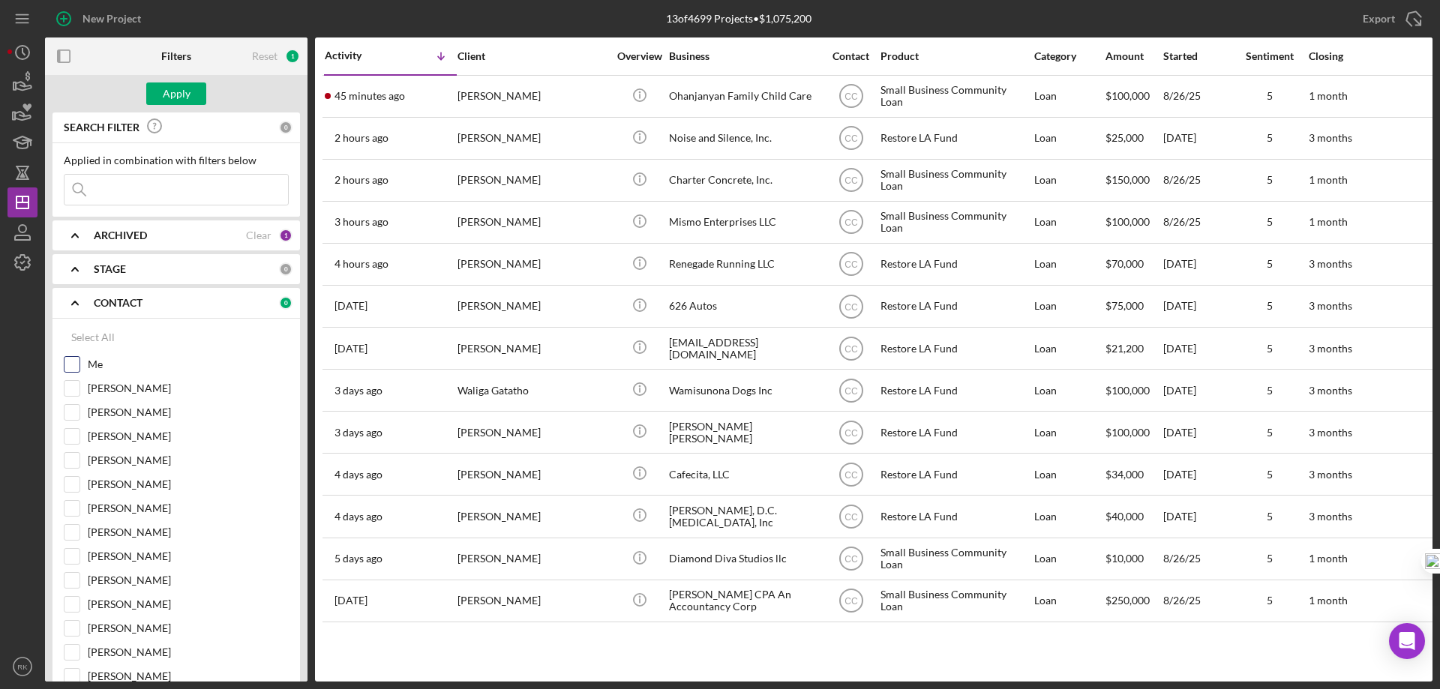
click at [79, 362] on input "Me" at bounding box center [72, 364] width 15 height 15
checkbox input "true"
click at [170, 94] on div "Apply" at bounding box center [177, 94] width 28 height 23
